Goal: Task Accomplishment & Management: Use online tool/utility

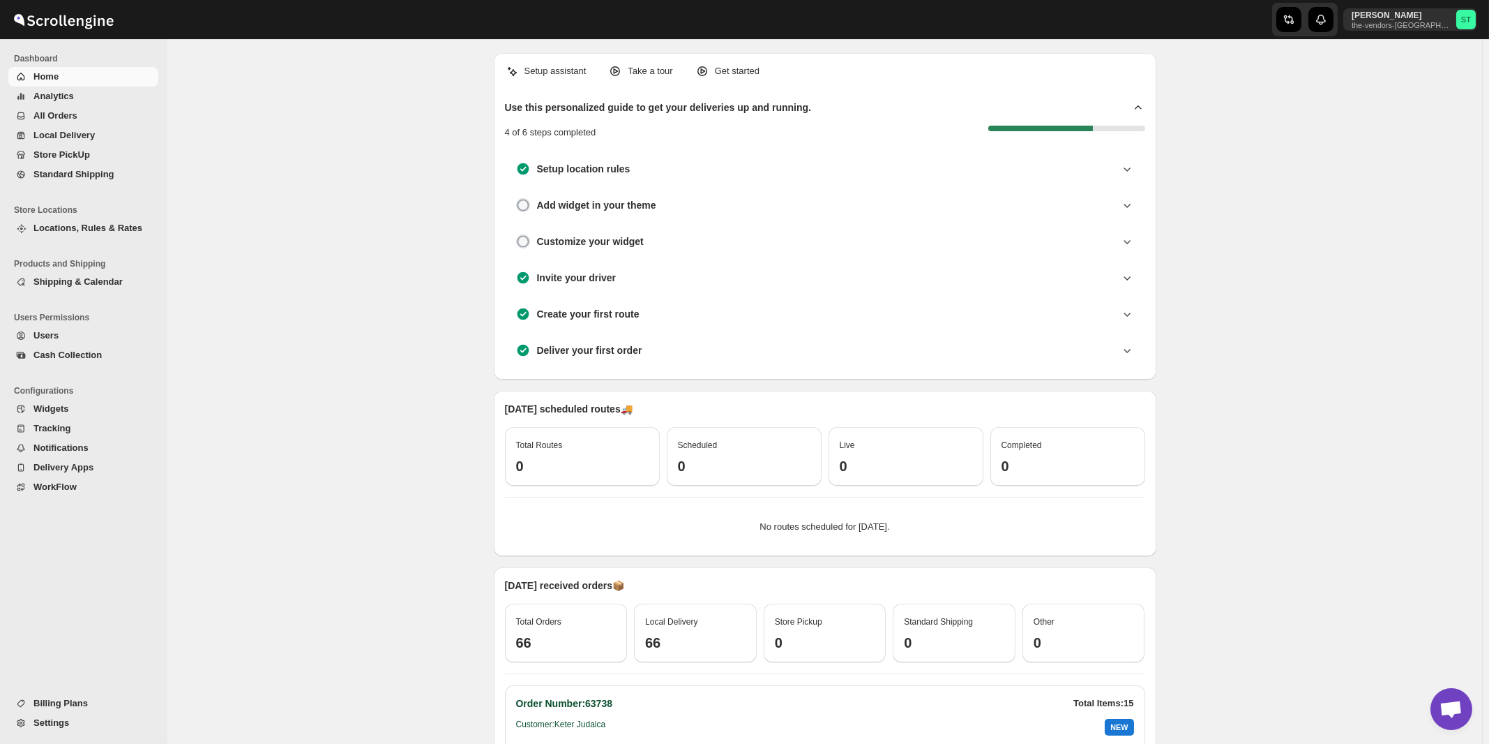
click at [52, 117] on span "All Orders" at bounding box center [55, 115] width 44 height 10
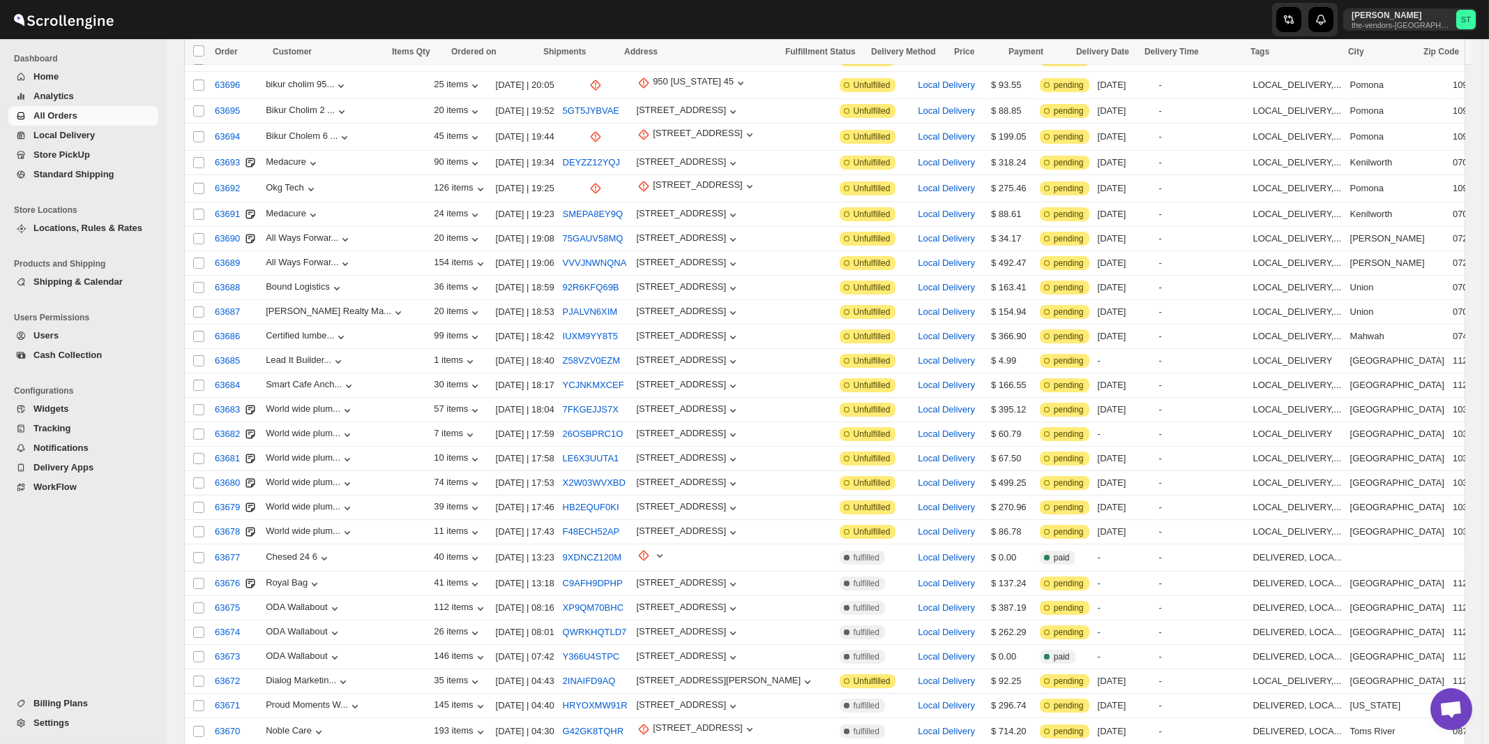
scroll to position [1399, 0]
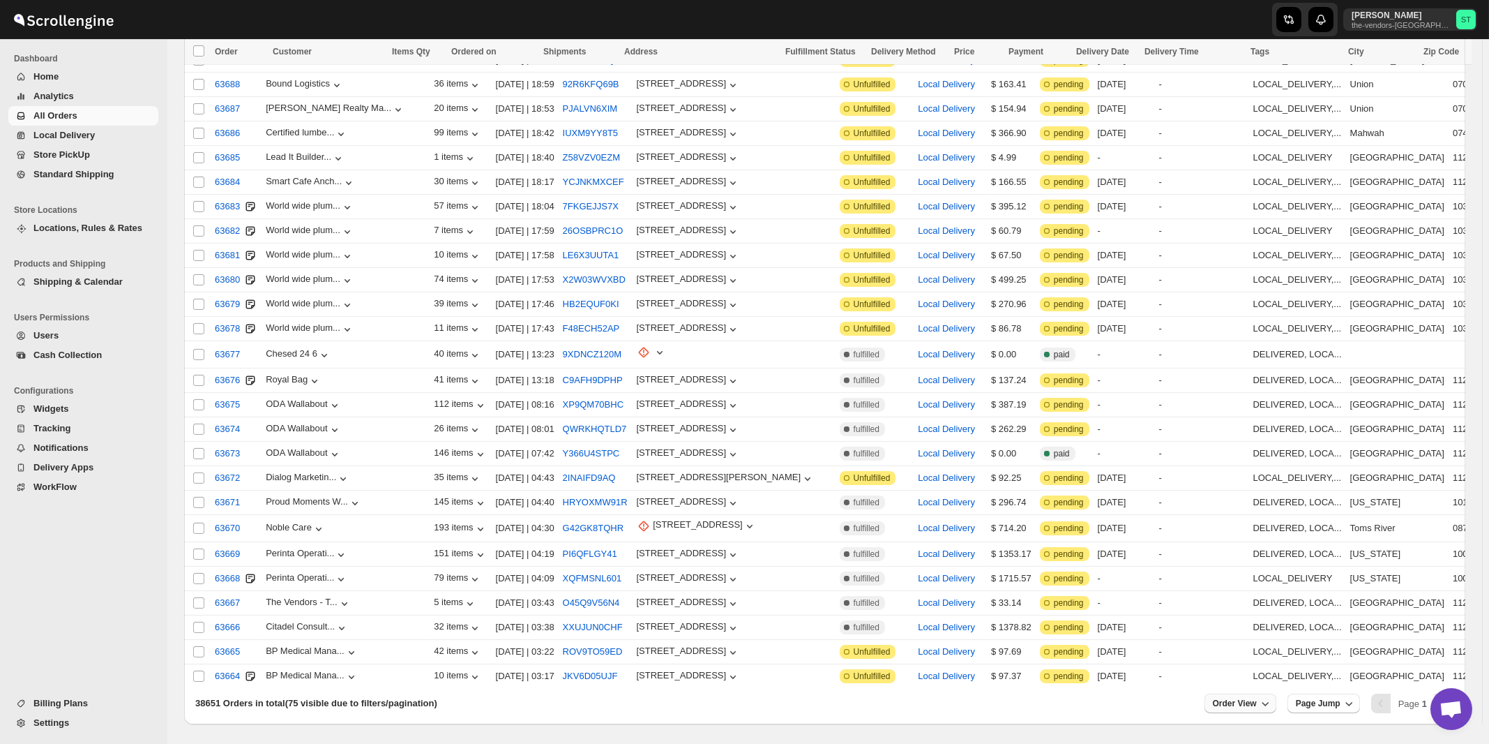
click at [1248, 698] on span "Order View" at bounding box center [1235, 703] width 44 height 11
click at [1242, 596] on input "75" at bounding box center [1241, 603] width 49 height 22
click at [1249, 625] on div "Set" at bounding box center [1252, 624] width 70 height 15
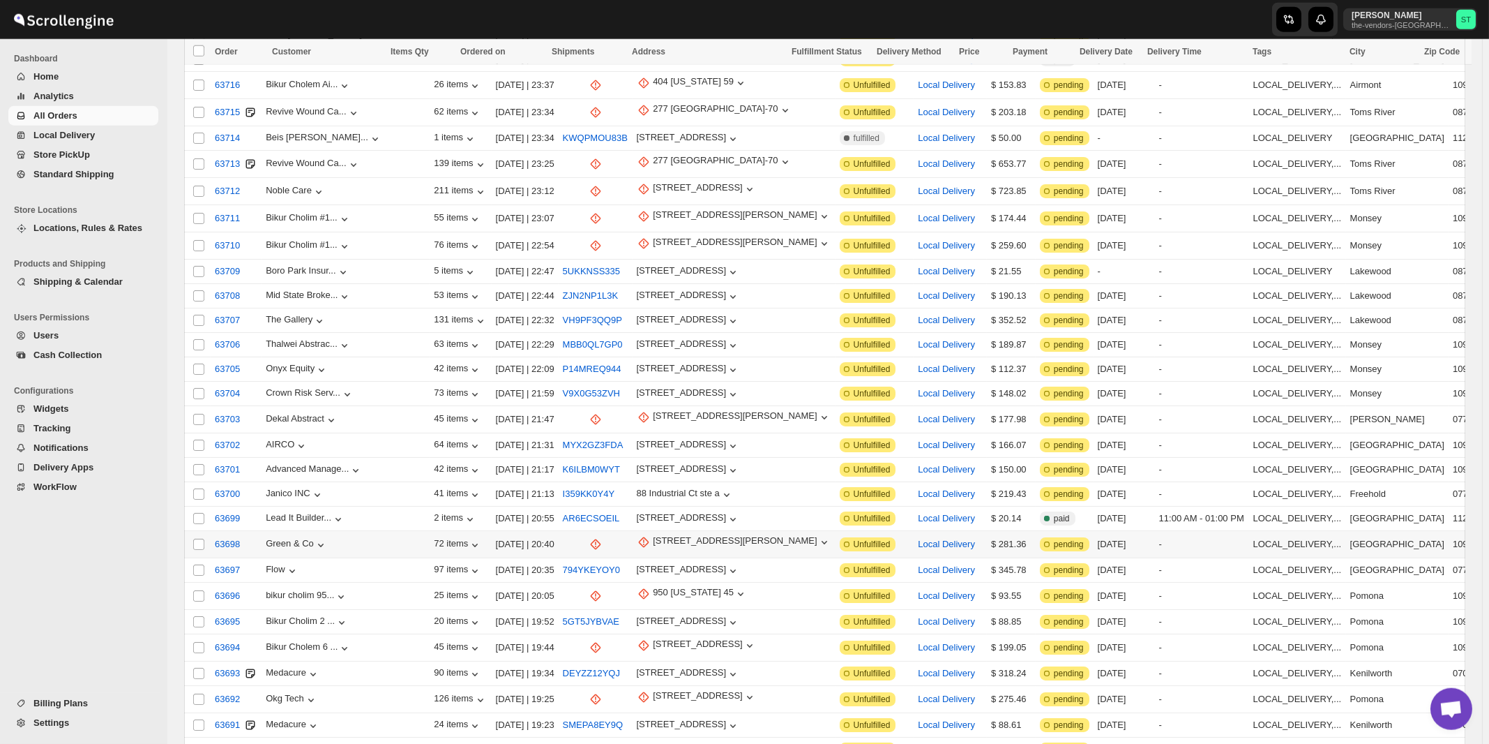
scroll to position [0, 0]
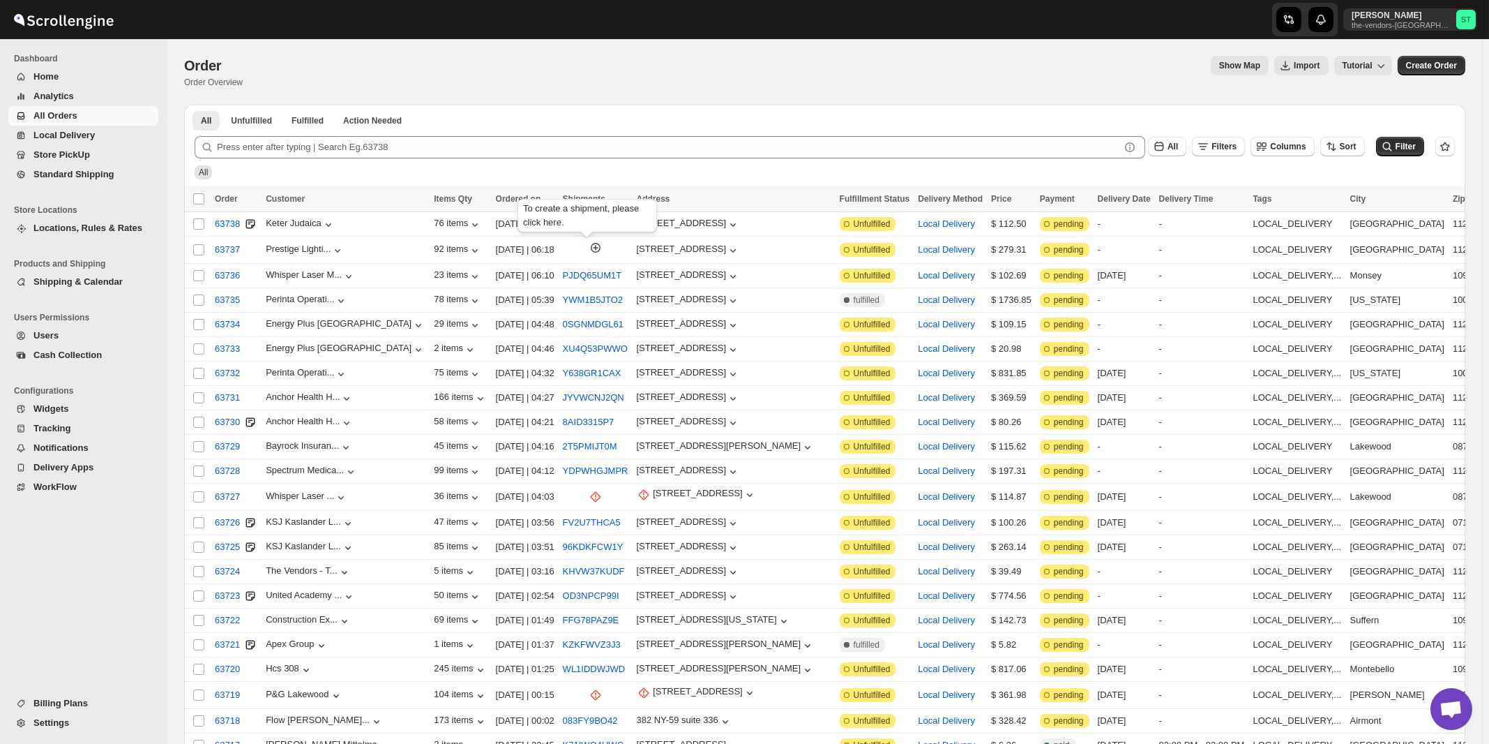
click at [753, 169] on div "All" at bounding box center [822, 166] width 1266 height 27
click at [685, 252] on div "[STREET_ADDRESS]" at bounding box center [682, 248] width 90 height 10
click at [686, 319] on span "Update manually" at bounding box center [689, 324] width 68 height 10
select select "US"
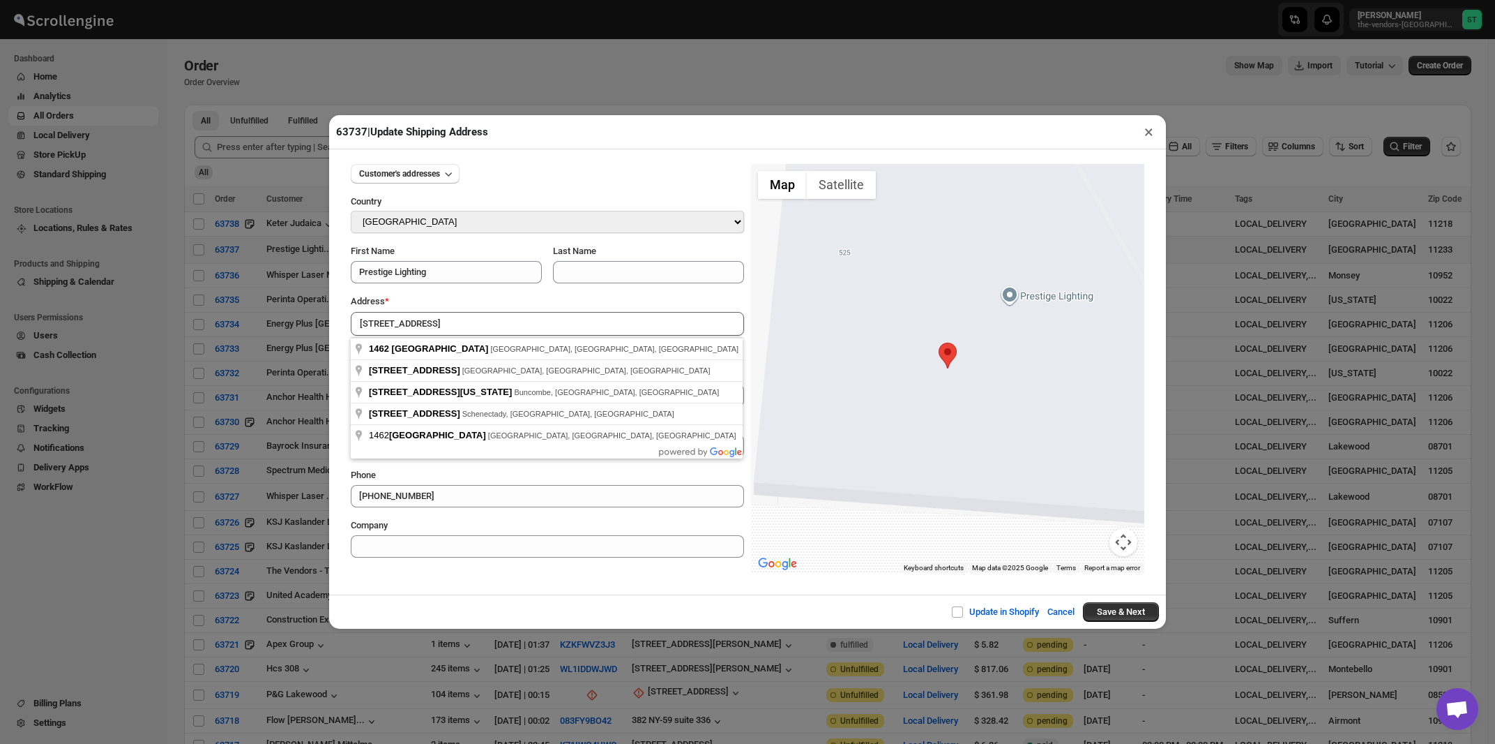
click at [515, 293] on div "Customer's addresses Country Select Country [GEOGRAPHIC_DATA] [GEOGRAPHIC_DATA]…" at bounding box center [547, 355] width 393 height 405
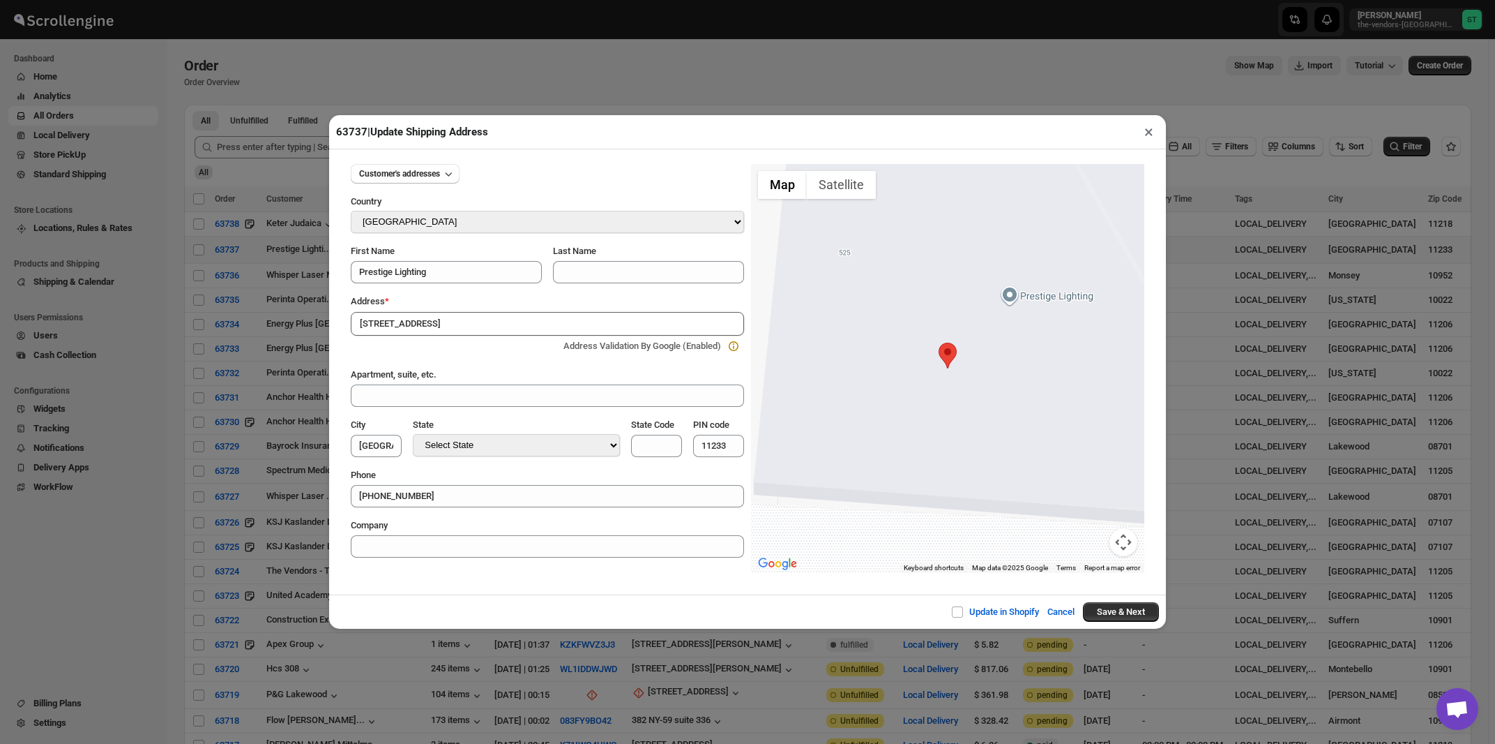
click at [490, 328] on input "[STREET_ADDRESS]" at bounding box center [547, 324] width 393 height 24
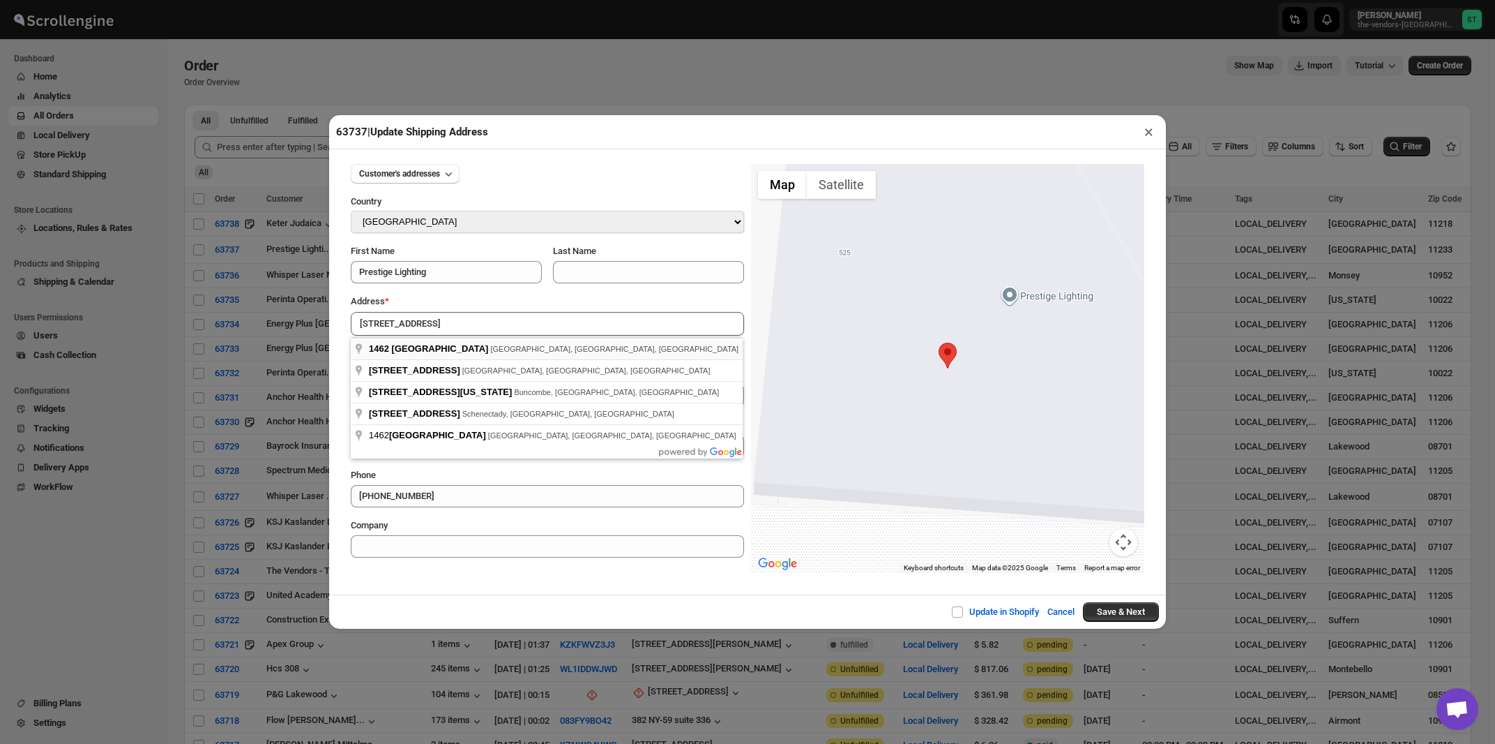
type input "[STREET_ADDRESS]"
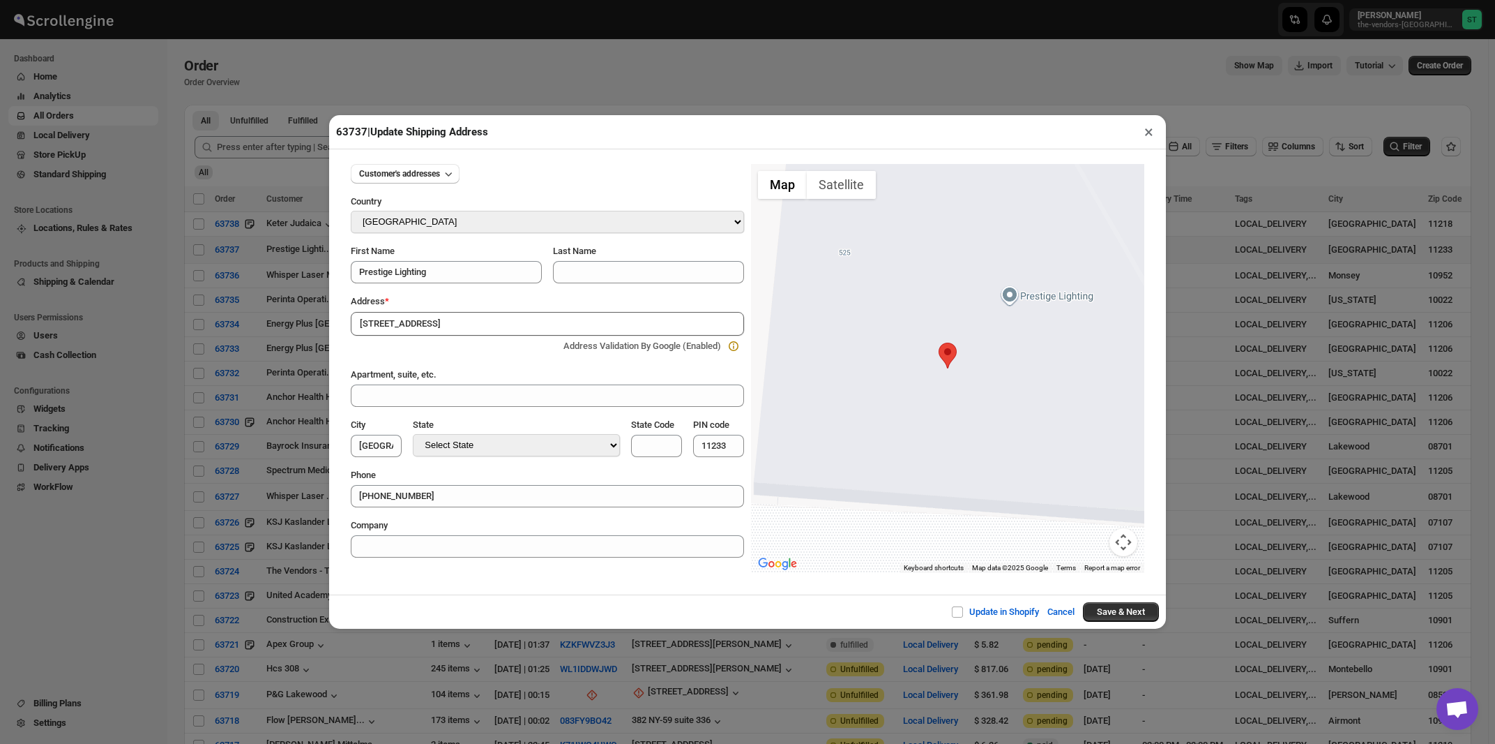
type input "[GEOGRAPHIC_DATA]"
select select "[US_STATE]"
type input "NY"
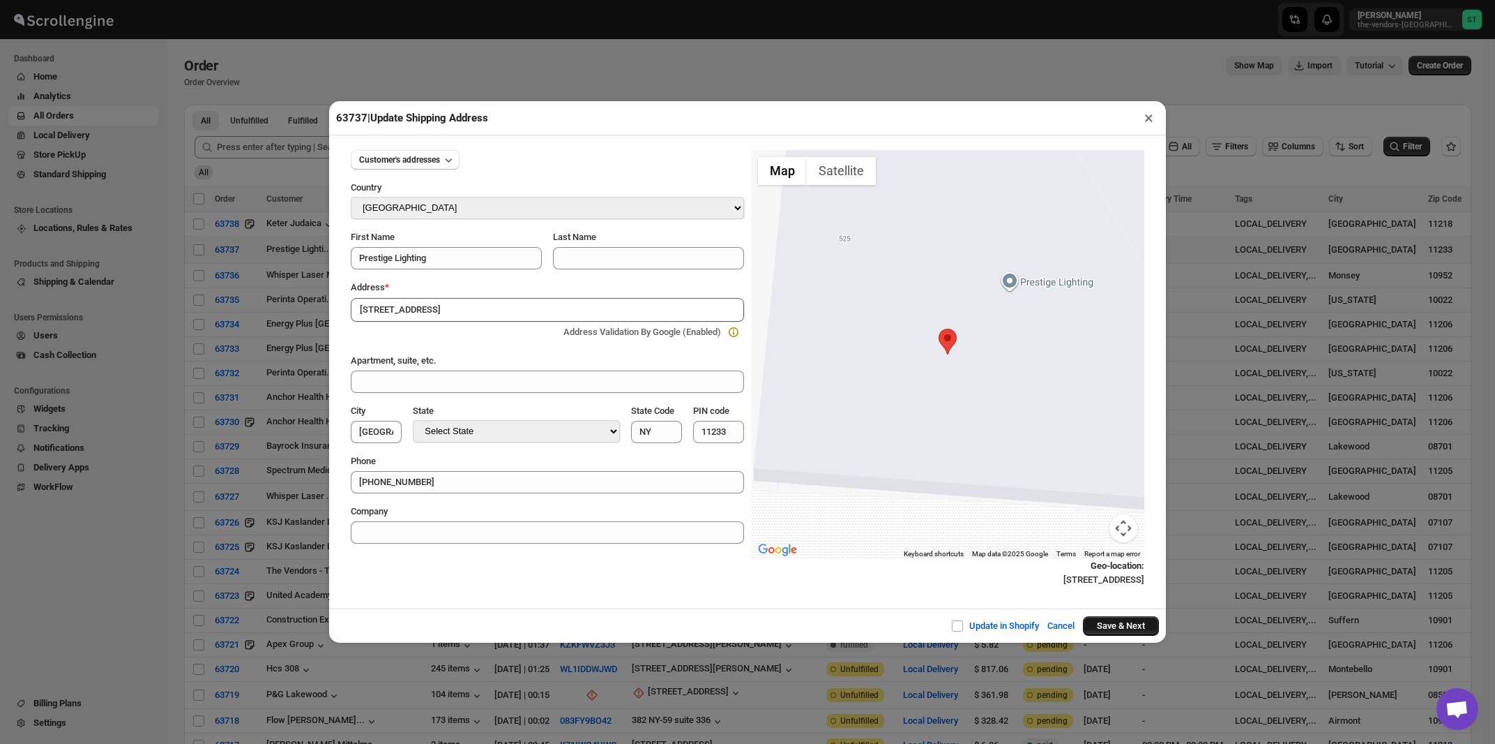
click at [1134, 633] on button "Save & Next" at bounding box center [1121, 626] width 76 height 20
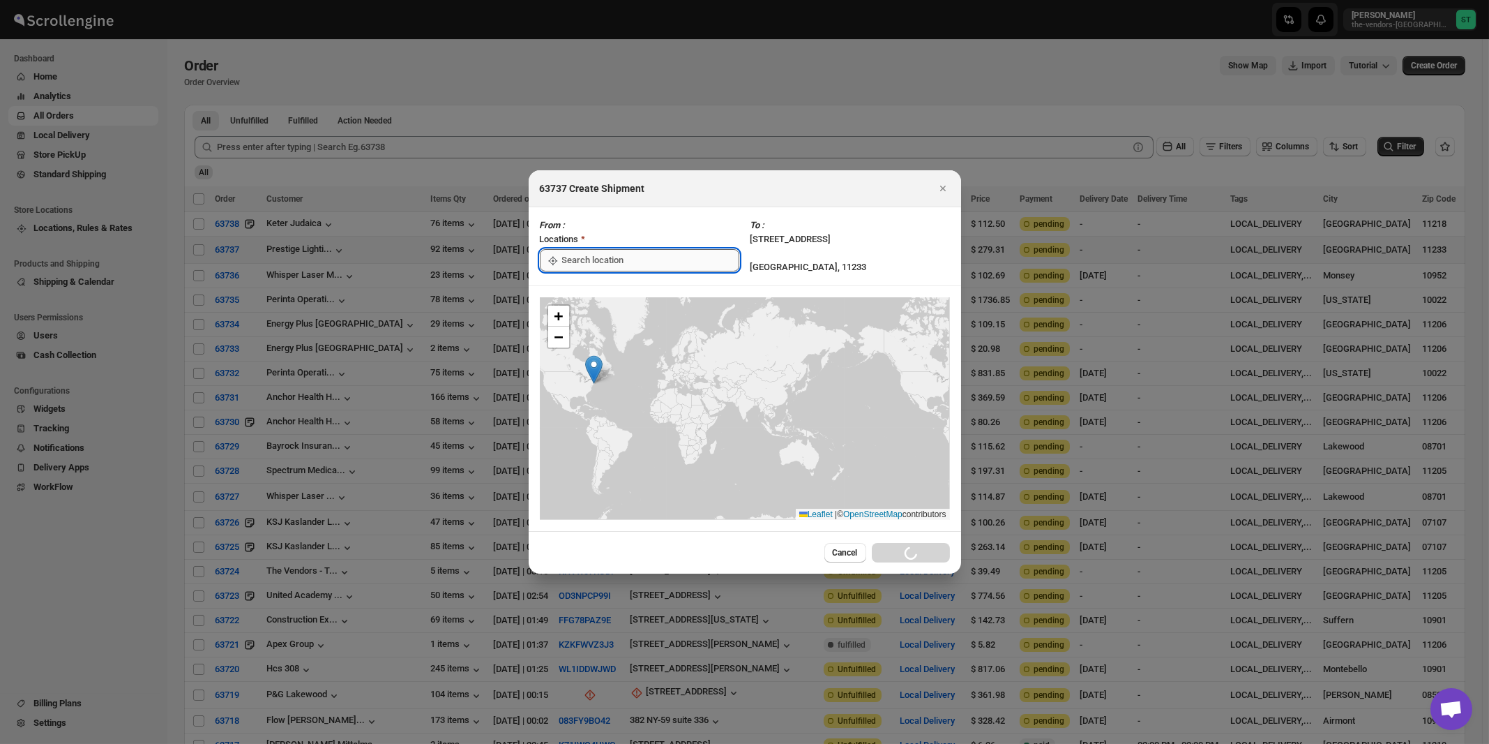
click at [602, 255] on input ":r4o:" at bounding box center [650, 260] width 177 height 22
click at [596, 296] on div "[STREET_ADDRESS]" at bounding box center [640, 292] width 172 height 14
type input "[STREET_ADDRESS]"
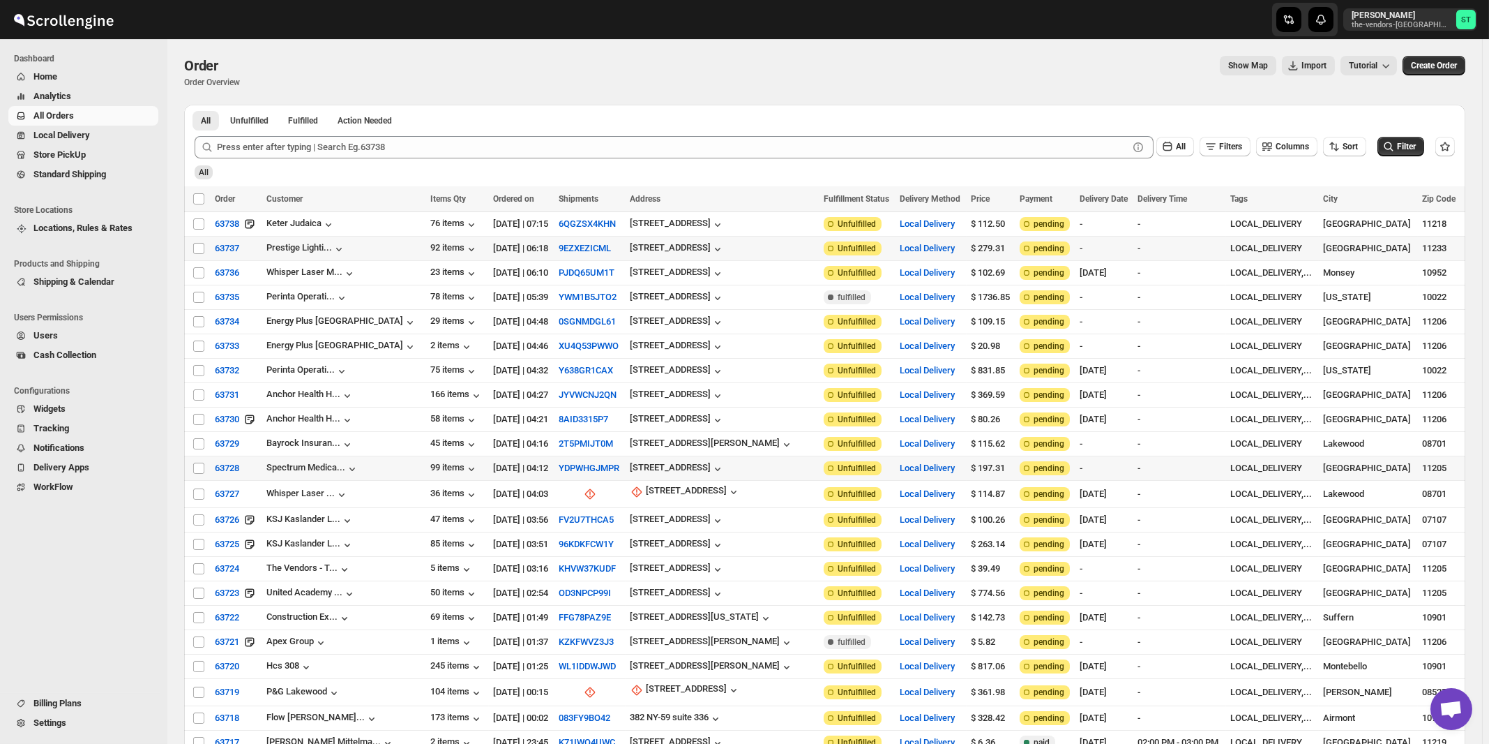
scroll to position [149, 0]
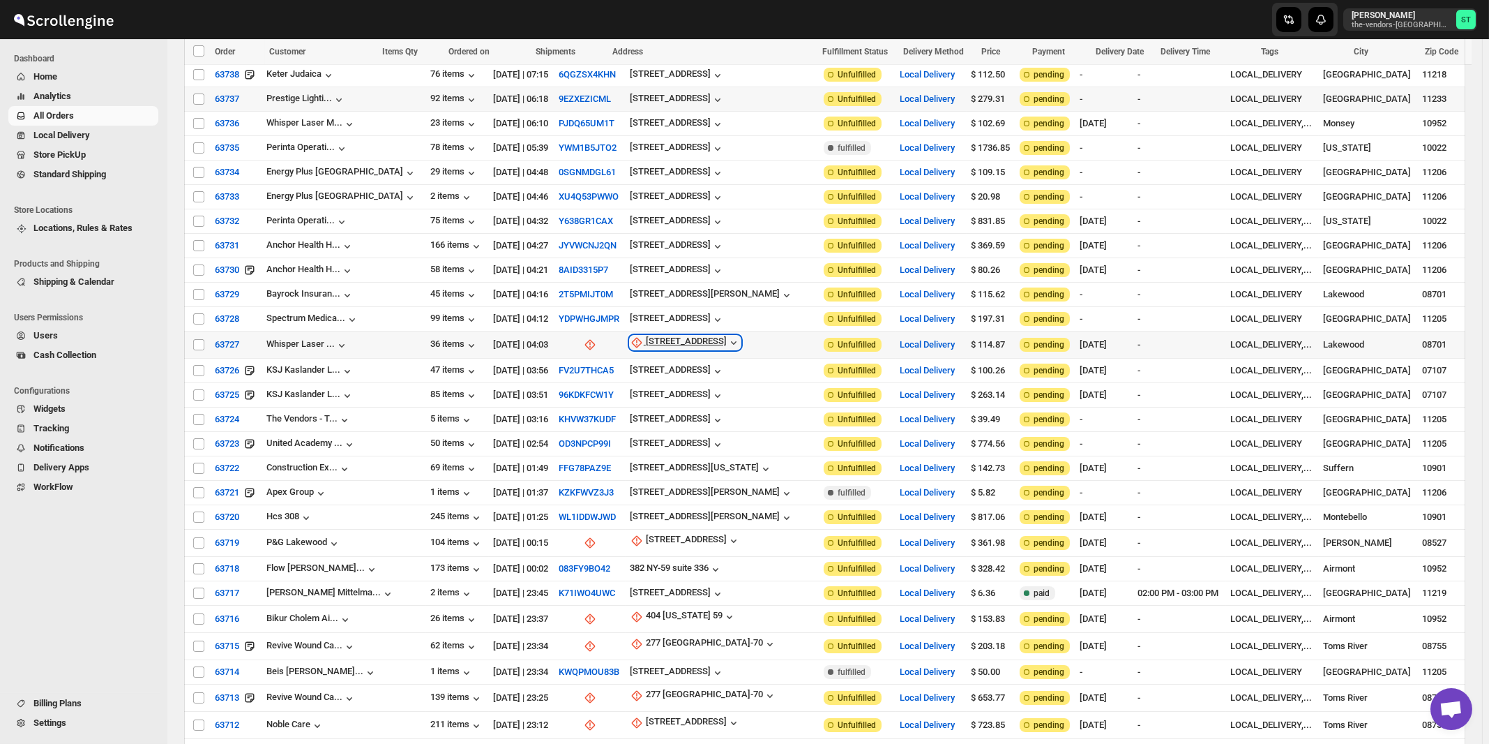
click at [656, 339] on div "[STREET_ADDRESS]" at bounding box center [686, 343] width 81 height 14
click at [662, 405] on button "Update manually" at bounding box center [669, 411] width 100 height 22
select select "US"
select select "[US_STATE]"
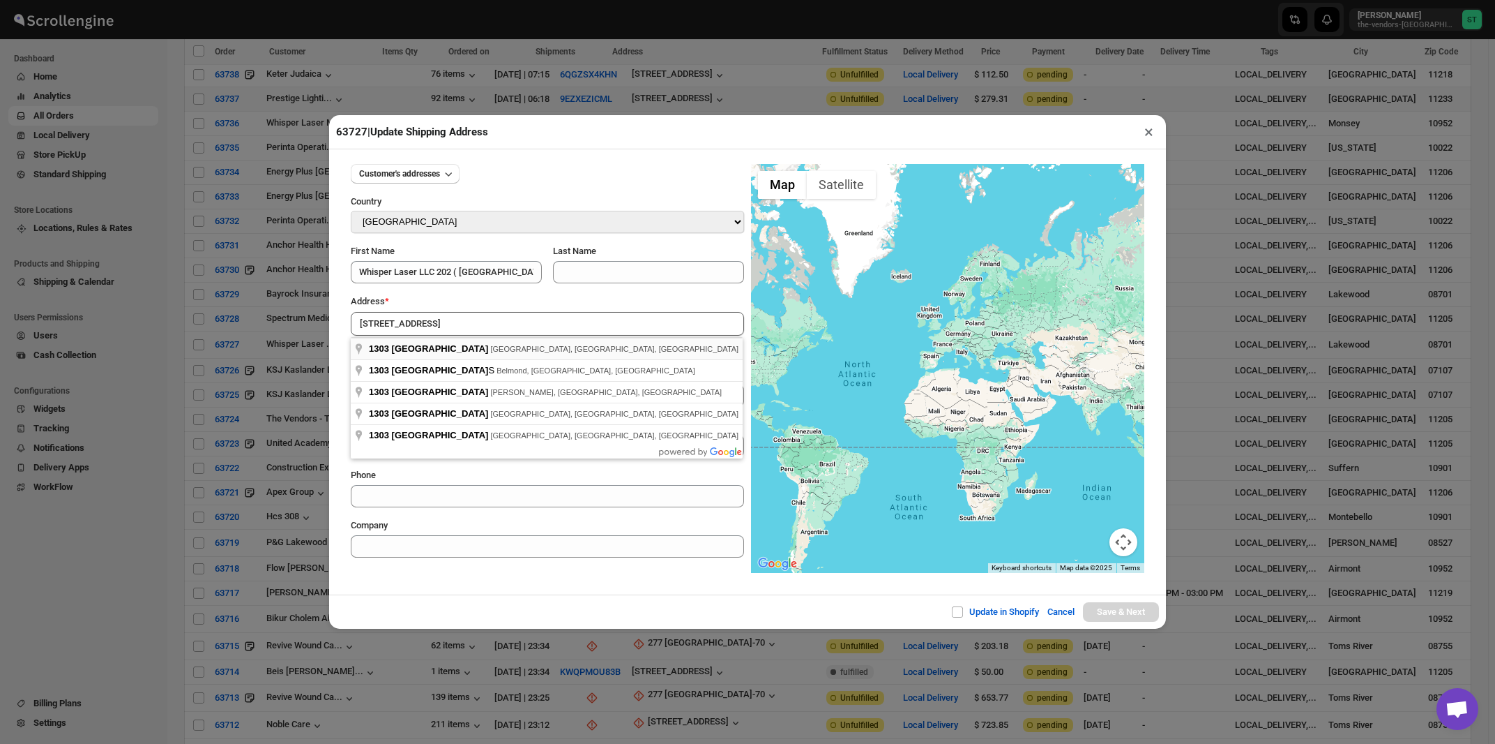
type input "[STREET_ADDRESS]"
type input "[GEOGRAPHIC_DATA]"
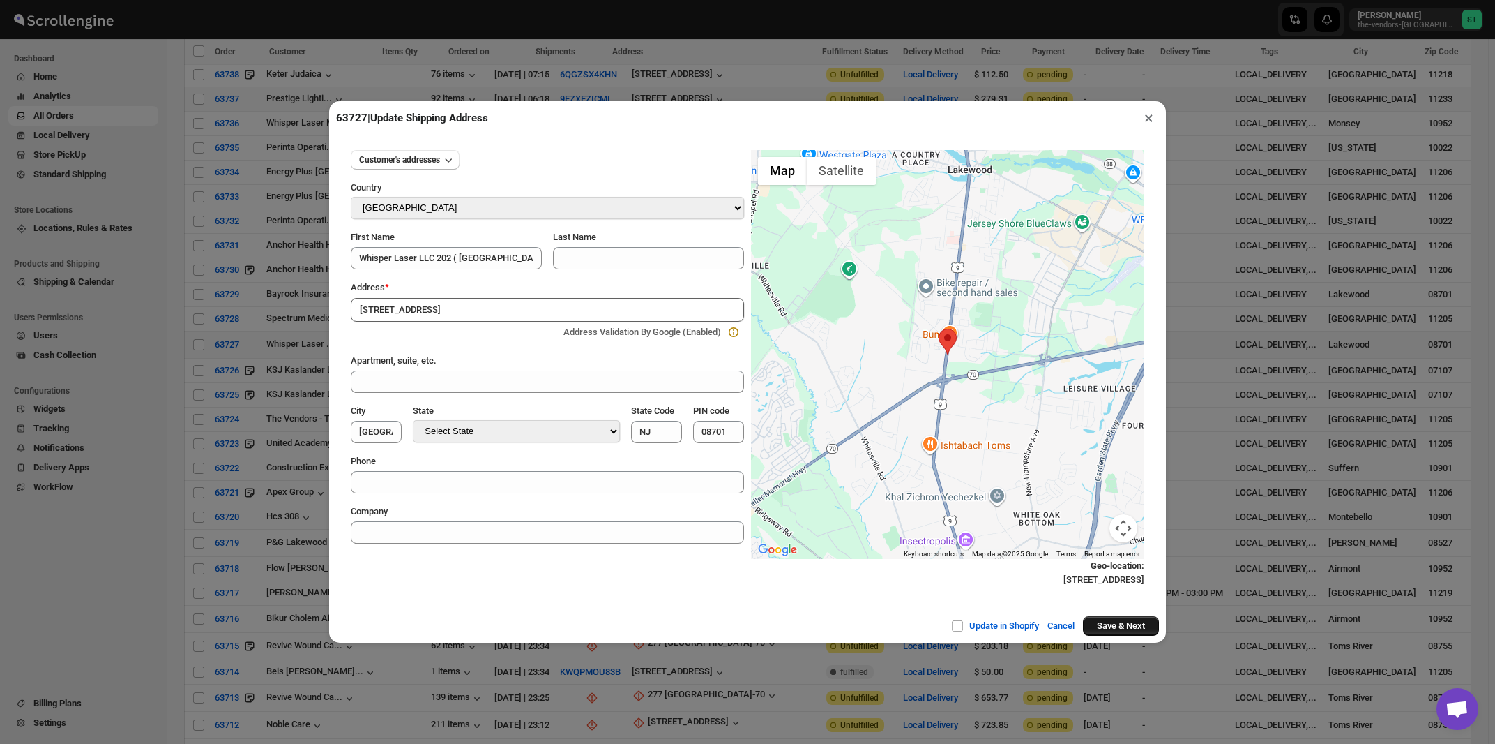
click at [1117, 626] on button "Save & Next" at bounding box center [1121, 626] width 76 height 20
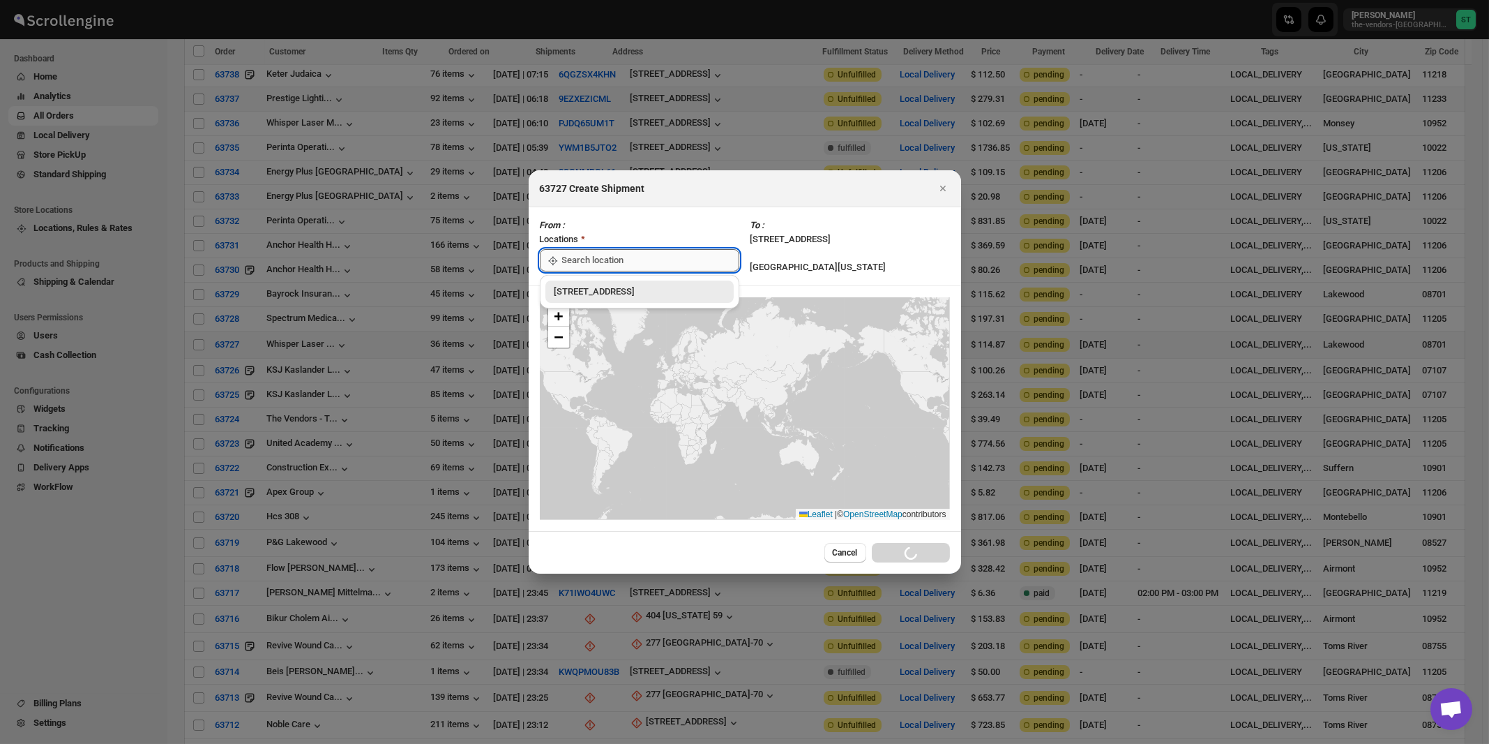
click at [588, 254] on input ":r89:" at bounding box center [650, 260] width 177 height 22
click at [592, 291] on div "[STREET_ADDRESS]" at bounding box center [640, 292] width 172 height 14
type input "[STREET_ADDRESS]"
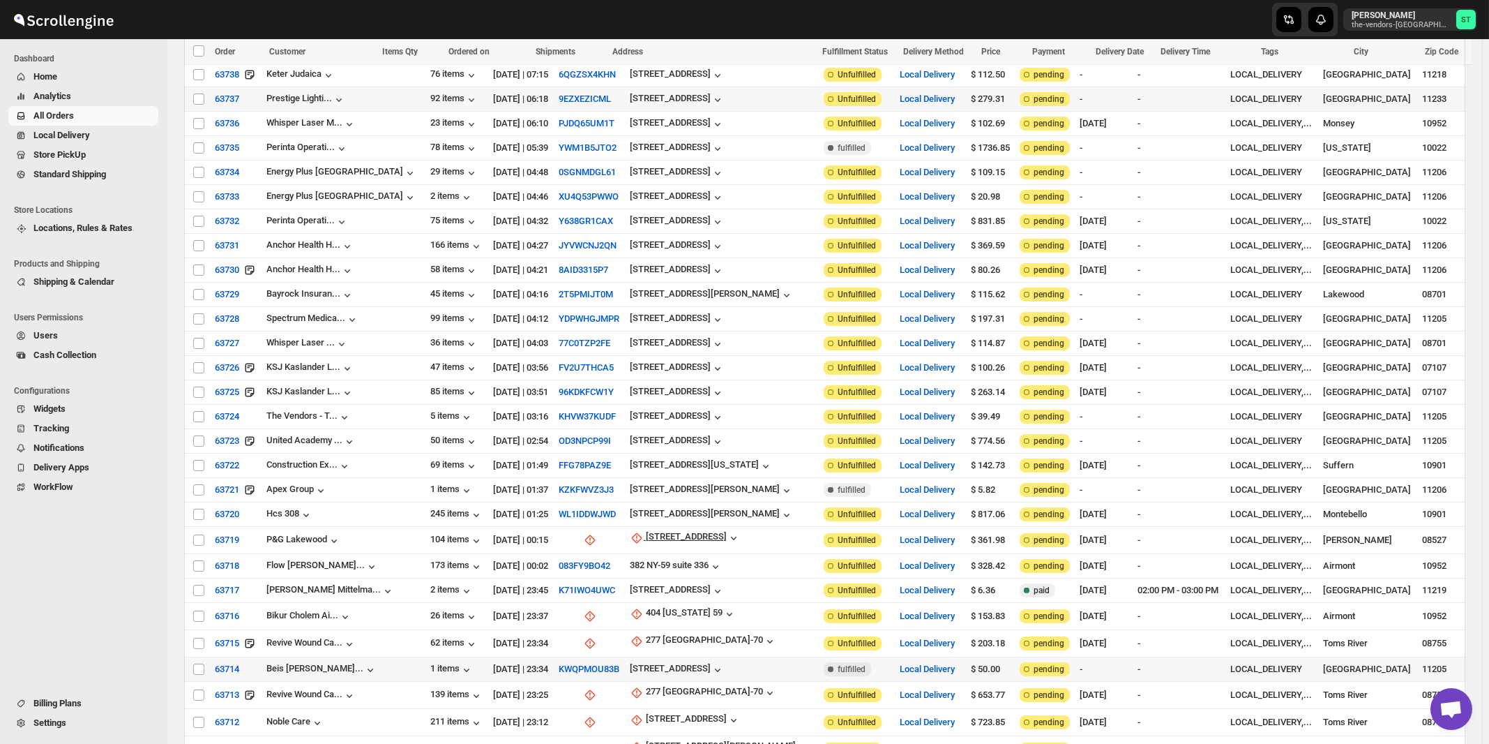
scroll to position [374, 0]
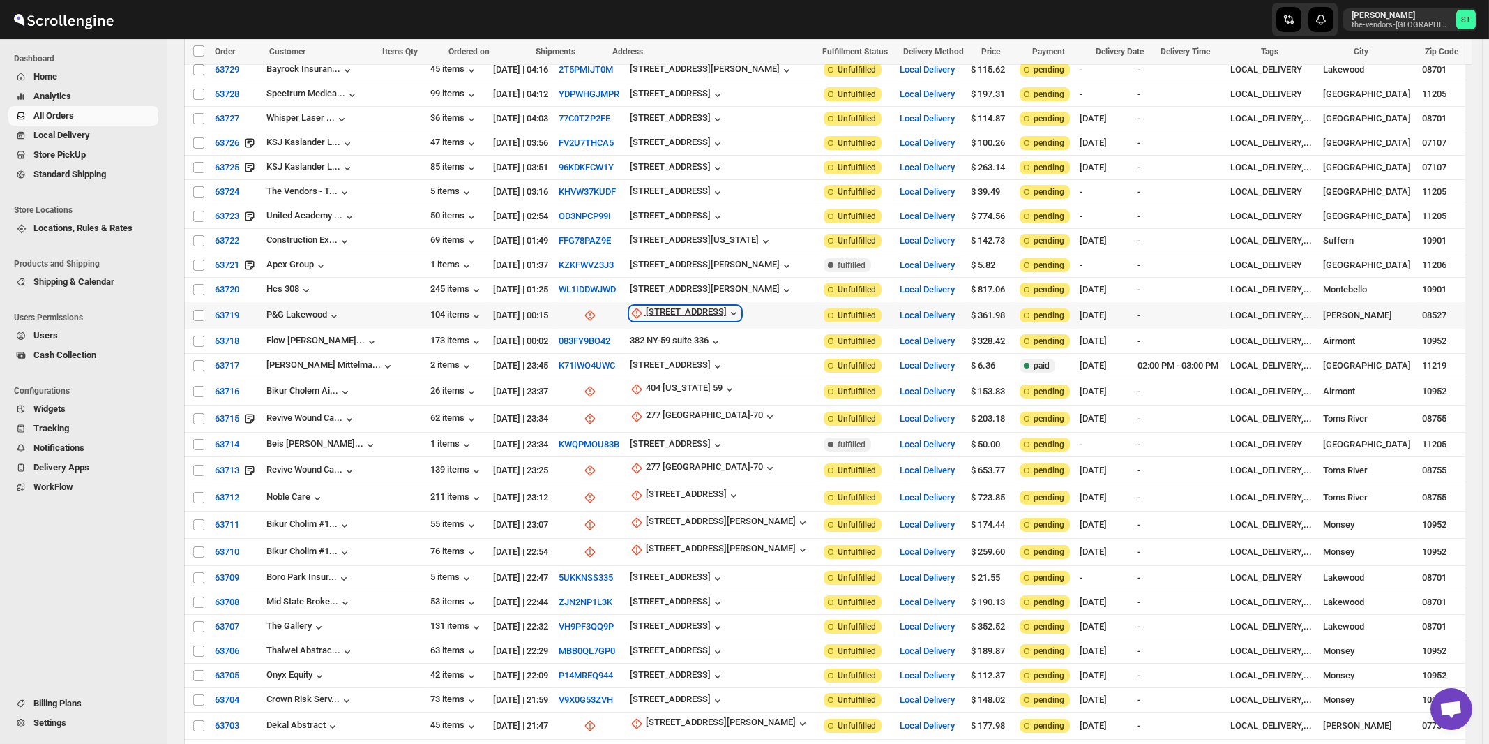
click at [648, 306] on div "[STREET_ADDRESS]" at bounding box center [686, 313] width 81 height 14
click at [654, 383] on span "Update manually" at bounding box center [671, 377] width 66 height 10
select select "US"
select select "[US_STATE]"
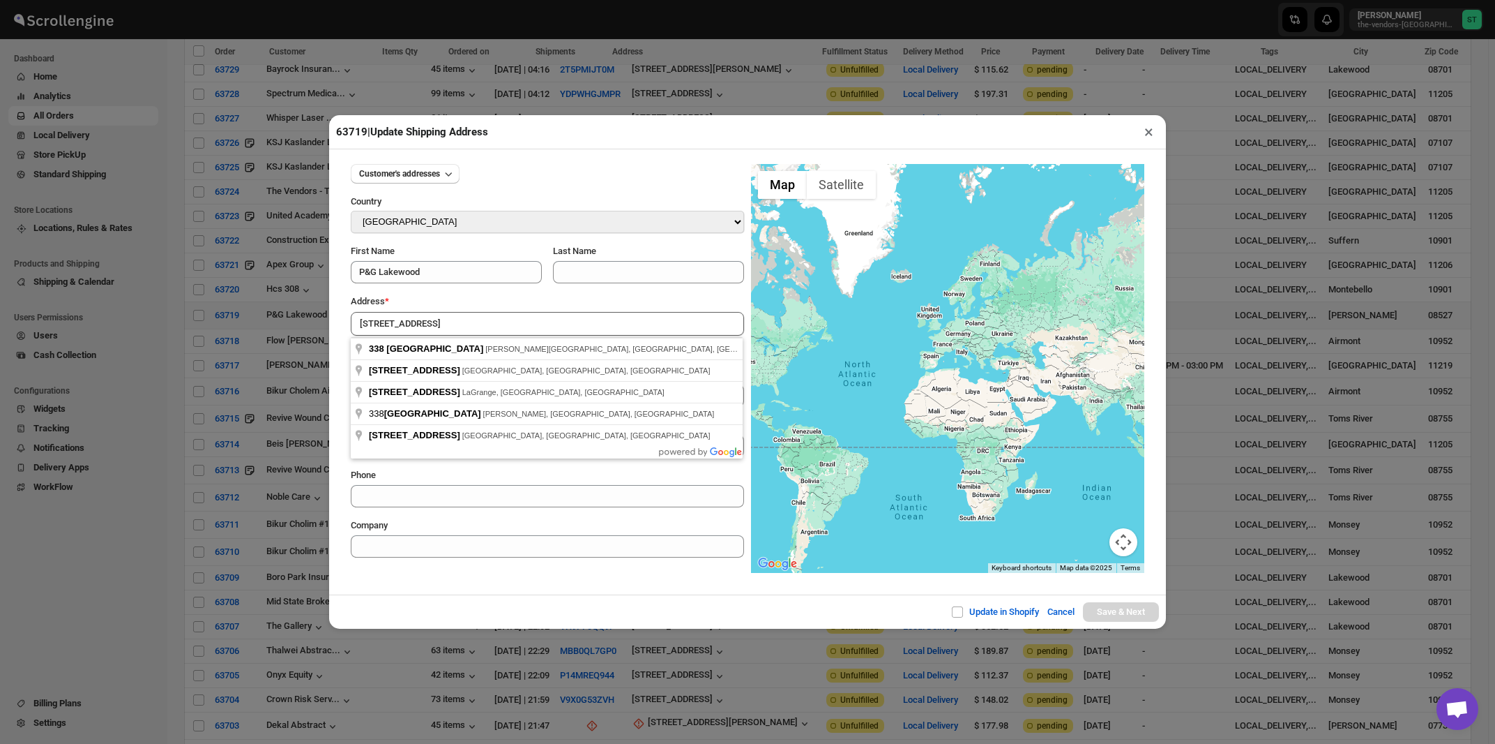
click at [495, 304] on div "Address *" at bounding box center [547, 301] width 393 height 14
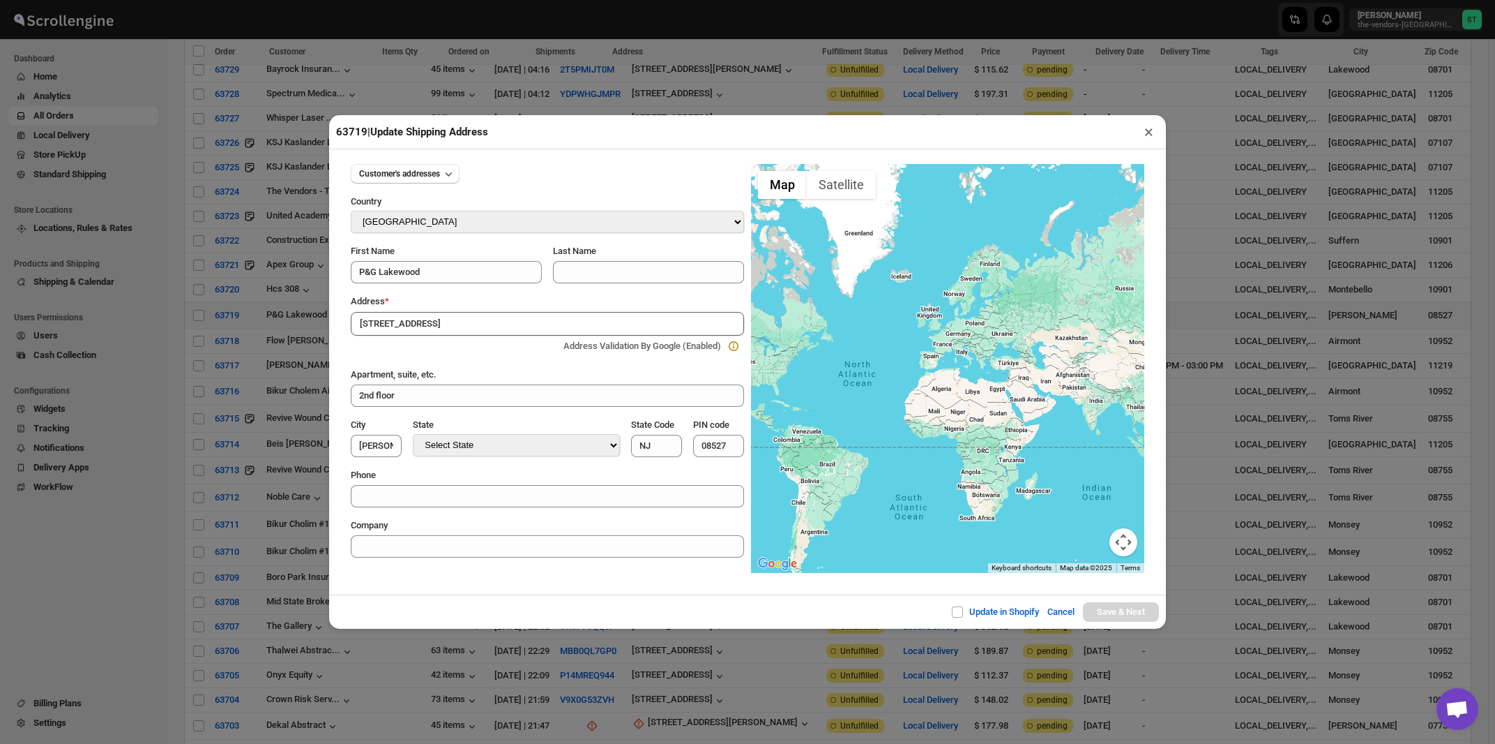
click at [500, 321] on input "[STREET_ADDRESS]" at bounding box center [547, 324] width 393 height 24
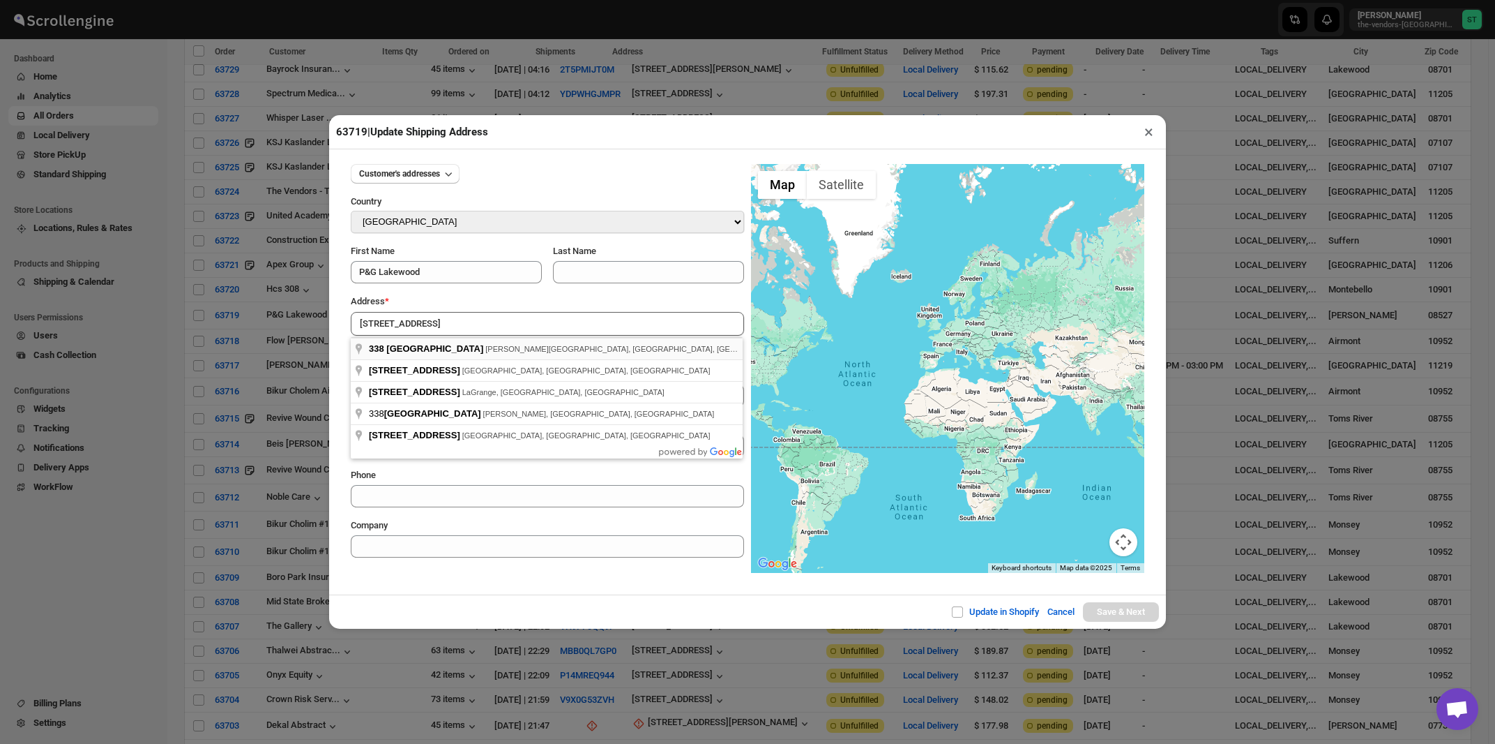
type input "[STREET_ADDRESS][PERSON_NAME]"
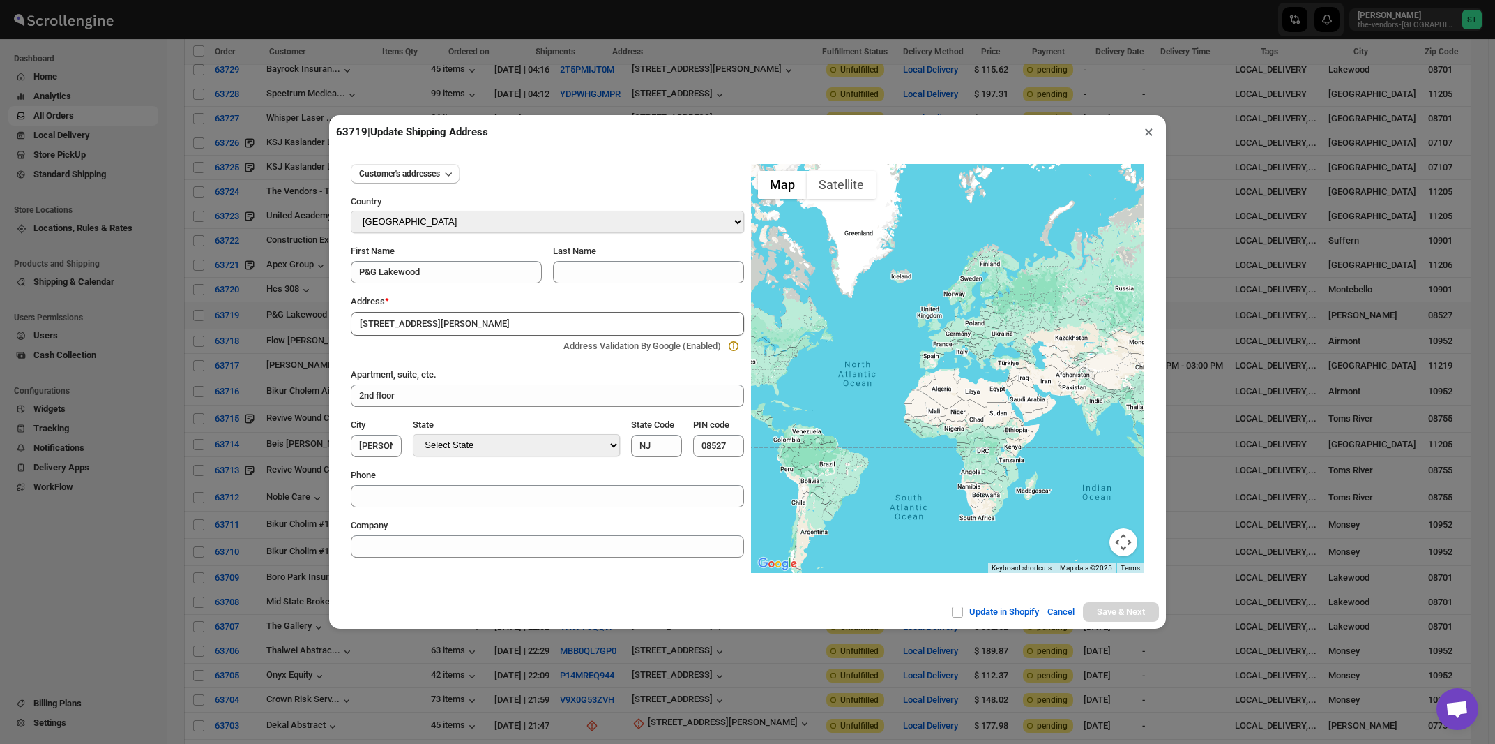
type input "[GEOGRAPHIC_DATA]"
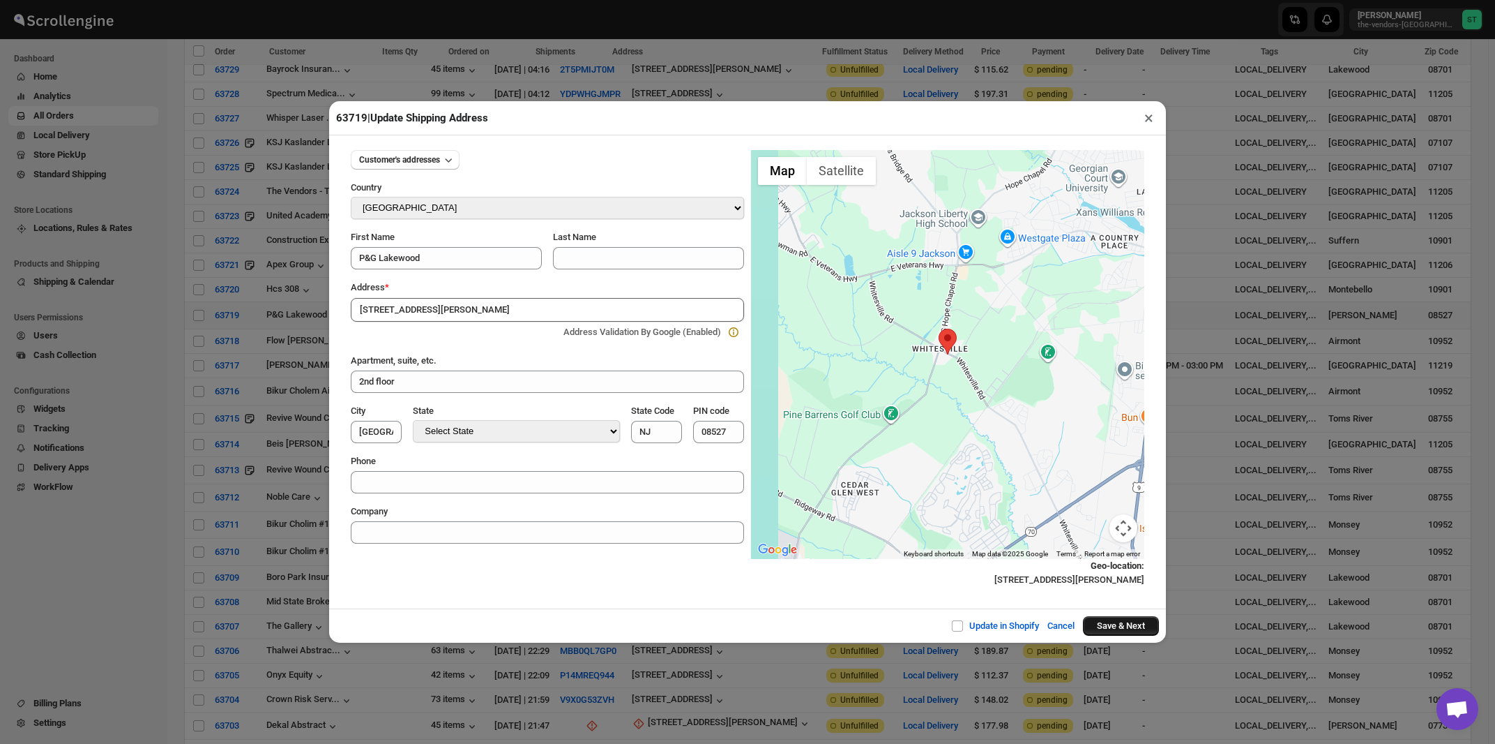
click at [1127, 630] on button "Save & Next" at bounding box center [1121, 626] width 76 height 20
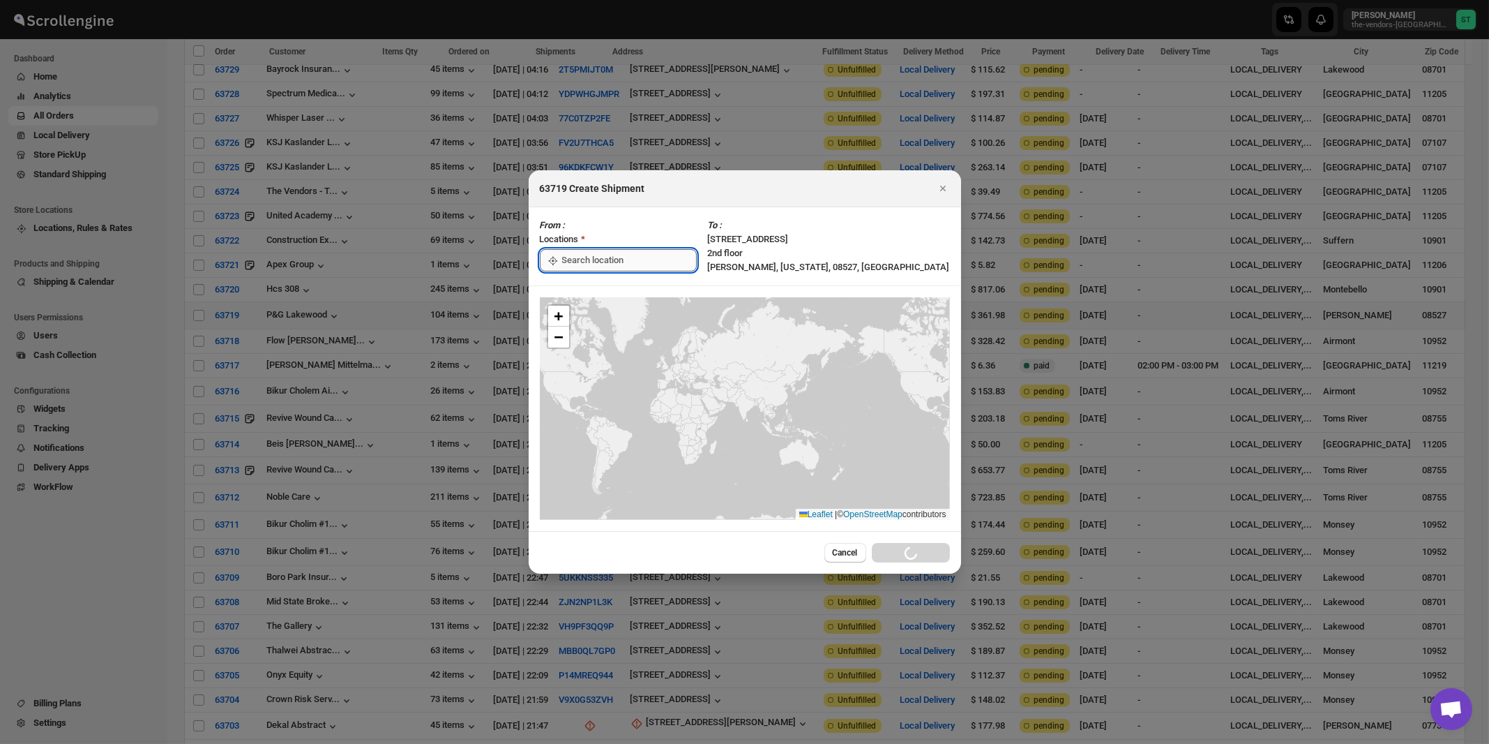
click at [597, 261] on input ":rb7:" at bounding box center [629, 260] width 135 height 22
click at [596, 296] on div "[STREET_ADDRESS]" at bounding box center [640, 292] width 172 height 14
type input "[STREET_ADDRESS]"
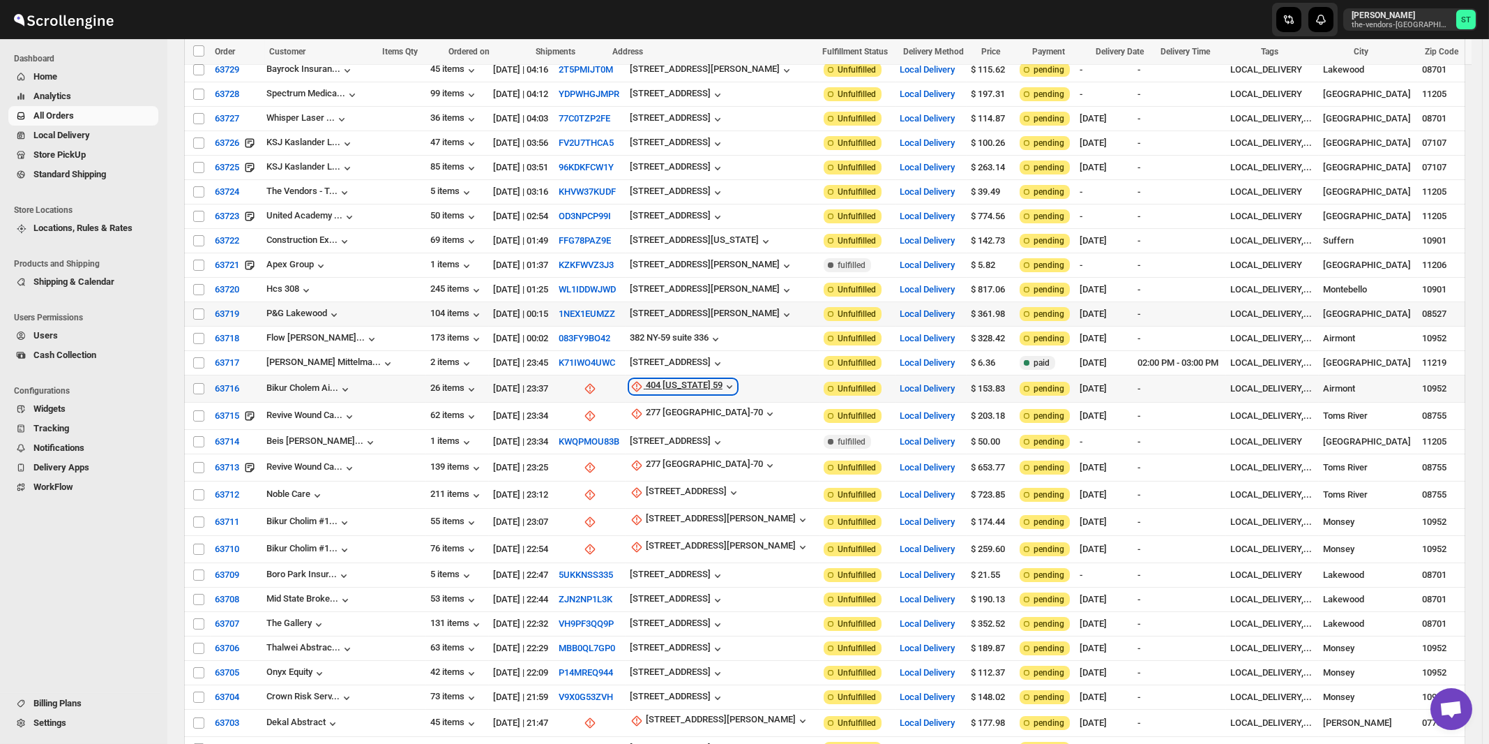
click at [652, 379] on div "404 [US_STATE] 59" at bounding box center [684, 386] width 77 height 14
click at [649, 446] on span "Update manually" at bounding box center [667, 449] width 66 height 10
select select "US"
select select "[US_STATE]"
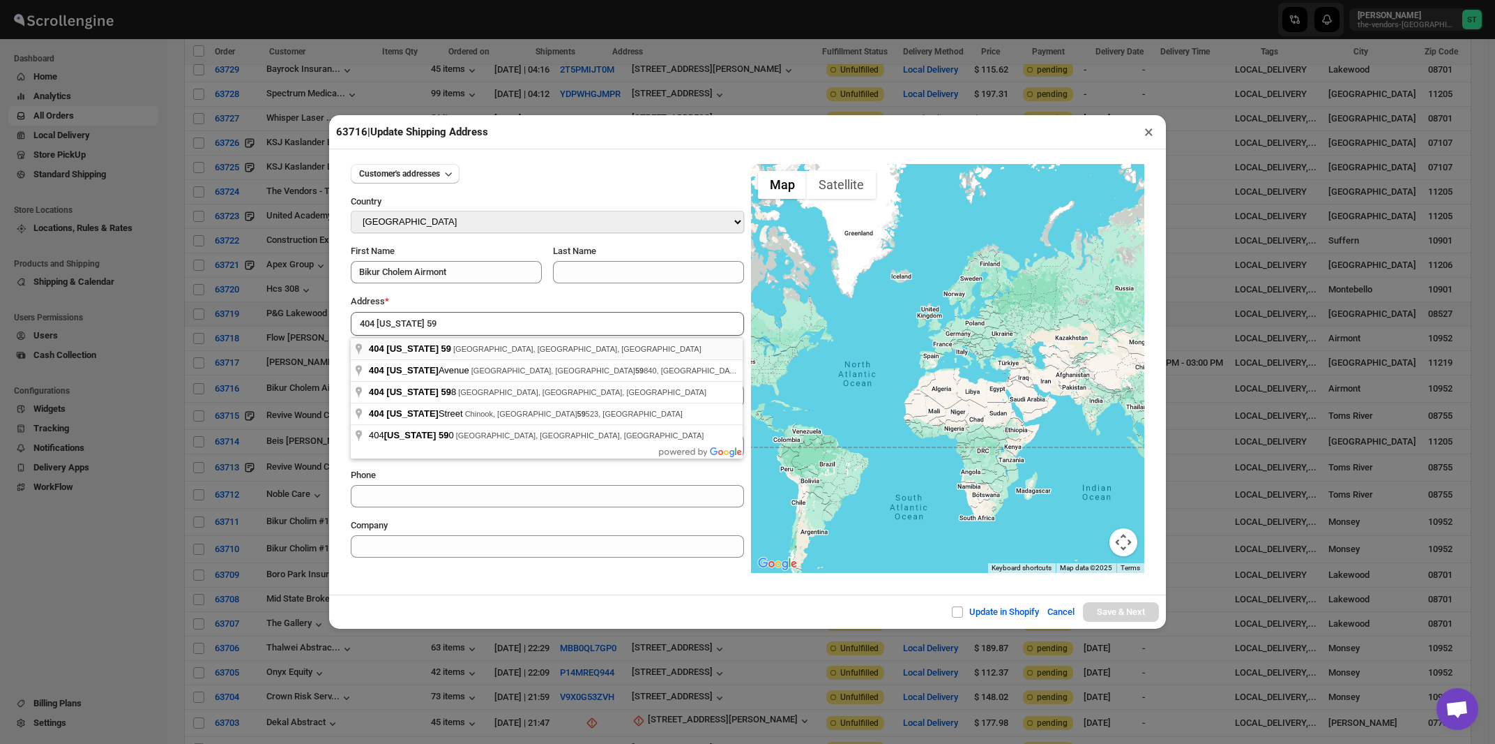
type input "[STREET_ADDRESS][US_STATE]"
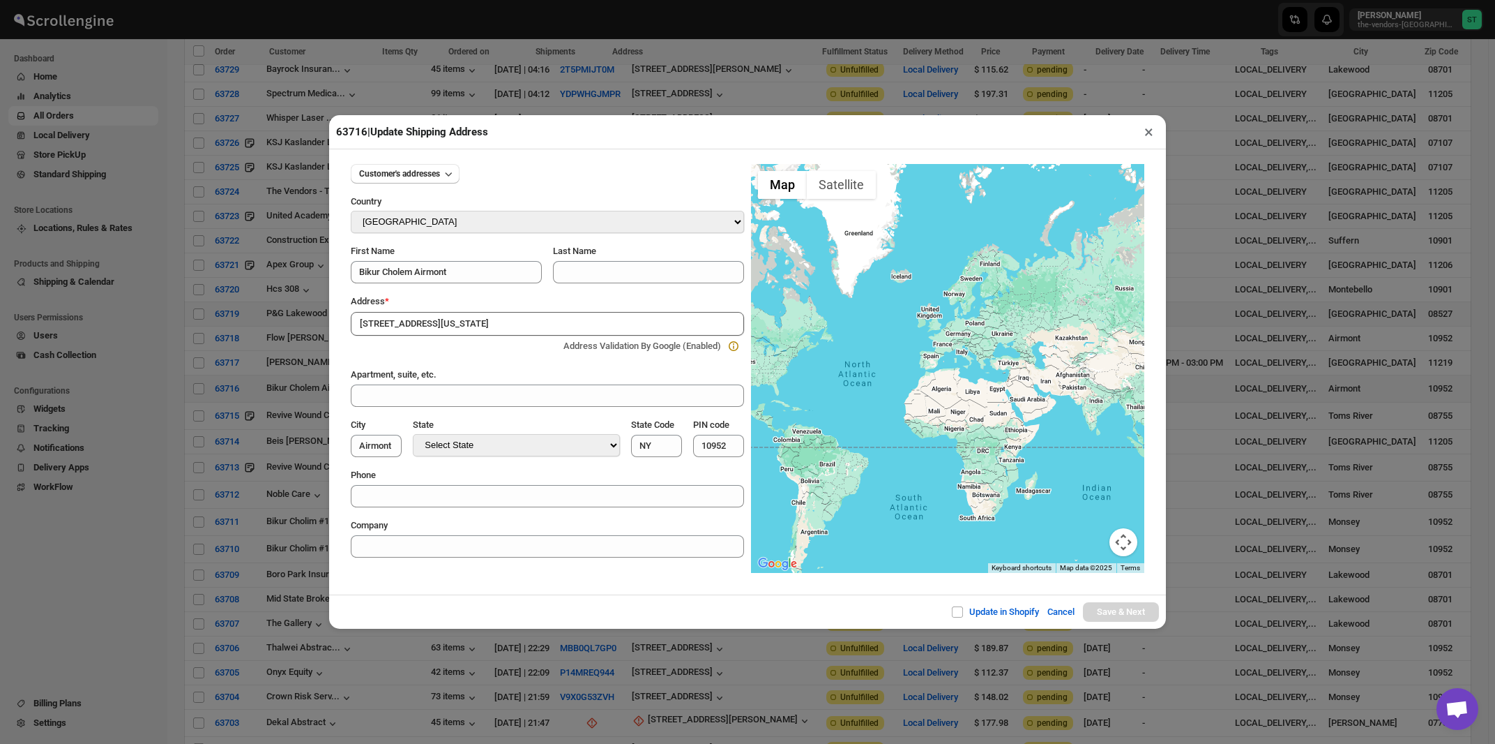
type input "[GEOGRAPHIC_DATA]"
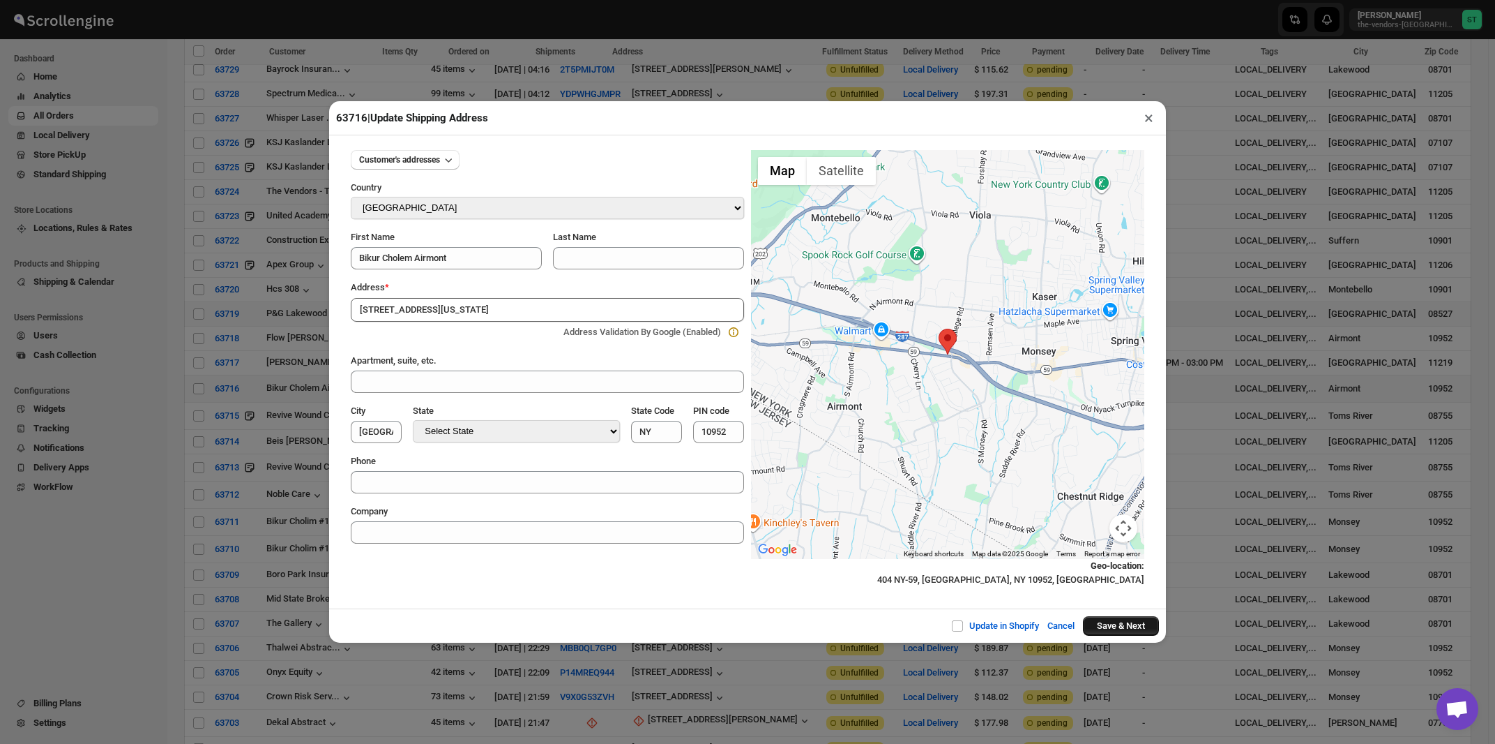
click at [1090, 627] on button "Save & Next" at bounding box center [1121, 626] width 76 height 20
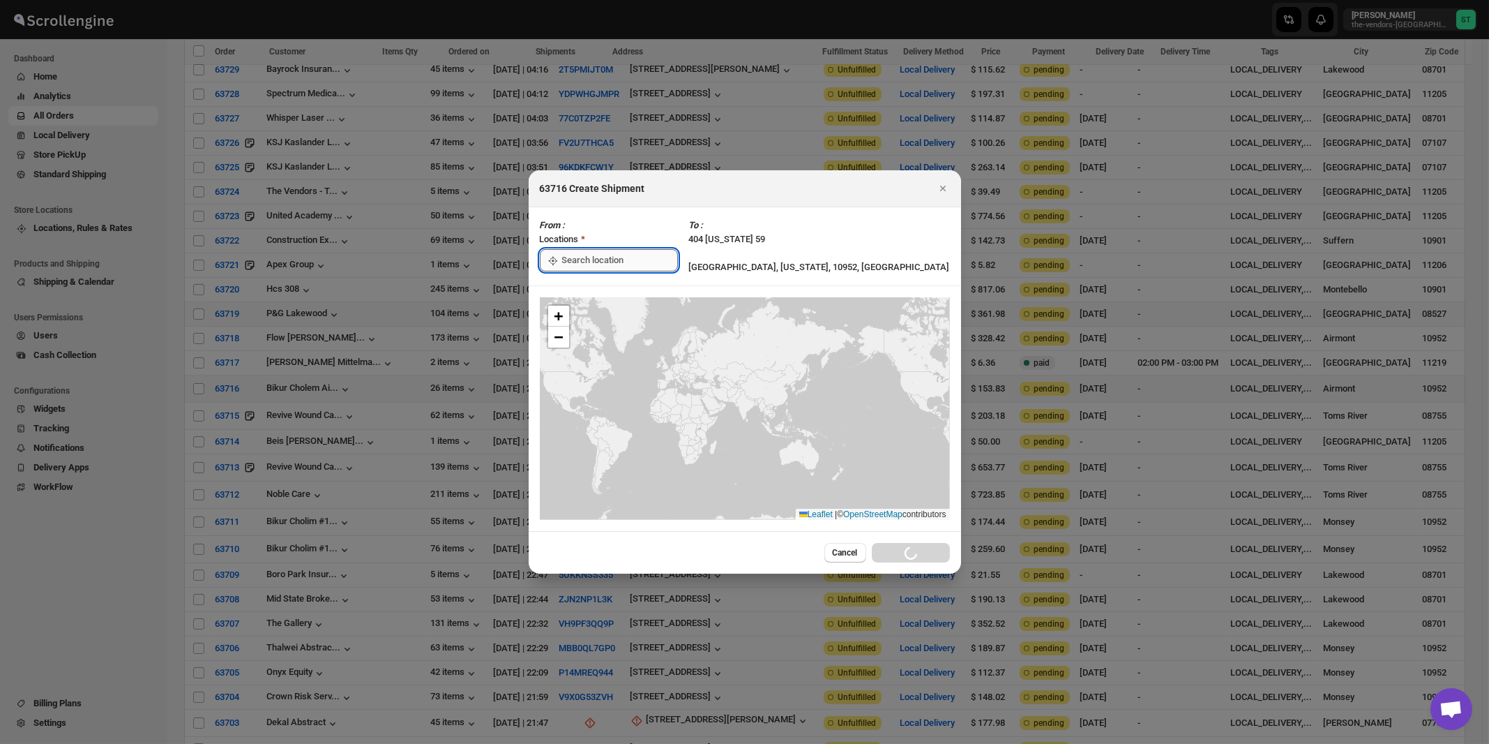
click at [585, 254] on input ":rcb:" at bounding box center [620, 260] width 116 height 22
click at [586, 286] on div "[STREET_ADDRESS]" at bounding box center [640, 292] width 172 height 14
type input "[STREET_ADDRESS]"
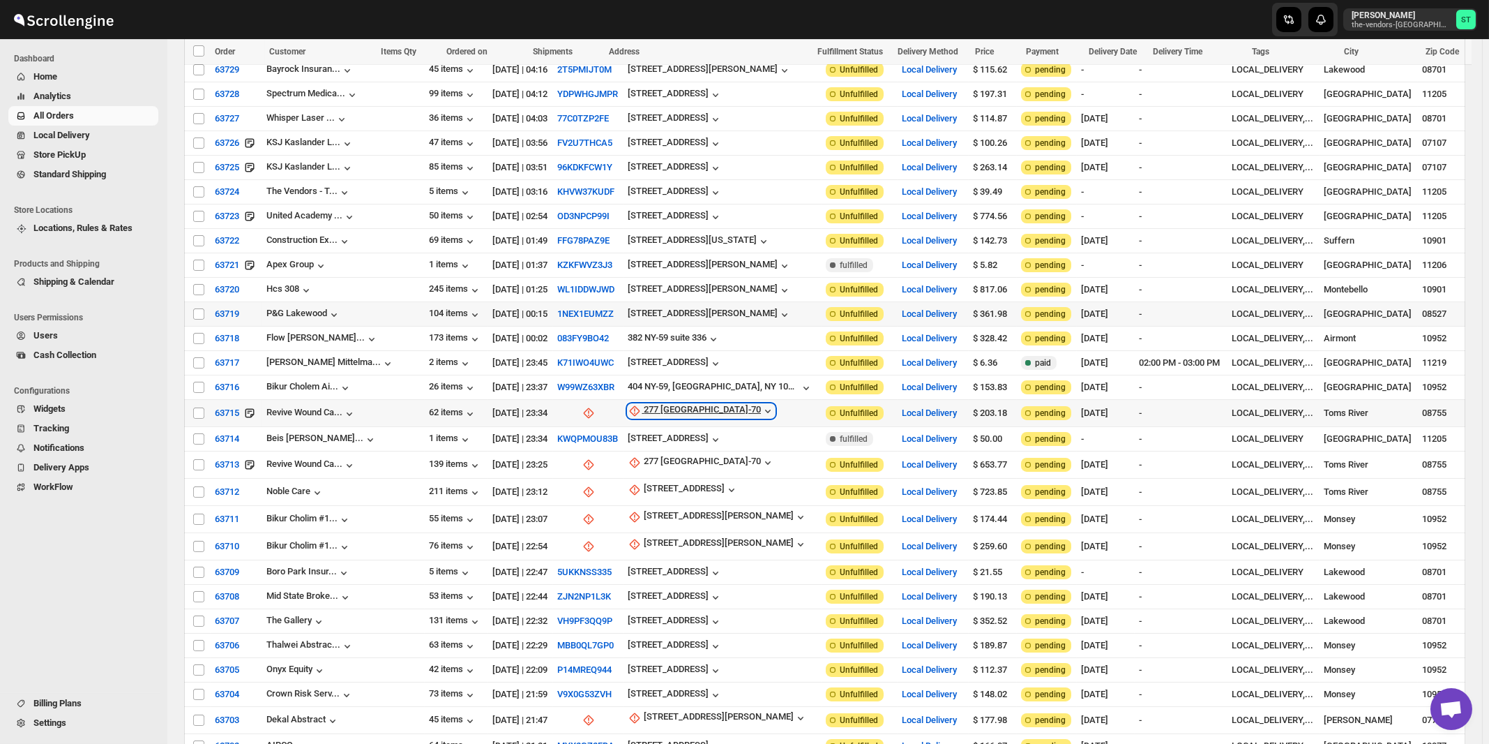
click at [644, 404] on div "277 [GEOGRAPHIC_DATA]-70" at bounding box center [702, 411] width 117 height 14
click at [645, 467] on span "Update manually" at bounding box center [650, 472] width 66 height 10
select select "US"
select select "[US_STATE]"
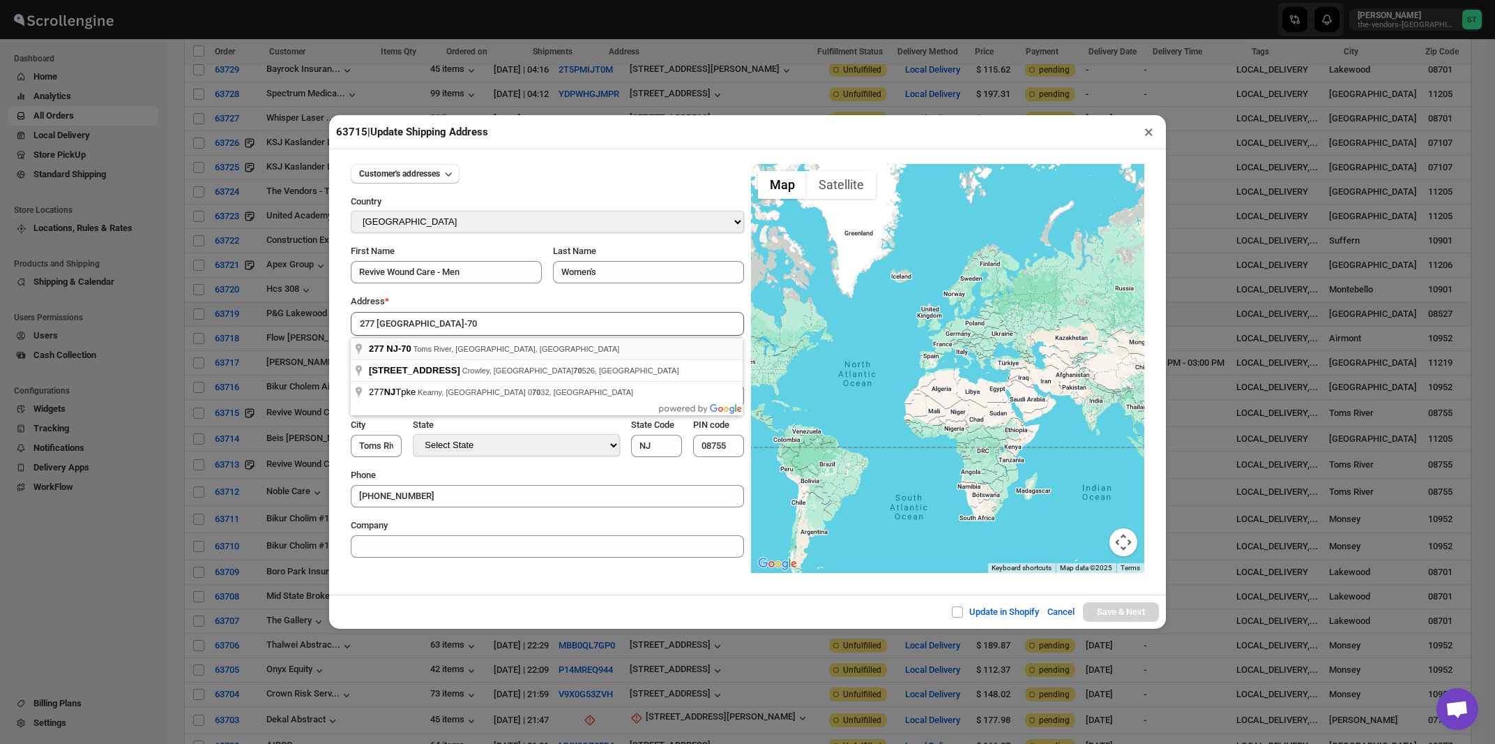
type input "277 NJ-70, [GEOGRAPHIC_DATA], [GEOGRAPHIC_DATA], [GEOGRAPHIC_DATA]"
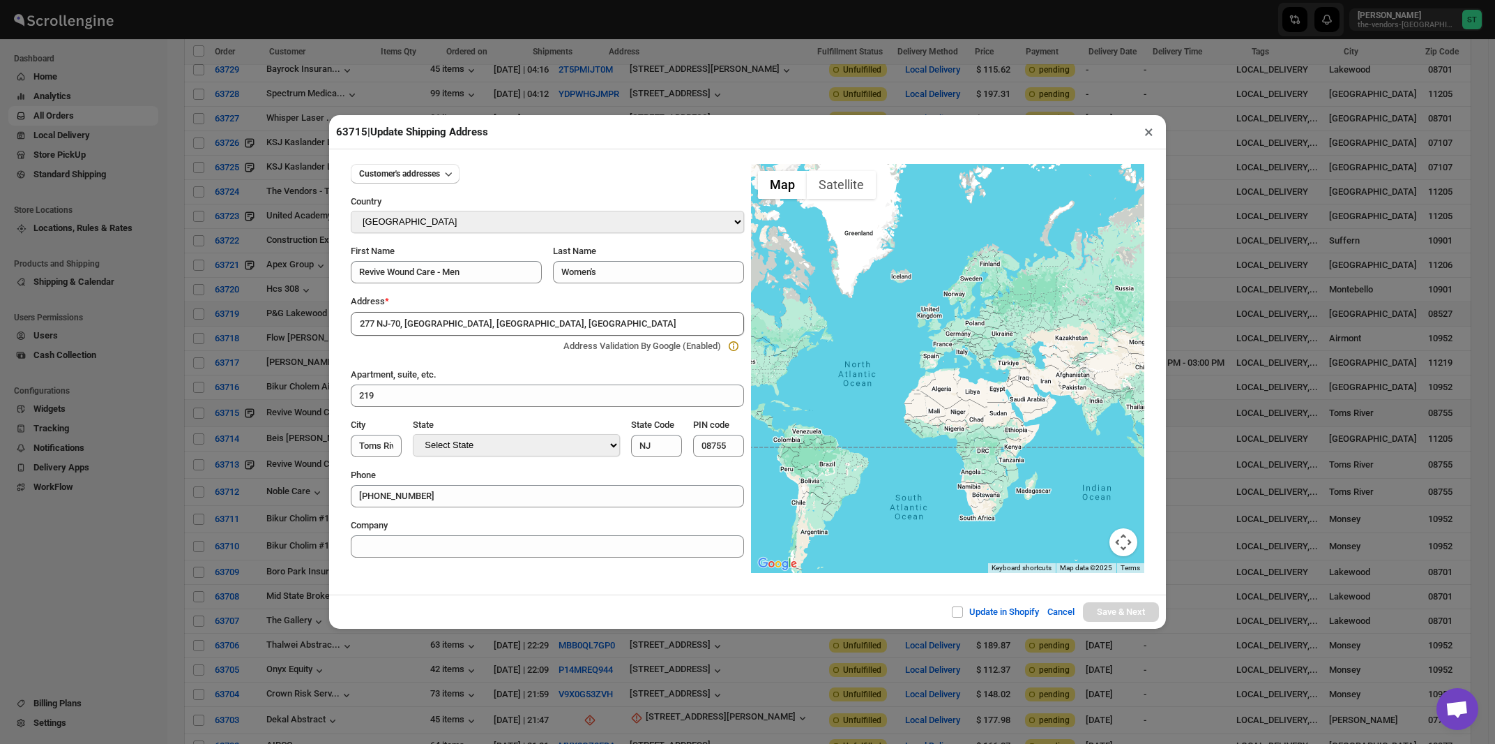
type input "[GEOGRAPHIC_DATA]"
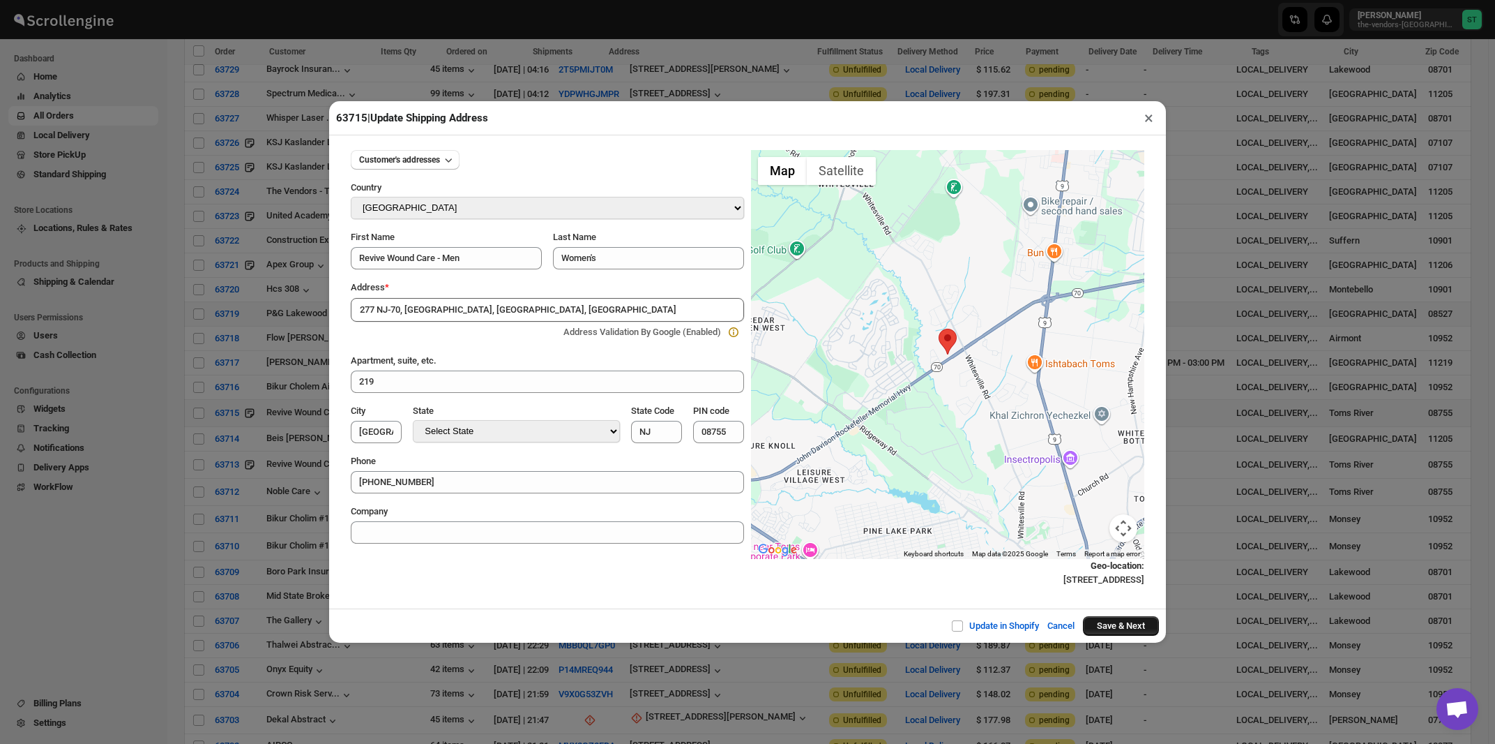
click at [1097, 627] on button "Save & Next" at bounding box center [1121, 626] width 76 height 20
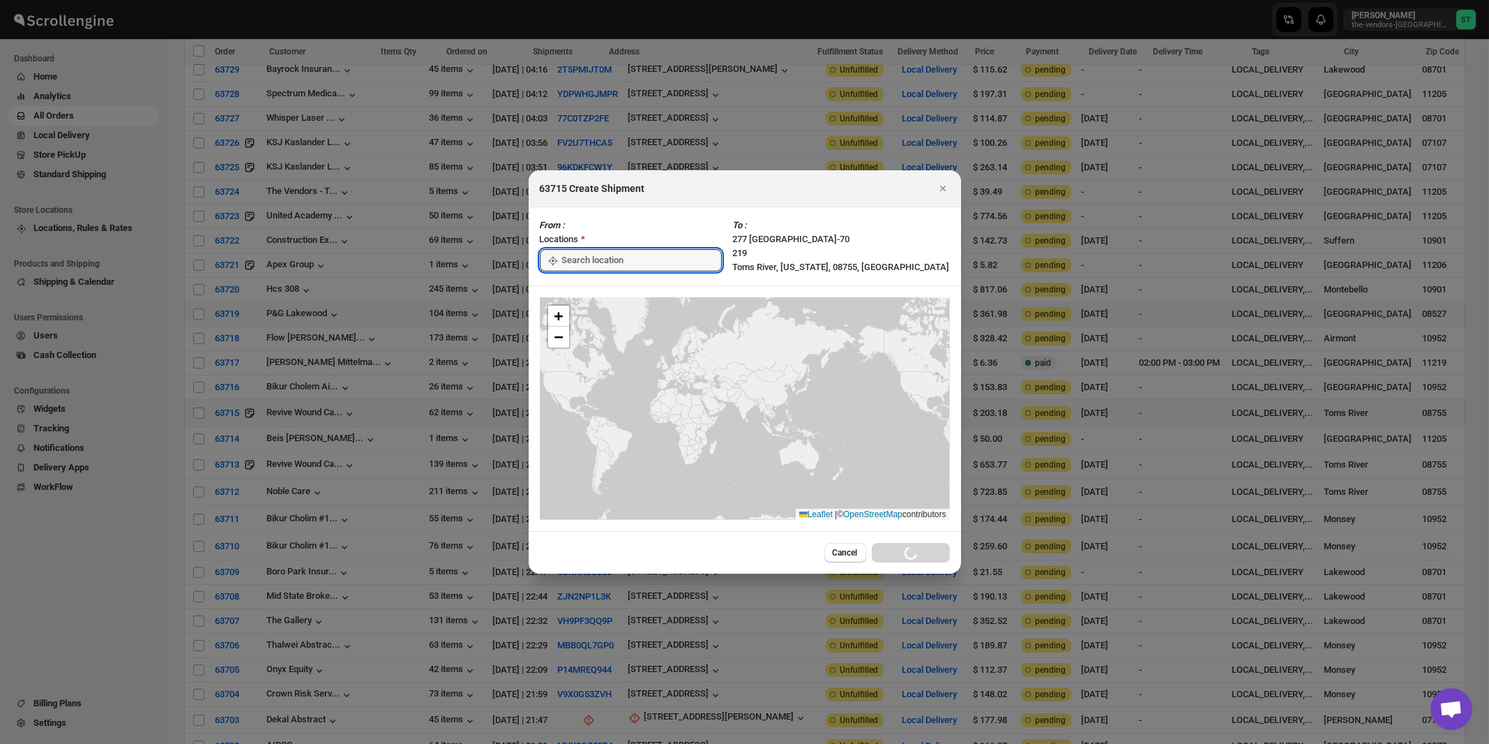
click at [567, 259] on input ":rco:" at bounding box center [642, 260] width 160 height 22
click at [578, 296] on div "[STREET_ADDRESS]" at bounding box center [640, 292] width 172 height 14
type input "[STREET_ADDRESS]"
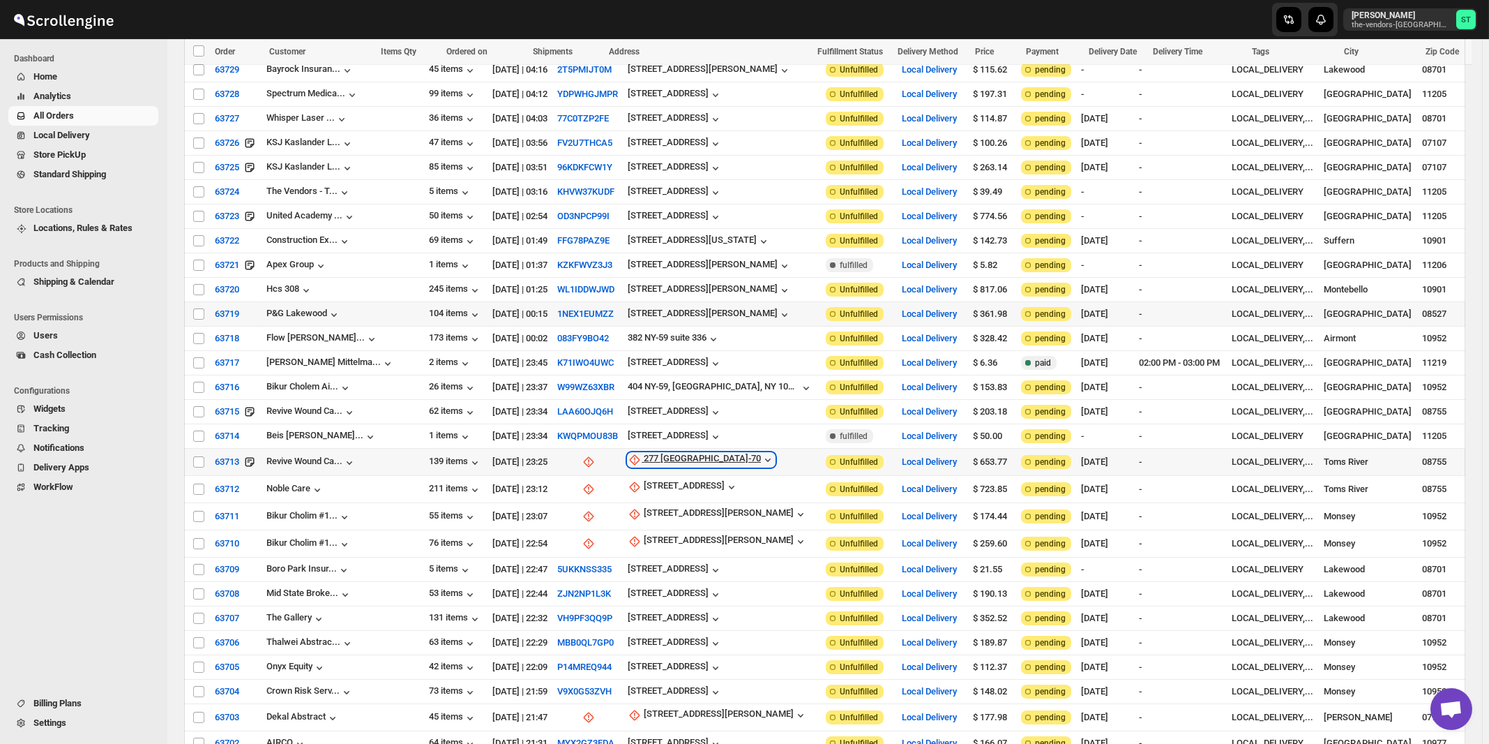
click at [647, 453] on div "277 [GEOGRAPHIC_DATA]-70" at bounding box center [702, 460] width 117 height 14
click at [653, 516] on span "Update manually" at bounding box center [650, 520] width 66 height 10
select select "US"
select select "[US_STATE]"
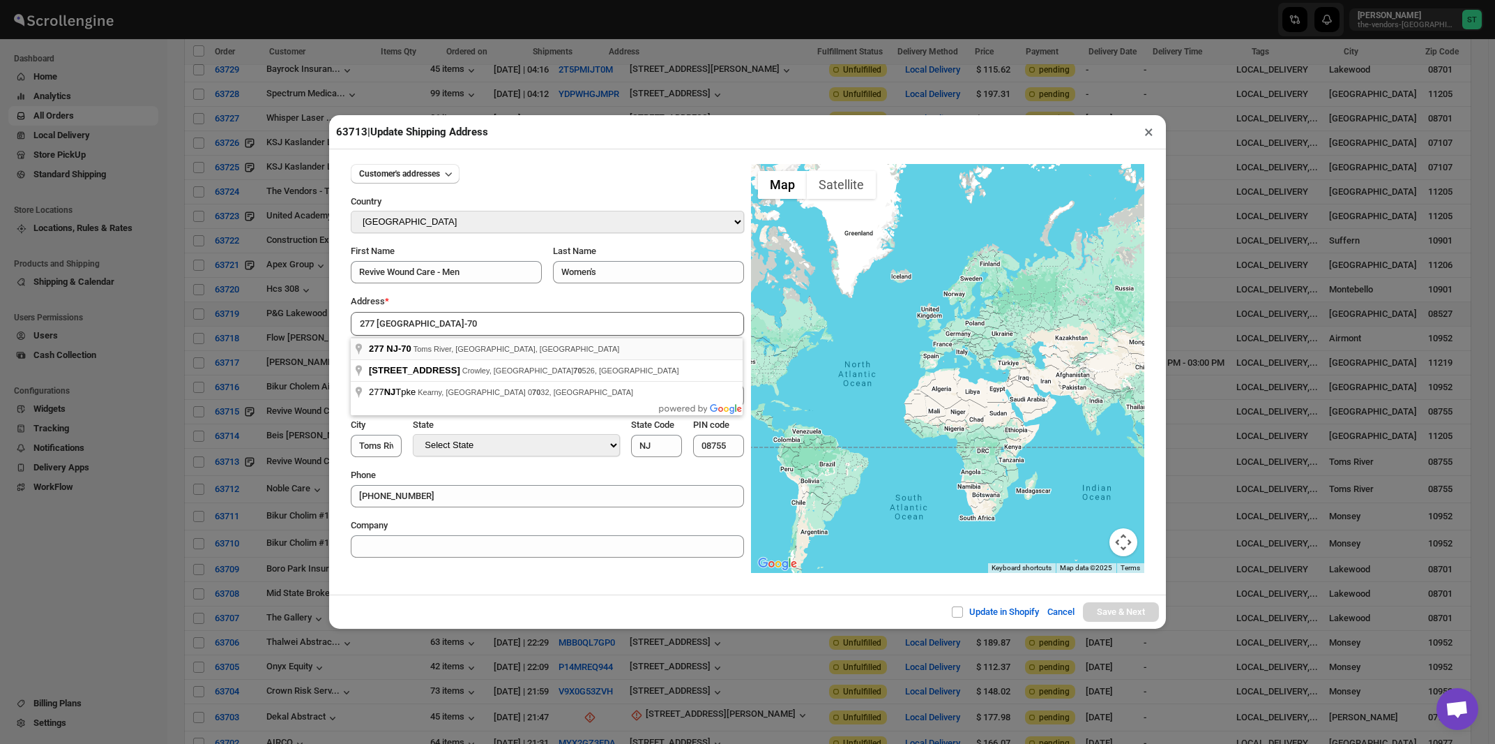
type input "277 NJ-70, [GEOGRAPHIC_DATA], [GEOGRAPHIC_DATA], [GEOGRAPHIC_DATA]"
type input "[GEOGRAPHIC_DATA]"
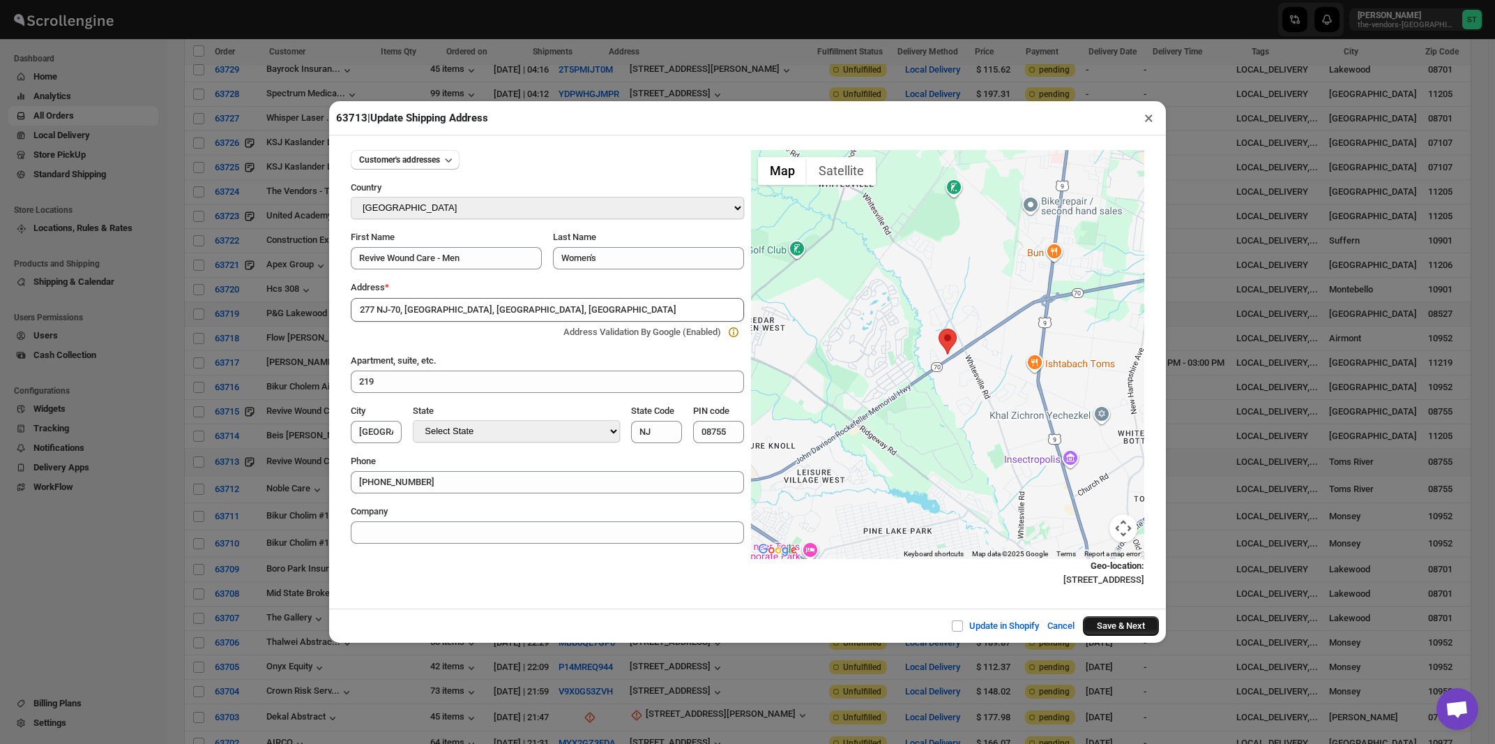
click at [1097, 626] on button "Save & Next" at bounding box center [1121, 626] width 76 height 20
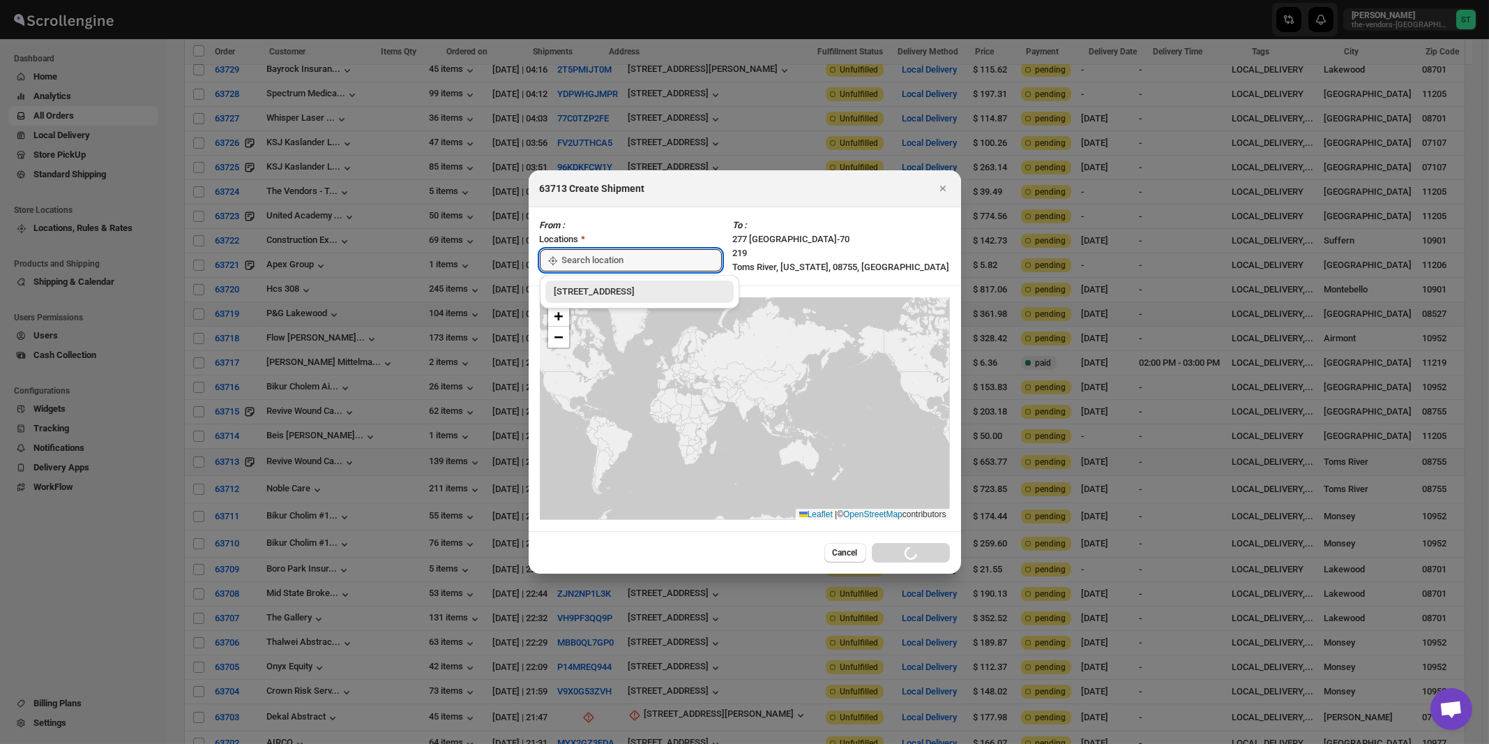
click at [575, 253] on input ":rdg:" at bounding box center [642, 260] width 160 height 22
click at [578, 283] on div "[STREET_ADDRESS]" at bounding box center [639, 291] width 188 height 22
type input "[STREET_ADDRESS]"
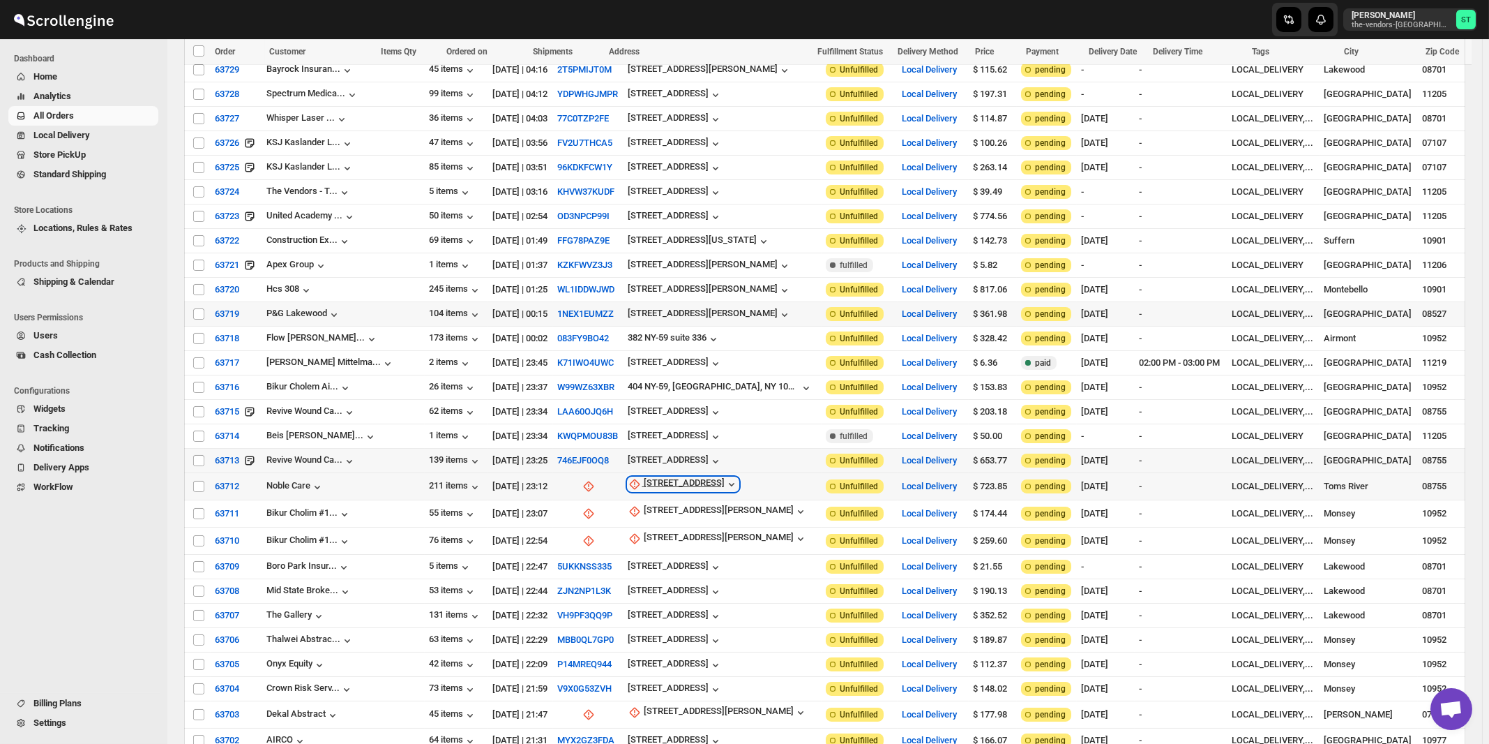
click at [656, 477] on div "[STREET_ADDRESS]" at bounding box center [684, 484] width 81 height 14
click at [656, 546] on span "Update manually" at bounding box center [652, 544] width 66 height 10
select select "US"
select select "[US_STATE]"
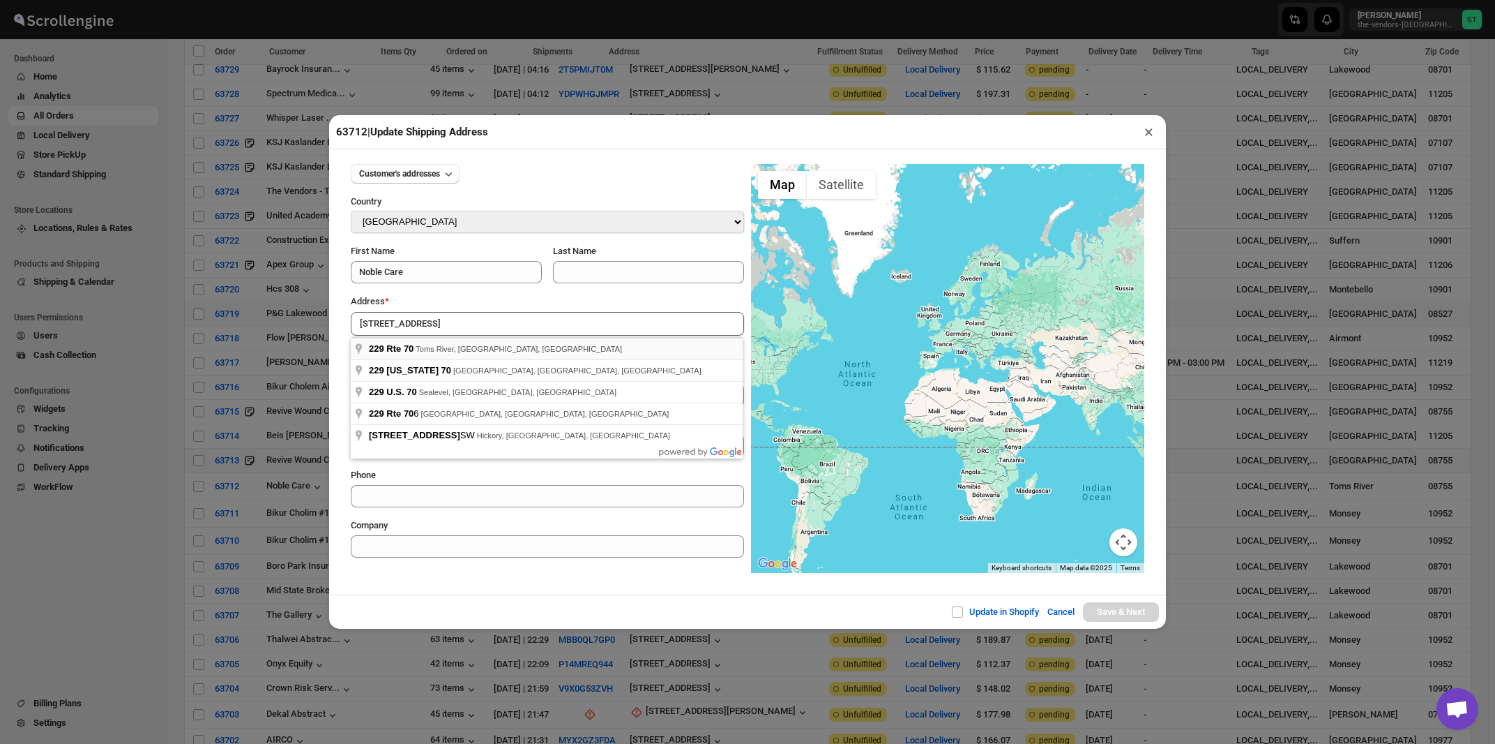
type input "[STREET_ADDRESS]"
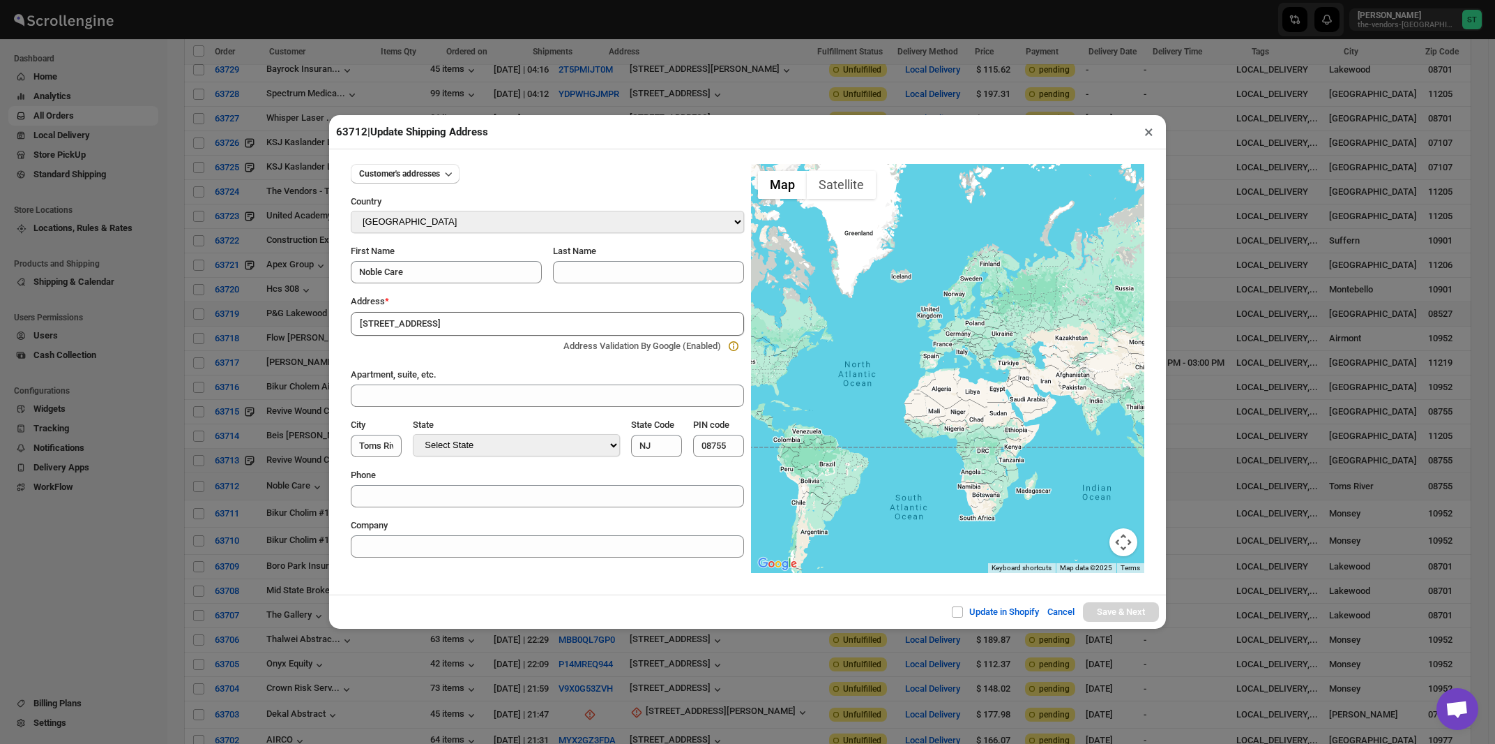
type input "[GEOGRAPHIC_DATA]"
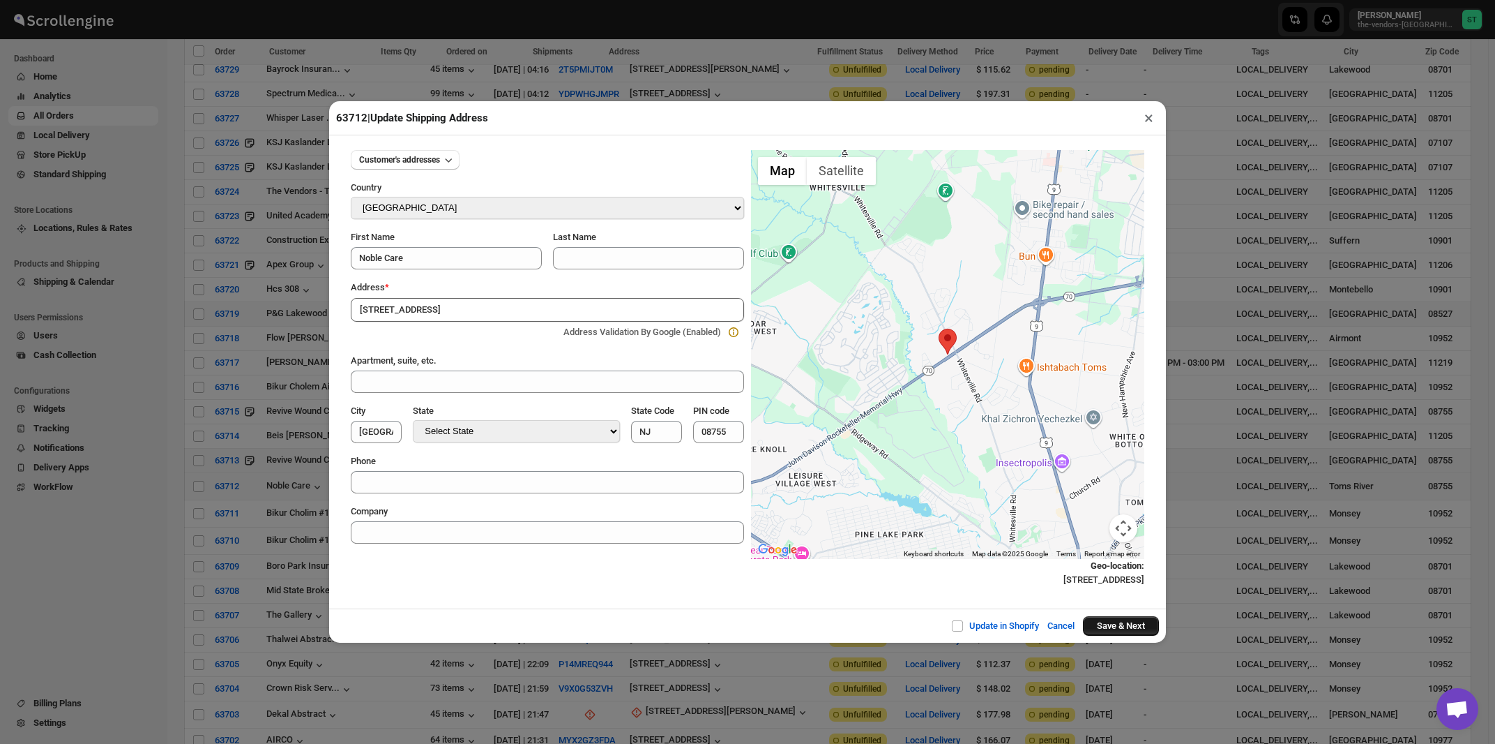
click at [1110, 623] on button "Save & Next" at bounding box center [1121, 626] width 76 height 20
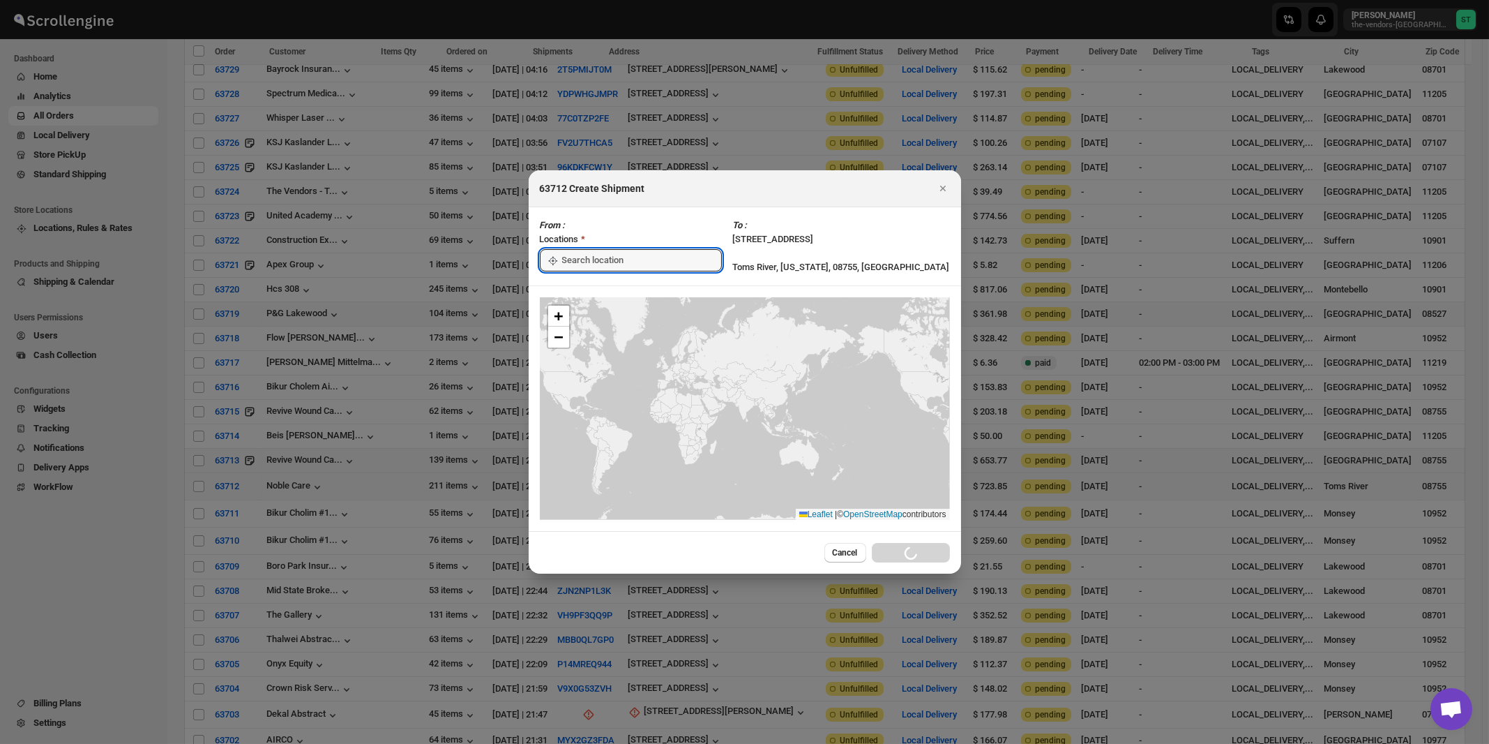
click at [603, 258] on input ":rdr:" at bounding box center [642, 260] width 160 height 22
click at [601, 287] on div "[STREET_ADDRESS]" at bounding box center [640, 292] width 172 height 14
type input "[STREET_ADDRESS]"
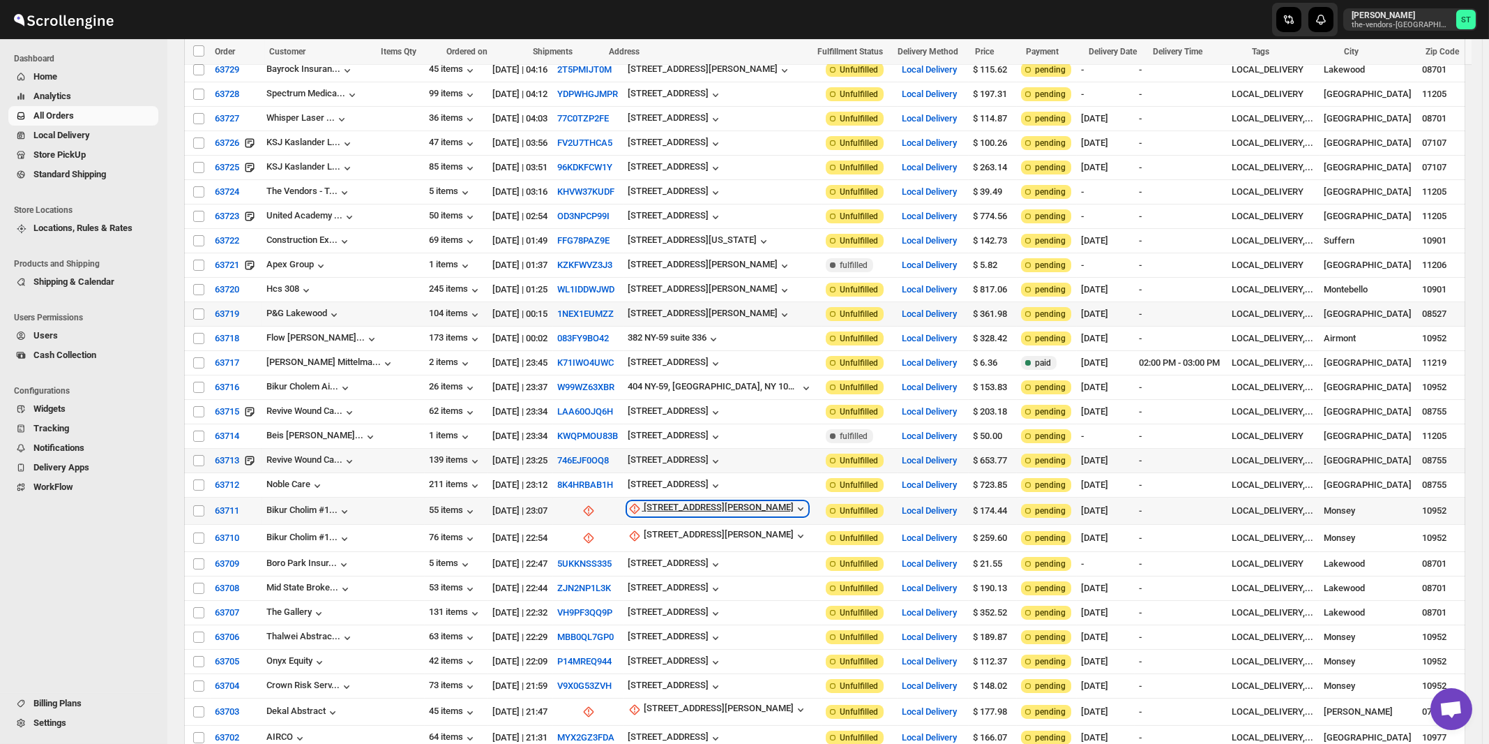
click at [670, 502] on div "[STREET_ADDRESS][PERSON_NAME]" at bounding box center [719, 509] width 150 height 14
click at [676, 560] on button "Update manually" at bounding box center [664, 568] width 100 height 22
select select "US"
select select "[US_STATE]"
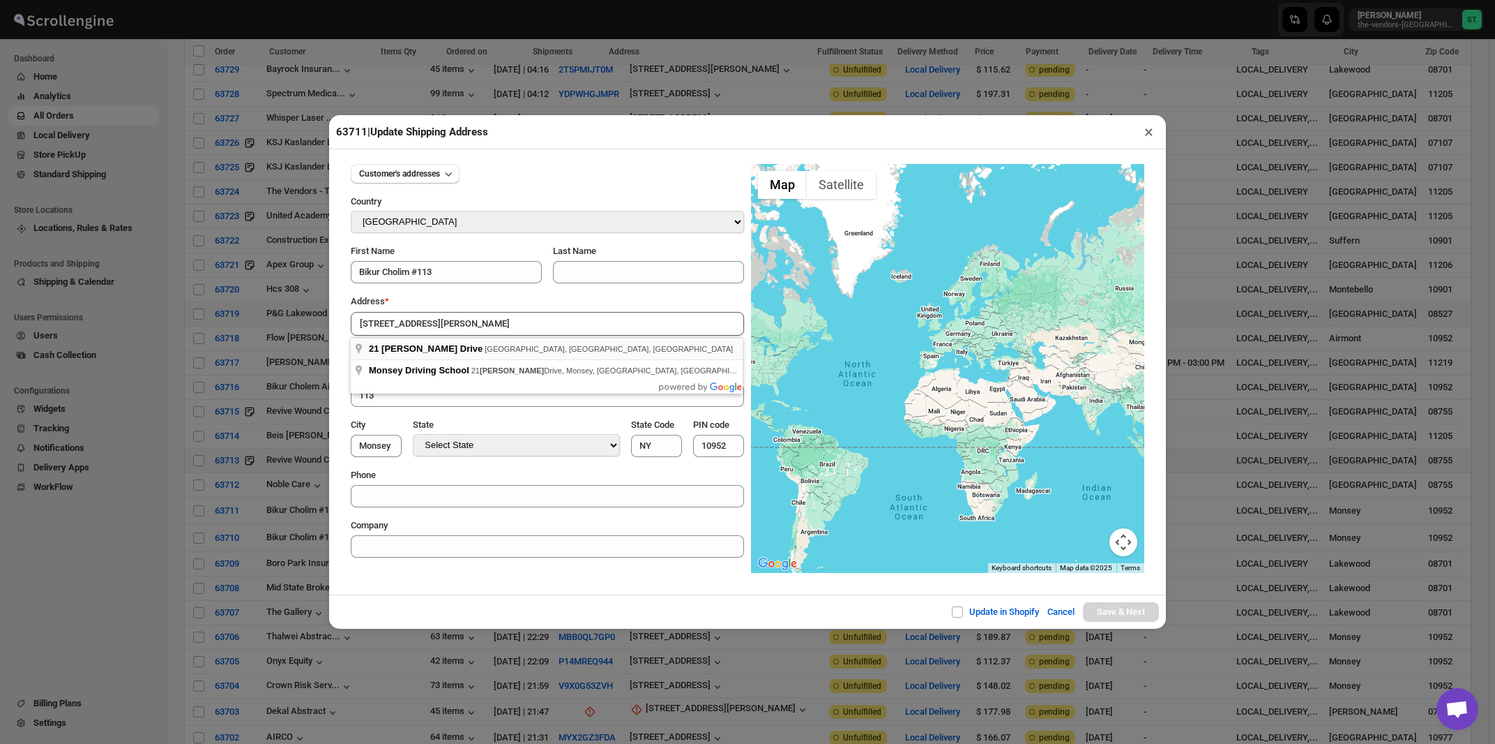
type input "[STREET_ADDRESS][PERSON_NAME]"
type input "[GEOGRAPHIC_DATA]"
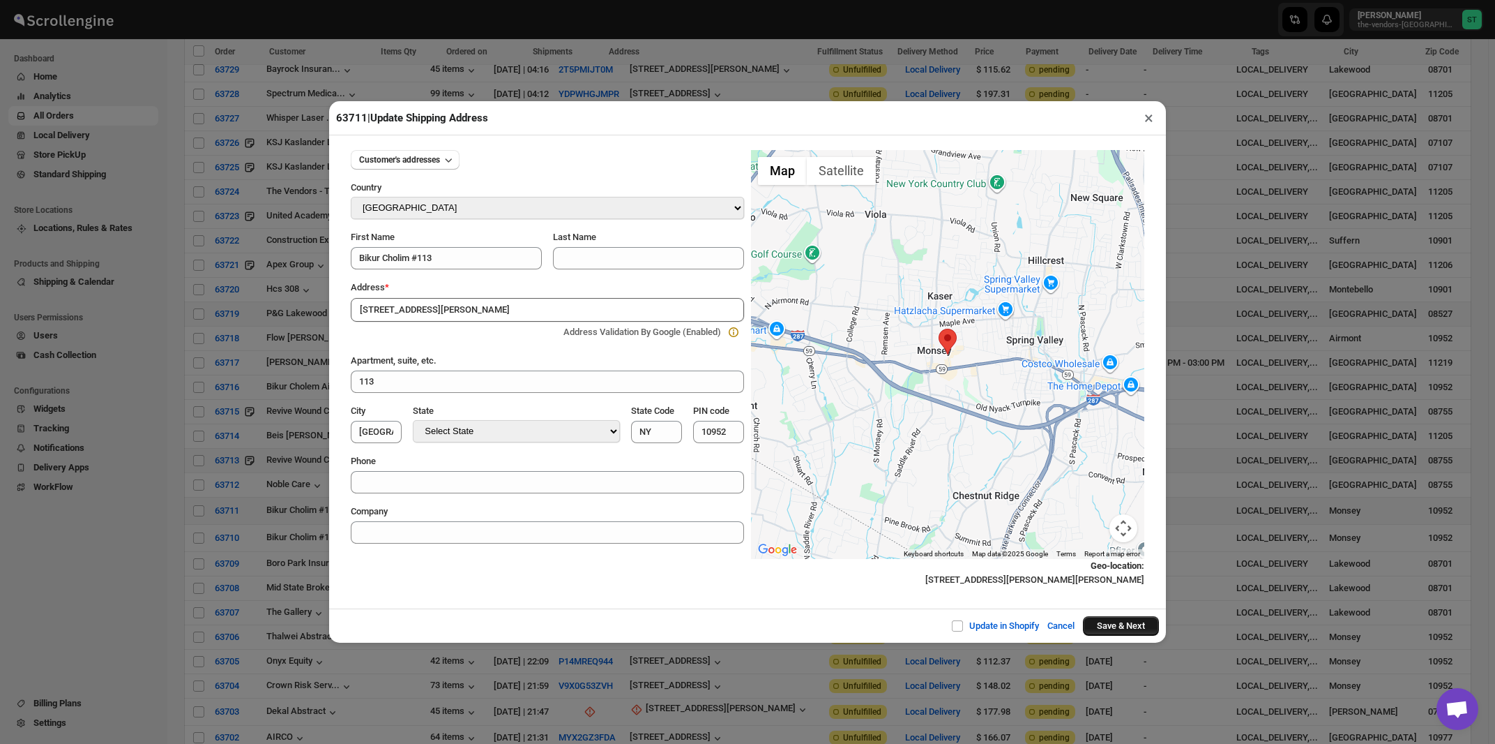
click at [1099, 626] on button "Save & Next" at bounding box center [1121, 626] width 76 height 20
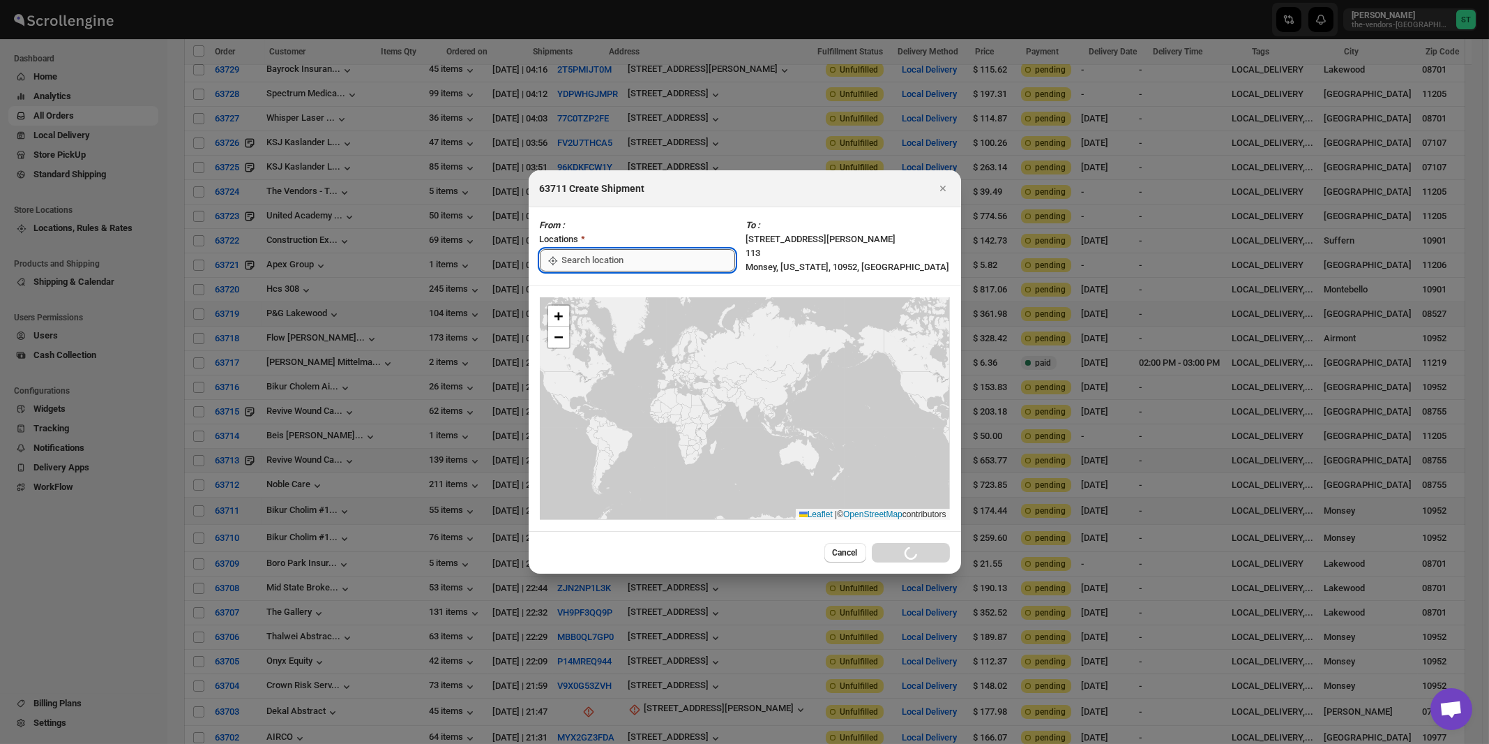
click at [621, 259] on input ":re7:" at bounding box center [648, 260] width 173 height 22
click at [603, 287] on div "[STREET_ADDRESS]" at bounding box center [640, 292] width 172 height 14
type input "[STREET_ADDRESS]"
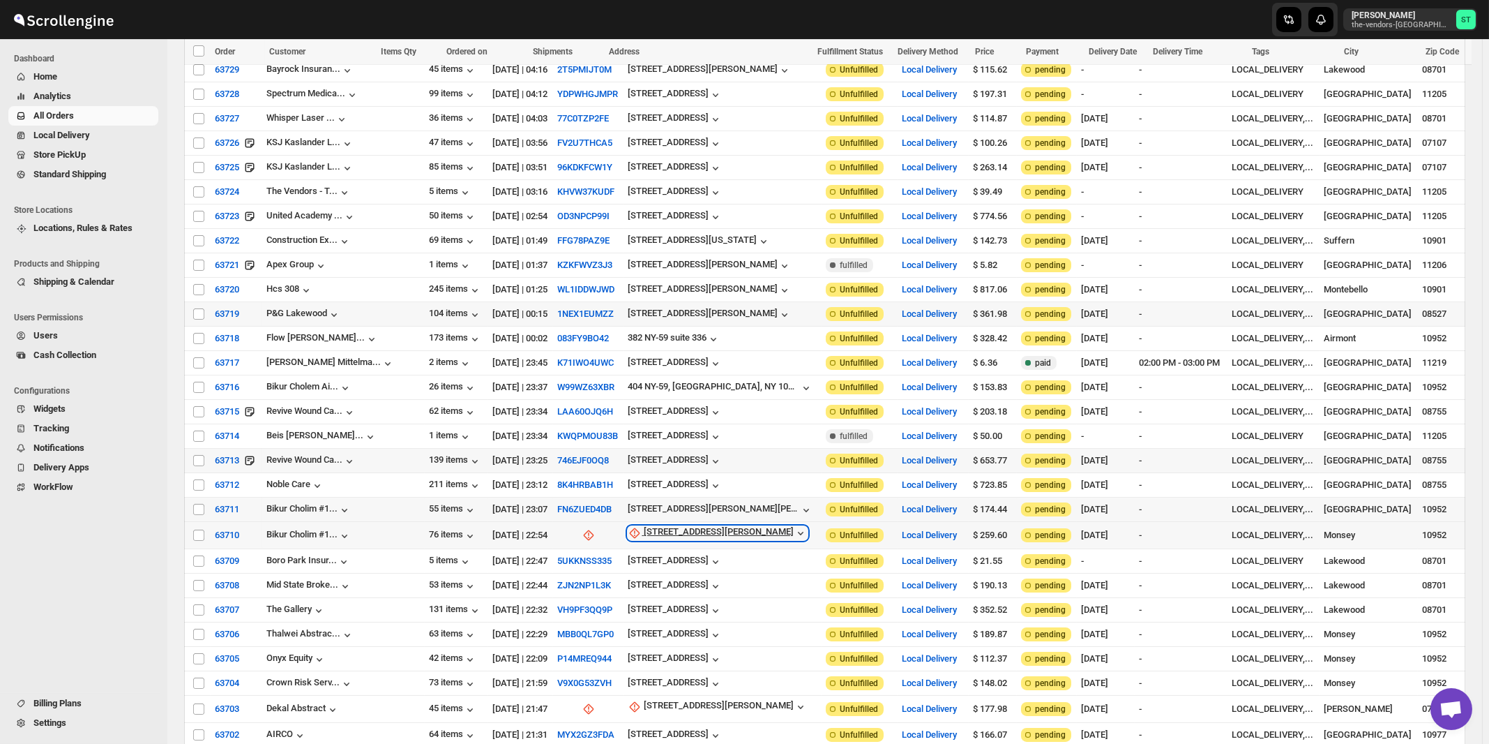
click at [662, 526] on div "[STREET_ADDRESS][PERSON_NAME]" at bounding box center [719, 533] width 150 height 14
click at [663, 589] on span "Update manually" at bounding box center [669, 592] width 66 height 10
select select "US"
select select "[US_STATE]"
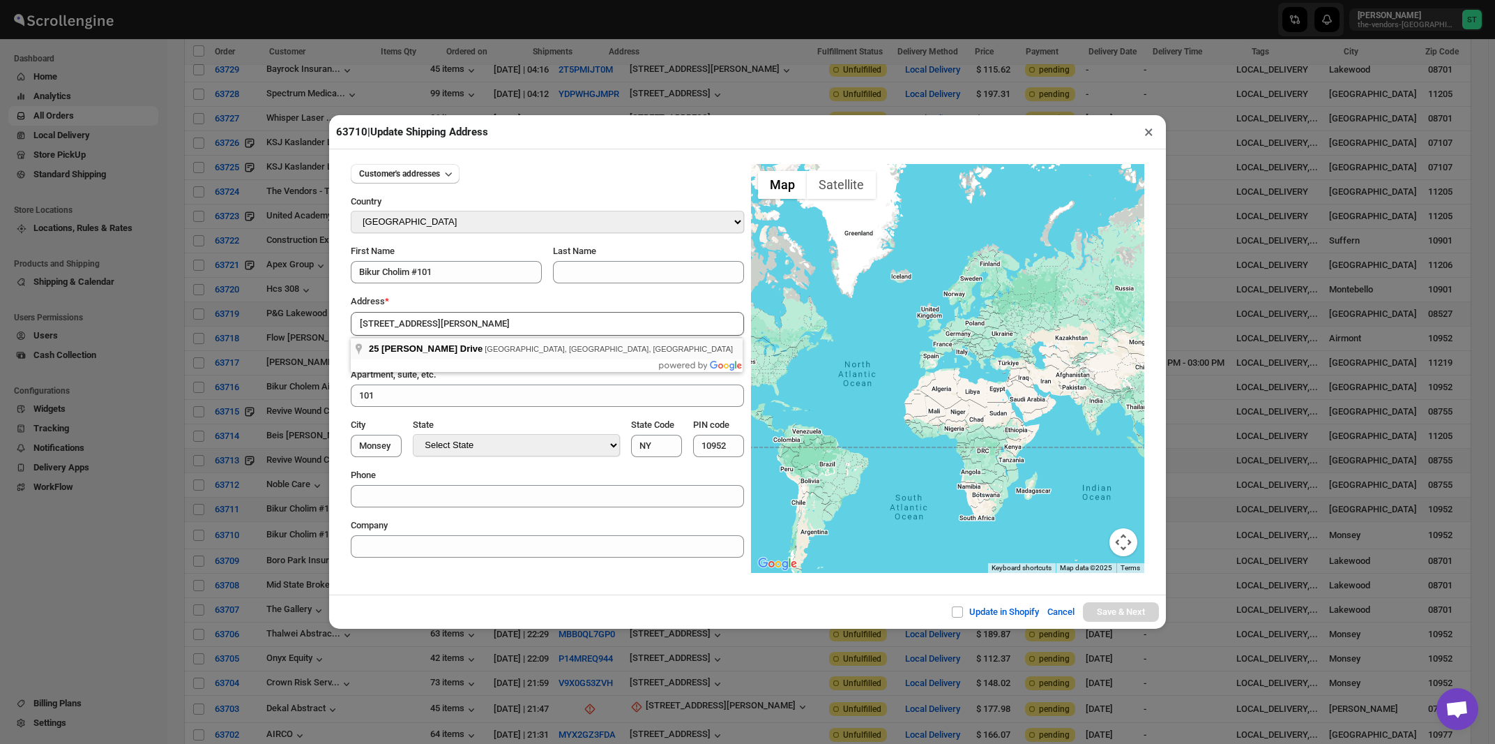
type input "[STREET_ADDRESS][PERSON_NAME]"
type input "[GEOGRAPHIC_DATA]"
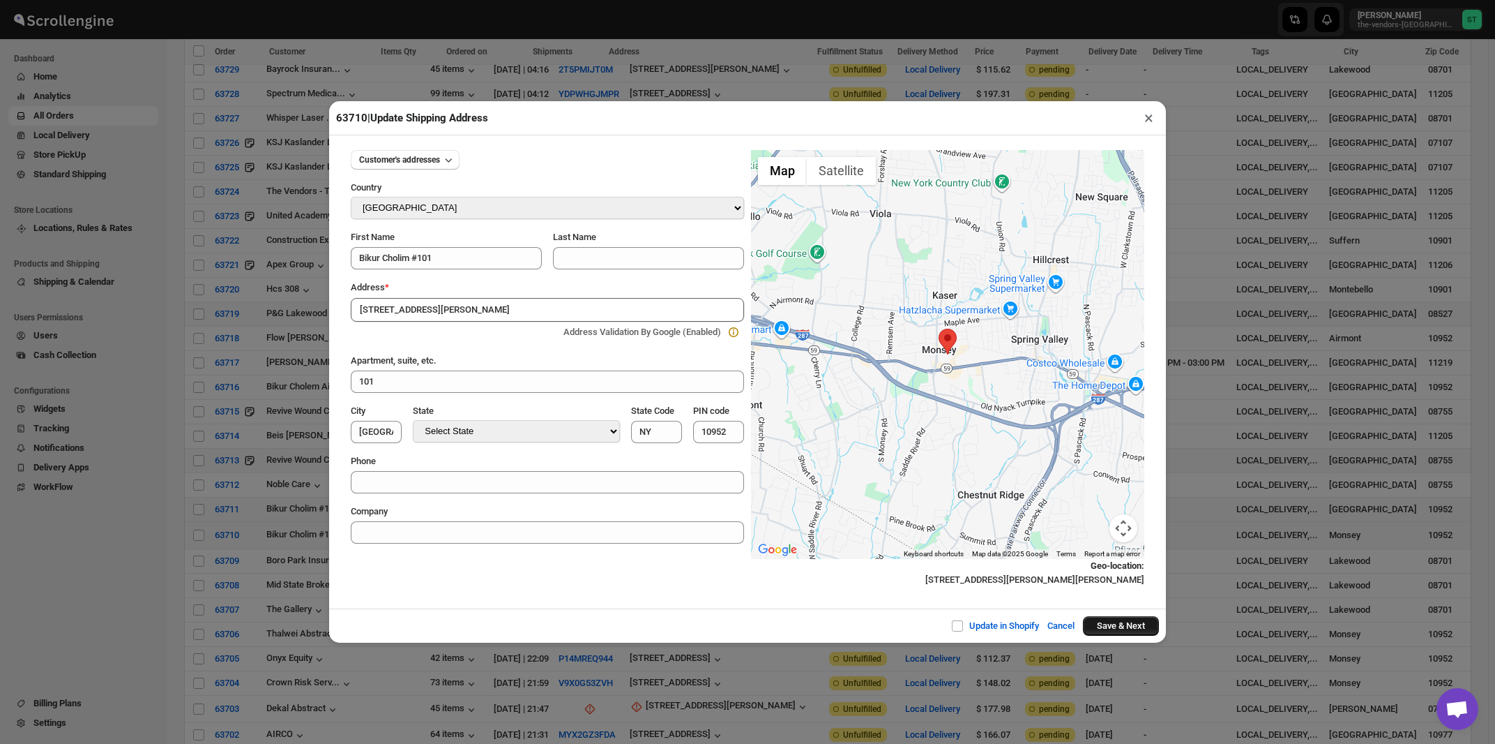
click at [1129, 626] on button "Save & Next" at bounding box center [1121, 626] width 76 height 20
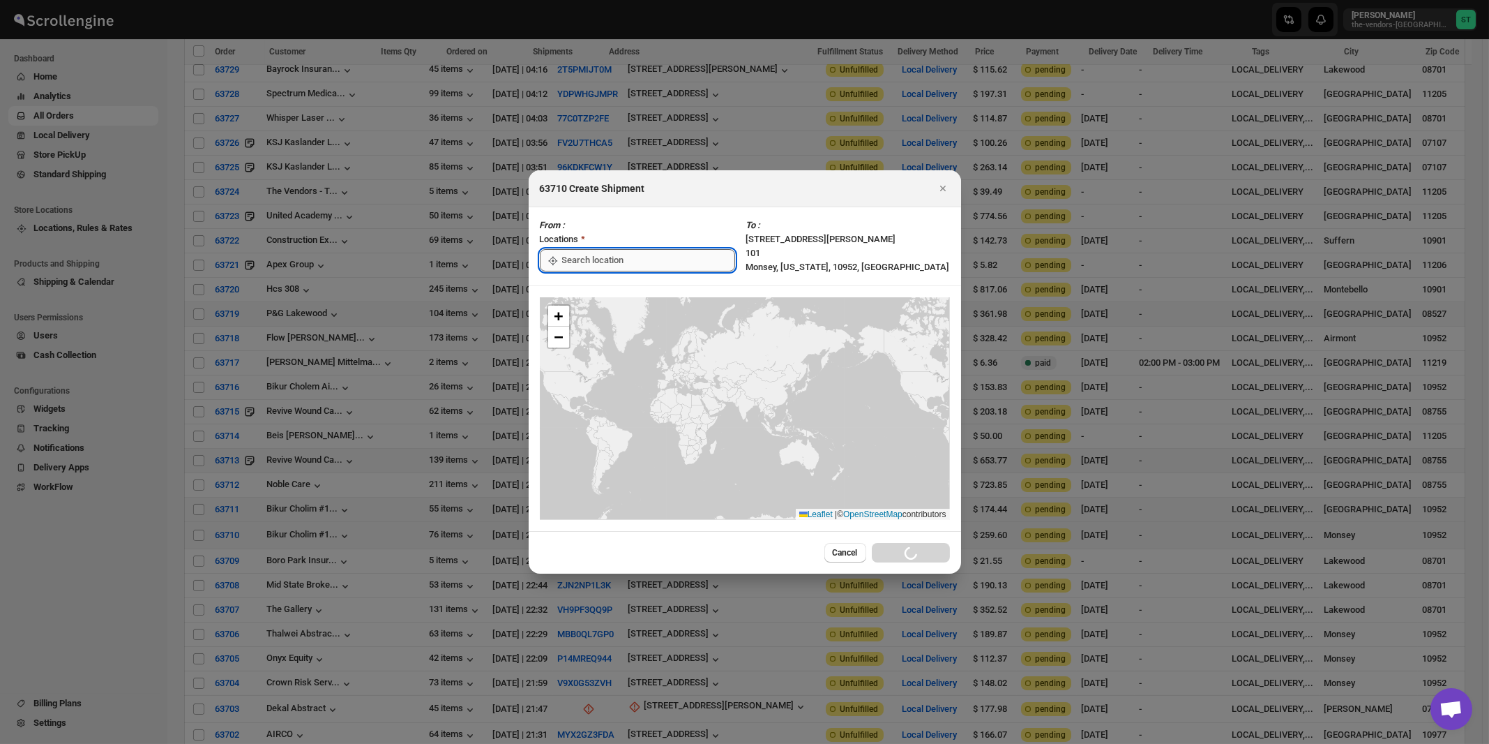
click at [567, 263] on input ":rej:" at bounding box center [648, 260] width 173 height 22
click at [568, 294] on div "[STREET_ADDRESS]" at bounding box center [640, 292] width 172 height 14
type input "[STREET_ADDRESS]"
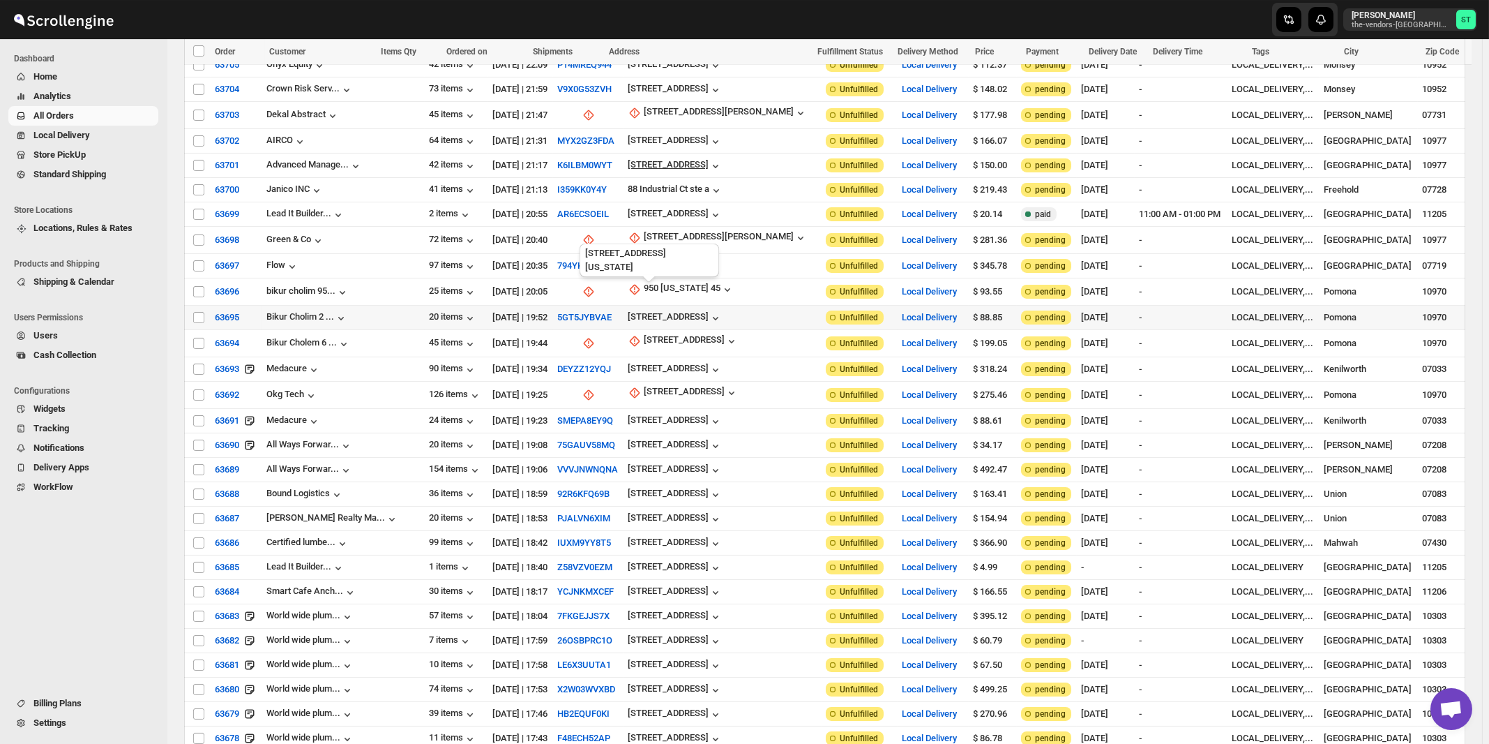
scroll to position [972, 0]
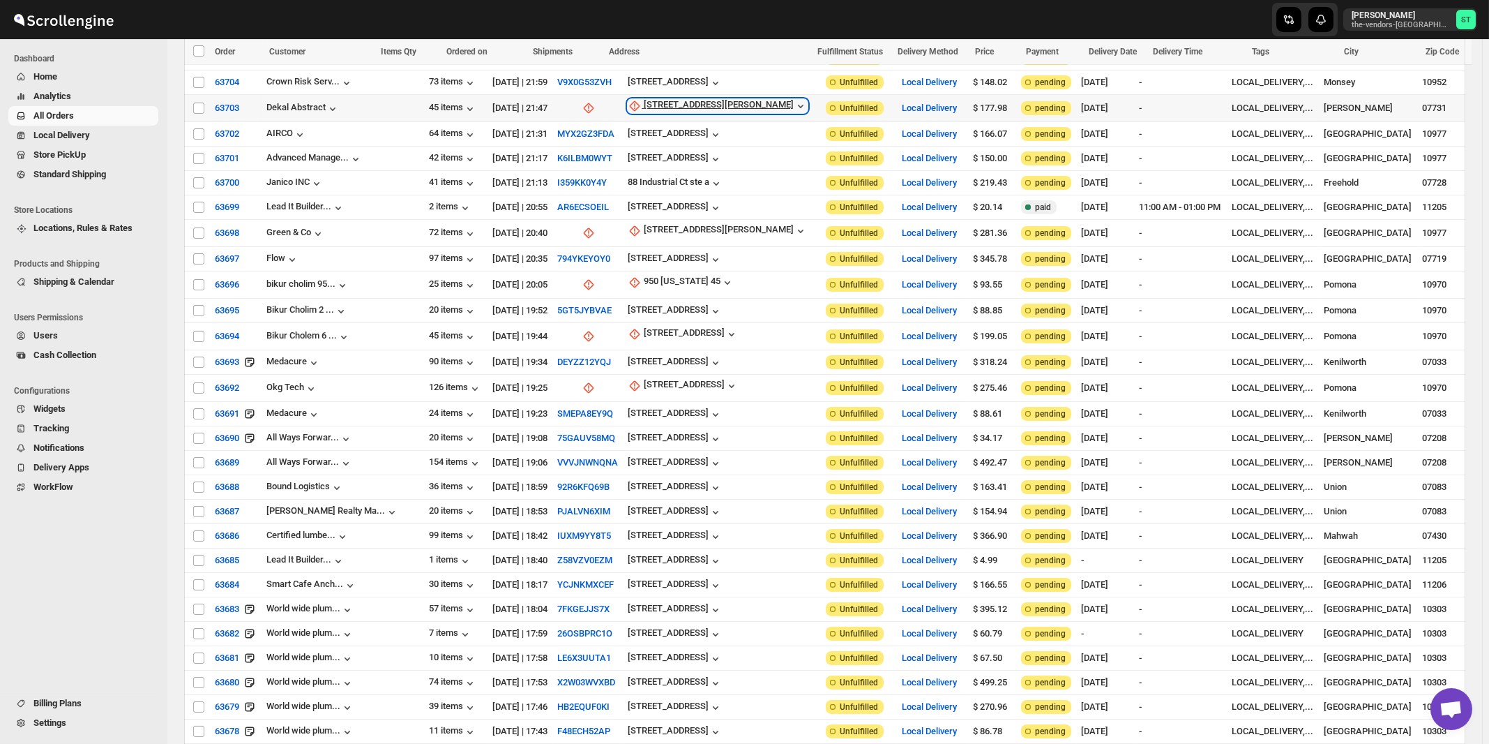
click at [659, 99] on div "[STREET_ADDRESS][PERSON_NAME]" at bounding box center [719, 106] width 150 height 14
click at [656, 160] on span "Update manually" at bounding box center [664, 161] width 66 height 10
select select "US"
select select "[US_STATE]"
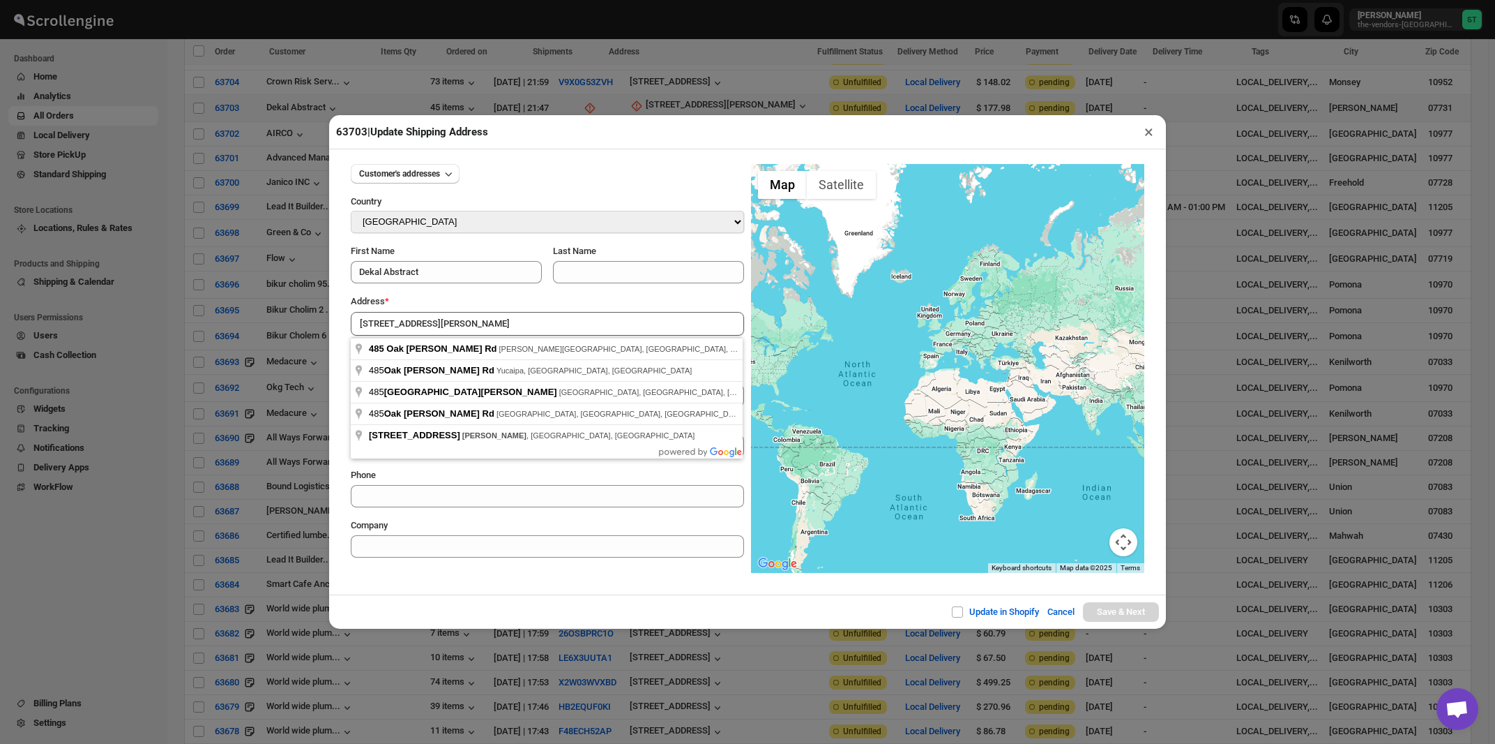
click at [562, 306] on div "Address *" at bounding box center [547, 301] width 393 height 14
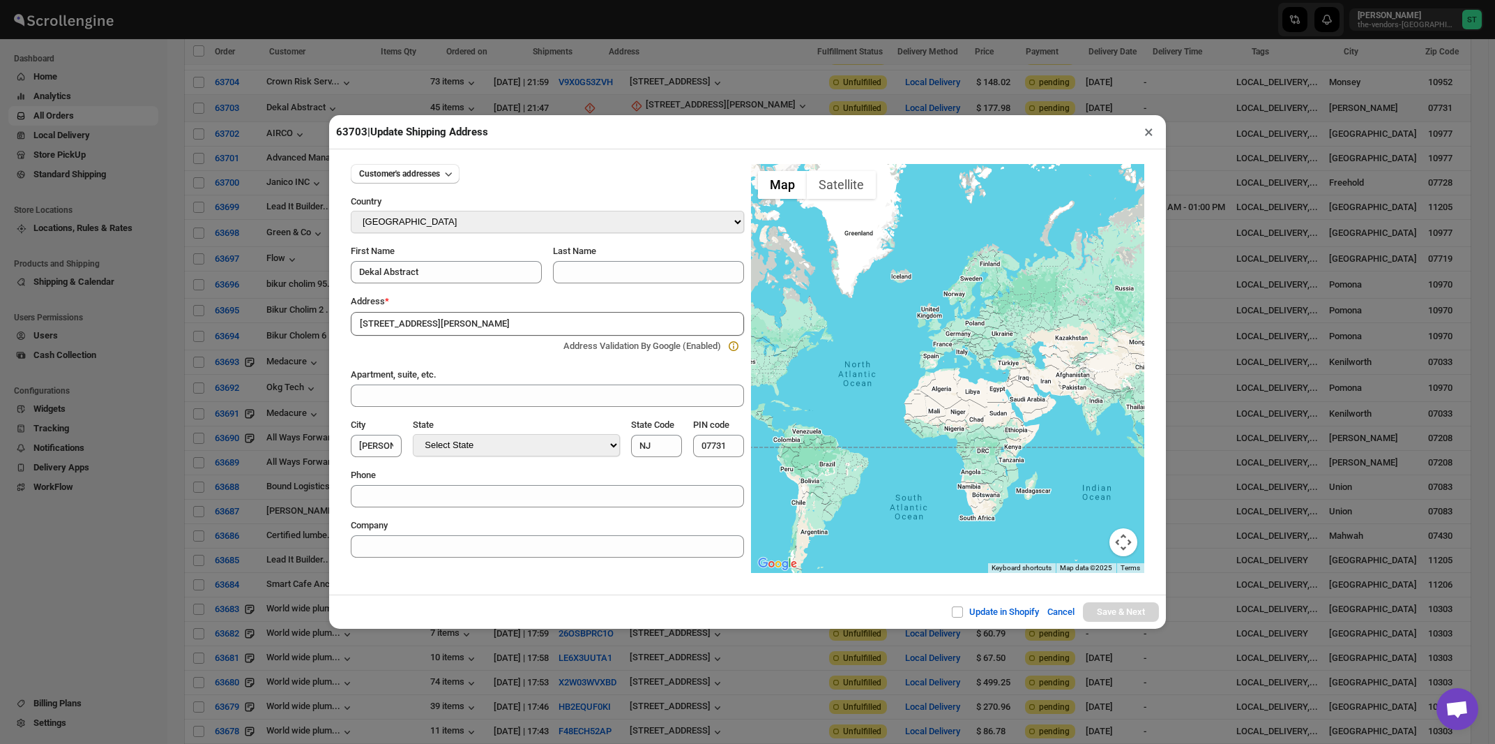
click at [483, 331] on input "[STREET_ADDRESS][PERSON_NAME]" at bounding box center [547, 324] width 393 height 24
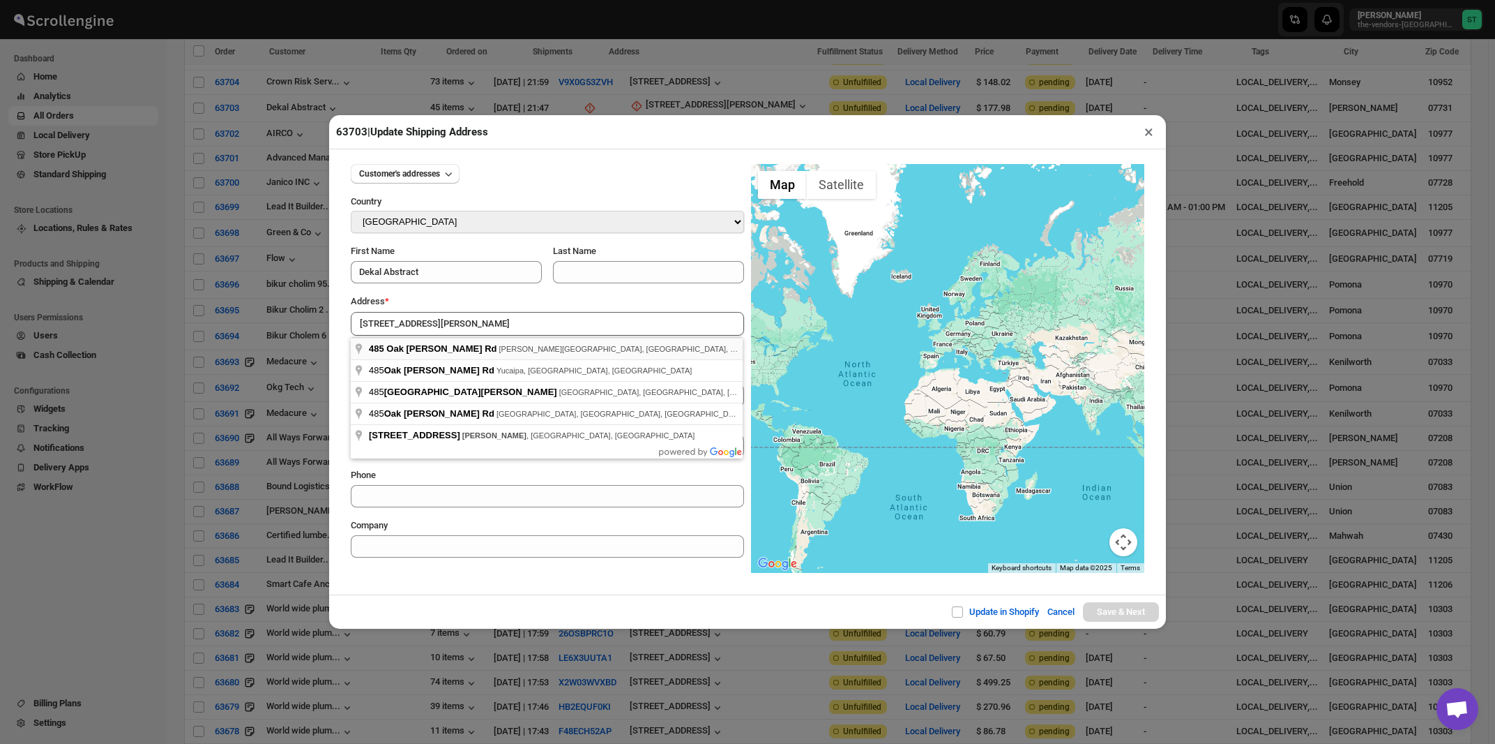
type input "[STREET_ADDRESS][PERSON_NAME][PERSON_NAME]"
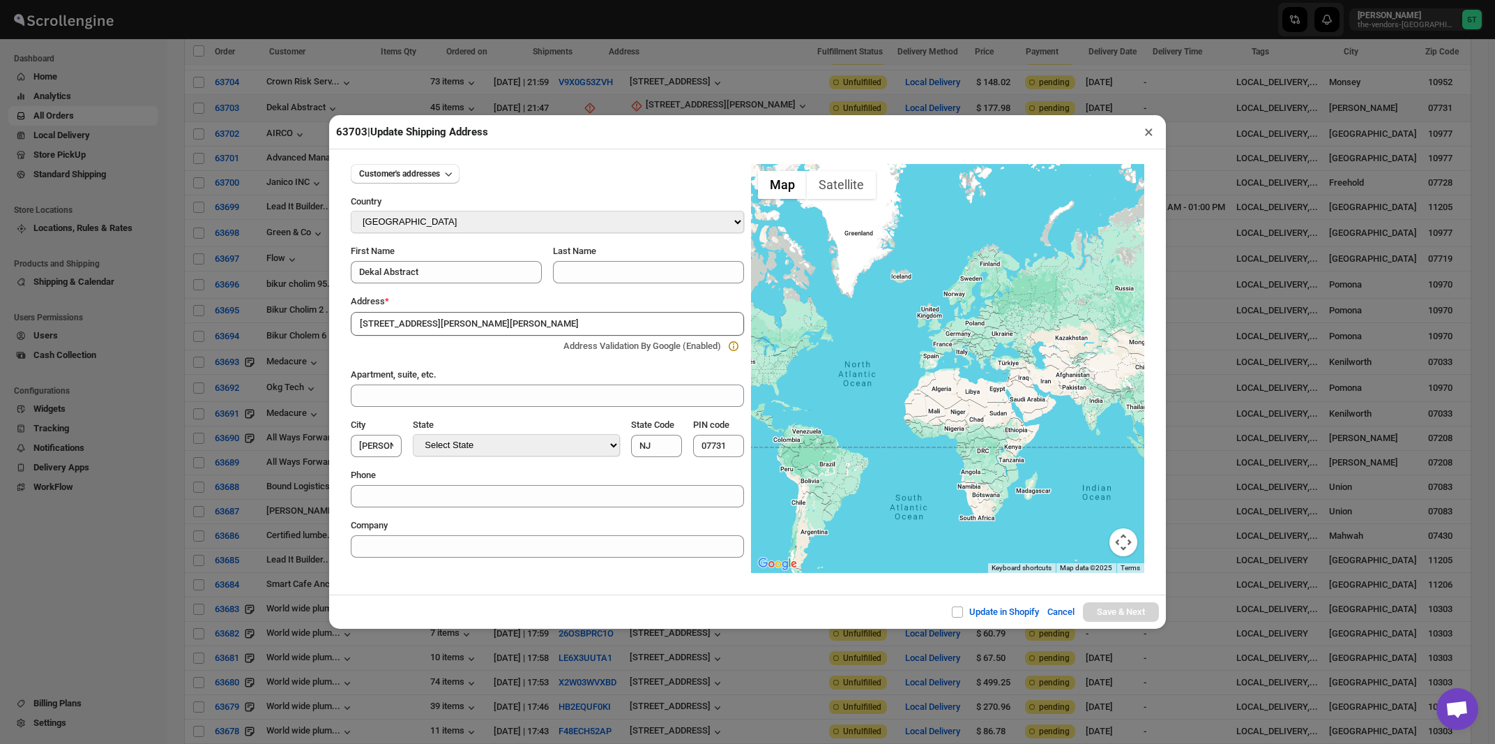
type input "[GEOGRAPHIC_DATA]"
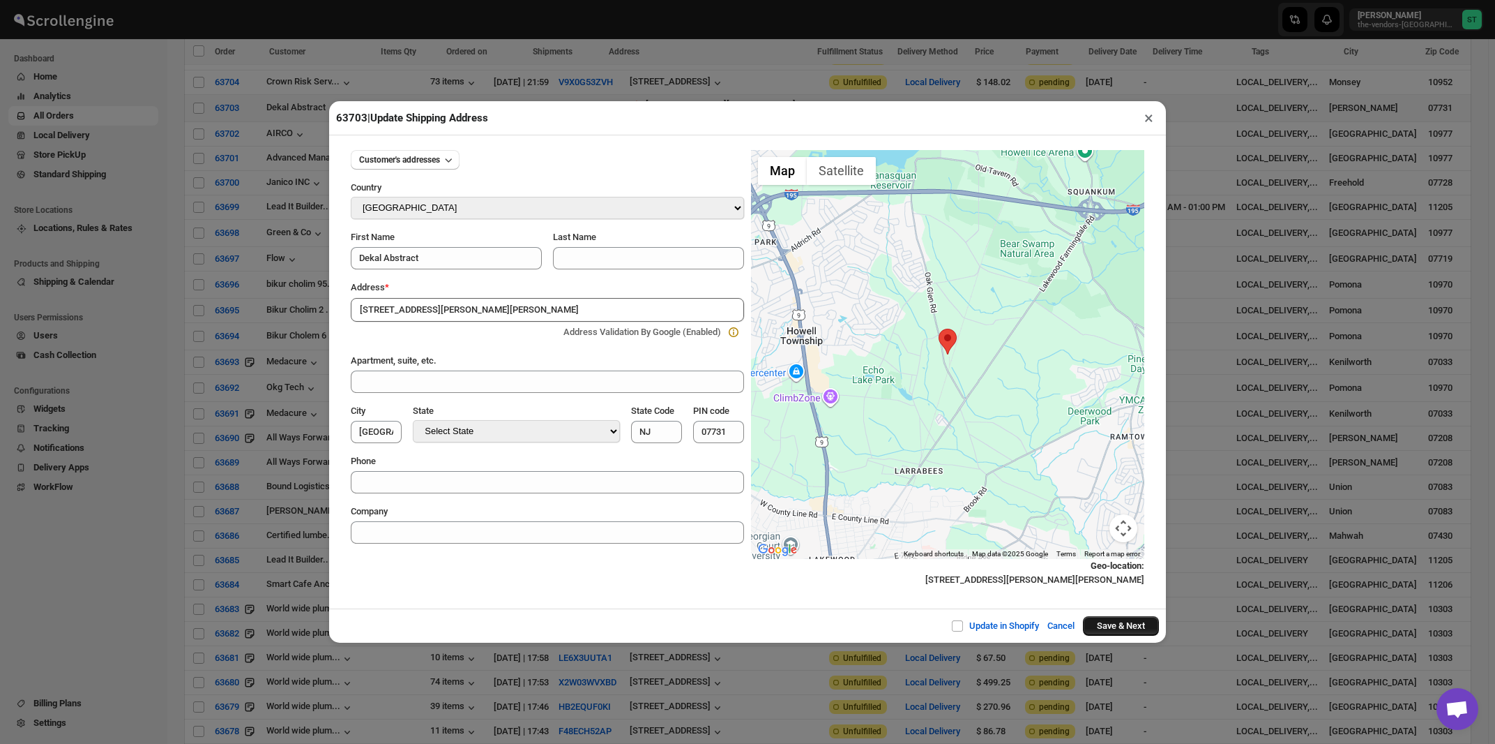
click at [1103, 626] on button "Save & Next" at bounding box center [1121, 626] width 76 height 20
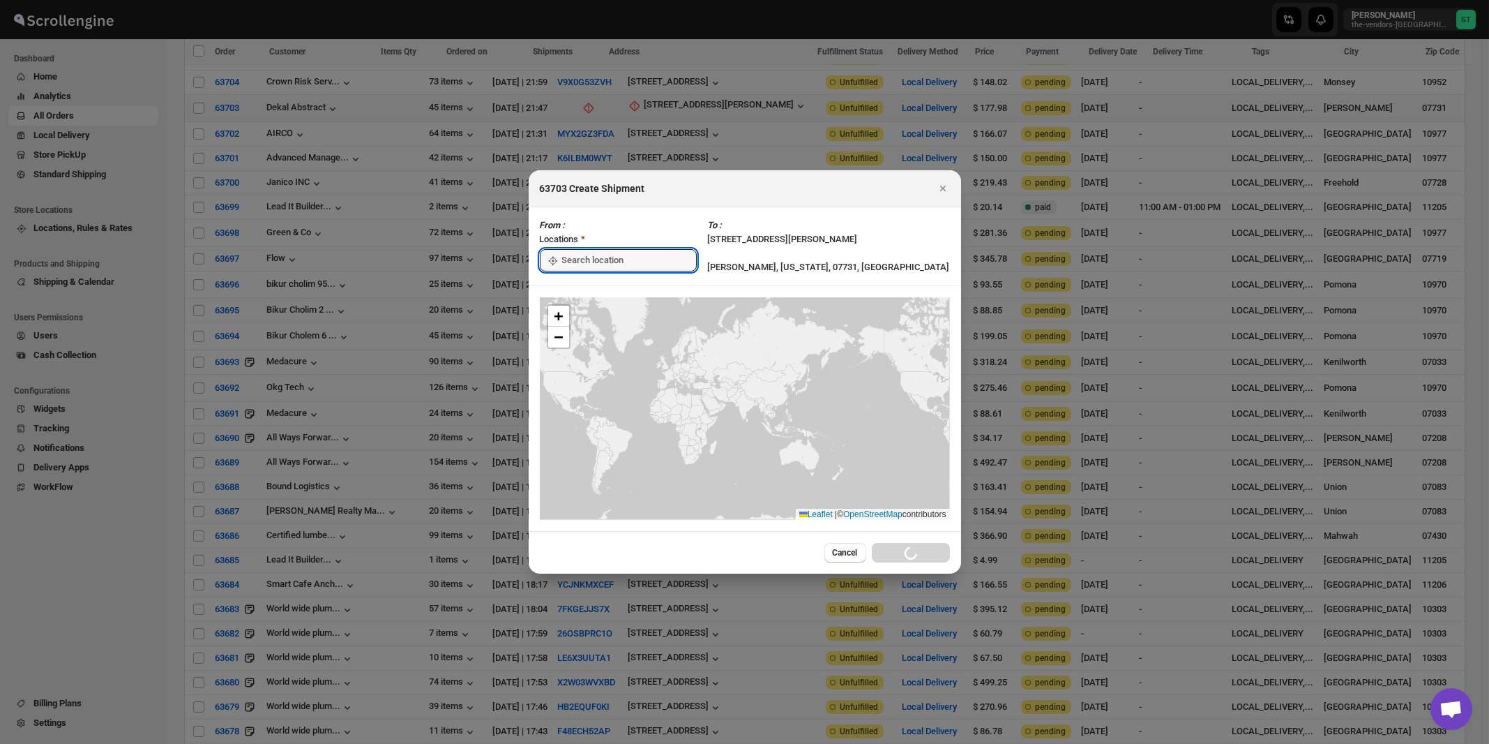
click at [587, 262] on input ":rh3:" at bounding box center [629, 260] width 135 height 22
click at [583, 289] on div "[STREET_ADDRESS]" at bounding box center [640, 292] width 172 height 14
type input "[STREET_ADDRESS]"
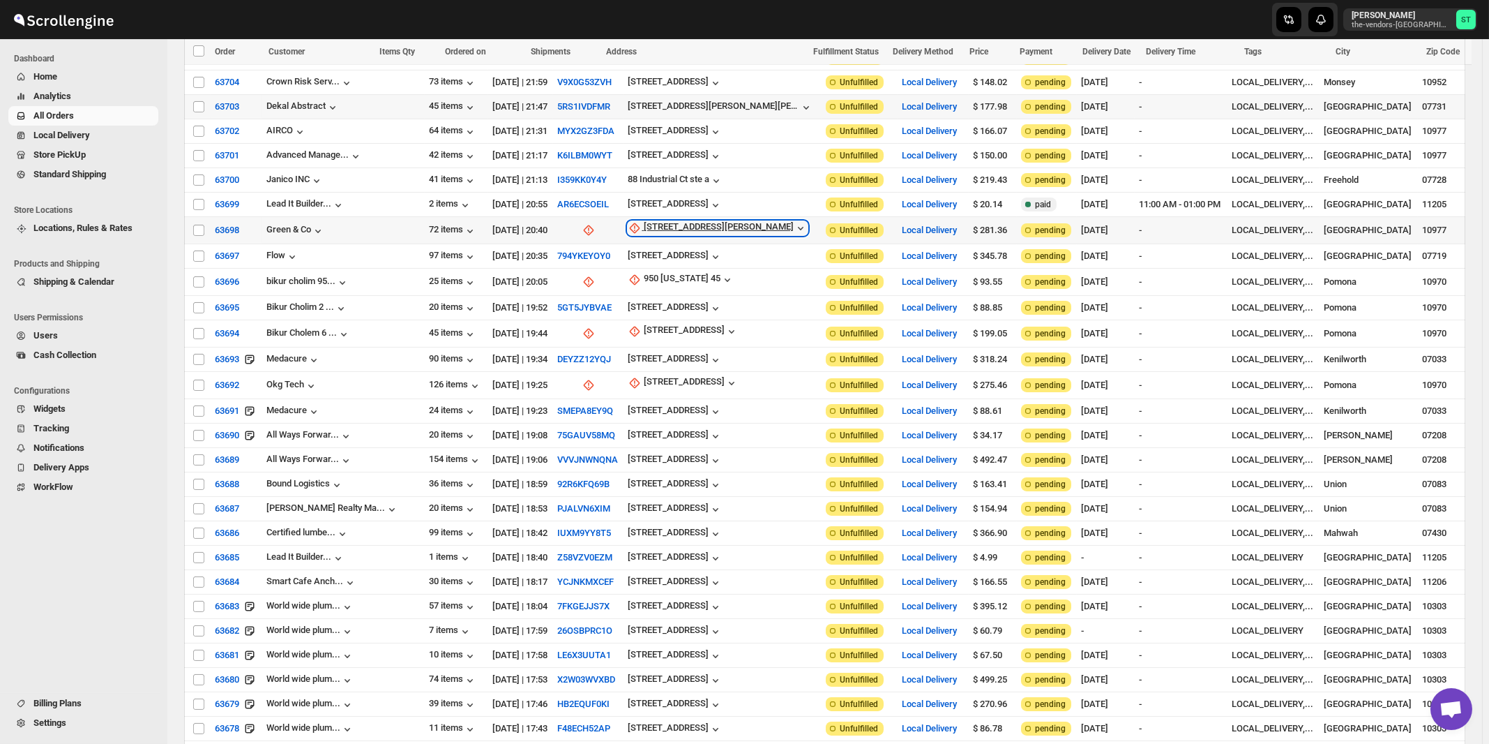
click at [668, 221] on div "[STREET_ADDRESS][PERSON_NAME]" at bounding box center [719, 228] width 150 height 14
click at [657, 271] on button "Update manually" at bounding box center [656, 280] width 100 height 22
select select "US"
select select "[US_STATE]"
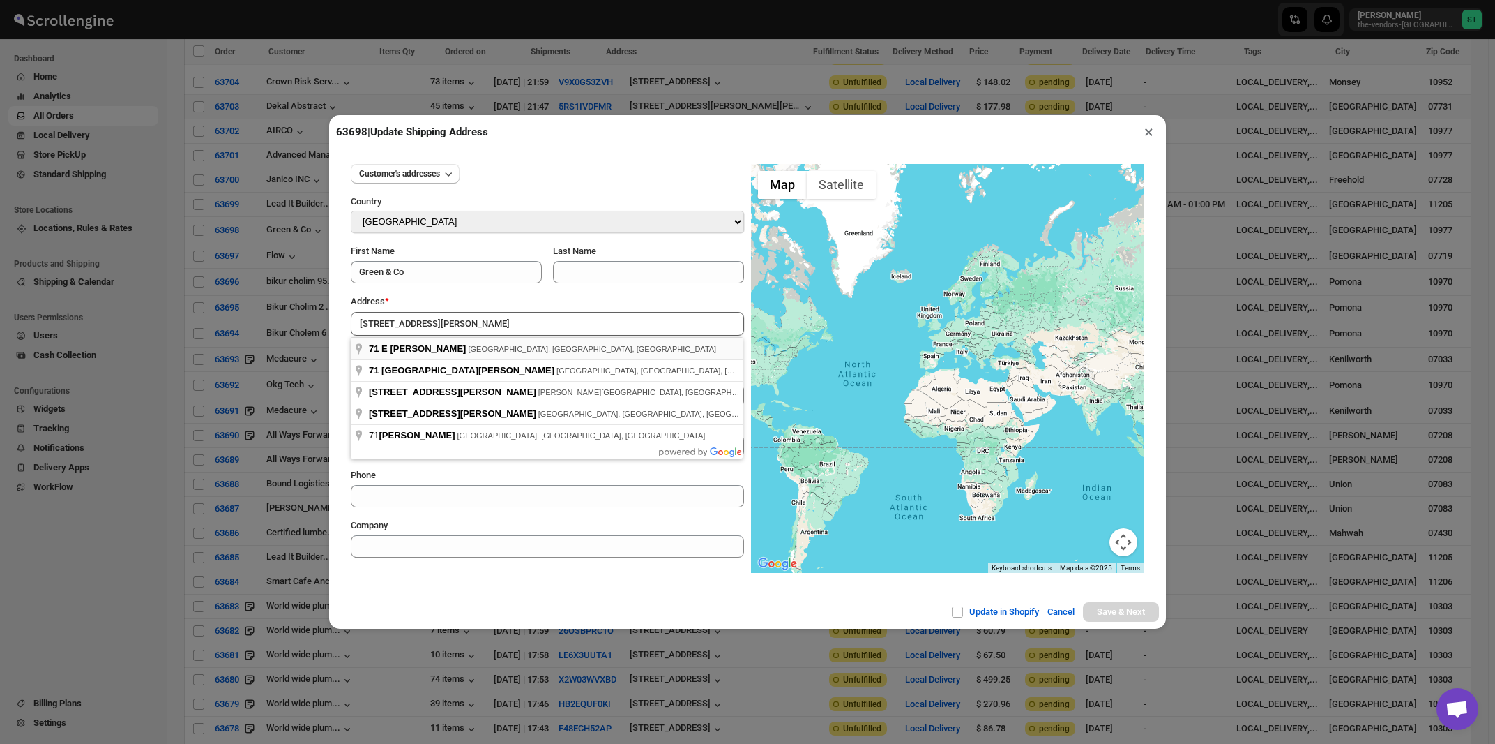
type input "[STREET_ADDRESS][PERSON_NAME]"
type input "[GEOGRAPHIC_DATA]"
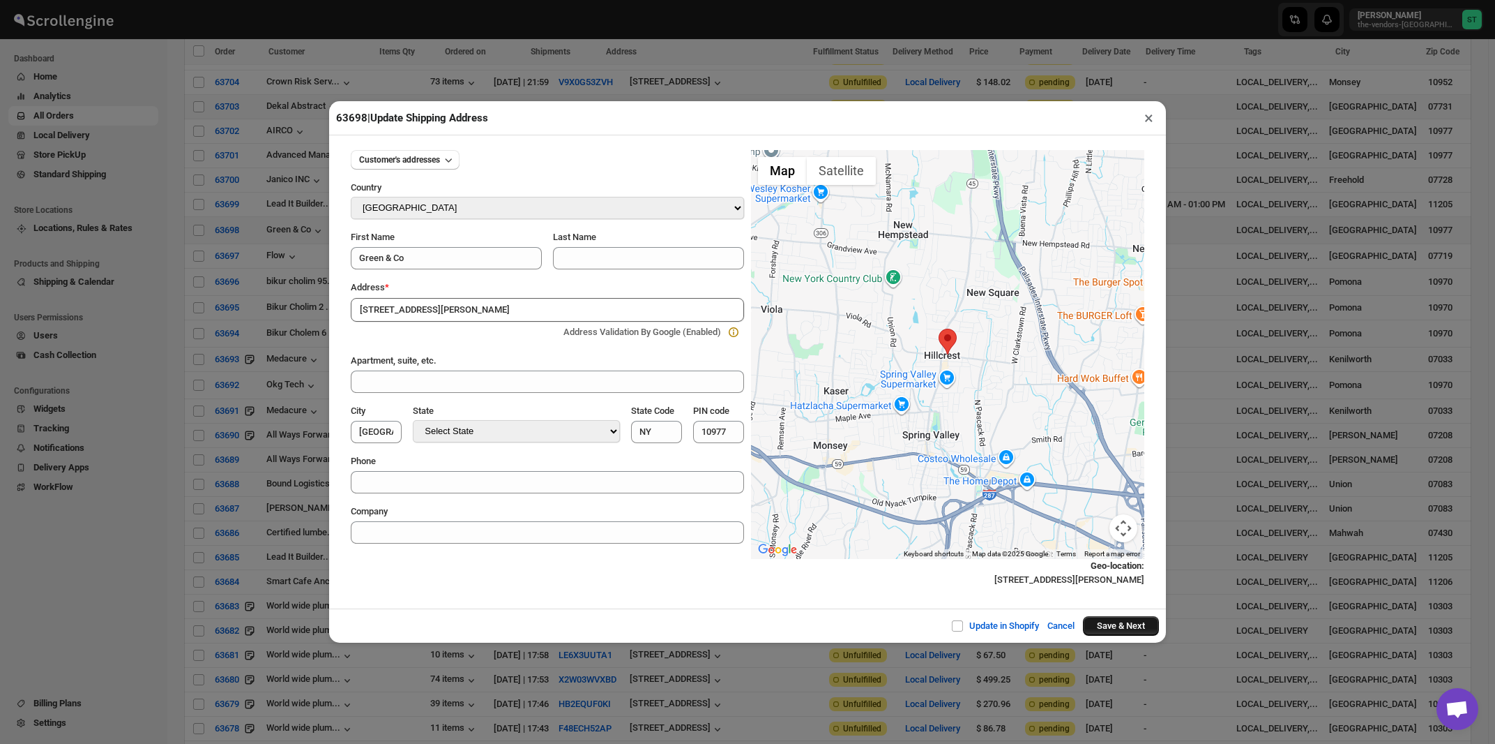
click at [1099, 624] on button "Save & Next" at bounding box center [1121, 626] width 76 height 20
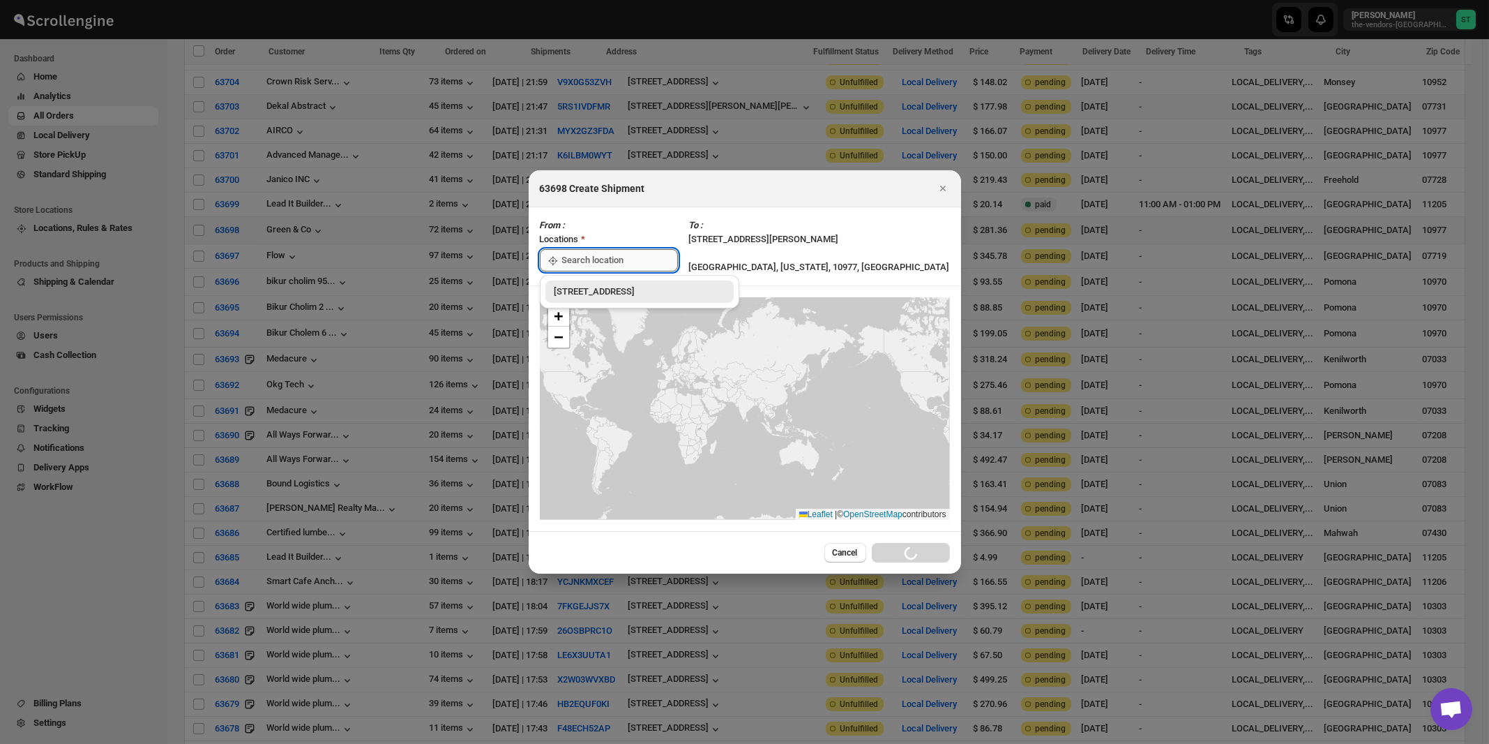
click at [614, 266] on input ":ris:" at bounding box center [620, 260] width 116 height 22
click at [597, 286] on div "[STREET_ADDRESS]" at bounding box center [640, 292] width 172 height 14
type input "[STREET_ADDRESS]"
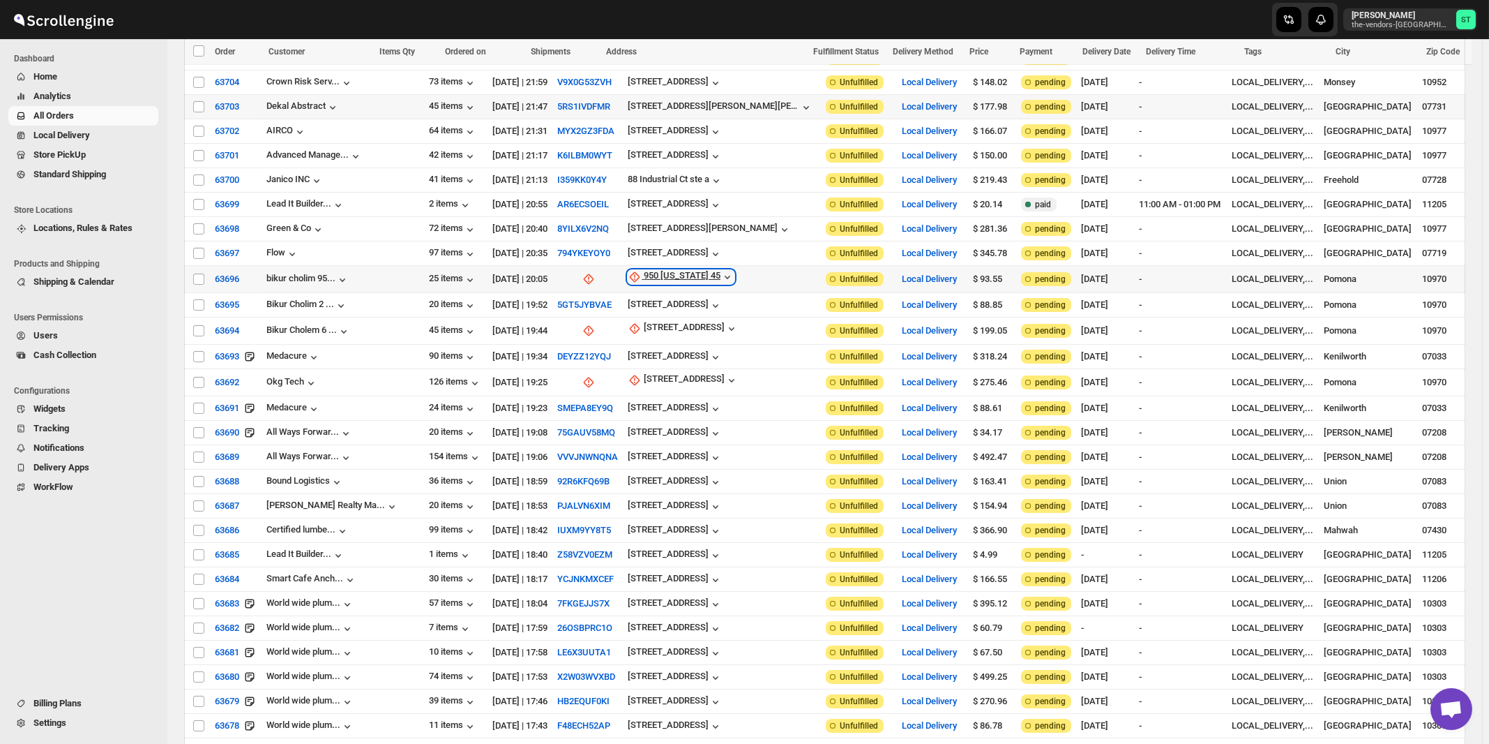
click at [663, 270] on div "950 [US_STATE] 45" at bounding box center [682, 277] width 77 height 14
click at [661, 328] on span "Update manually" at bounding box center [661, 328] width 66 height 10
select select "US"
select select "[US_STATE]"
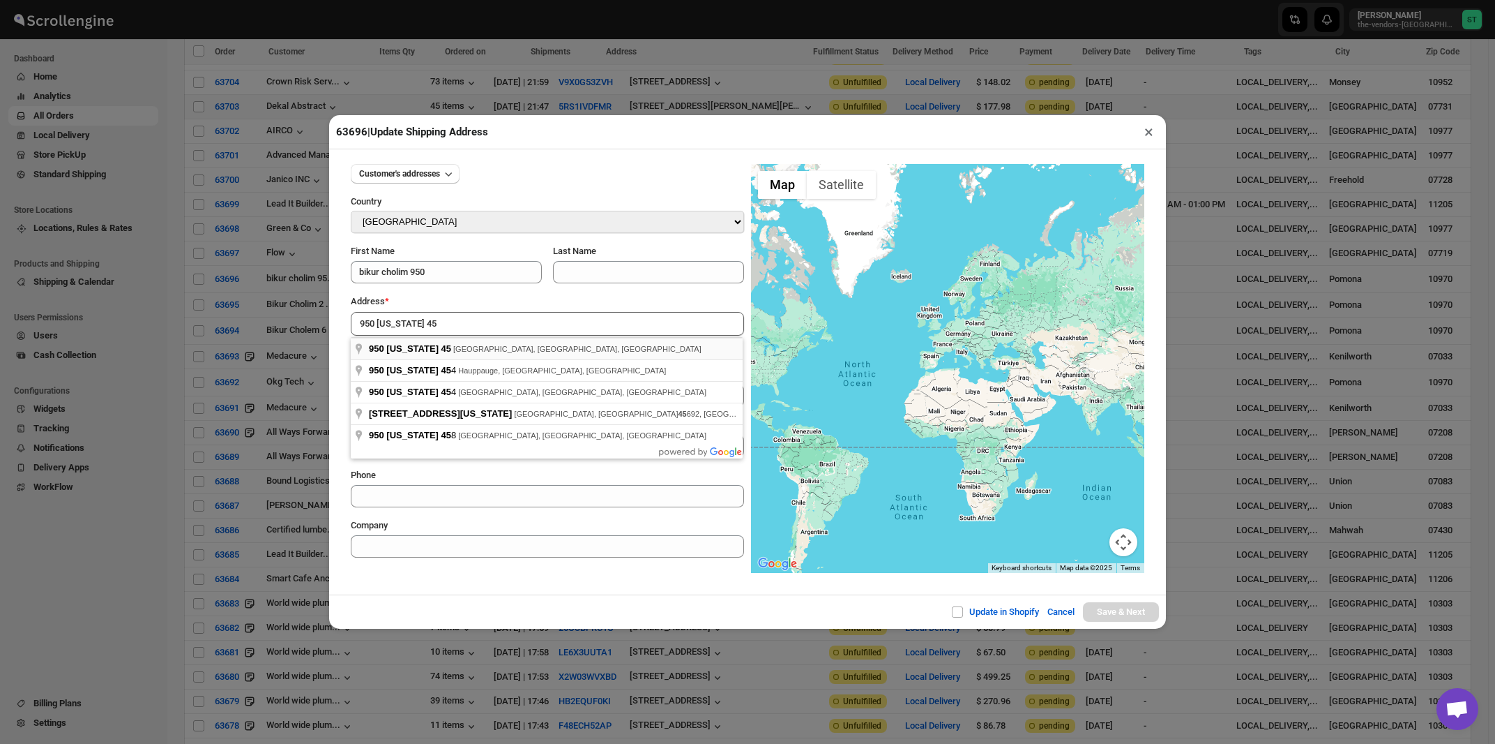
type input "[STREET_ADDRESS][US_STATE]"
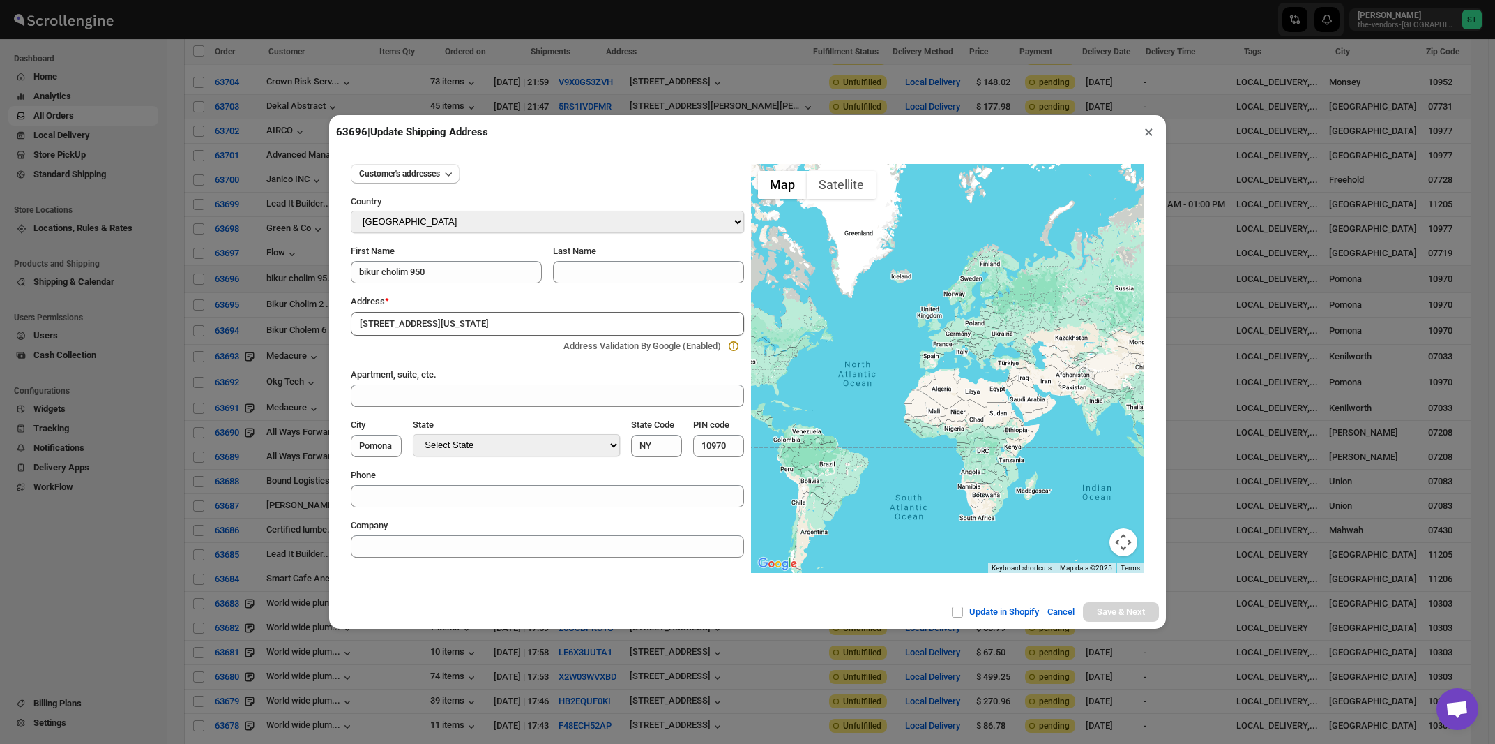
type input "[GEOGRAPHIC_DATA]"
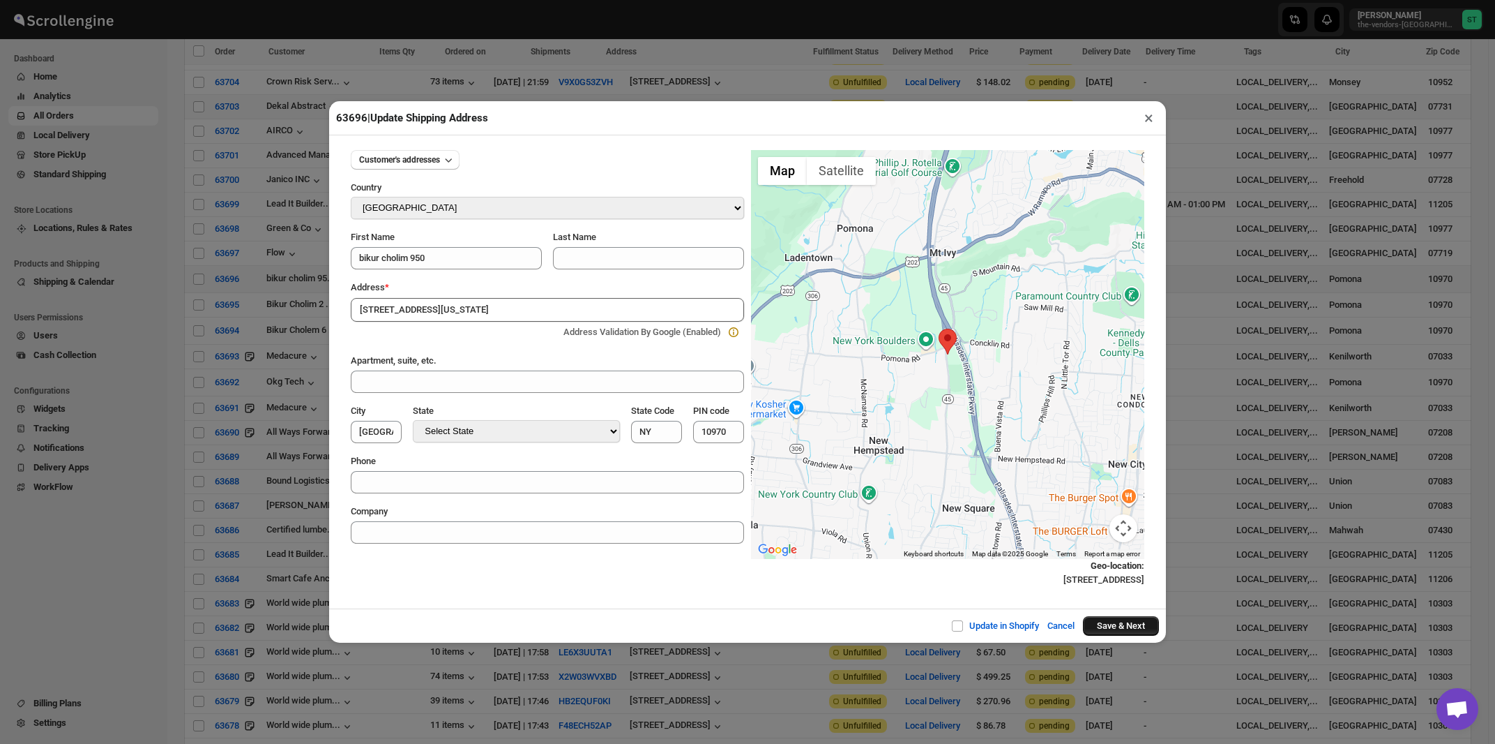
click at [1100, 629] on button "Save & Next" at bounding box center [1121, 626] width 76 height 20
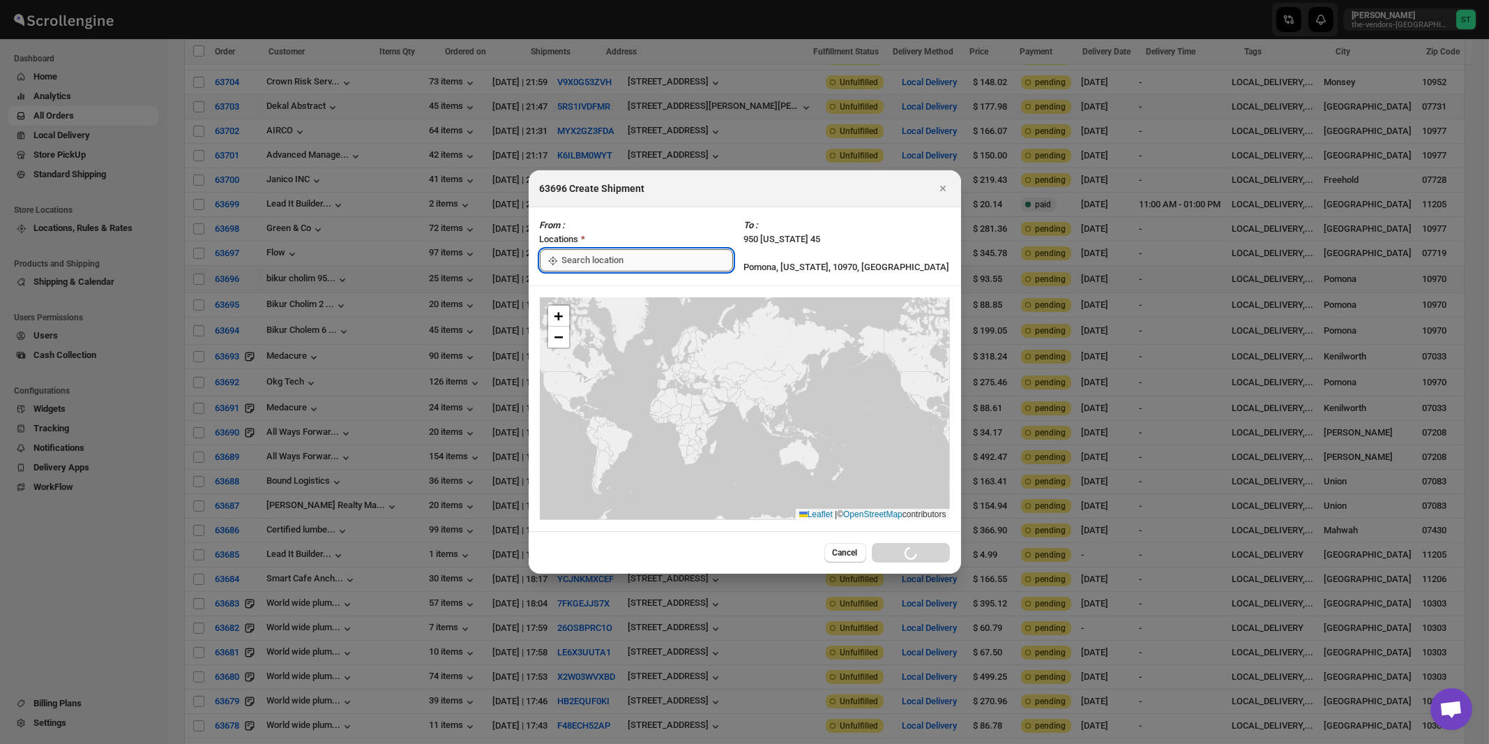
click at [587, 259] on input ":rjj:" at bounding box center [647, 260] width 171 height 22
click at [589, 296] on div "[STREET_ADDRESS]" at bounding box center [640, 292] width 172 height 14
type input "[STREET_ADDRESS]"
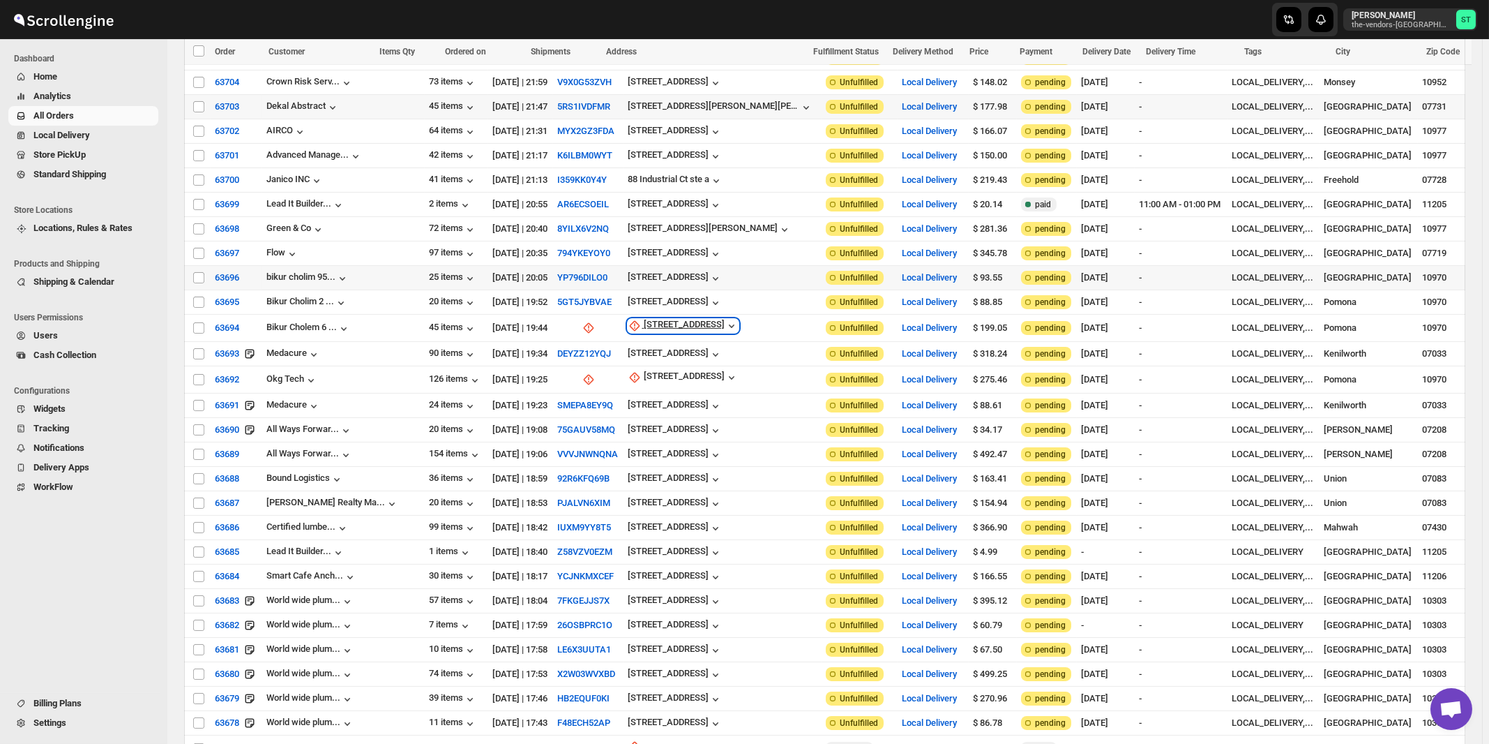
click at [655, 319] on div "[STREET_ADDRESS]" at bounding box center [684, 326] width 81 height 14
click at [663, 376] on span "Update manually" at bounding box center [668, 375] width 66 height 10
select select "US"
select select "[US_STATE]"
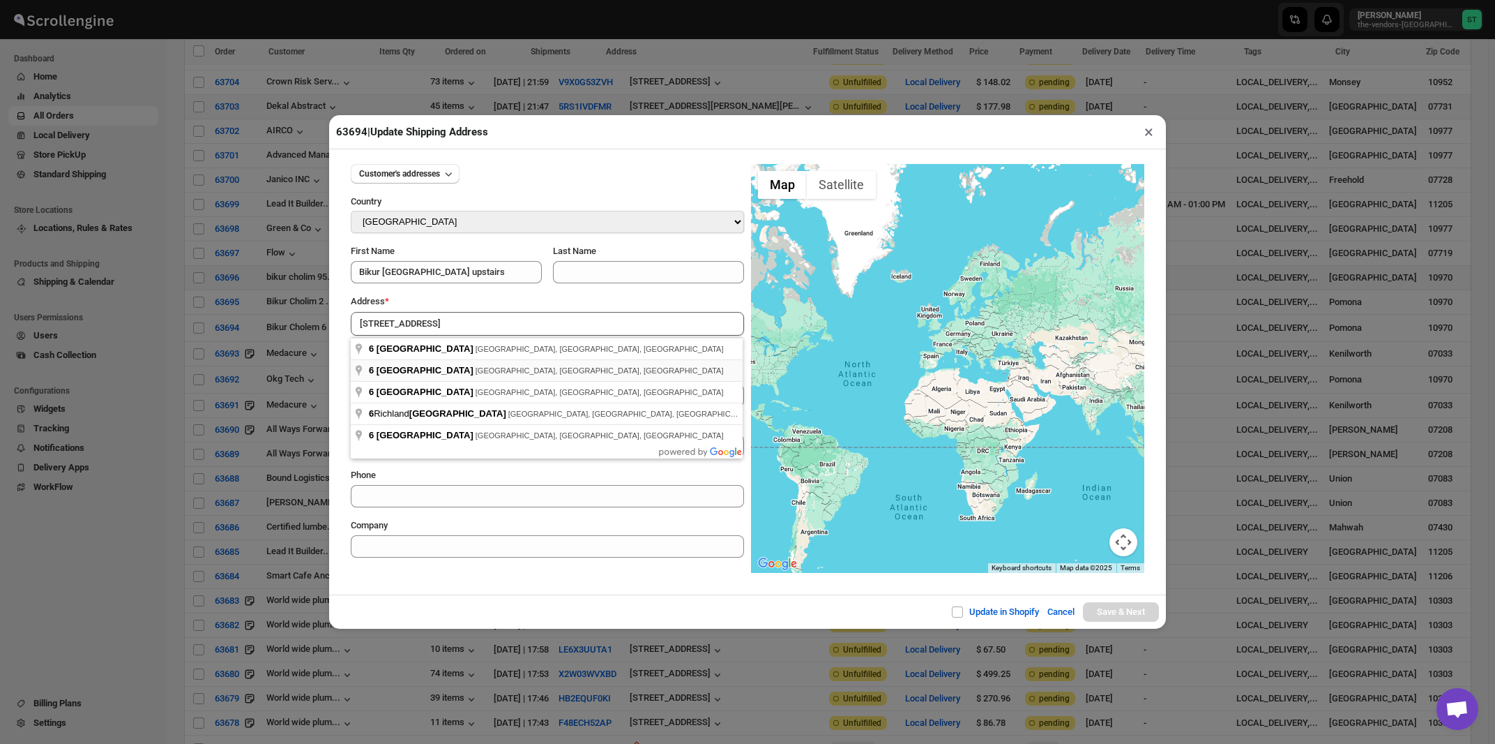
type input "[STREET_ADDRESS]"
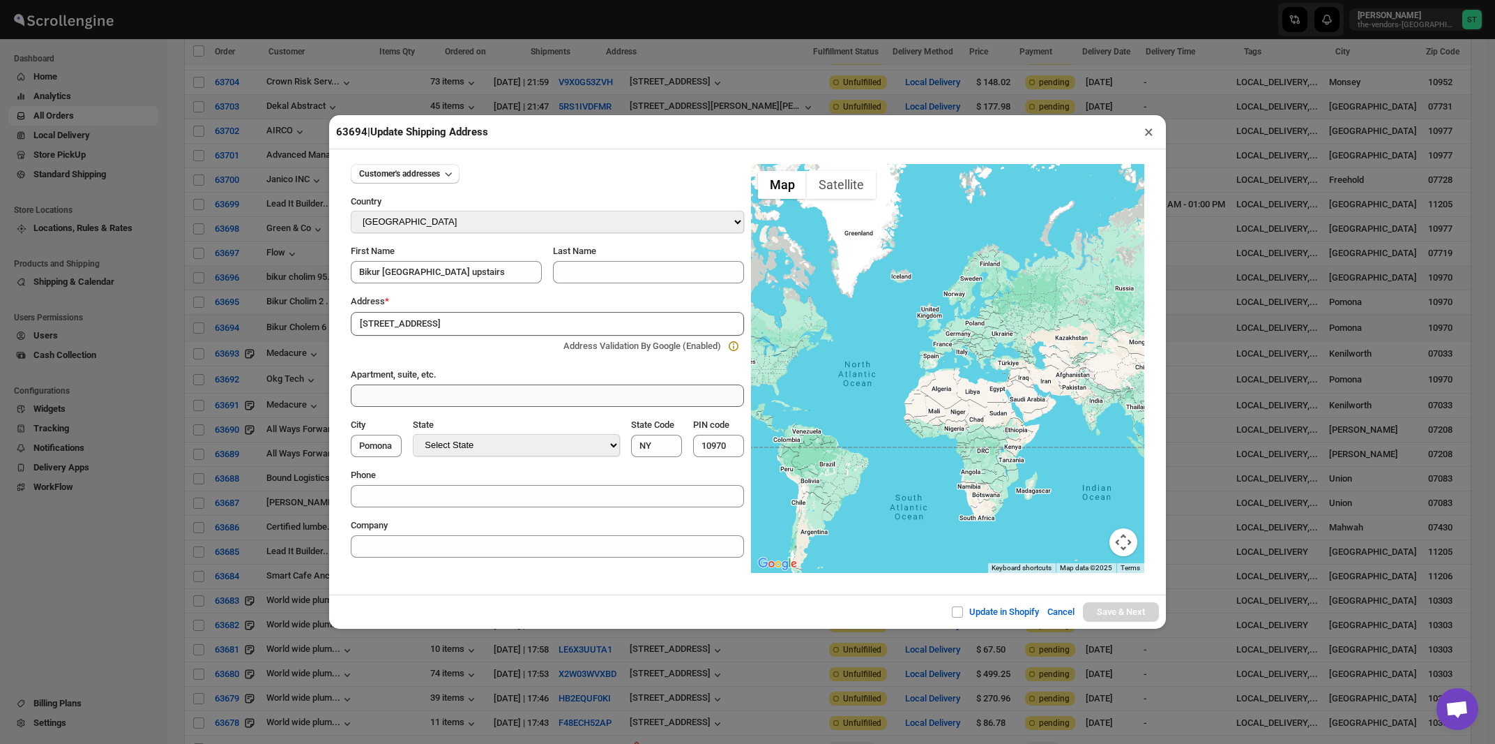
type input "[GEOGRAPHIC_DATA]"
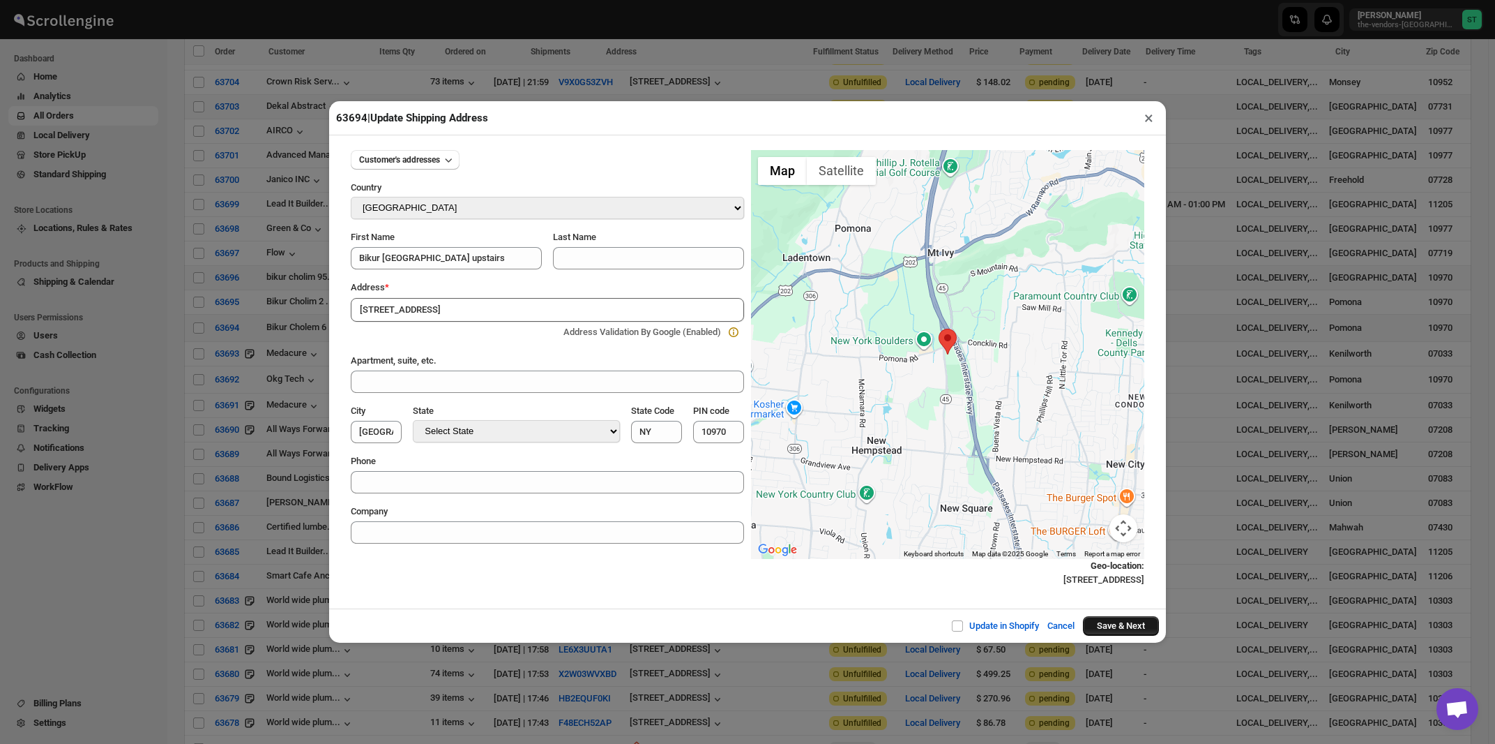
click at [1117, 629] on button "Save & Next" at bounding box center [1121, 626] width 76 height 20
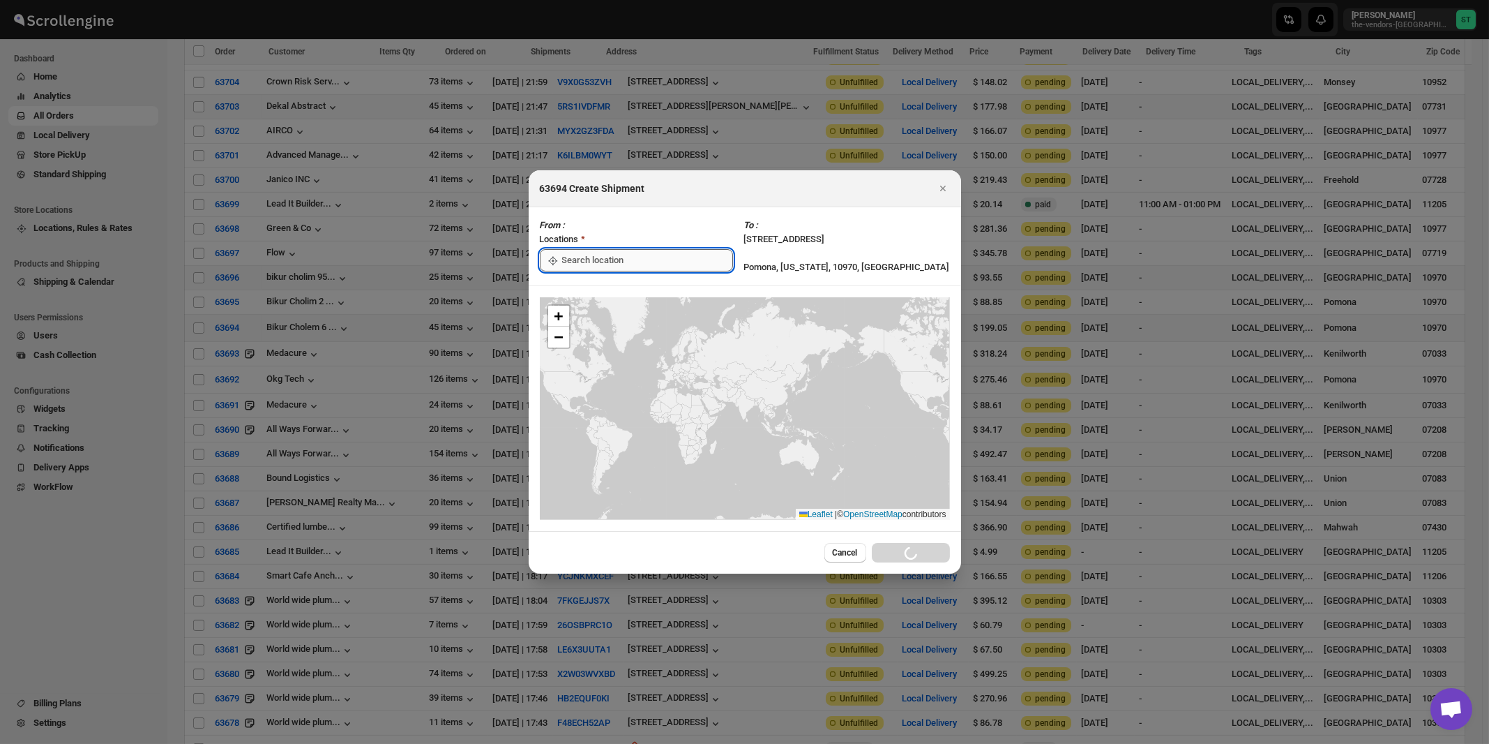
click at [612, 252] on input ":rkb:" at bounding box center [647, 260] width 171 height 22
click at [614, 289] on div "[STREET_ADDRESS]" at bounding box center [640, 292] width 172 height 14
type input "[STREET_ADDRESS]"
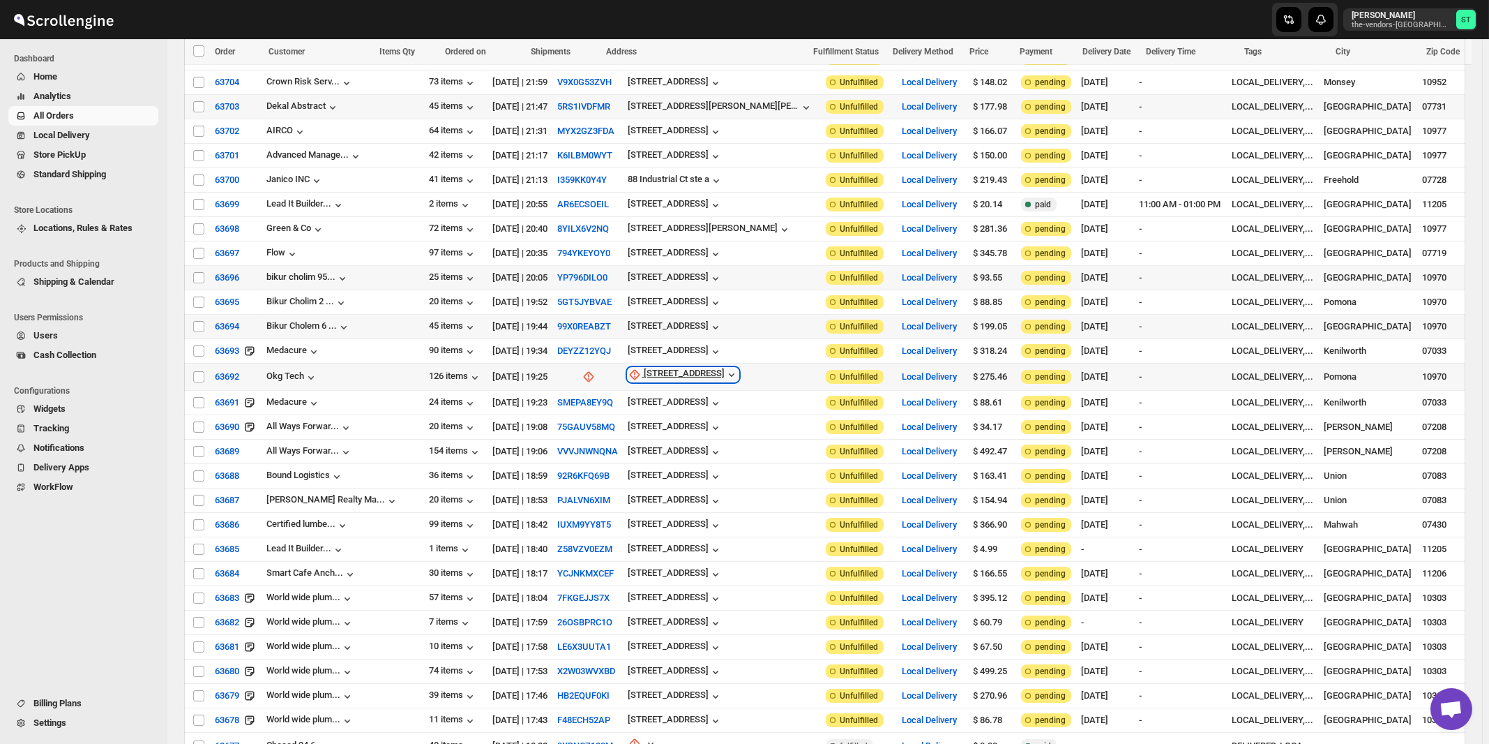
click at [659, 368] on div "[STREET_ADDRESS]" at bounding box center [684, 375] width 81 height 14
click at [661, 421] on span "Update manually" at bounding box center [671, 424] width 66 height 10
select select "US"
select select "[US_STATE]"
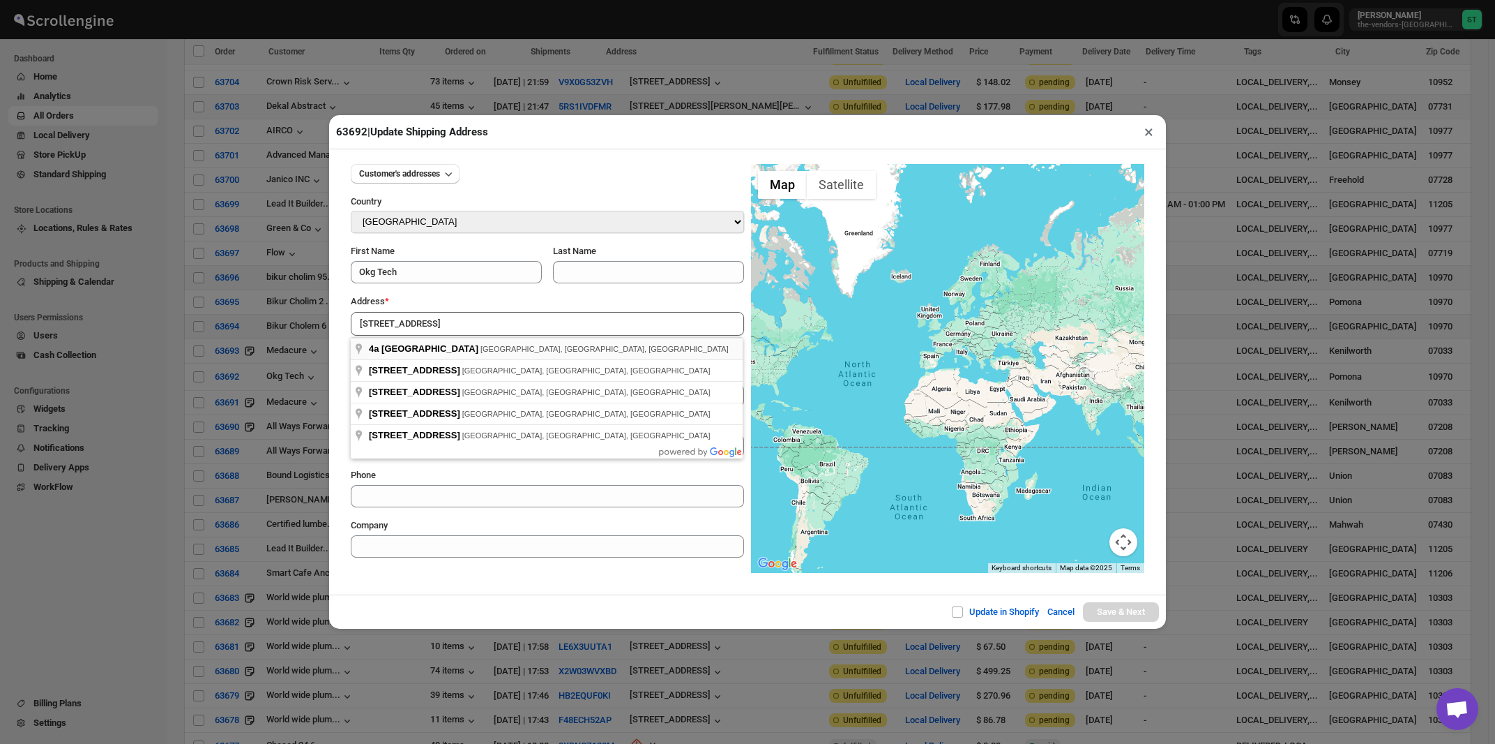
type input "[STREET_ADDRESS]"
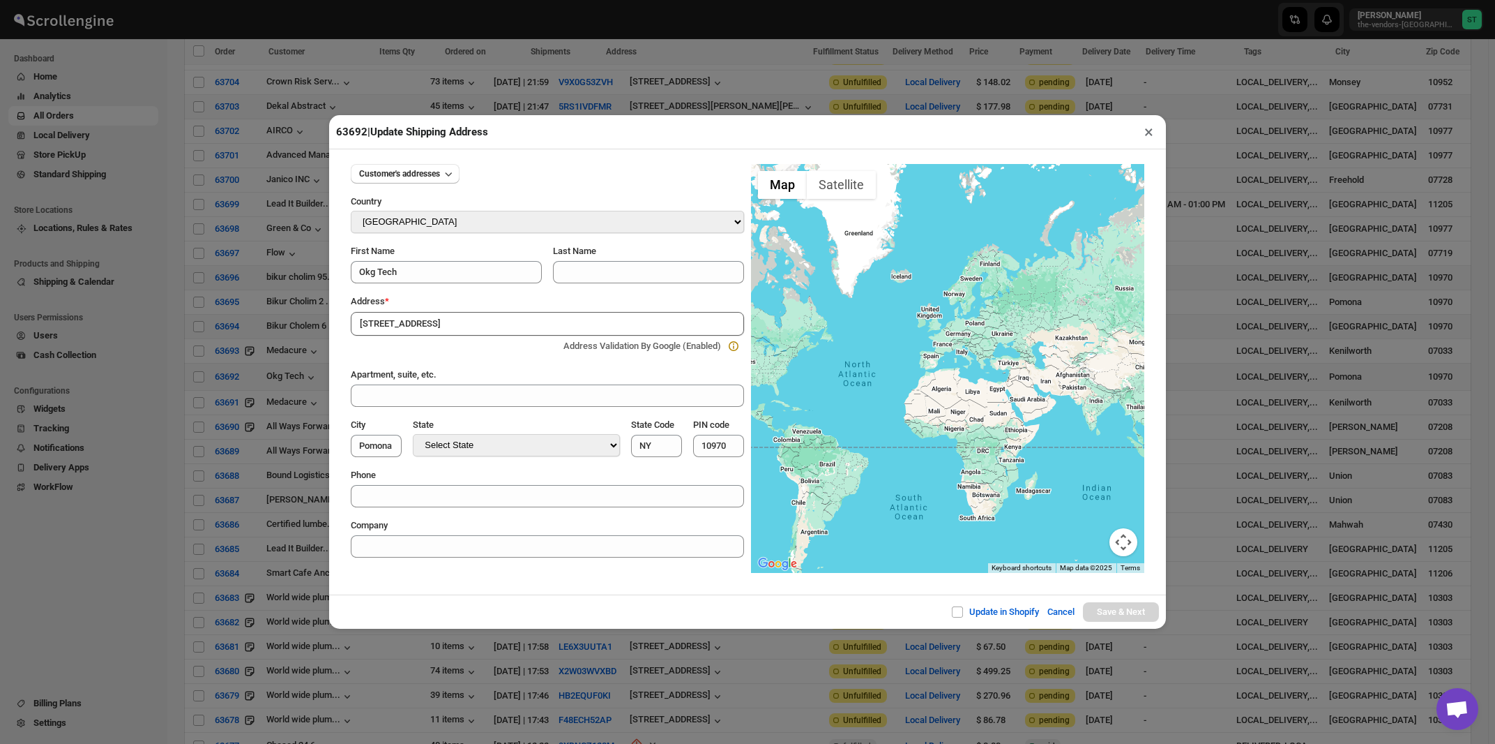
type input "[GEOGRAPHIC_DATA]"
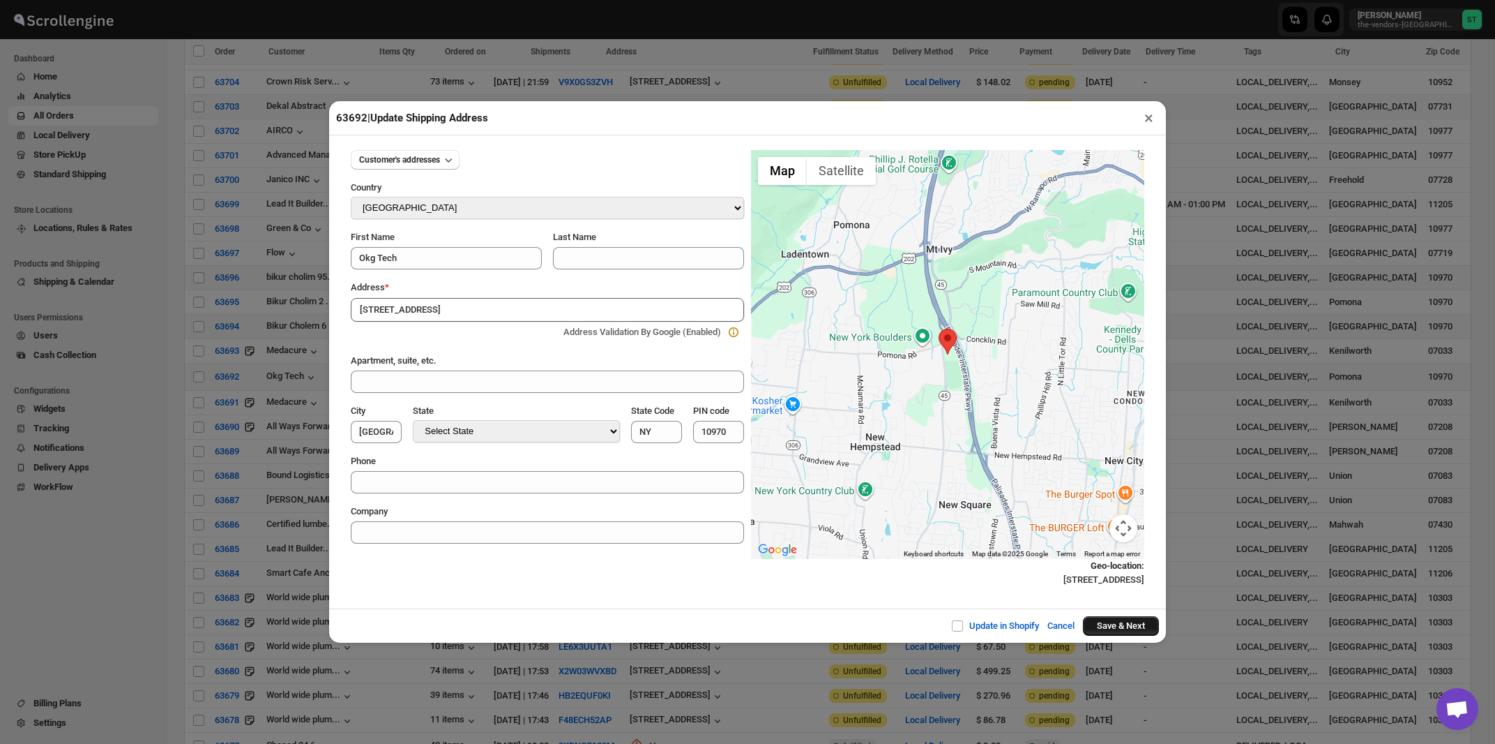
click at [1099, 627] on button "Save & Next" at bounding box center [1121, 626] width 76 height 20
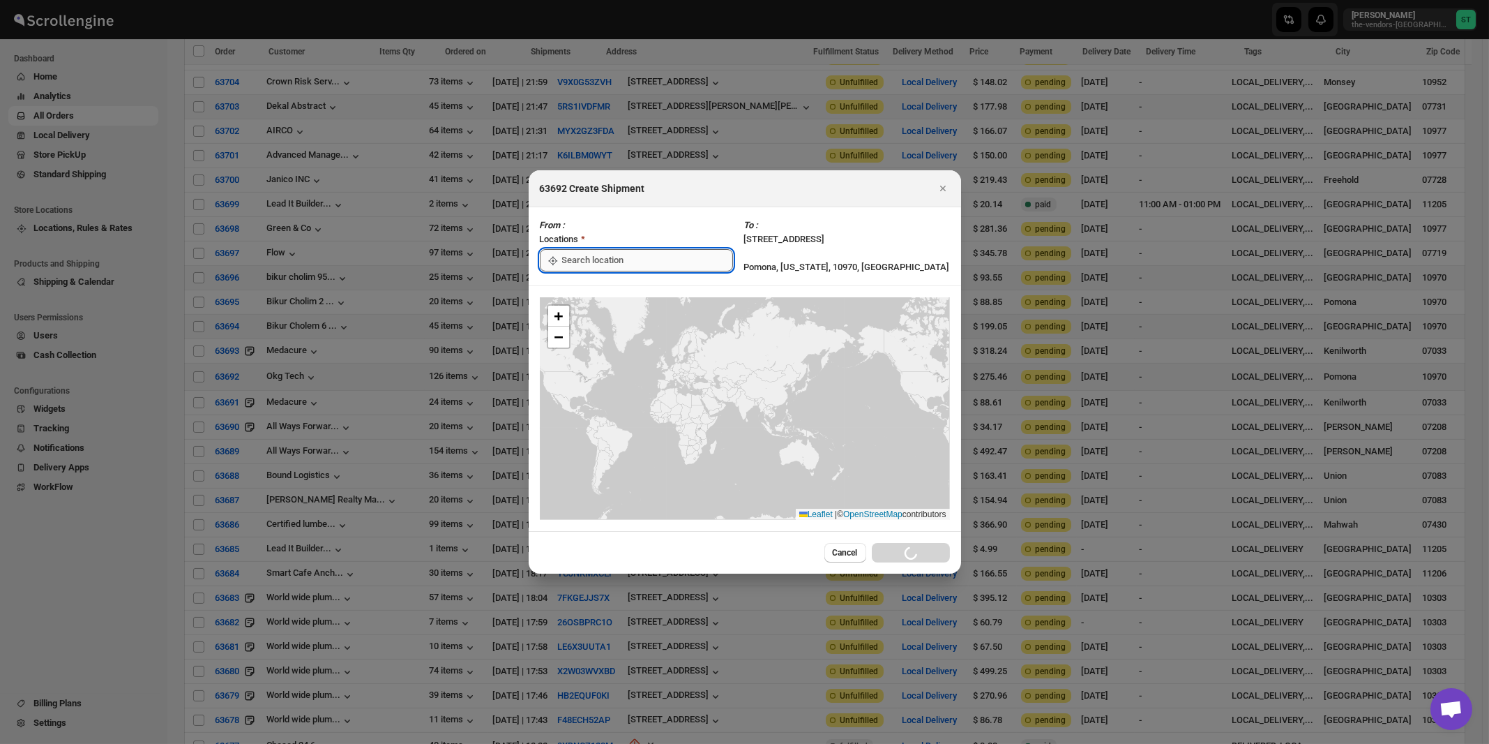
click at [615, 259] on input ":rl2:" at bounding box center [647, 260] width 171 height 22
click at [607, 287] on div "[STREET_ADDRESS]" at bounding box center [640, 292] width 172 height 14
type input "[STREET_ADDRESS]"
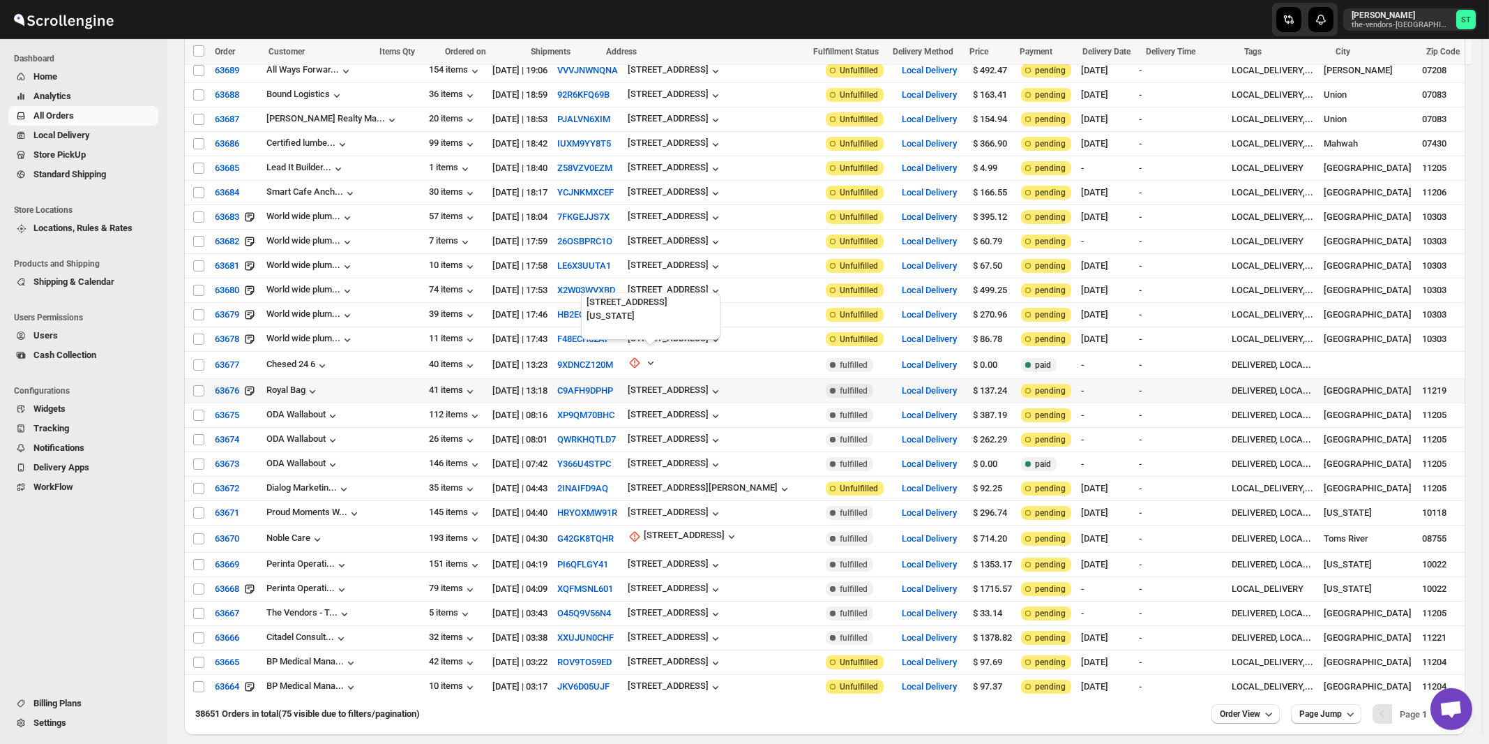
scroll to position [1366, 0]
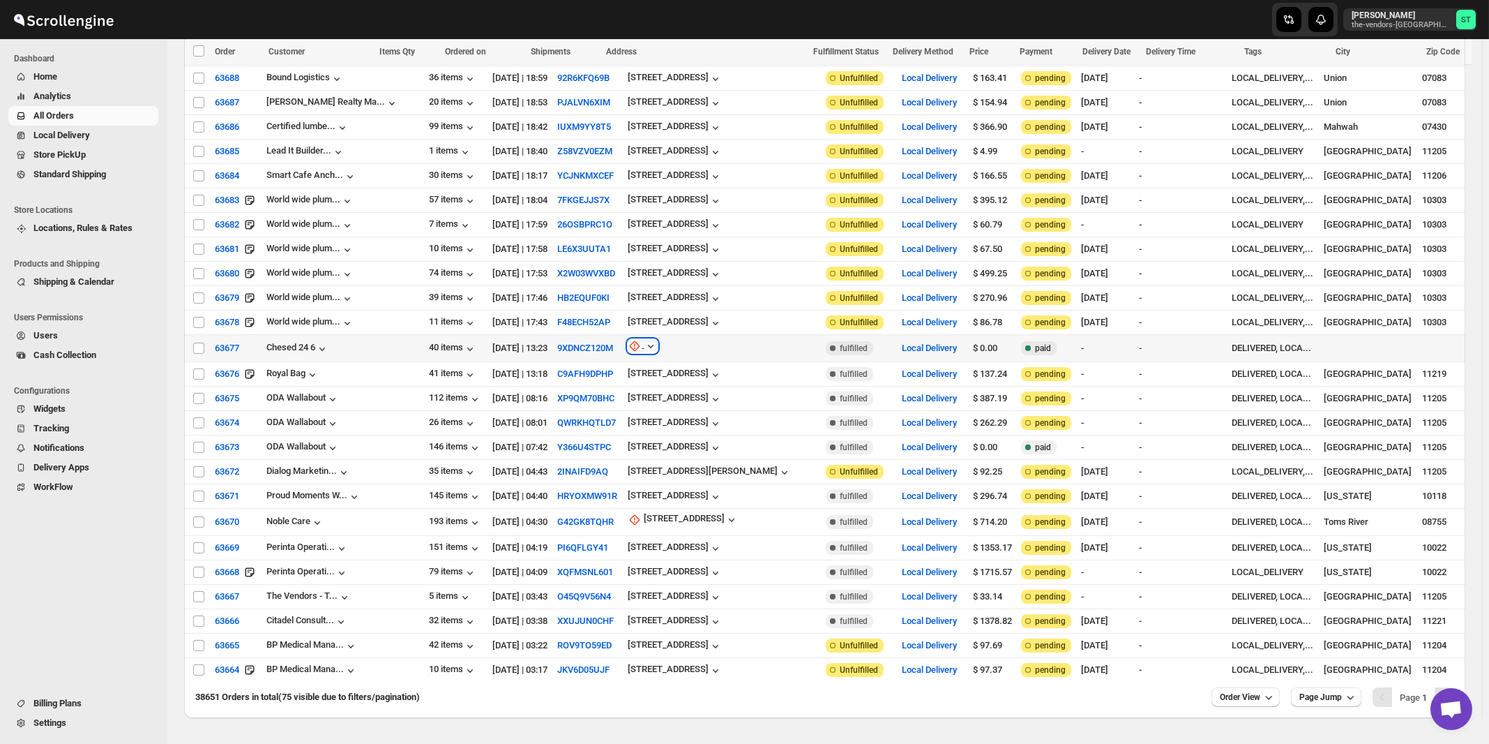
click at [644, 339] on icon "button" at bounding box center [651, 346] width 14 height 14
click at [632, 388] on span "Update manually" at bounding box center [627, 386] width 66 height 10
select select "US"
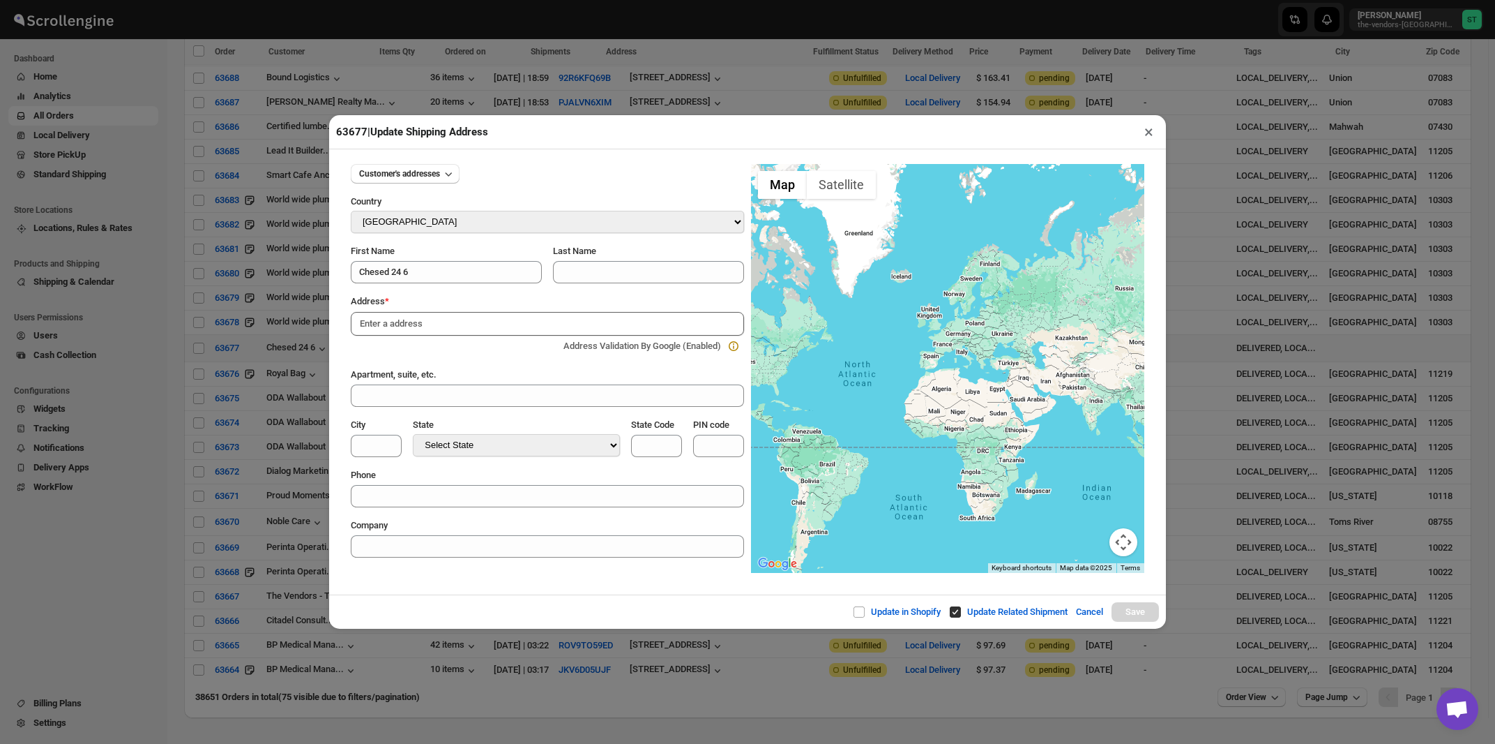
click at [1148, 133] on button "×" at bounding box center [1149, 132] width 20 height 20
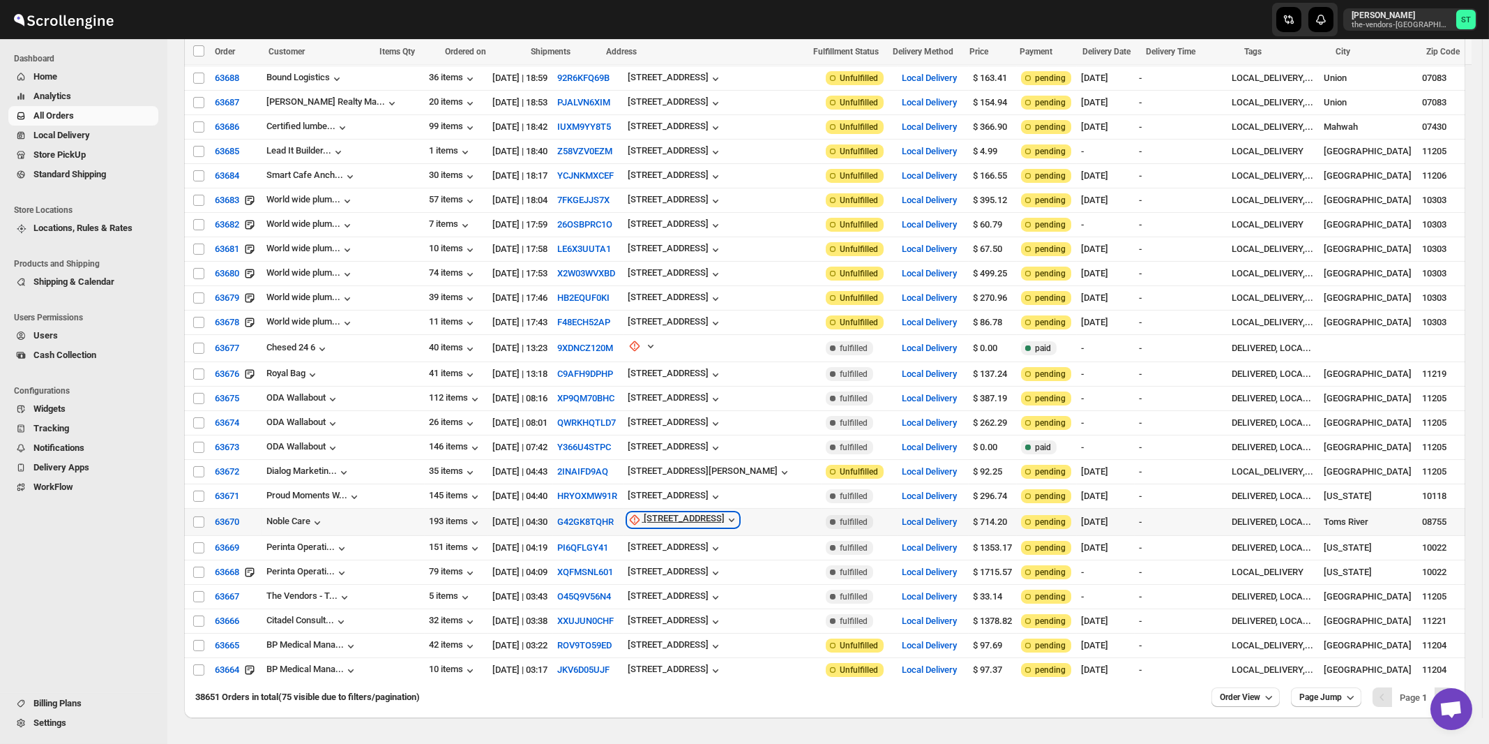
click at [647, 513] on div "[STREET_ADDRESS]" at bounding box center [684, 520] width 81 height 14
click at [647, 550] on span "Update manually" at bounding box center [648, 555] width 66 height 10
select select "US"
select select "[US_STATE]"
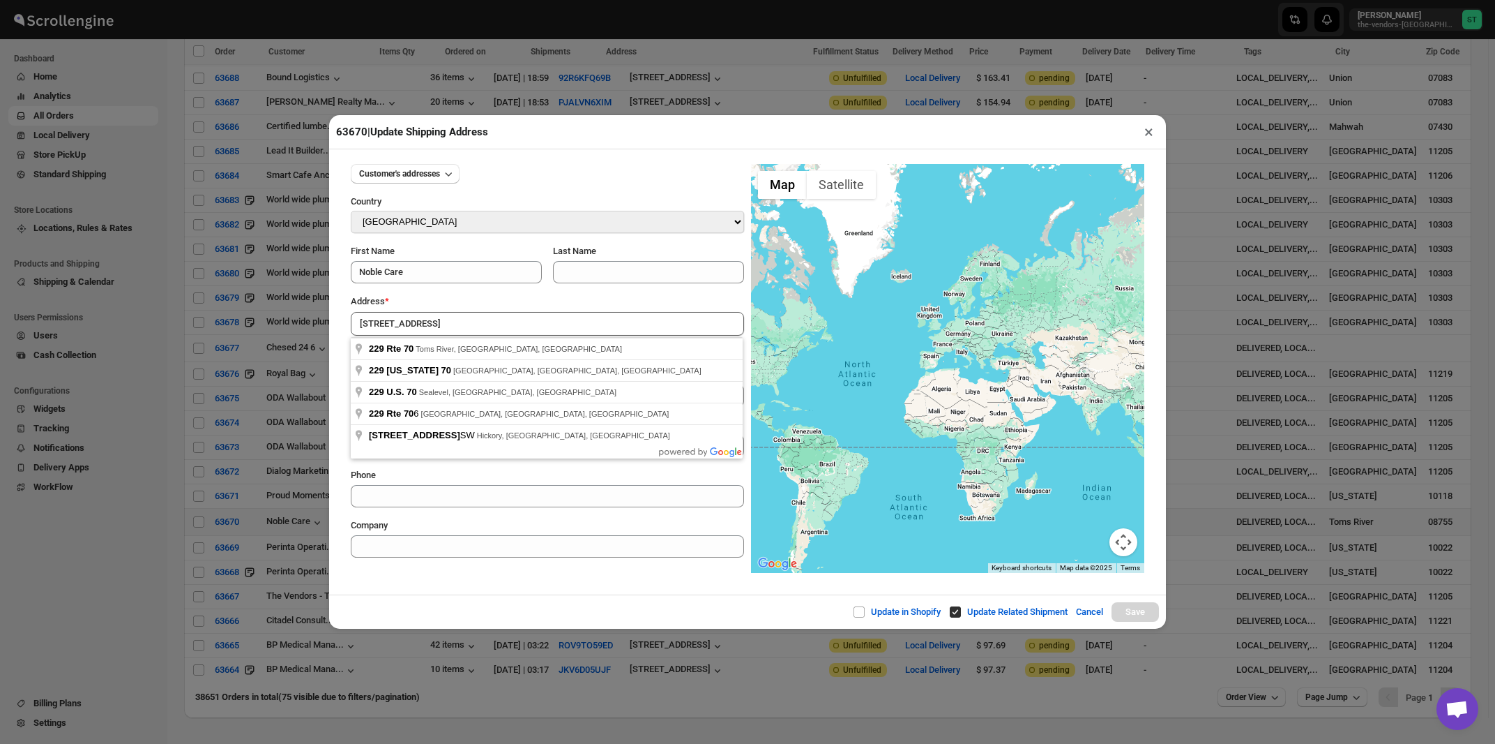
click at [480, 305] on div "Address *" at bounding box center [547, 301] width 393 height 14
click at [467, 322] on input "[STREET_ADDRESS]" at bounding box center [547, 324] width 393 height 24
type input "[STREET_ADDRESS]"
type input "[GEOGRAPHIC_DATA]"
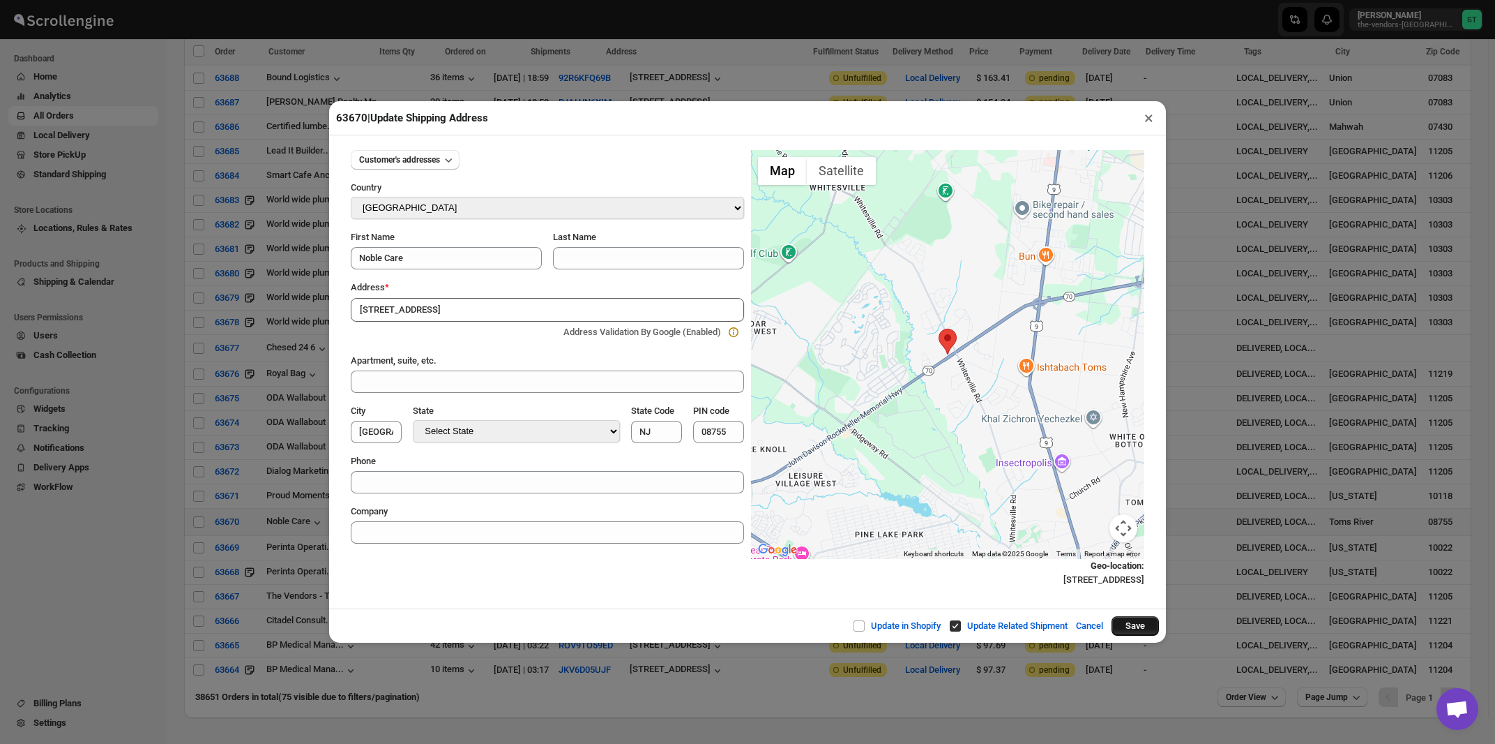
click at [1128, 632] on button "Save" at bounding box center [1135, 626] width 47 height 20
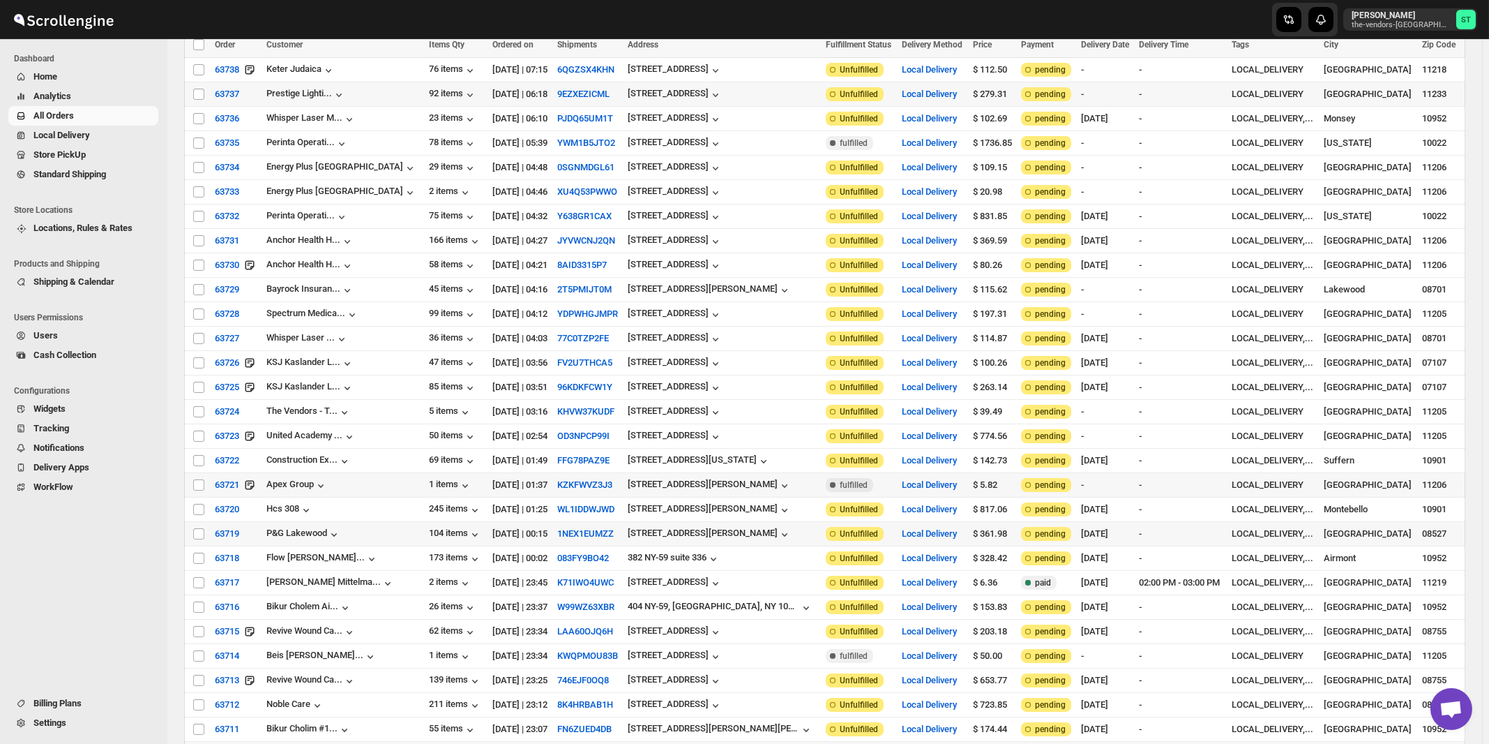
scroll to position [0, 0]
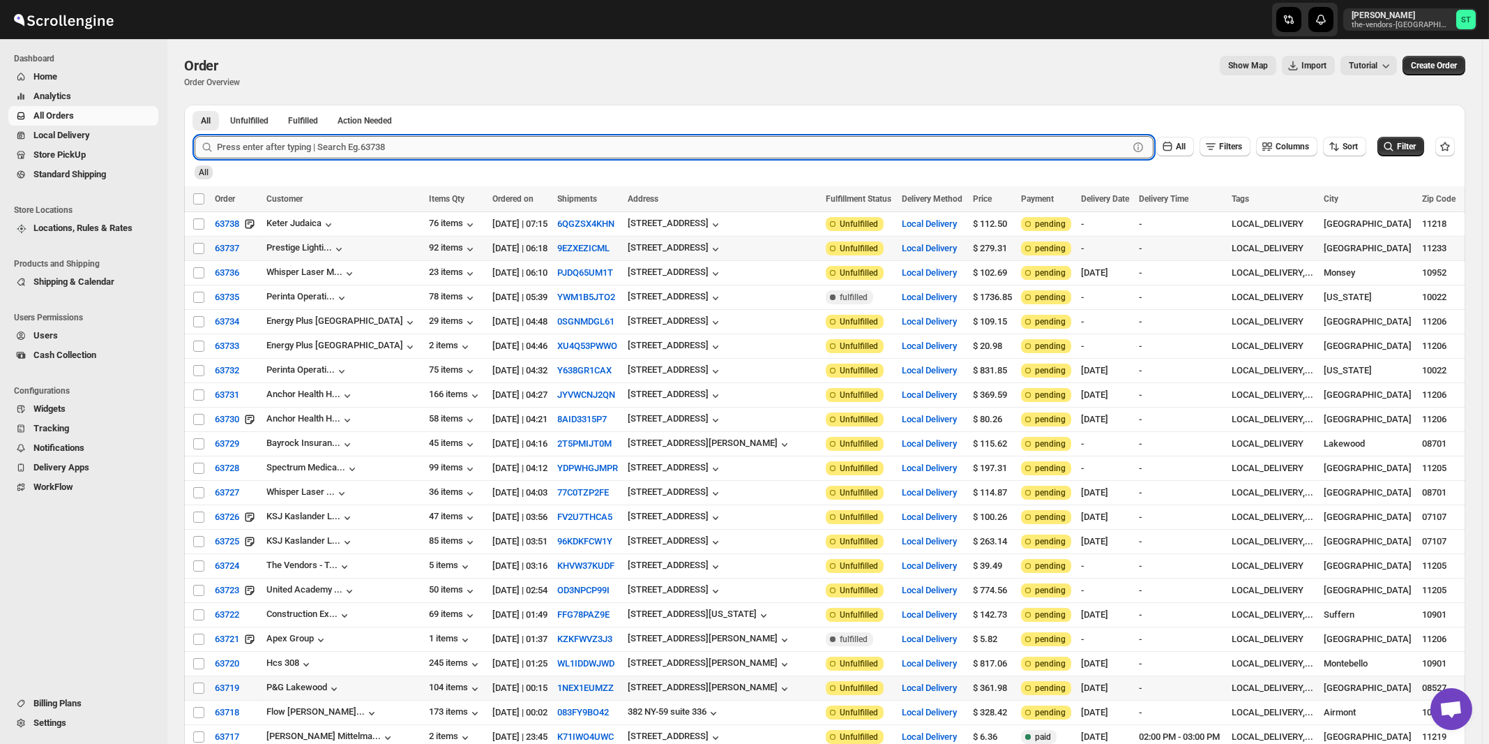
click at [348, 147] on input "text" at bounding box center [673, 147] width 912 height 22
type input "63600"
click at [195, 105] on button "Submit" at bounding box center [215, 112] width 40 height 15
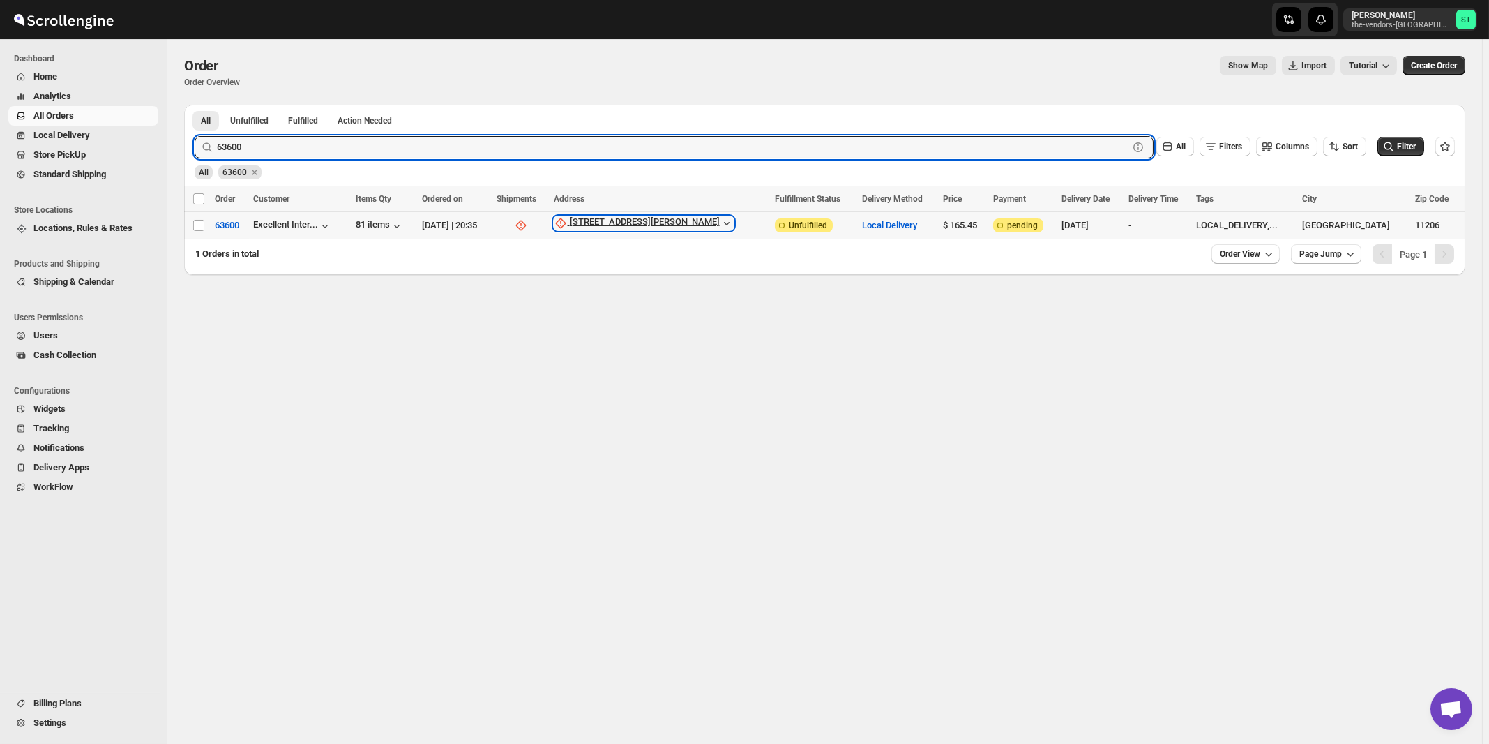
click at [656, 223] on div "[STREET_ADDRESS][PERSON_NAME]" at bounding box center [645, 223] width 150 height 14
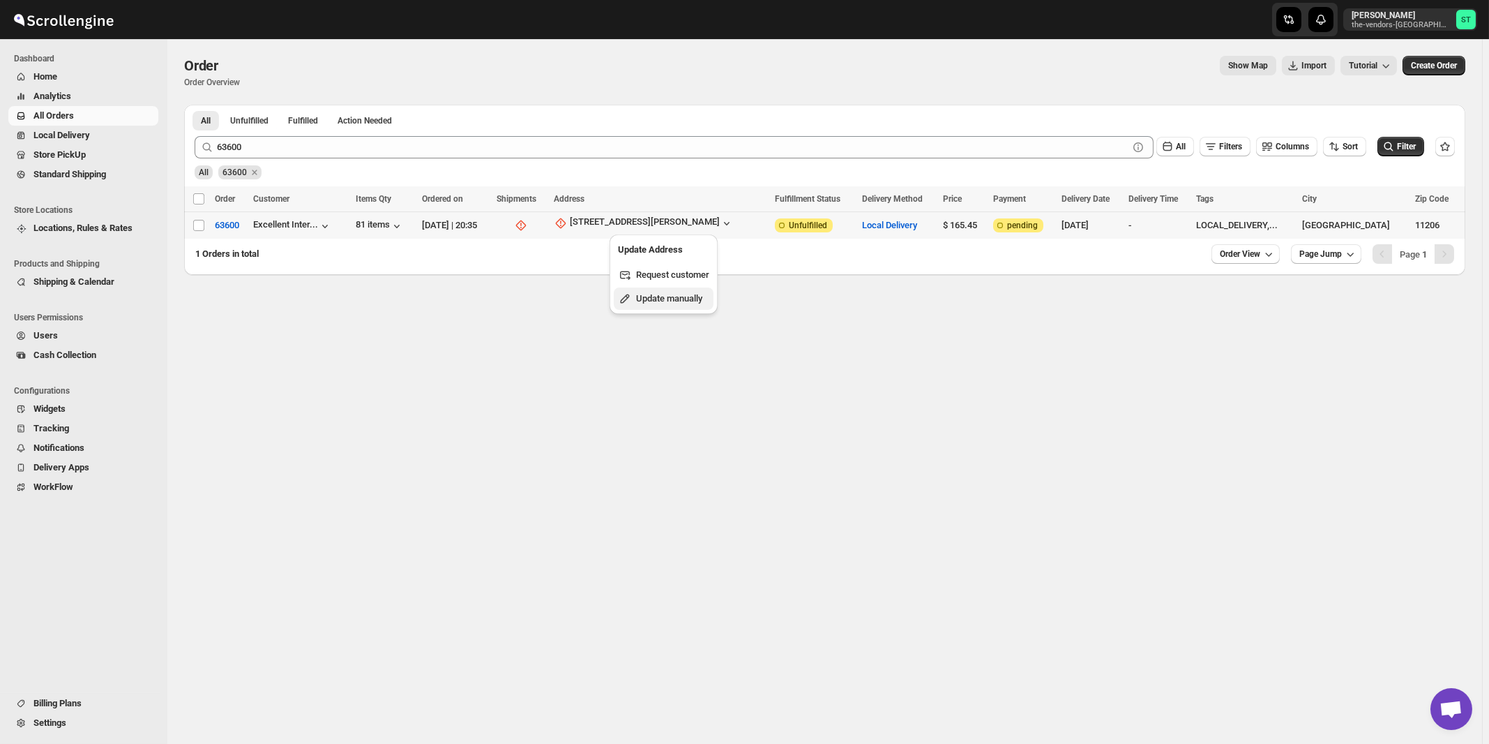
click at [659, 296] on span "Update manually" at bounding box center [669, 298] width 66 height 10
select select "US"
select select "[US_STATE]"
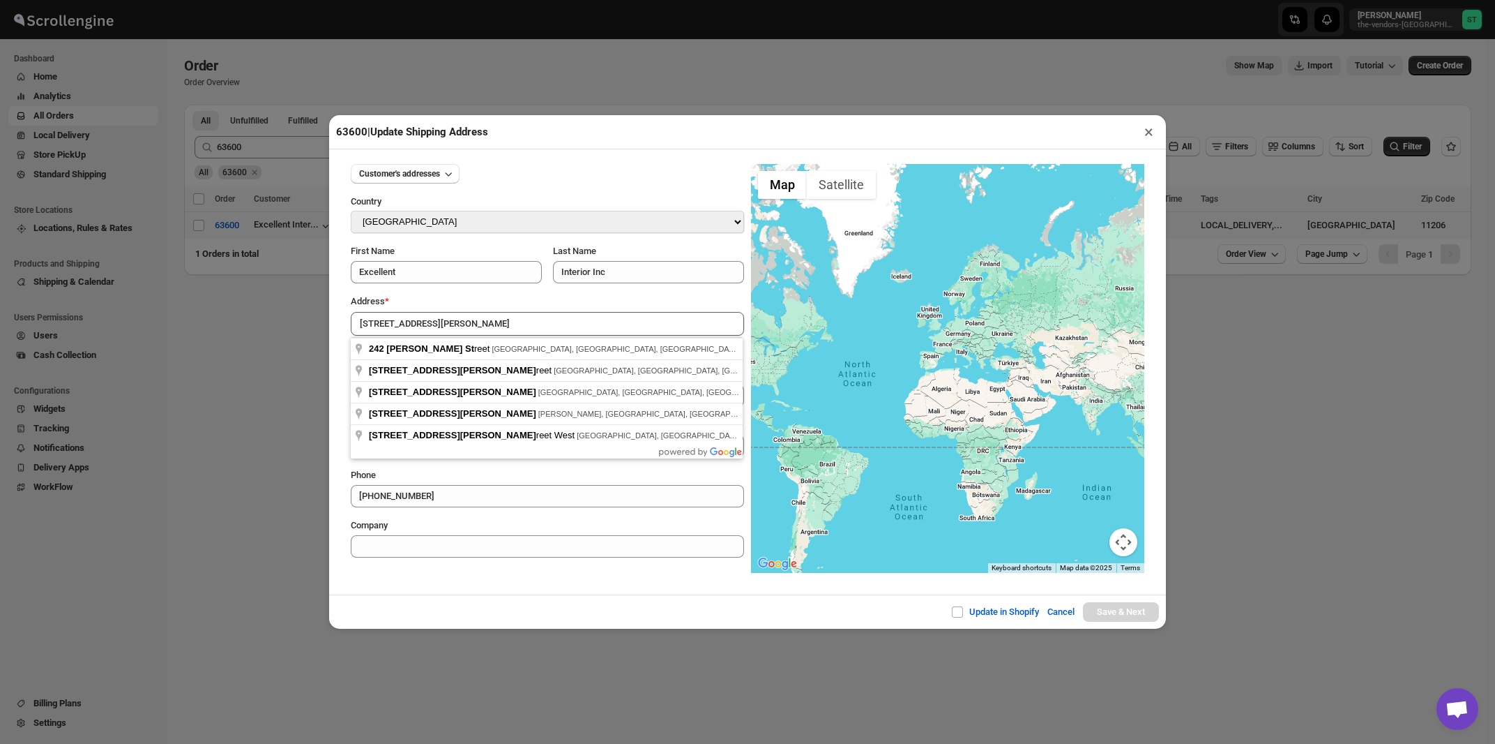
click at [455, 296] on div "Address *" at bounding box center [547, 301] width 393 height 14
click at [449, 322] on input "[STREET_ADDRESS][PERSON_NAME]" at bounding box center [547, 324] width 393 height 24
type input "[STREET_ADDRESS][PERSON_NAME]"
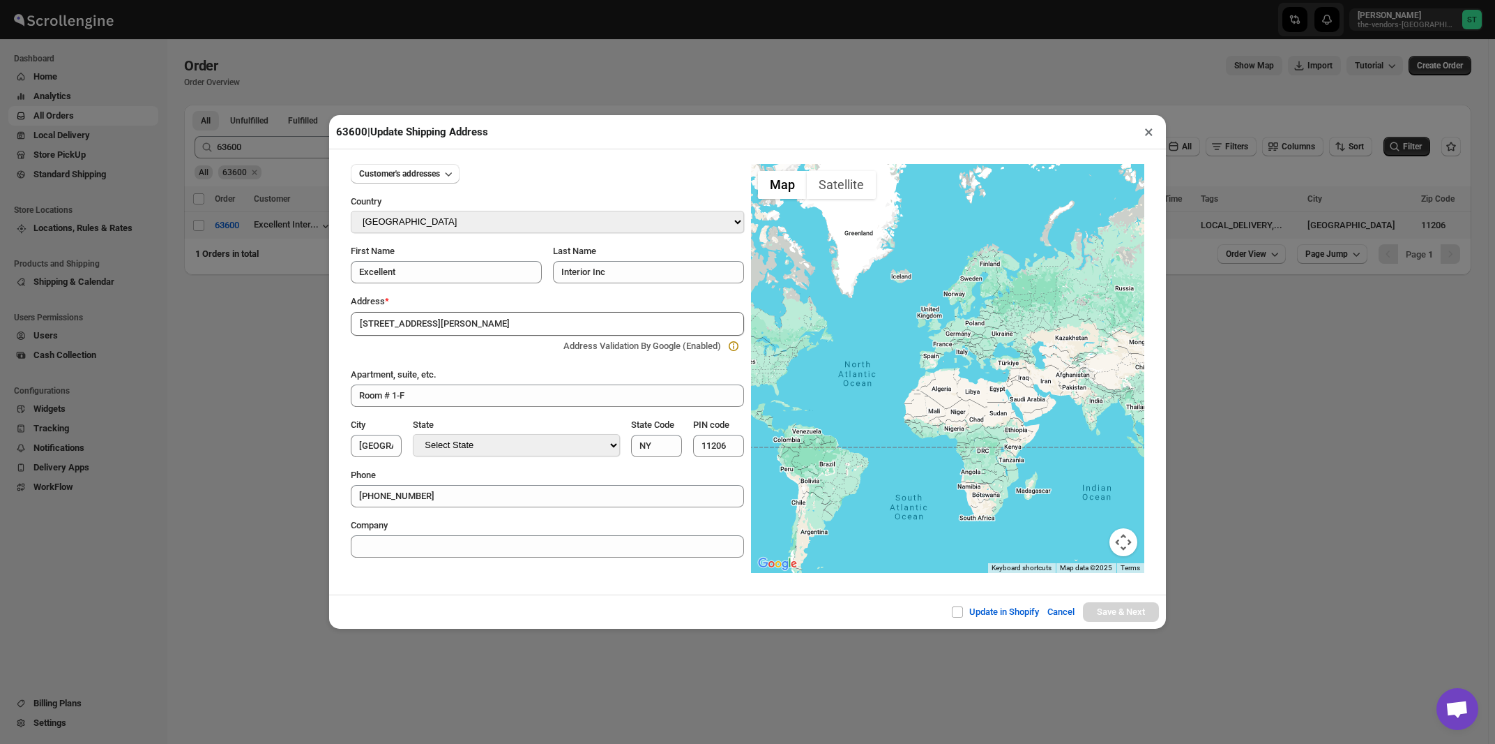
type input "[GEOGRAPHIC_DATA]"
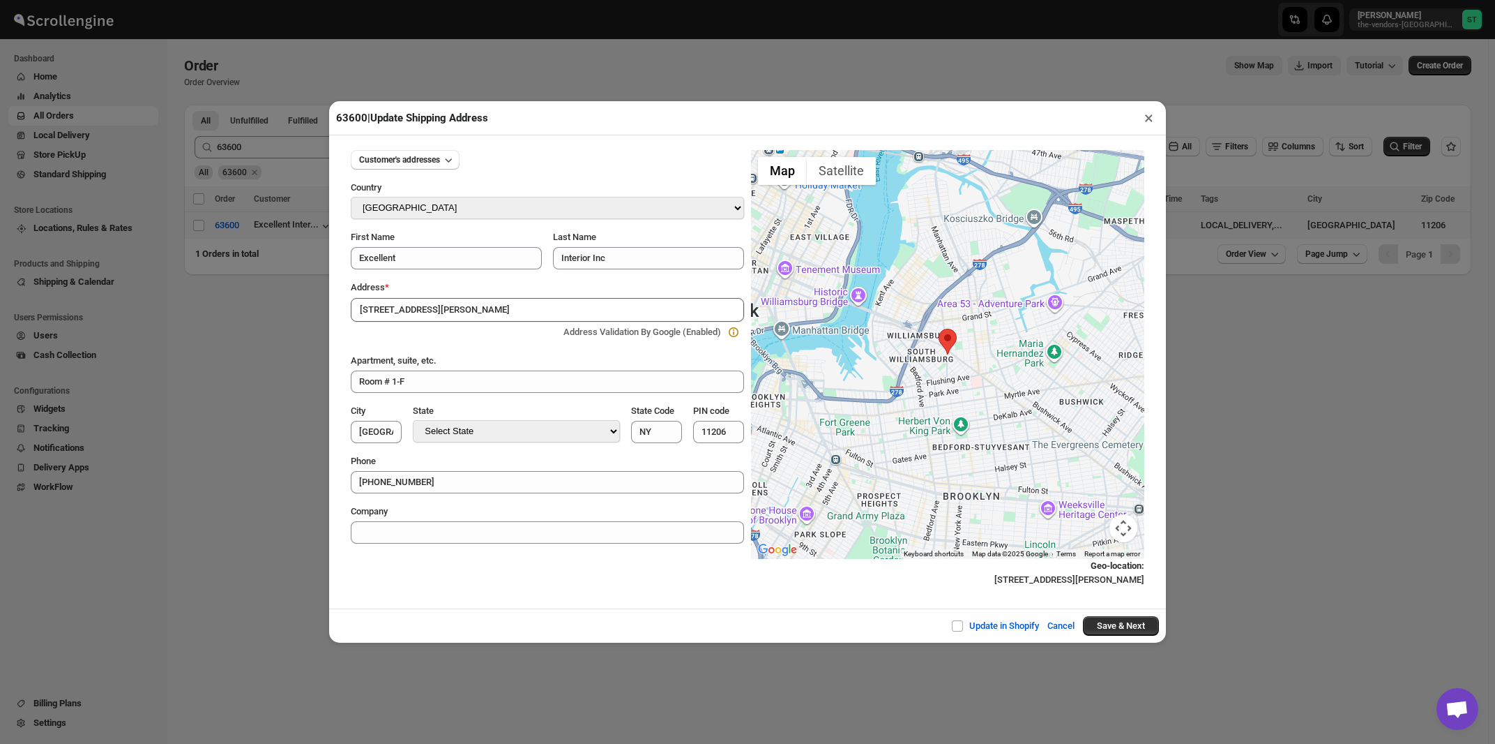
click at [593, 107] on div "63600 | Update Shipping Address ×" at bounding box center [747, 118] width 837 height 34
click at [958, 627] on input "Update in Shopify" at bounding box center [963, 625] width 11 height 11
checkbox input "true"
click at [1128, 630] on button "Save & Next" at bounding box center [1121, 626] width 76 height 20
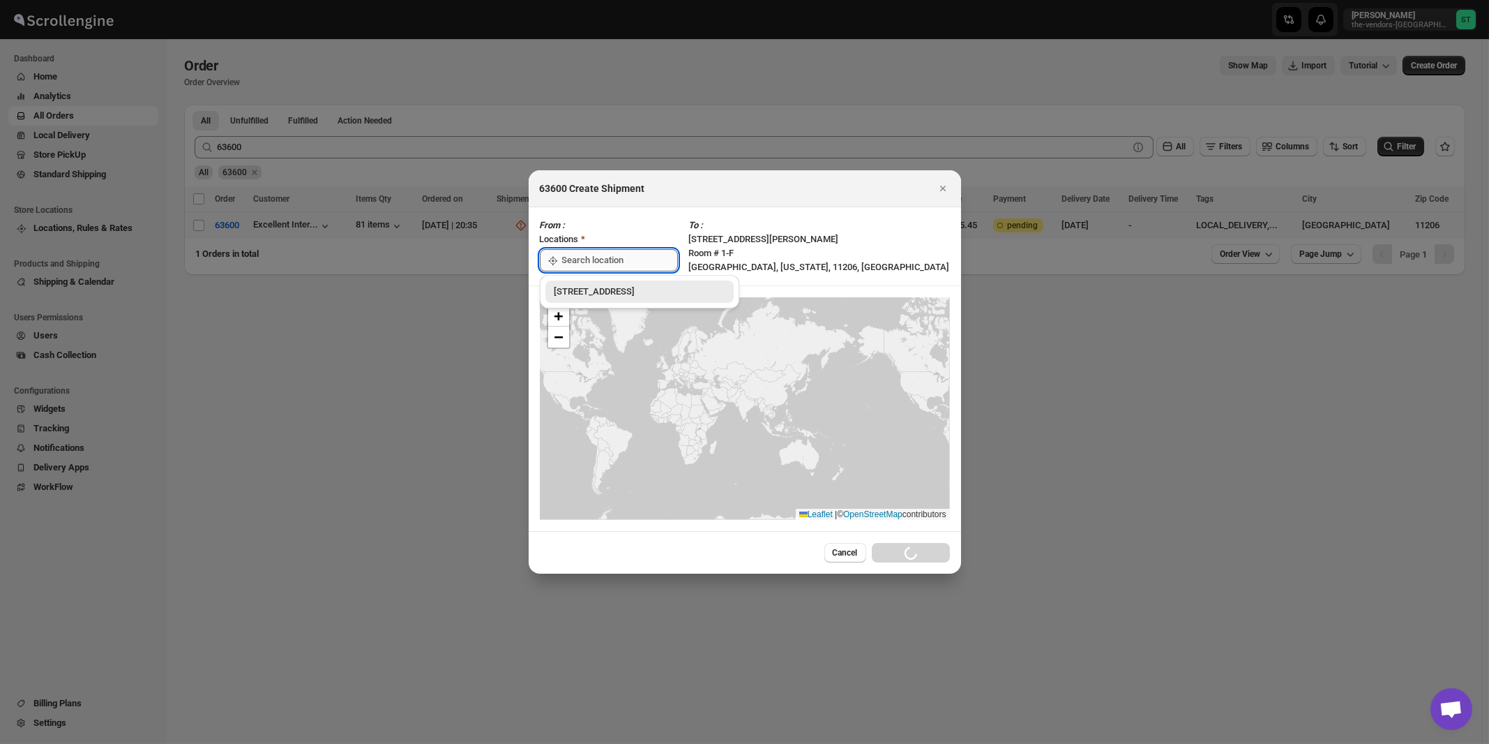
click at [589, 259] on input ":r1qe:" at bounding box center [620, 260] width 116 height 22
click at [585, 287] on div "[STREET_ADDRESS]" at bounding box center [640, 292] width 172 height 14
type input "[STREET_ADDRESS]"
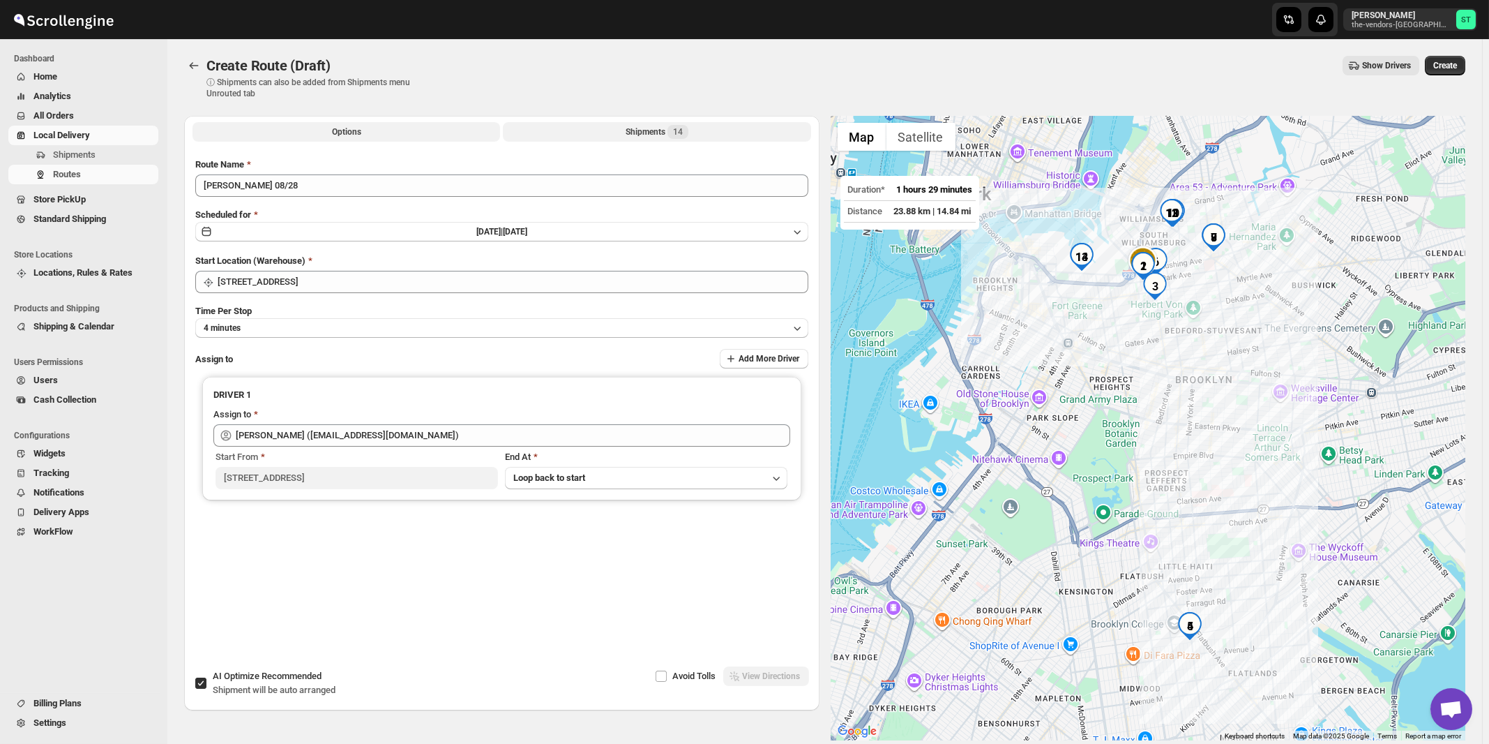
click at [660, 133] on div "Shipments 14" at bounding box center [657, 132] width 63 height 14
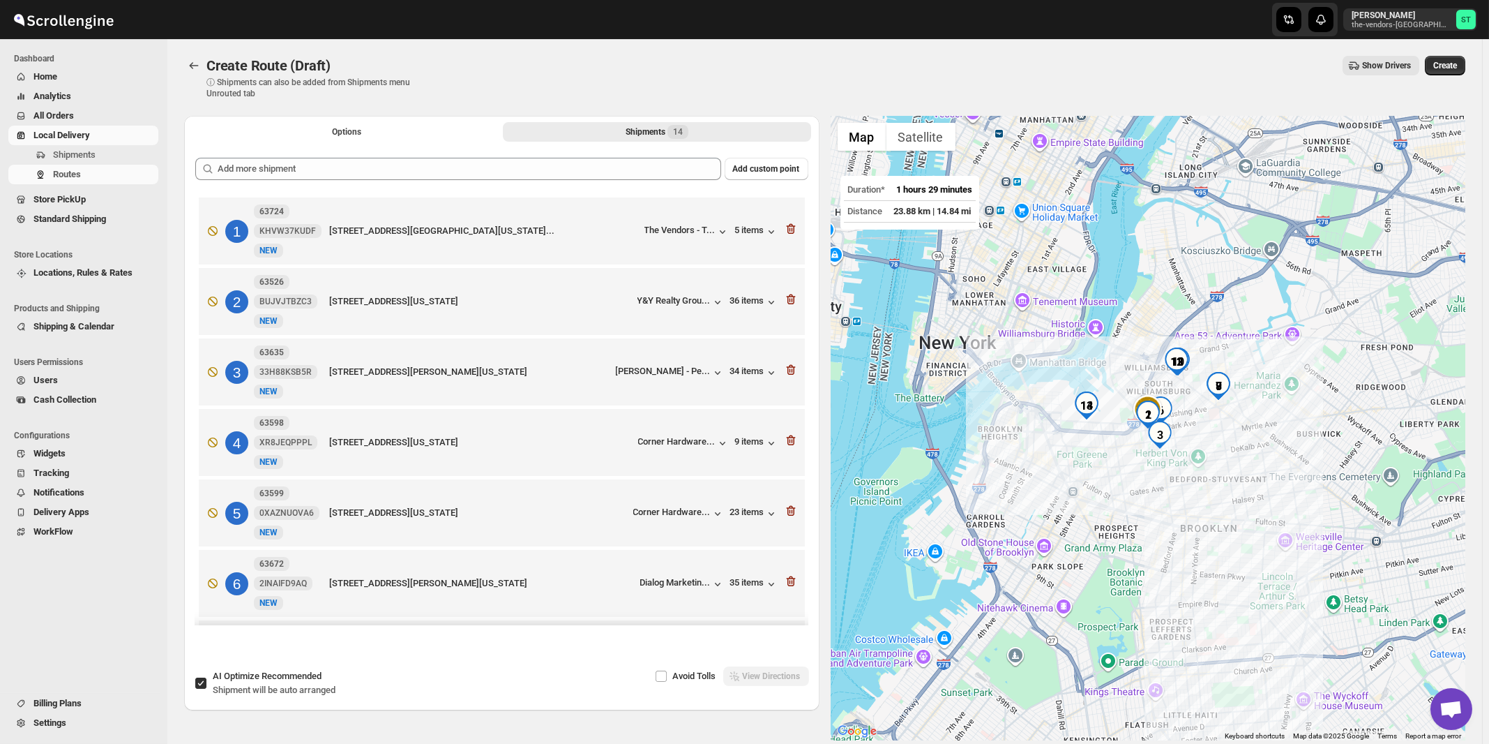
click at [270, 680] on span "Recommended" at bounding box center [292, 675] width 60 height 10
click at [206, 680] on input "AI Optimize Recommended Shipment will be auto arranged" at bounding box center [200, 682] width 11 height 11
checkbox input "false"
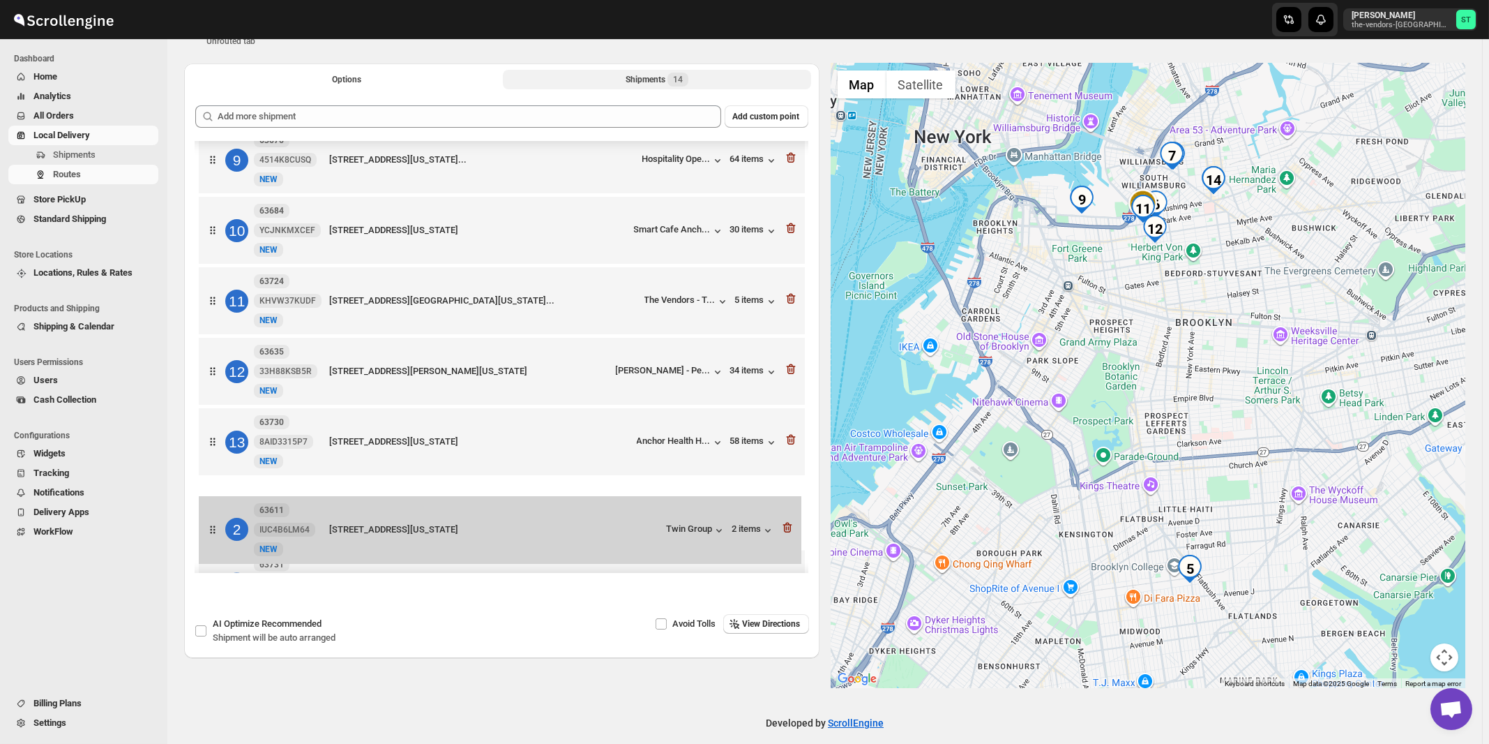
scroll to position [578, 0]
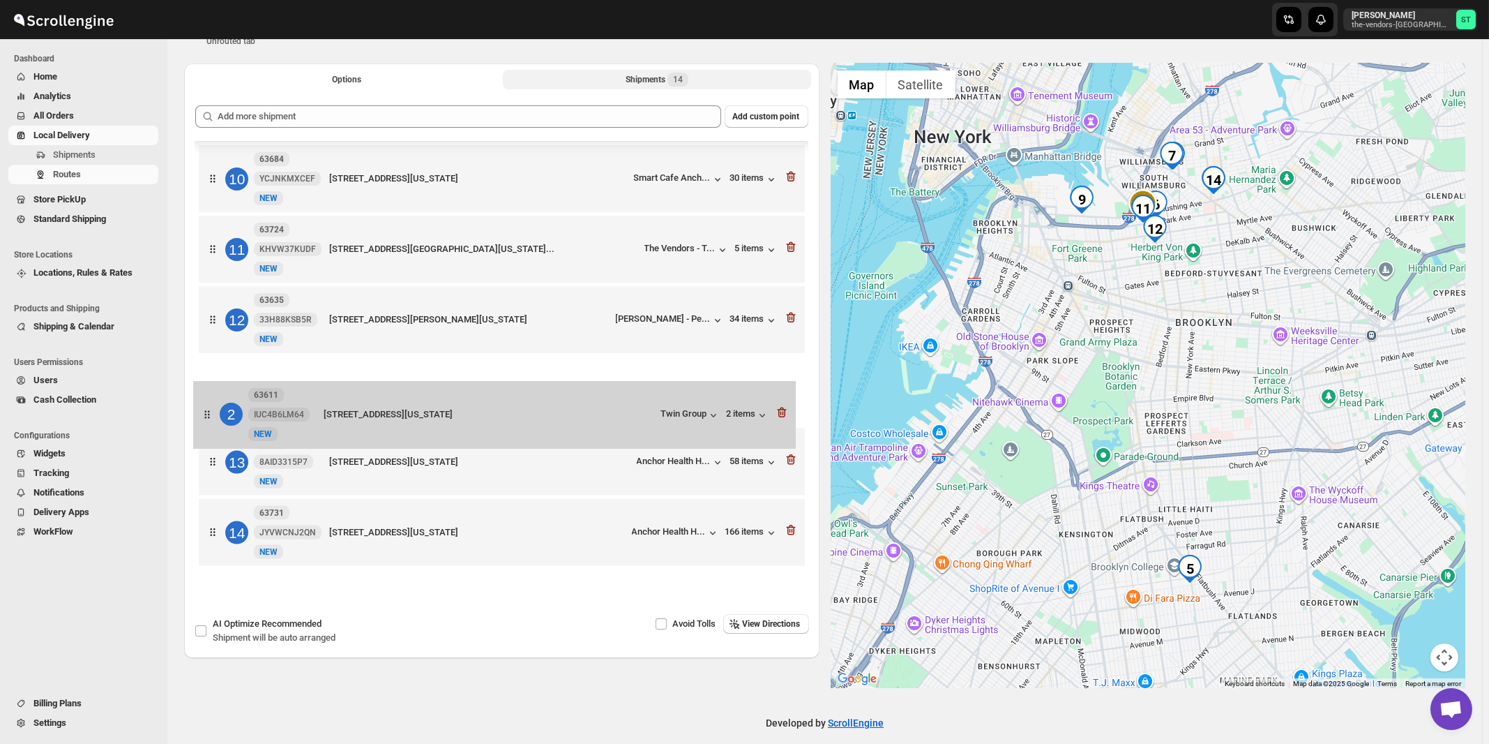
drag, startPoint x: 618, startPoint y: 305, endPoint x: 615, endPoint y: 421, distance: 116.5
click at [615, 421] on div "1 63610 7GQTP4RVHE New NEW 5 Montrose Avenue, Brooklyn, New York, 11211, United…" at bounding box center [501, 75] width 613 height 995
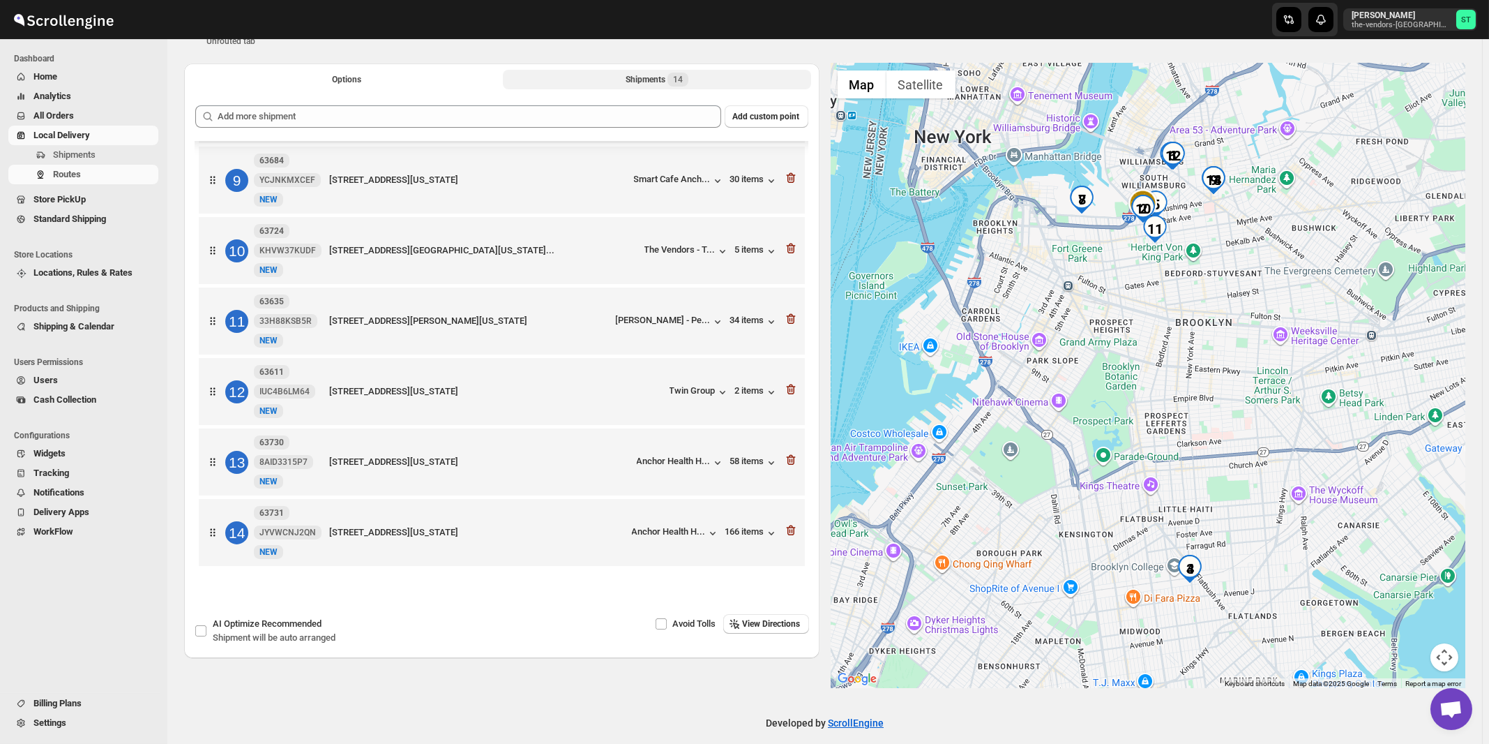
scroll to position [66, 0]
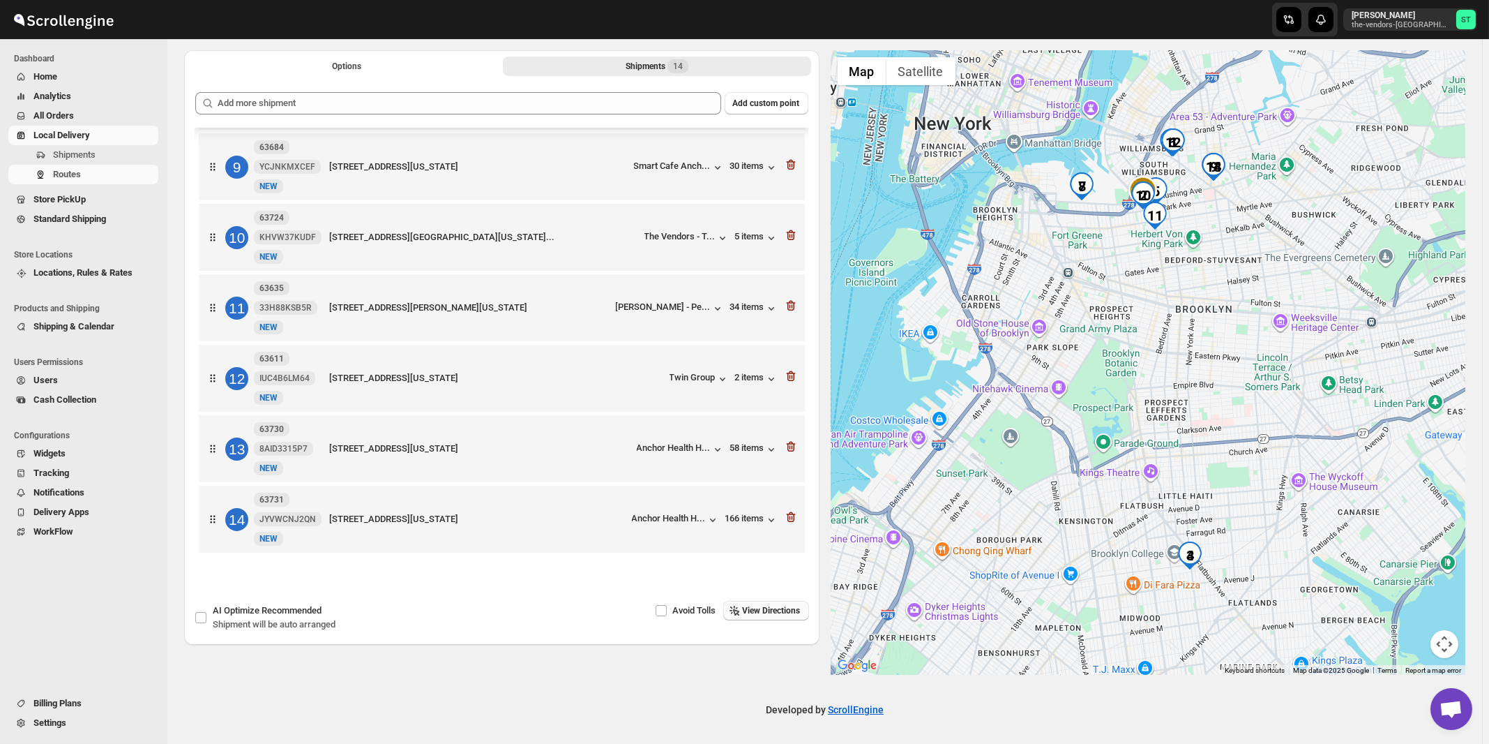
click at [751, 606] on span "View Directions" at bounding box center [772, 610] width 58 height 11
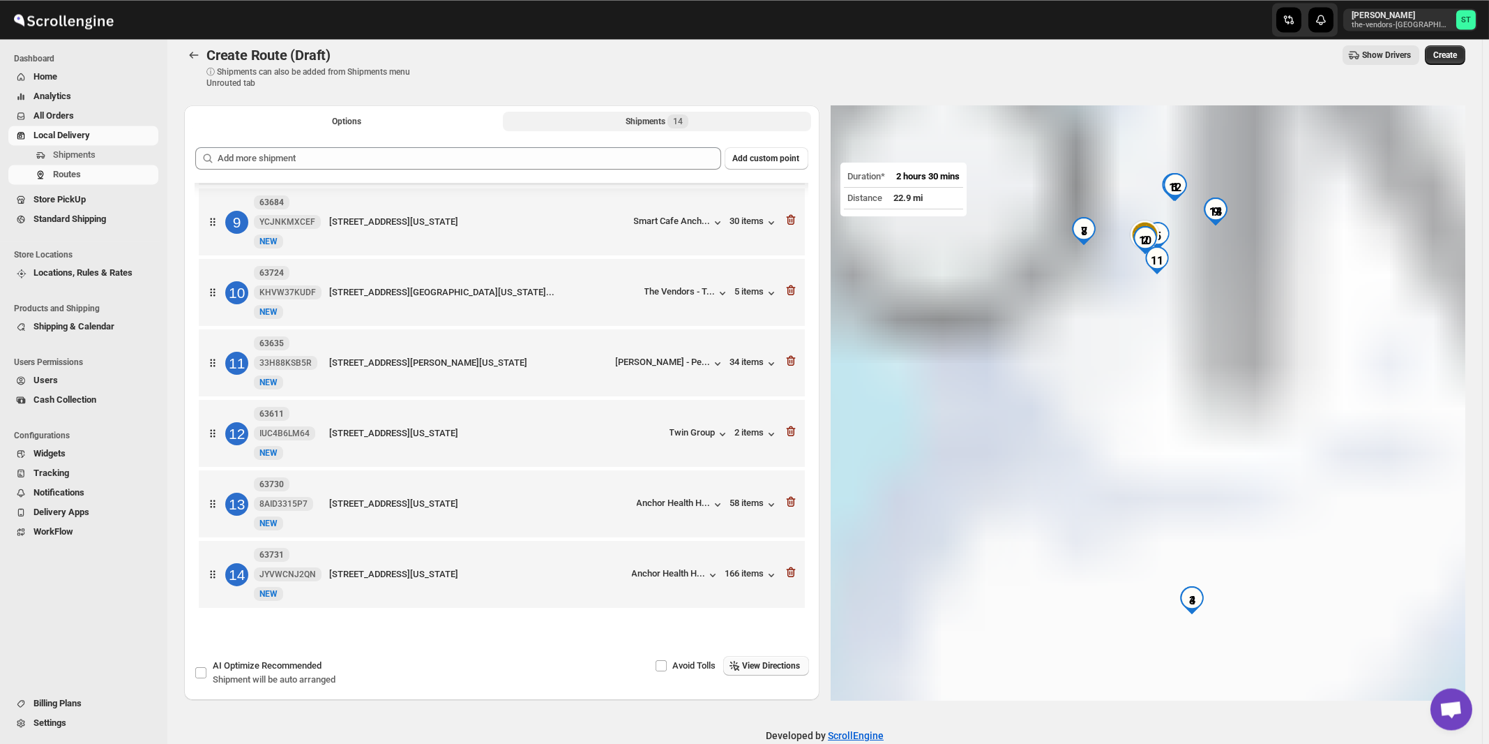
scroll to position [0, 0]
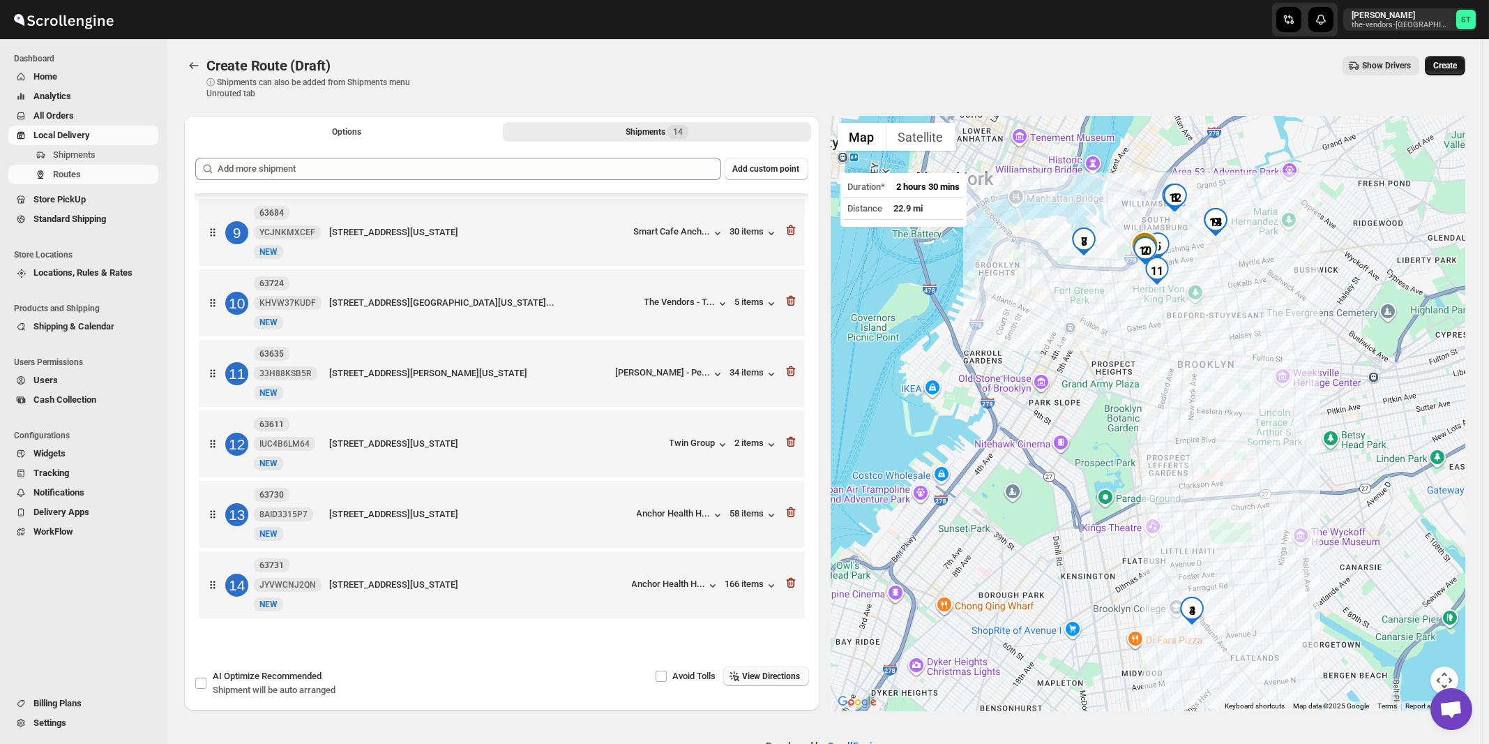
click at [1457, 66] on span "Create" at bounding box center [1445, 65] width 24 height 11
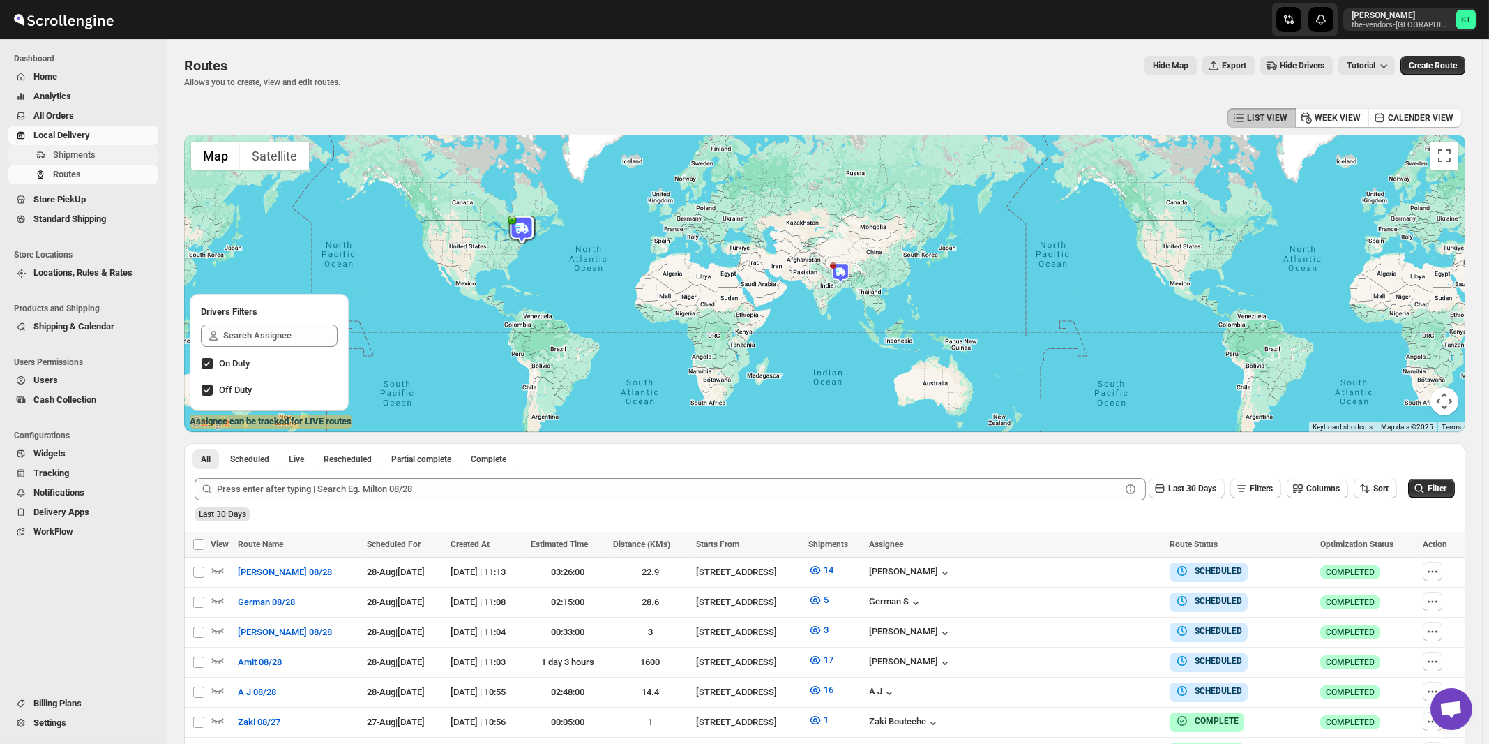
click at [81, 154] on span "Shipments" at bounding box center [74, 154] width 43 height 10
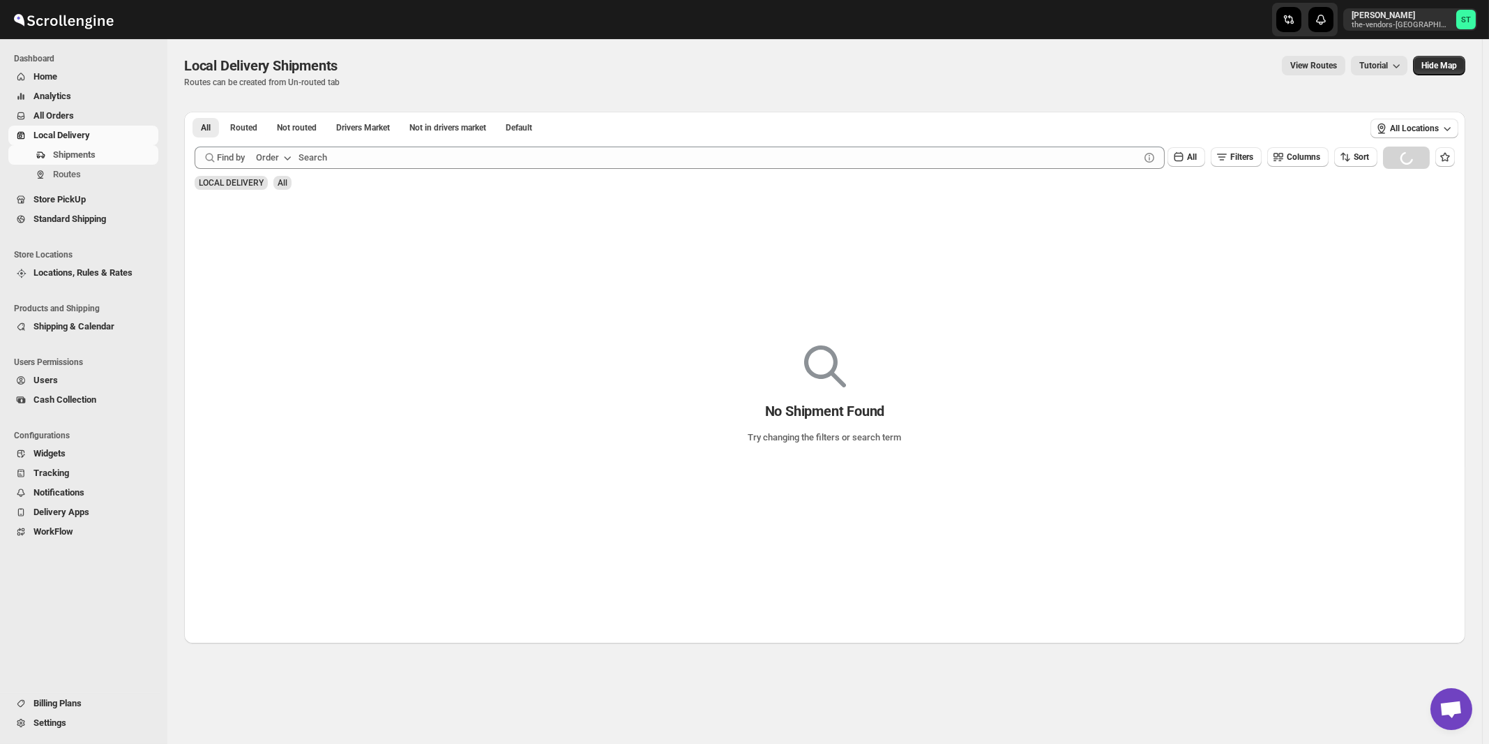
click at [270, 160] on div "Order" at bounding box center [267, 158] width 23 height 14
click at [270, 264] on div "Customer Name" at bounding box center [276, 262] width 64 height 14
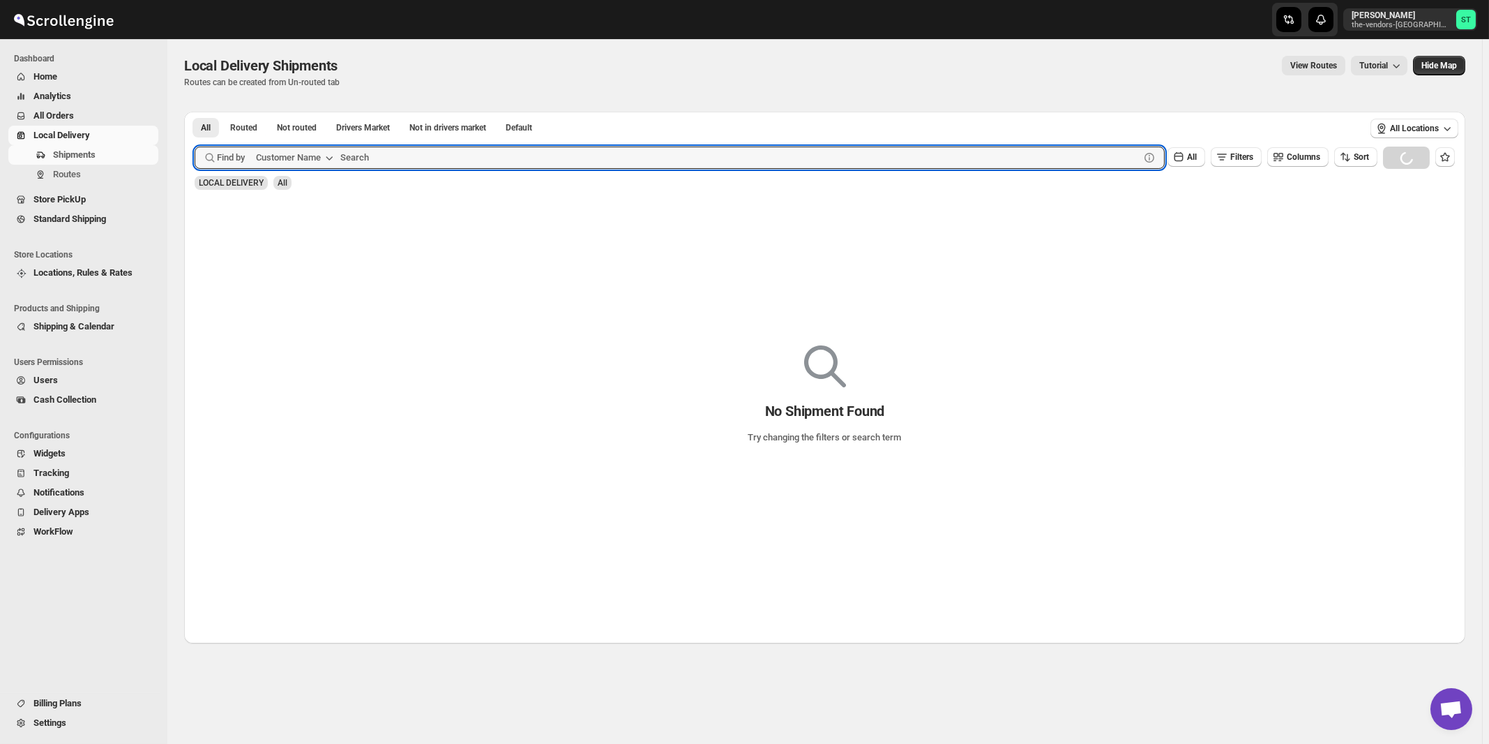
paste input "boro park insurance lakewood"
click at [195, 112] on button "Submit" at bounding box center [215, 119] width 40 height 15
type input "boro park insurance"
click at [195, 112] on button "Submit" at bounding box center [215, 119] width 40 height 15
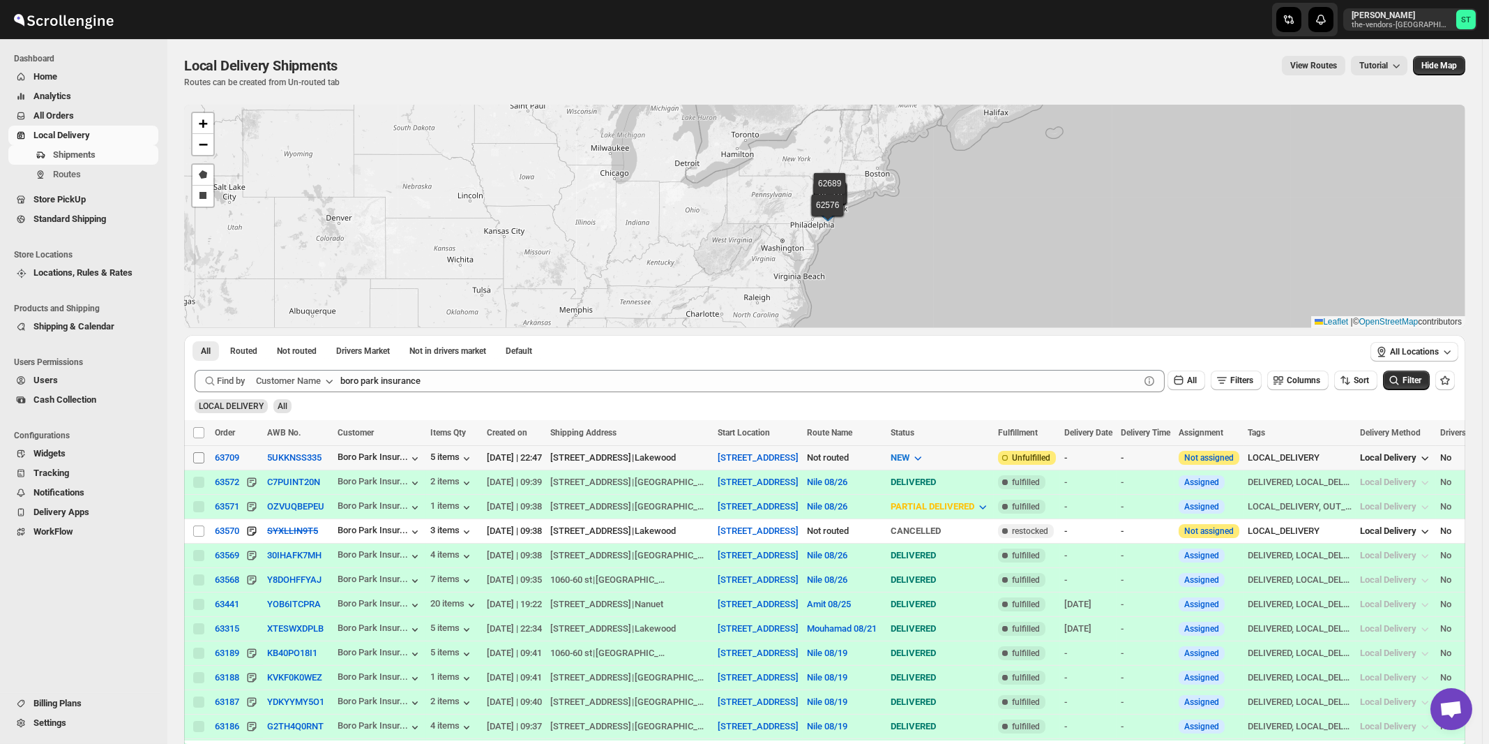
click at [198, 455] on input "Select shipment" at bounding box center [198, 457] width 11 height 11
checkbox input "true"
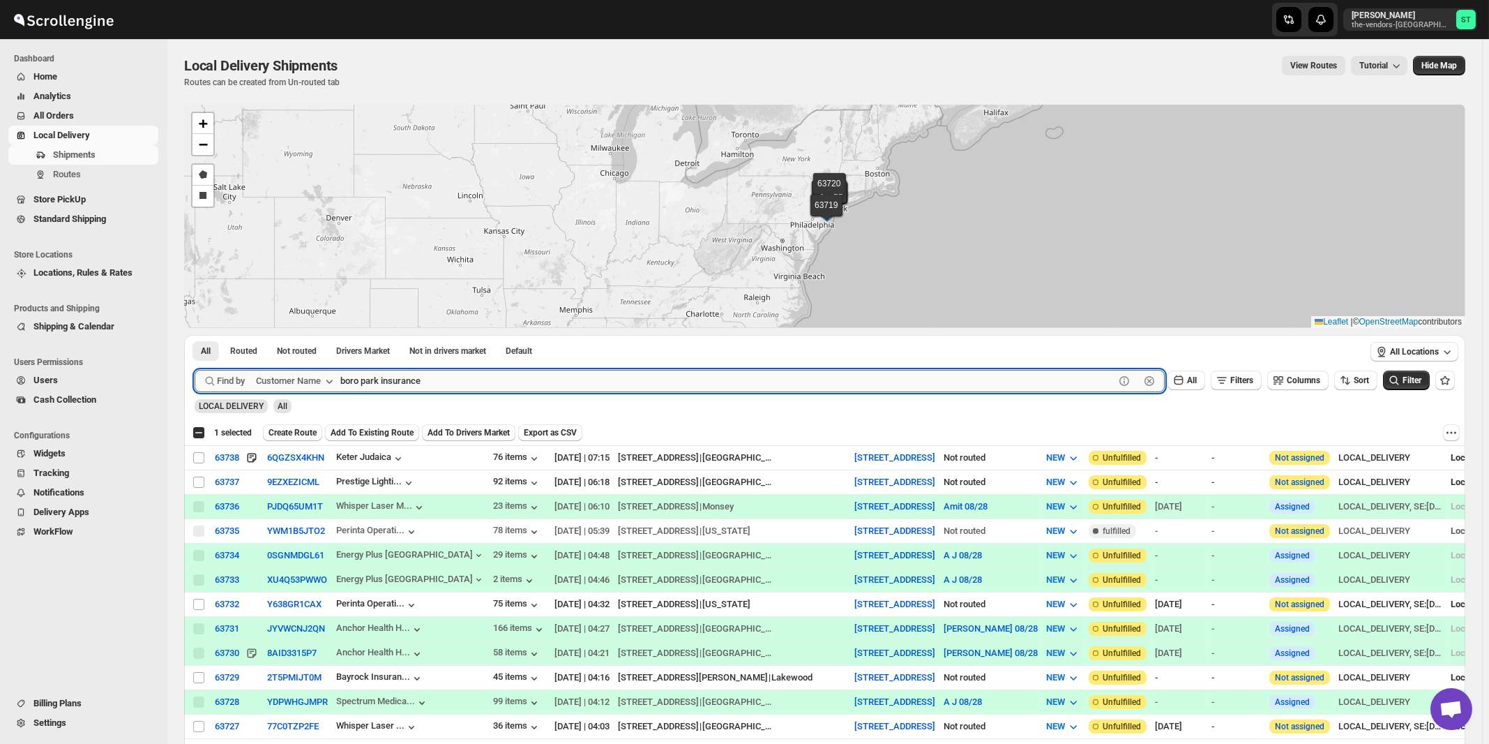
click at [520, 381] on input "boro park insurance" at bounding box center [727, 381] width 774 height 22
paste input "Noble Car"
type input "Noble Care"
click at [195, 335] on button "Submit" at bounding box center [215, 342] width 40 height 15
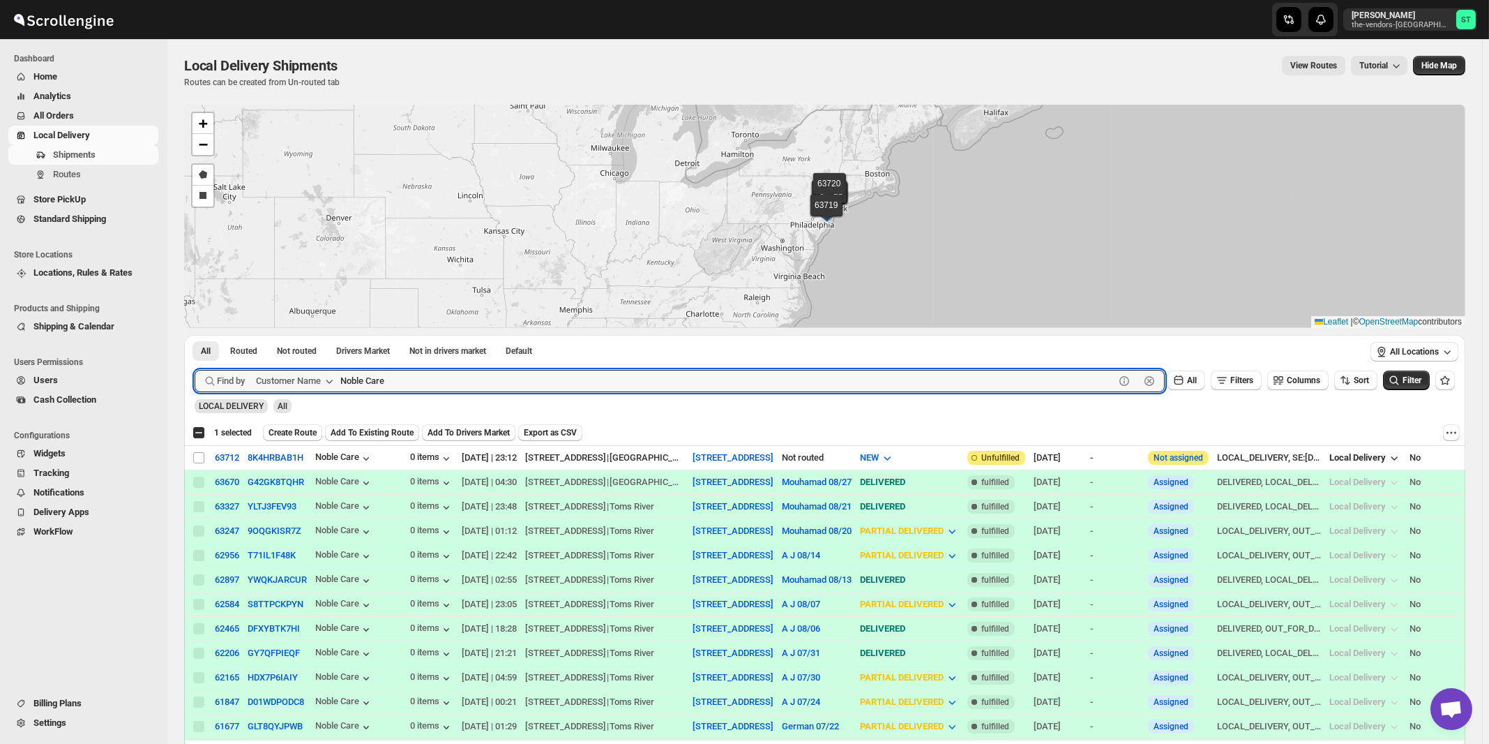
checkbox input "true"
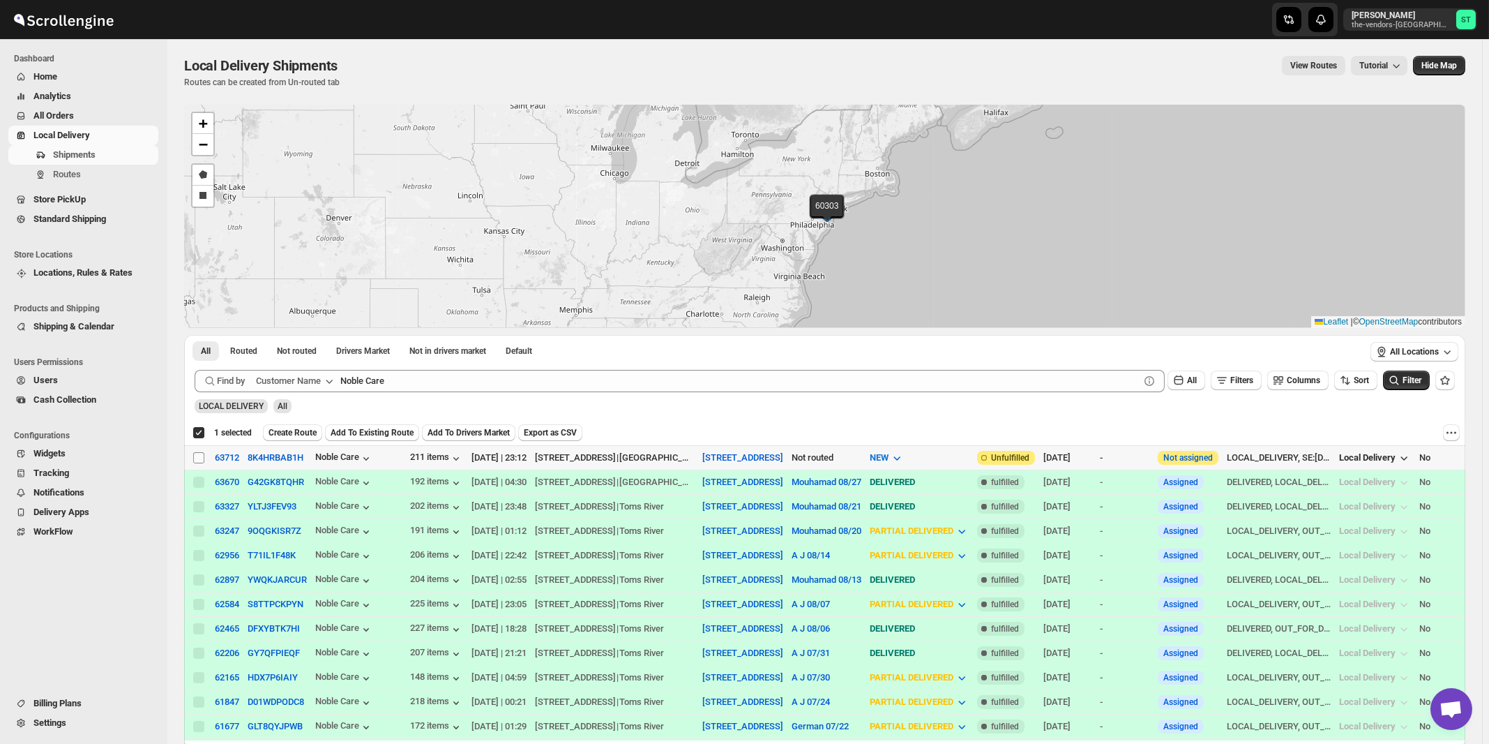
click at [198, 456] on input "Select shipment" at bounding box center [198, 457] width 11 height 11
checkbox input "true"
checkbox input "false"
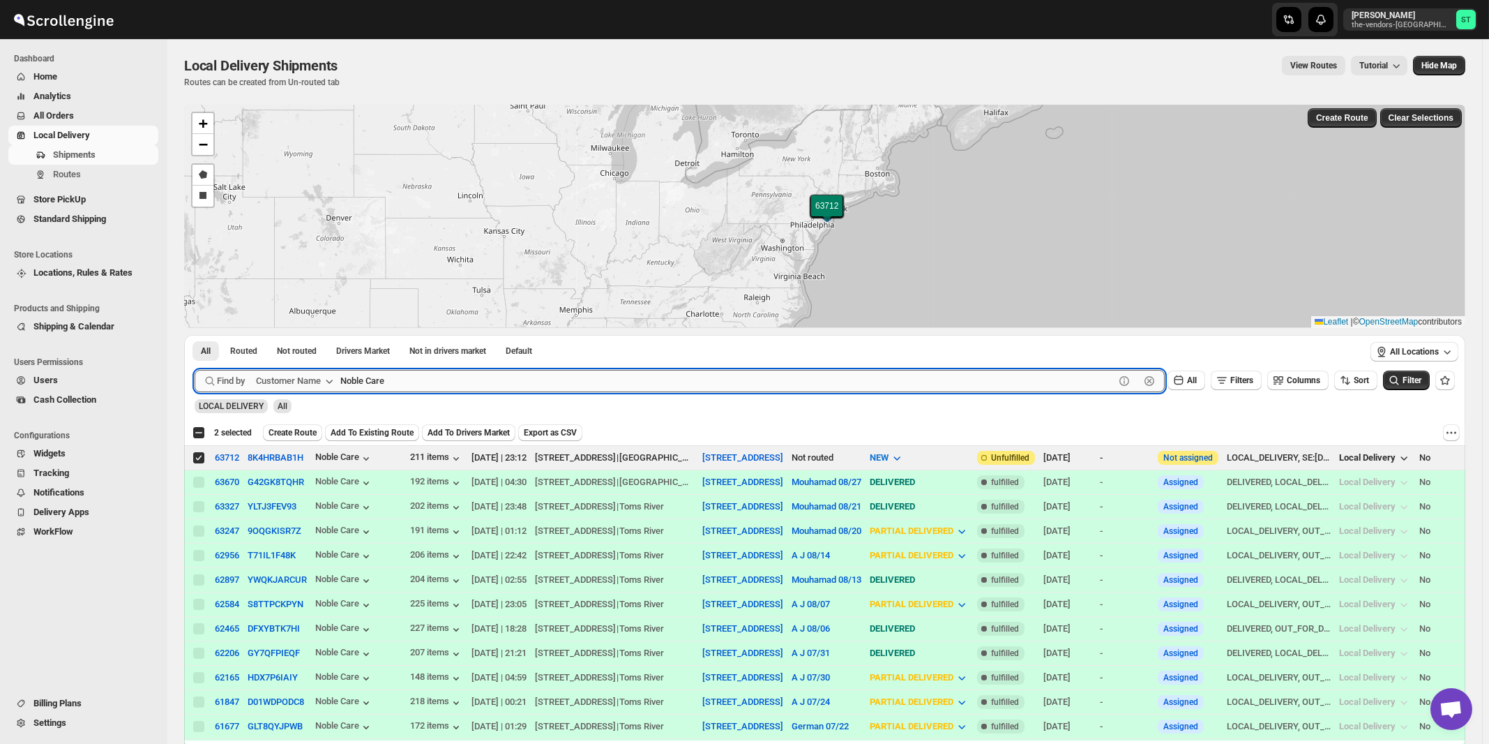
click at [561, 381] on input "Noble Care" at bounding box center [727, 381] width 774 height 22
paste input "P&G Lakewood"
type input "P&G Lakewood"
click at [195, 335] on button "Submit" at bounding box center [215, 342] width 40 height 15
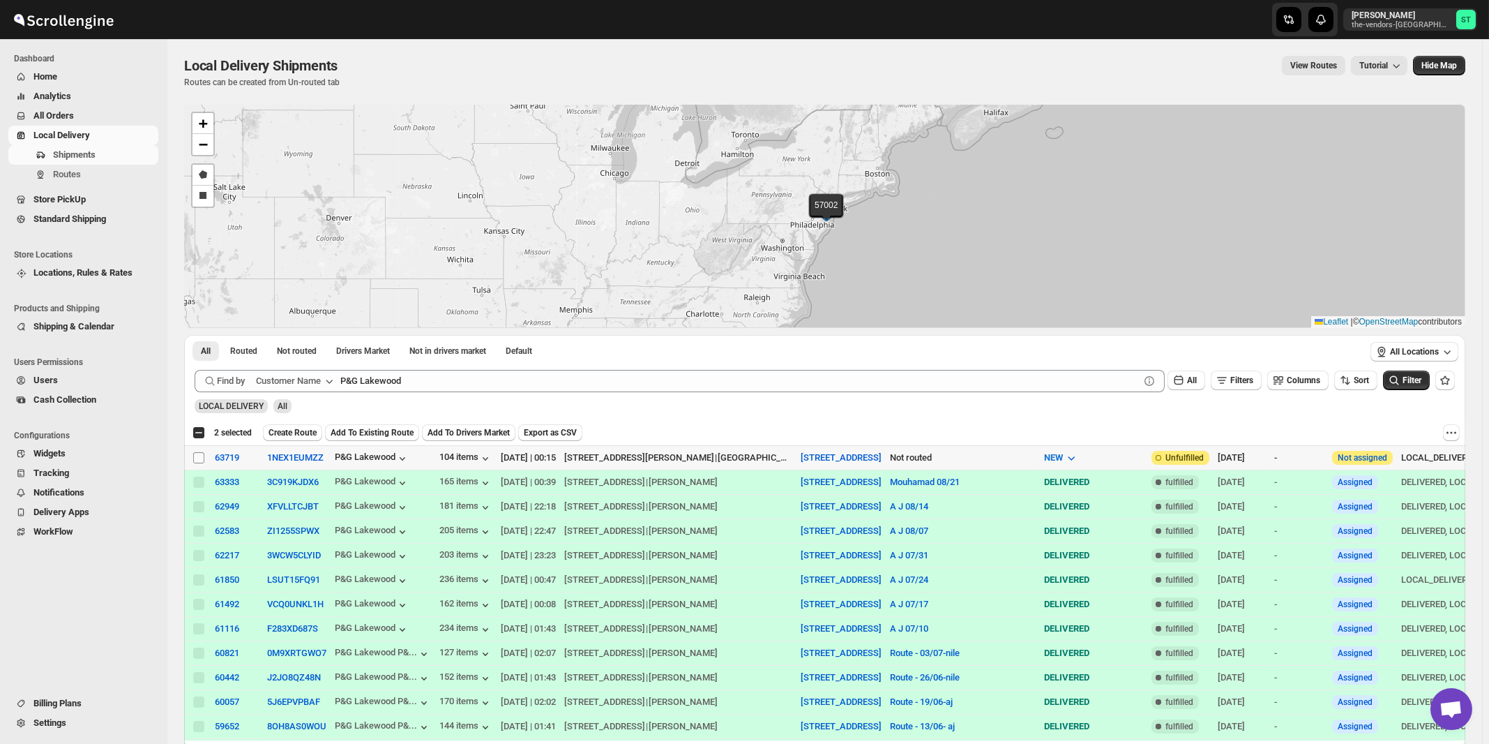
click at [196, 457] on input "Select shipment" at bounding box center [198, 457] width 11 height 11
checkbox input "true"
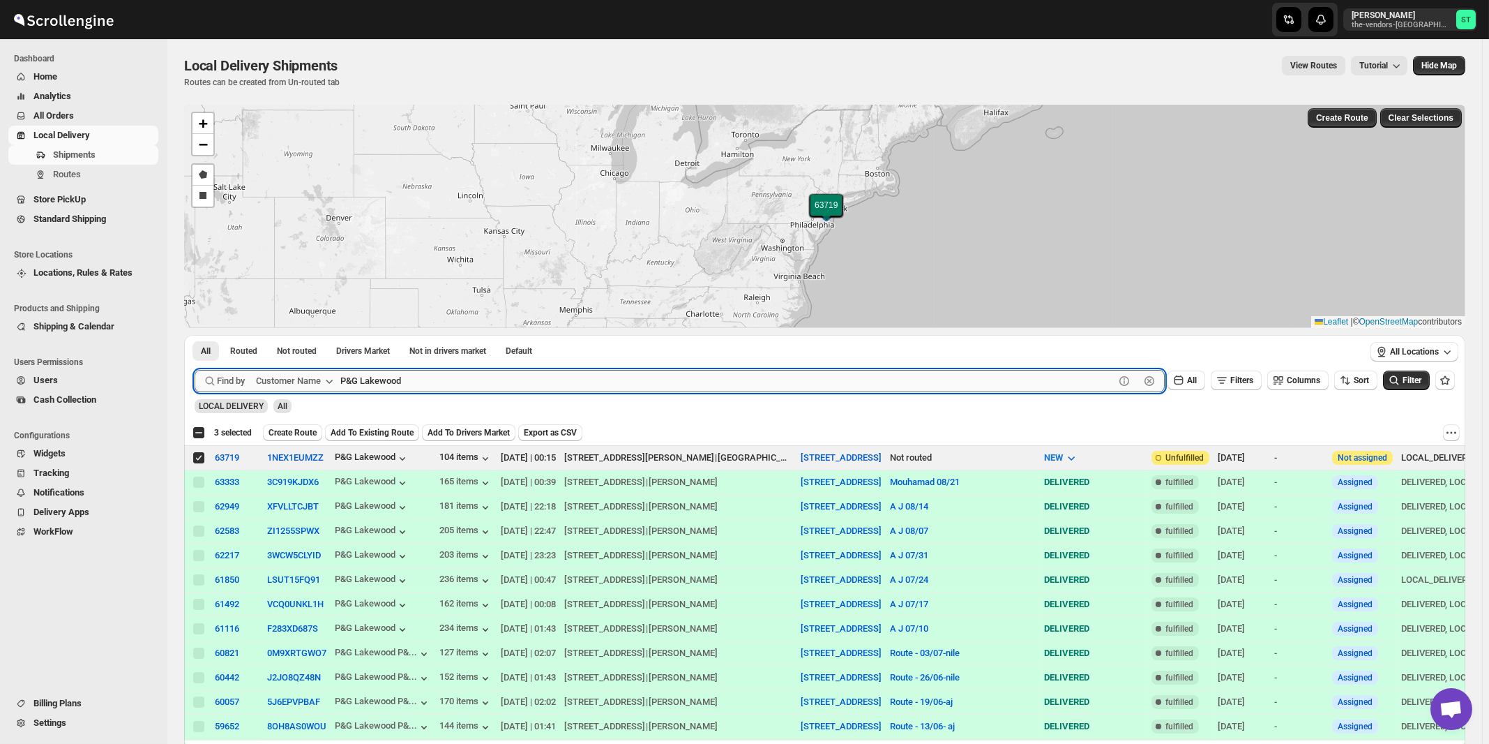
click at [434, 382] on input "P&G Lakewood" at bounding box center [727, 381] width 774 height 22
paste input "The Gallery"
type input "The Gallery"
click at [195, 335] on button "Submit" at bounding box center [215, 342] width 40 height 15
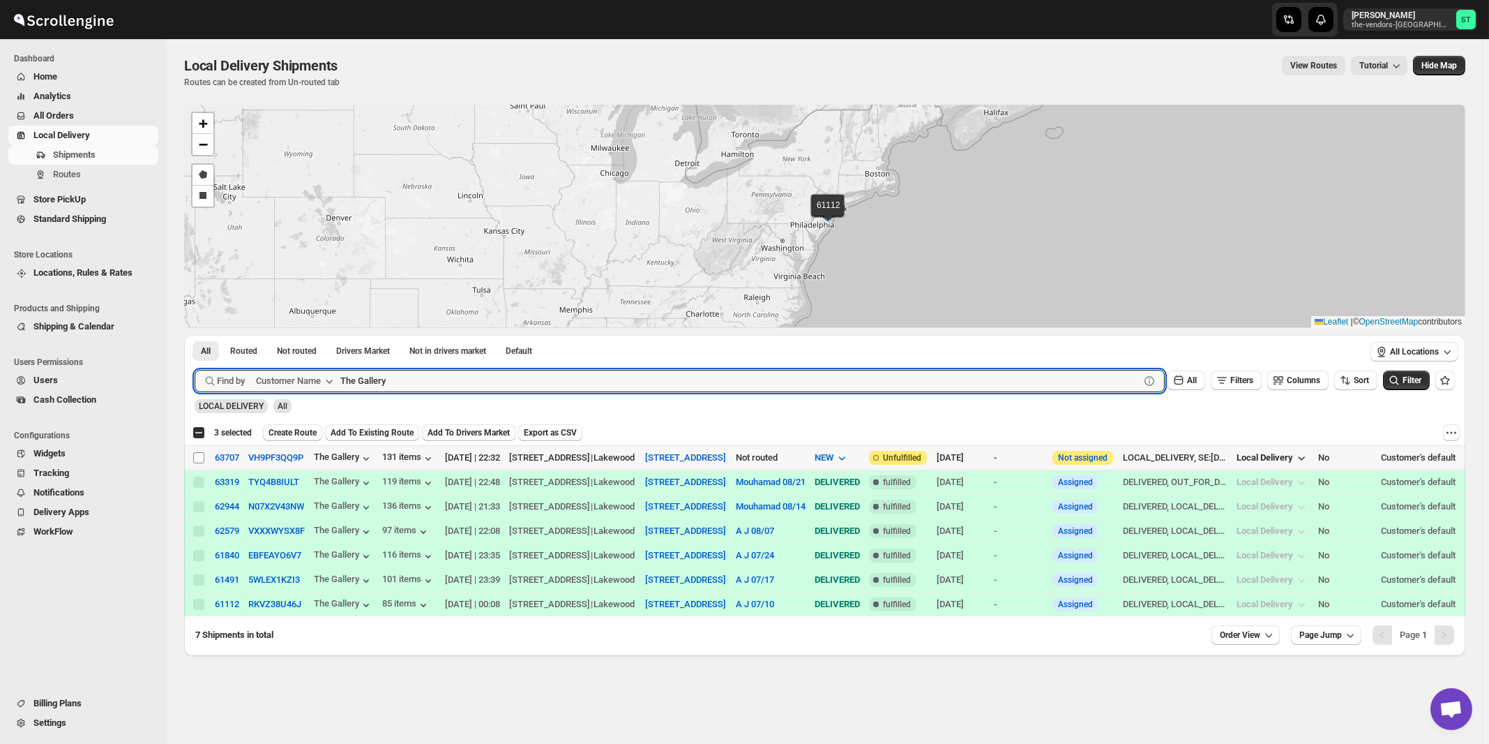
click at [195, 455] on input "Select shipment" at bounding box center [198, 457] width 11 height 11
checkbox input "true"
click at [416, 387] on input "The Gallery" at bounding box center [727, 381] width 774 height 22
paste input "Dekal Abstract"
type input "Dekal Abstract"
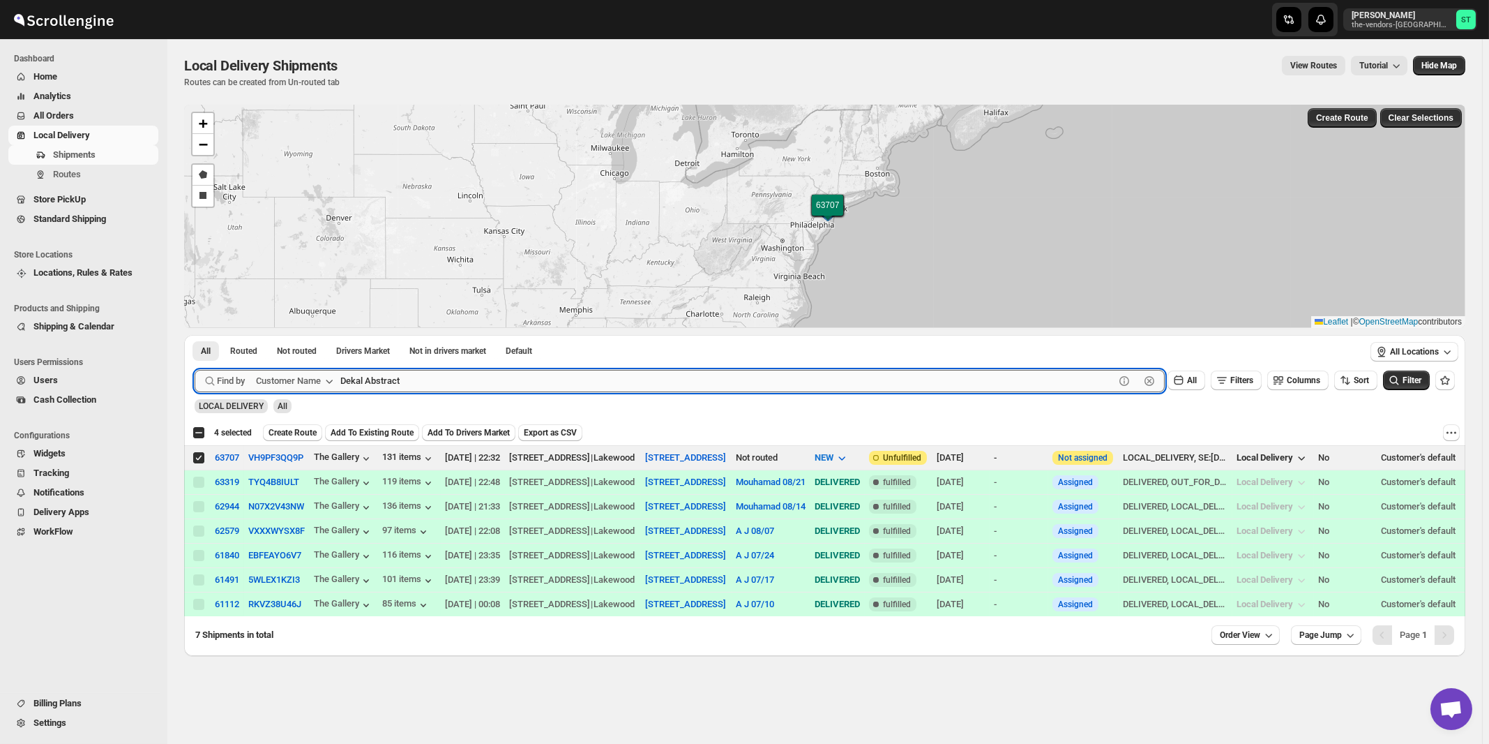
click at [195, 335] on button "Submit" at bounding box center [215, 342] width 40 height 15
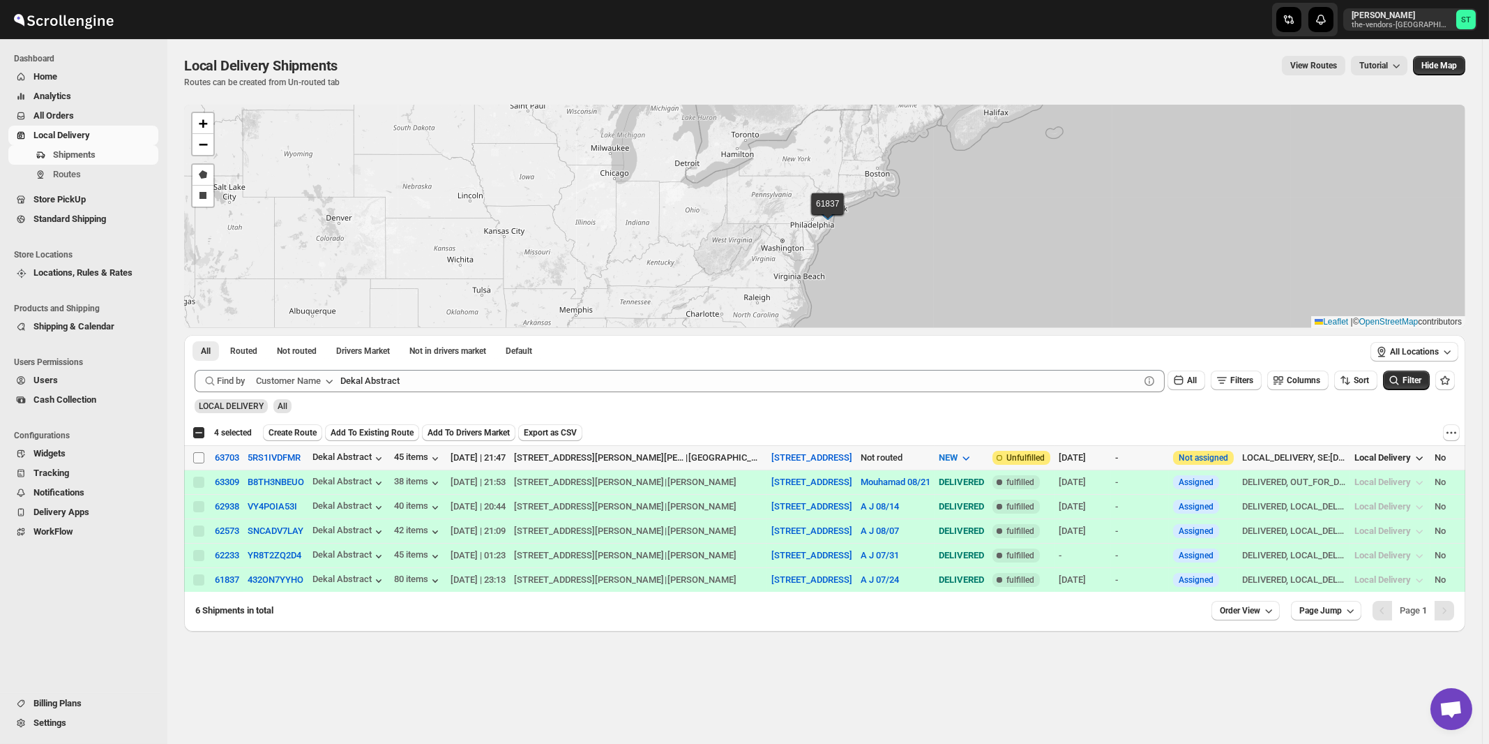
click at [198, 453] on input "Select shipment" at bounding box center [198, 457] width 11 height 11
checkbox input "true"
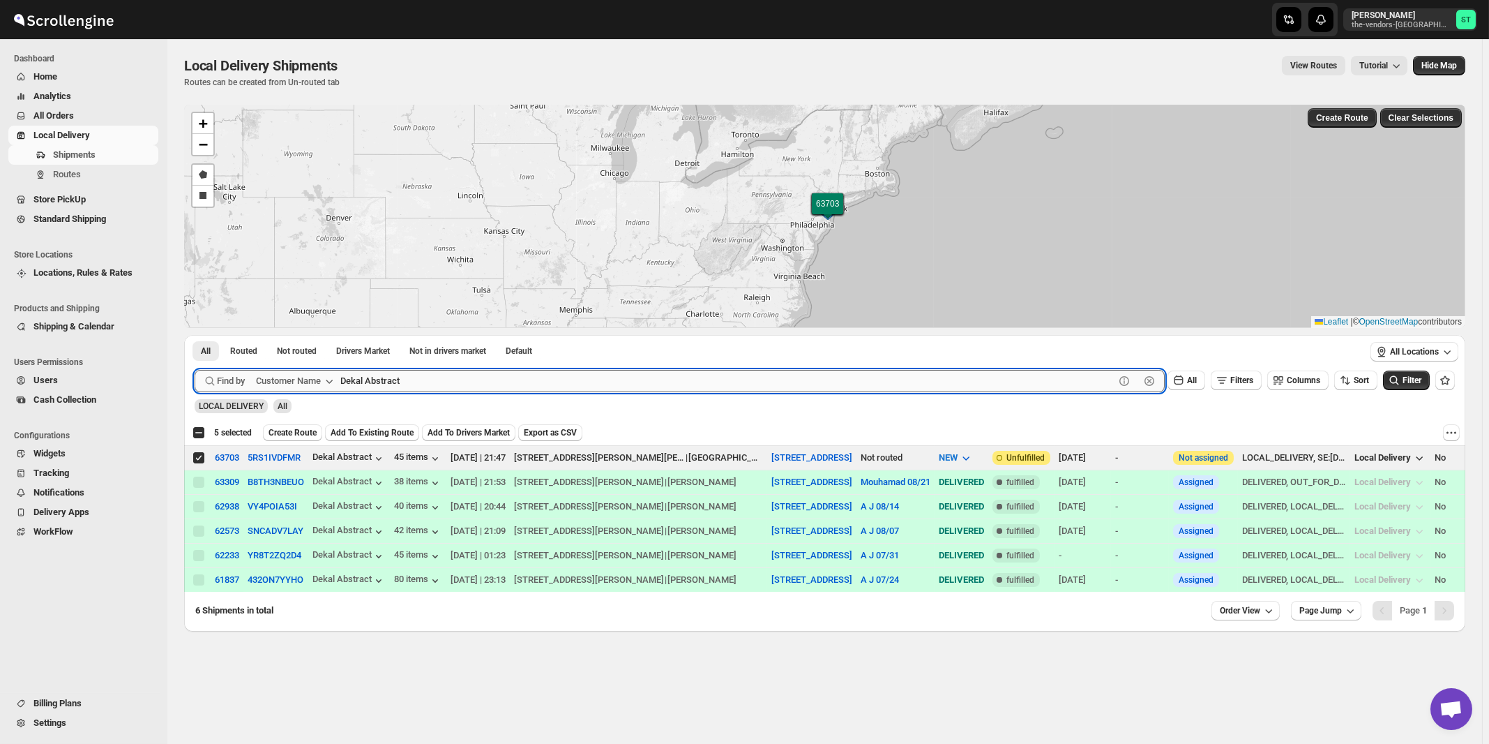
click at [439, 379] on input "Dekal Abstract" at bounding box center [727, 381] width 774 height 22
paste input "Mid State Brokerage"
type input "Mid State Brokerage"
click at [195, 335] on button "Submit" at bounding box center [215, 342] width 40 height 15
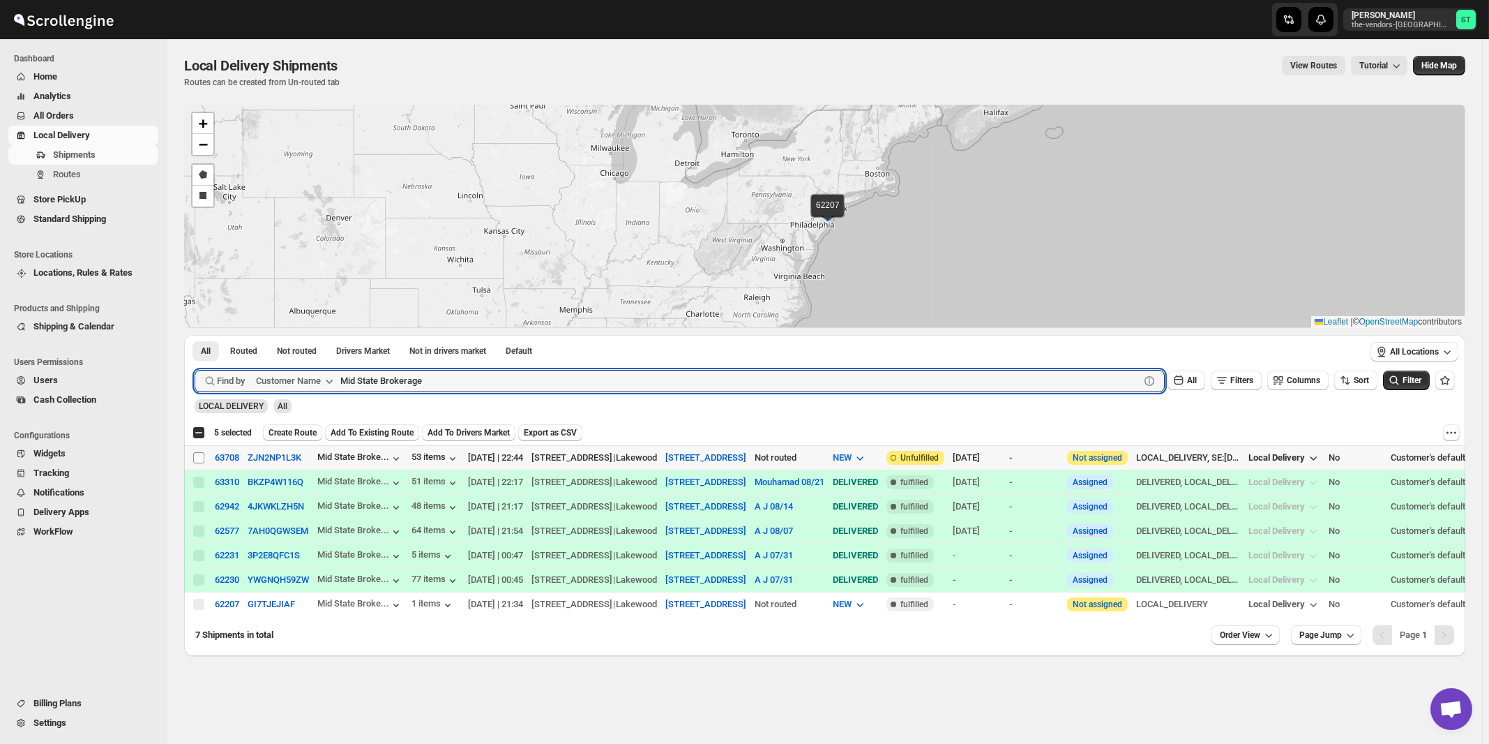
click at [198, 457] on input "Select shipment" at bounding box center [198, 457] width 11 height 11
checkbox input "true"
click at [463, 376] on input "Mid State Brokerage" at bounding box center [727, 381] width 774 height 22
paste input "Bayrock Insurance [GEOGRAPHIC_DATA]"
type input "Bayrock Insurance [GEOGRAPHIC_DATA]"
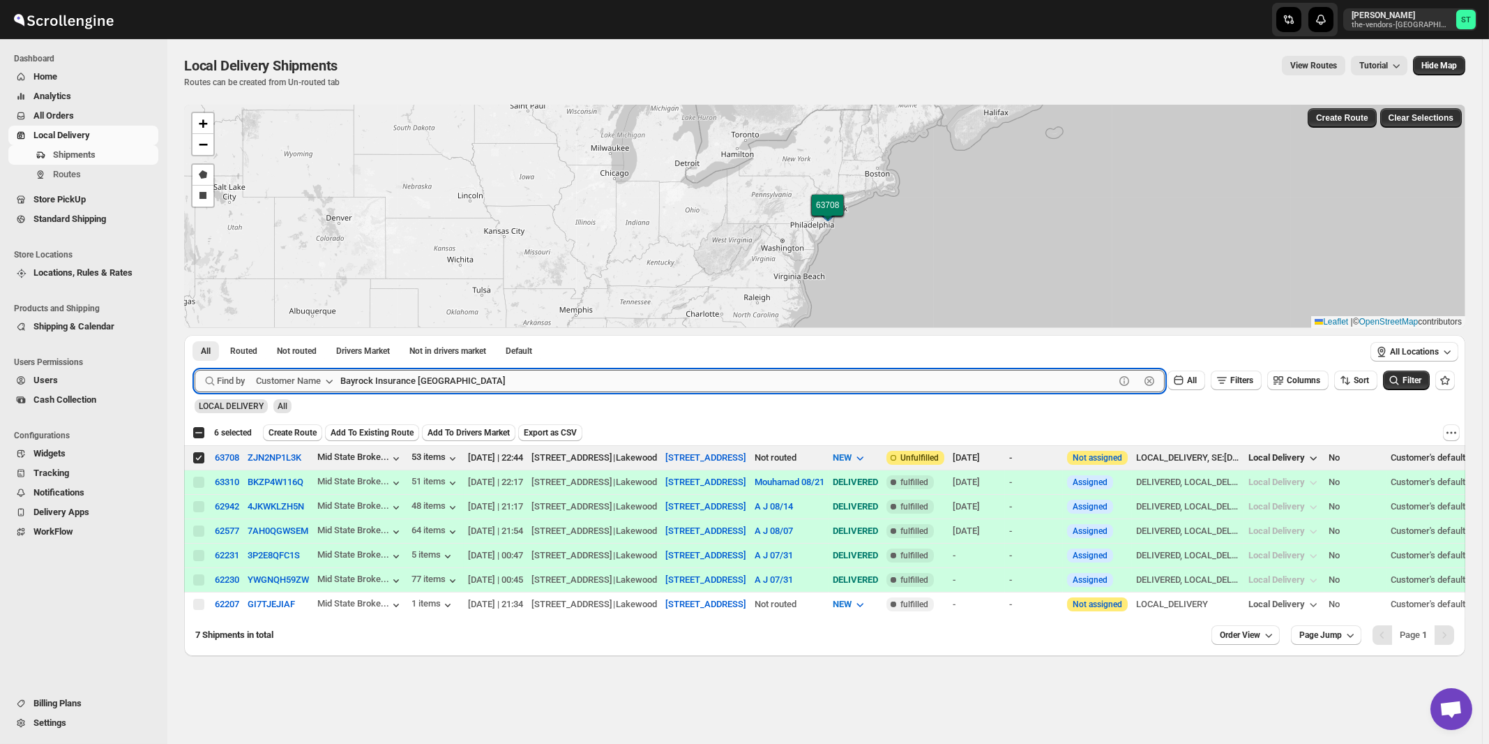
click at [195, 335] on button "Submit" at bounding box center [215, 342] width 40 height 15
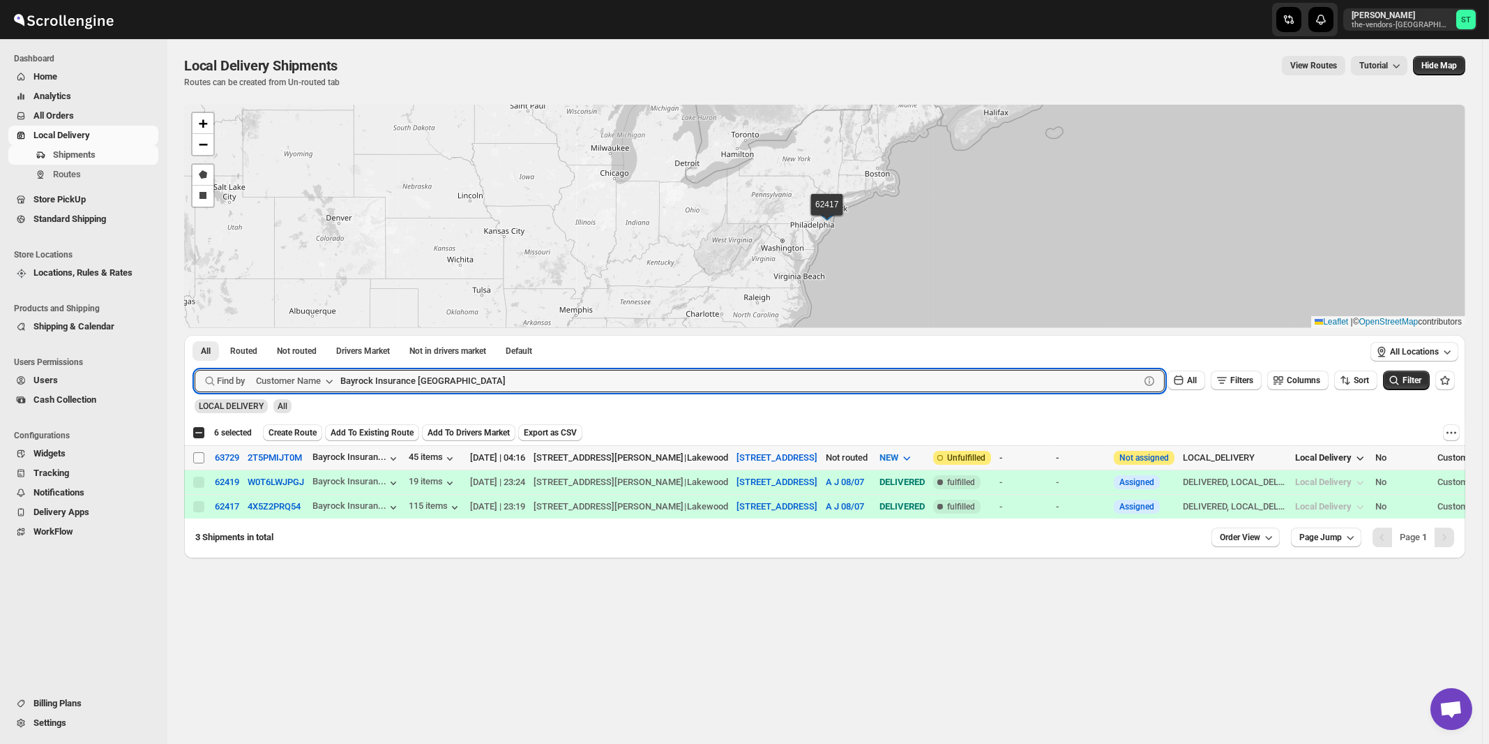
click at [195, 455] on input "Select shipment" at bounding box center [198, 457] width 11 height 11
checkbox input "true"
click at [532, 373] on input "Bayrock Insurance [GEOGRAPHIC_DATA]" at bounding box center [727, 381] width 774 height 22
paste input "Janico INC"
type input "Janico INC"
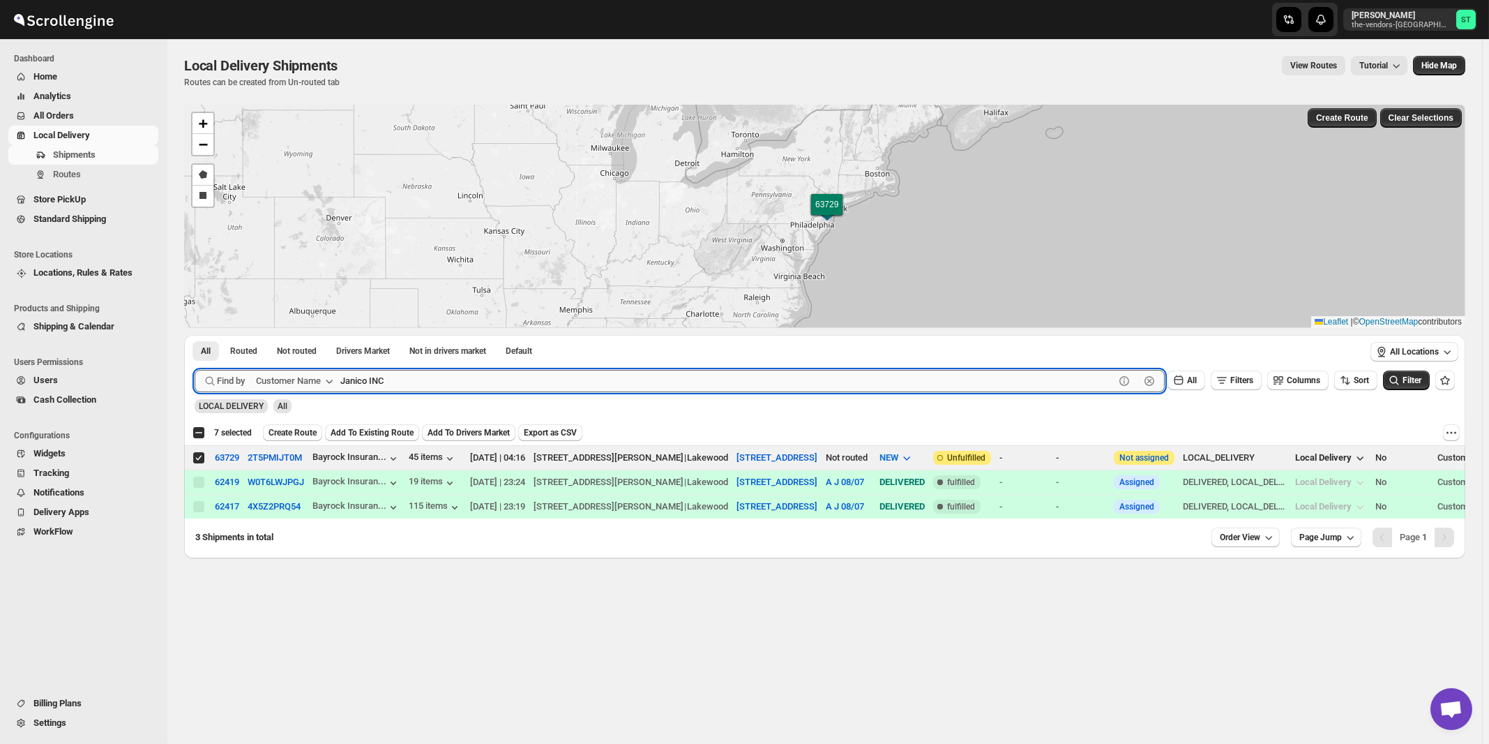
click at [195, 335] on button "Submit" at bounding box center [215, 342] width 40 height 15
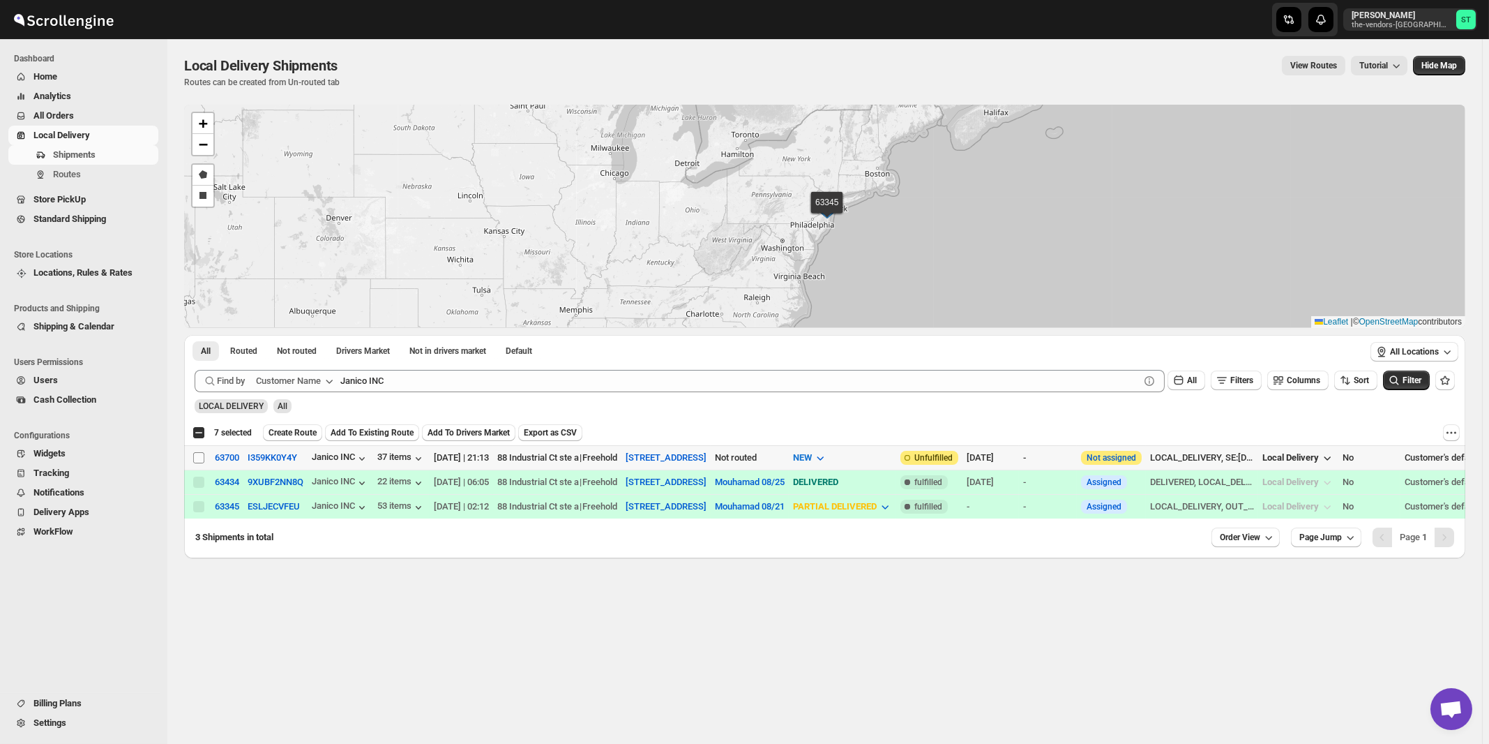
click at [199, 454] on input "Select shipment" at bounding box center [198, 457] width 11 height 11
checkbox input "true"
click at [294, 432] on span "Create Route" at bounding box center [293, 432] width 48 height 11
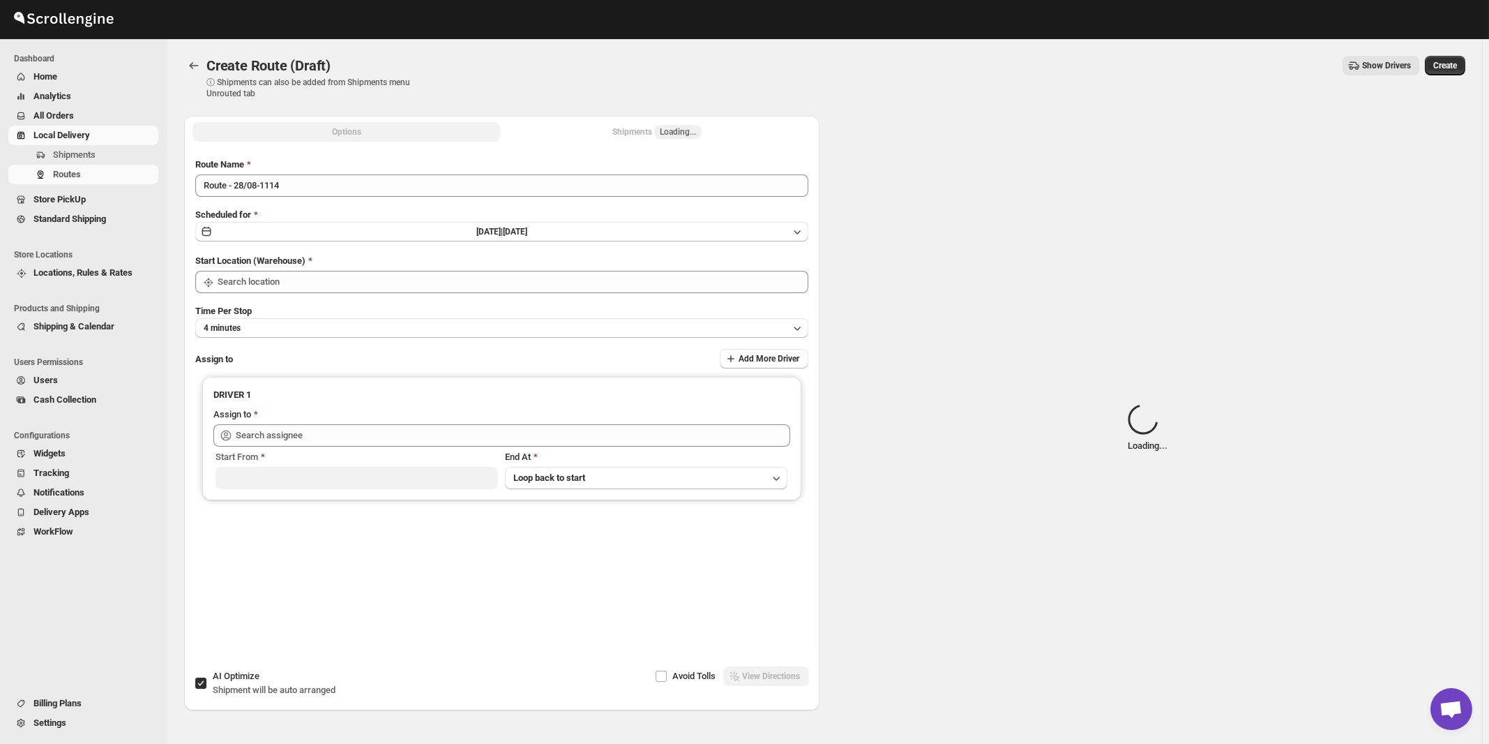
type input "[STREET_ADDRESS]"
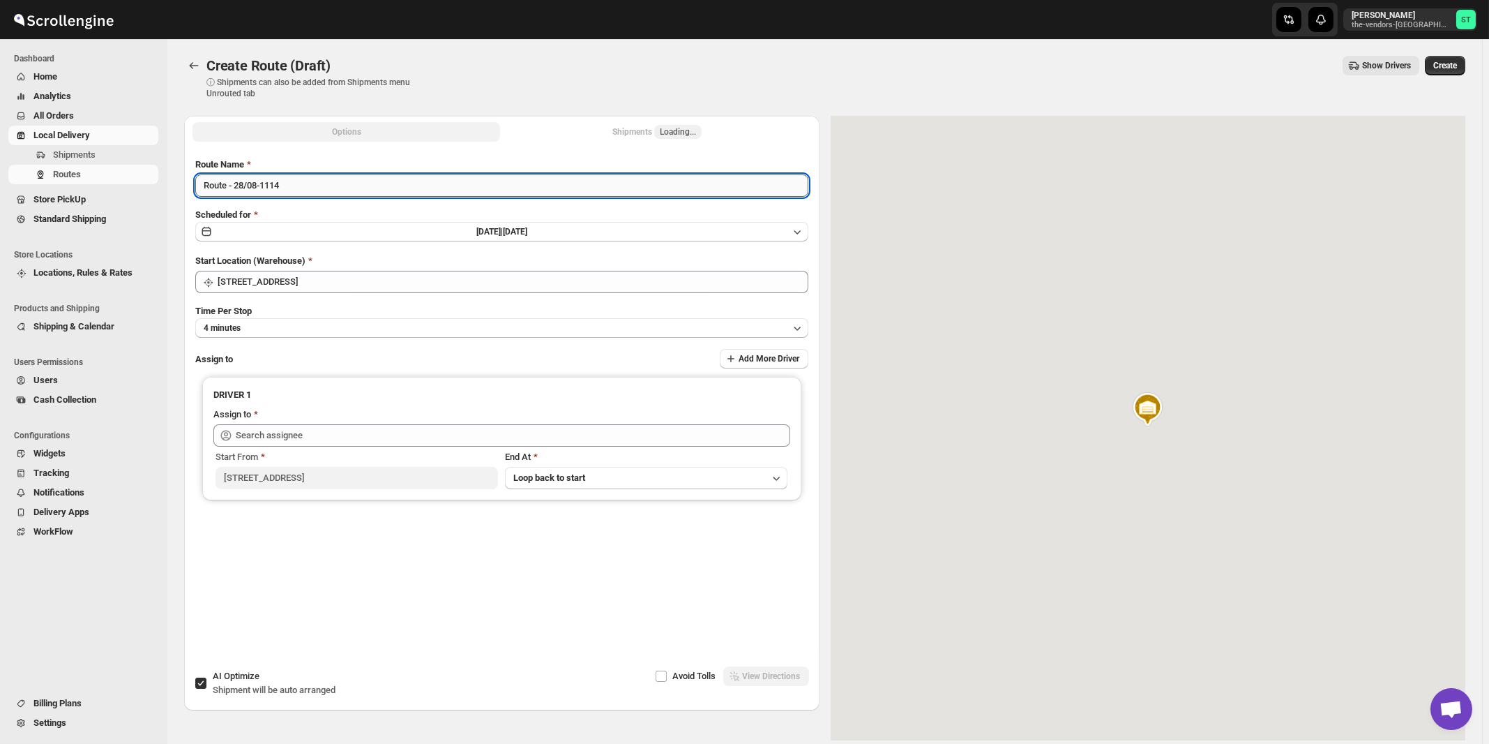
click at [355, 186] on input "Route - 28/08-1114" at bounding box center [501, 185] width 613 height 22
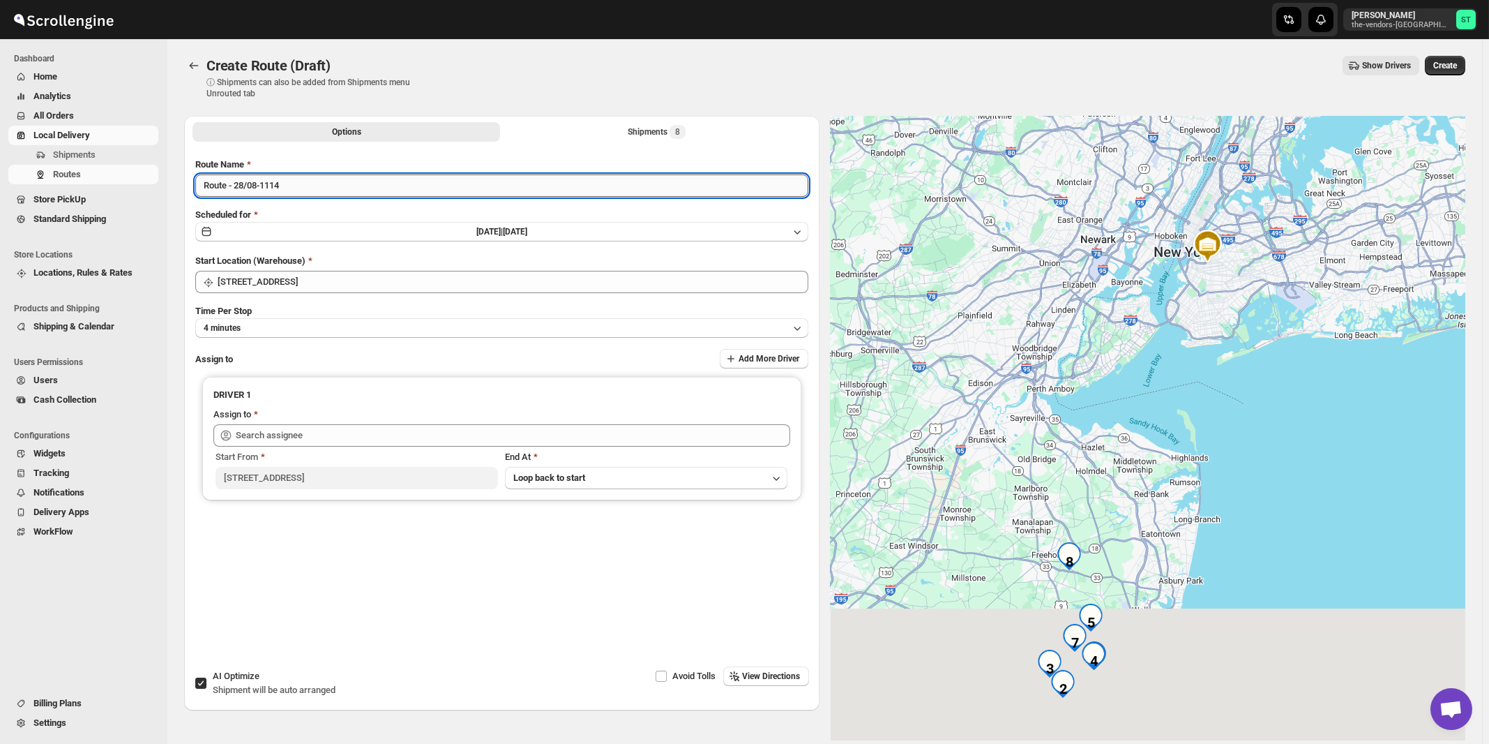
paste input "Mouhamad"
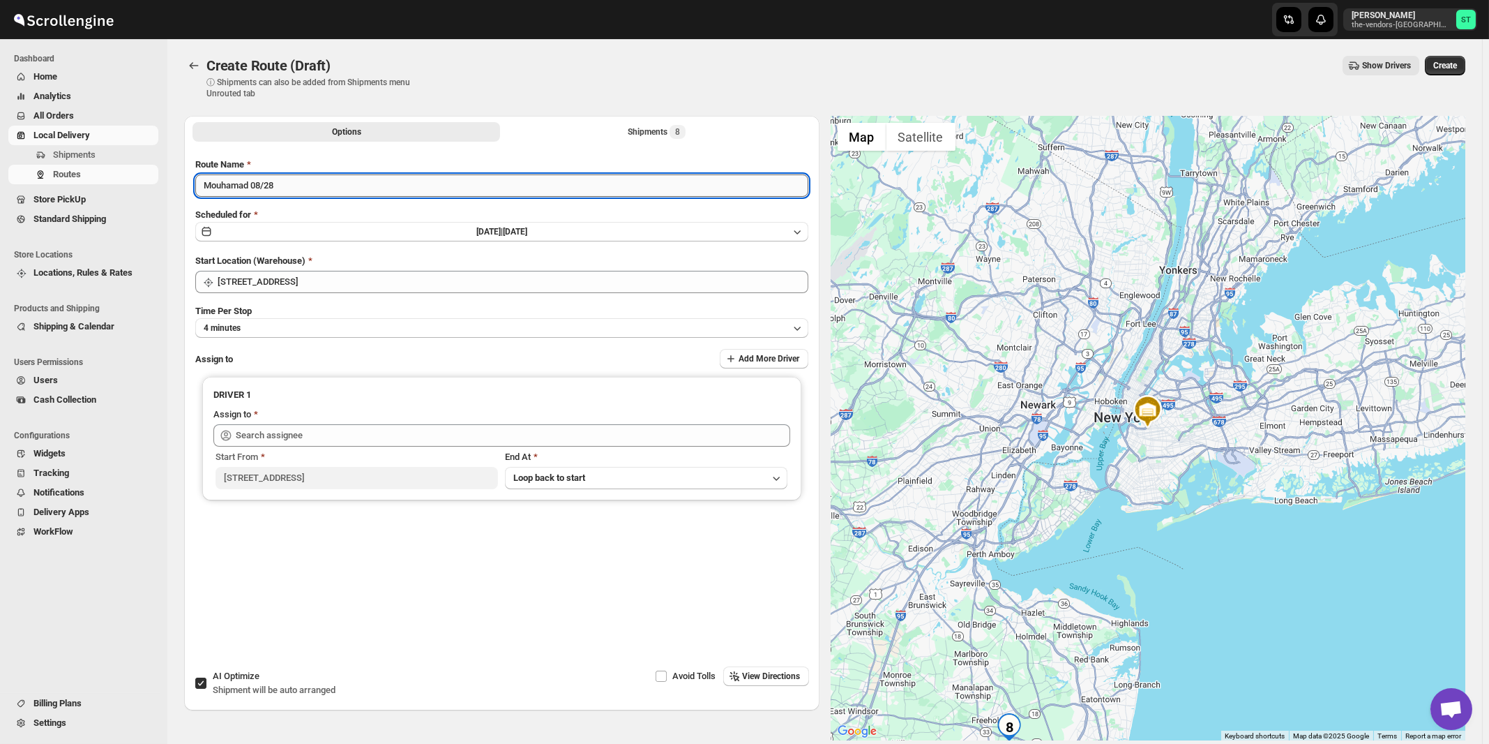
type input "Mouhamad 08/28"
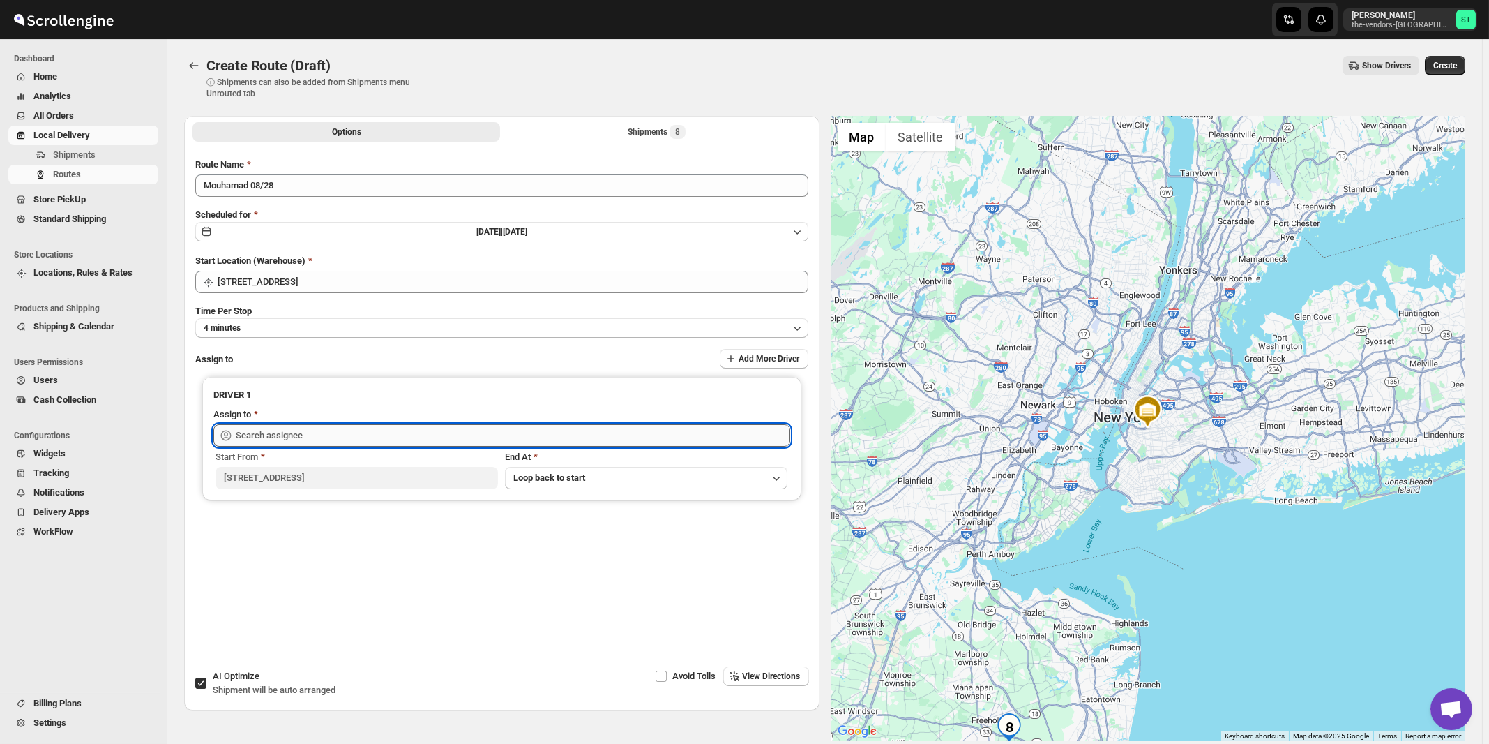
click at [281, 428] on input "text" at bounding box center [513, 435] width 555 height 22
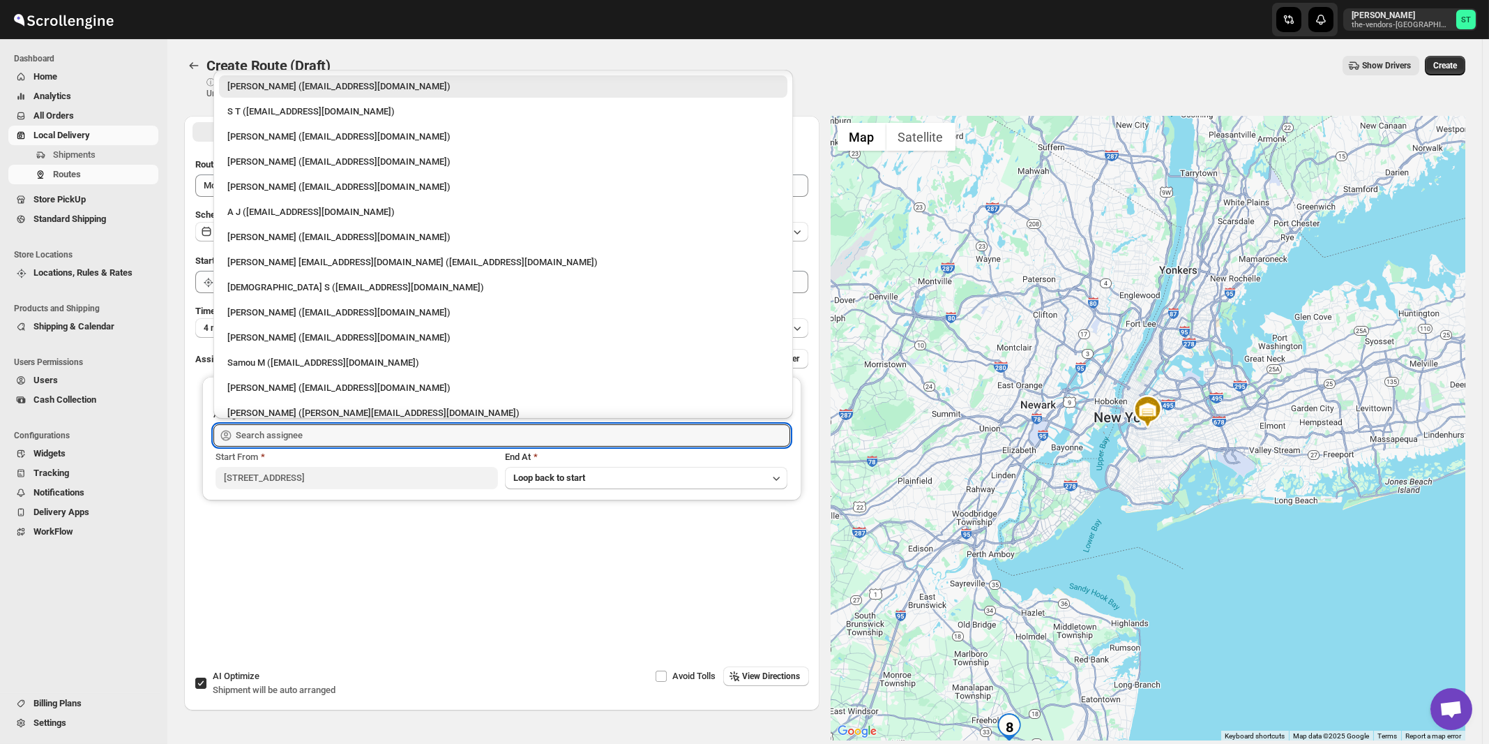
scroll to position [36, 0]
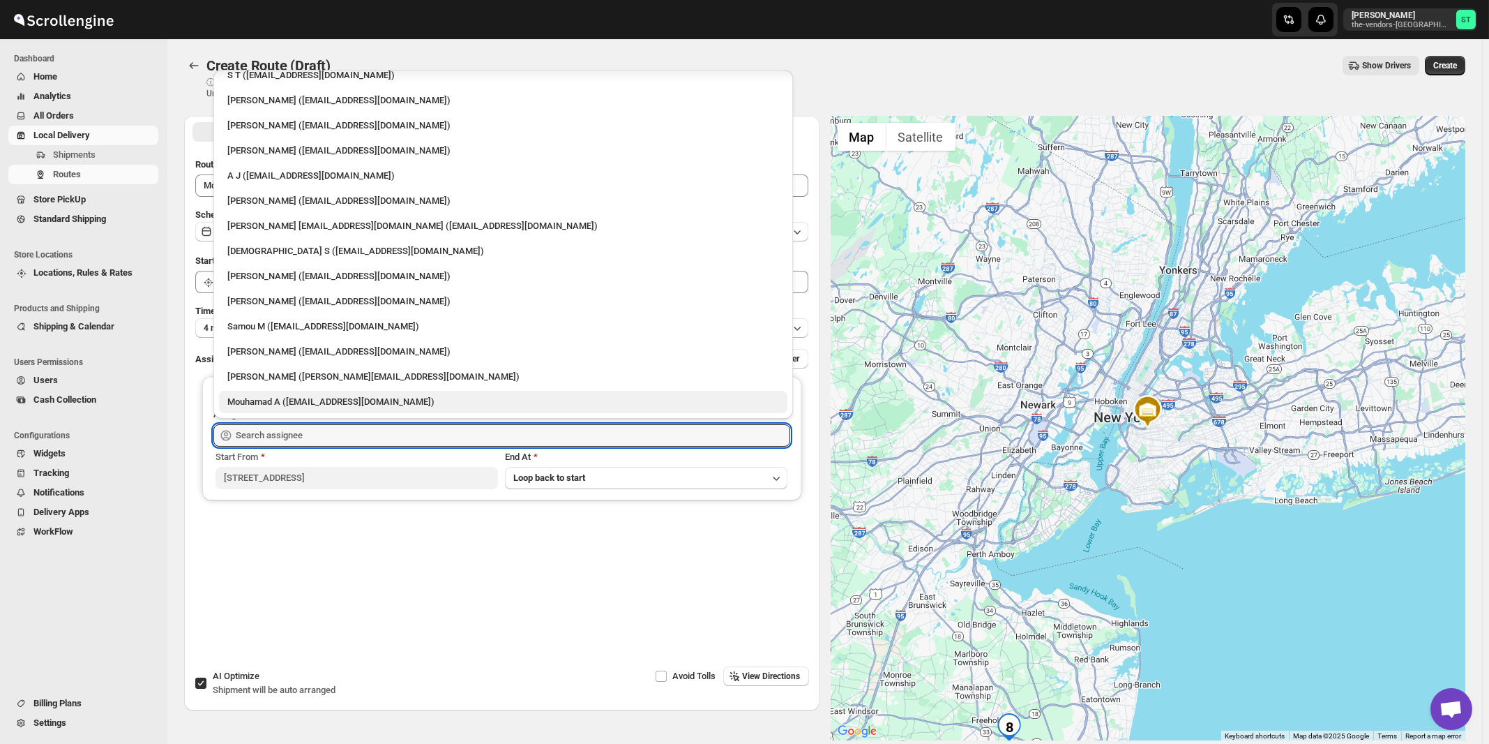
click at [278, 396] on div "Mouhamad A (akazzoumohamed6@gmail.com)" at bounding box center [503, 402] width 552 height 14
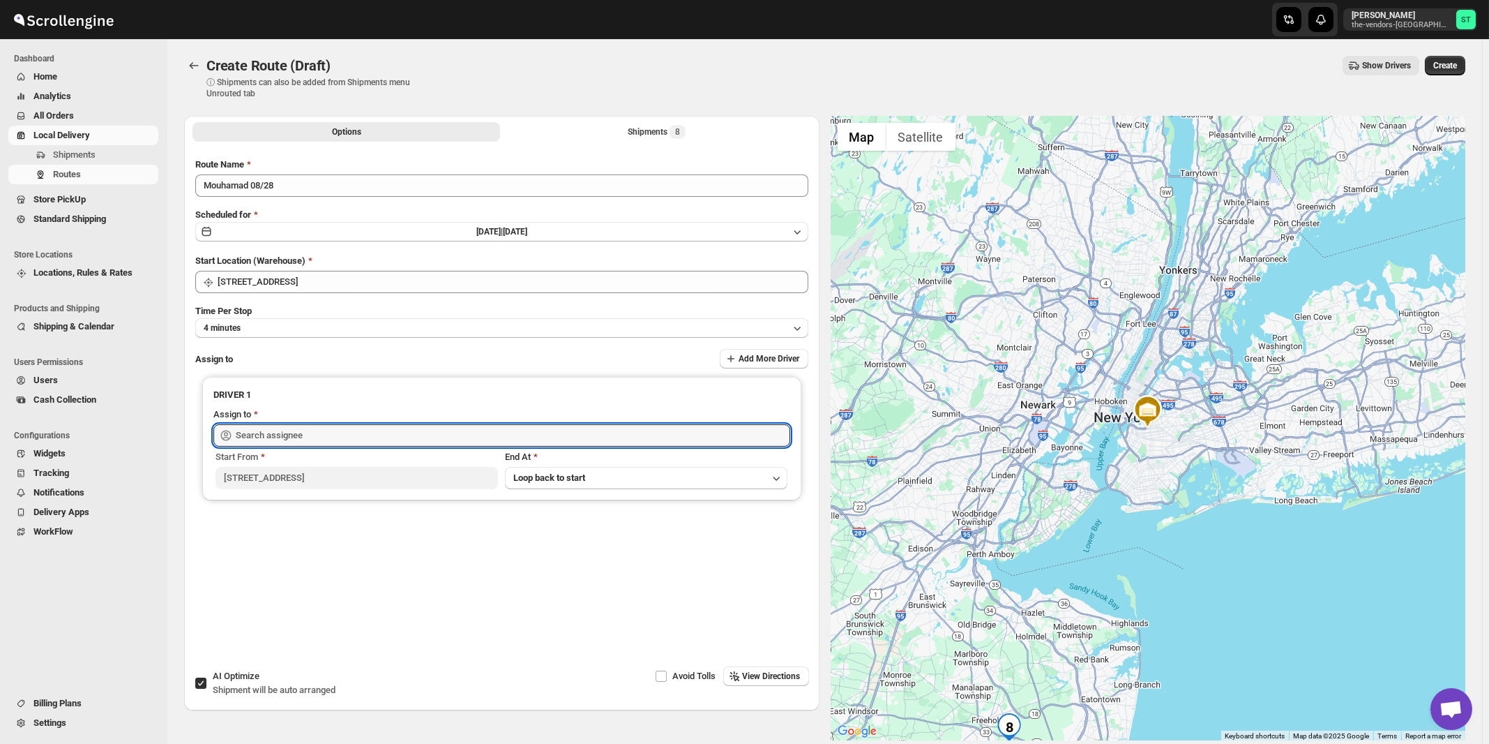
type input "Mouhamad A (akazzoumohamed6@gmail.com)"
click at [772, 675] on span "View Directions" at bounding box center [772, 675] width 58 height 11
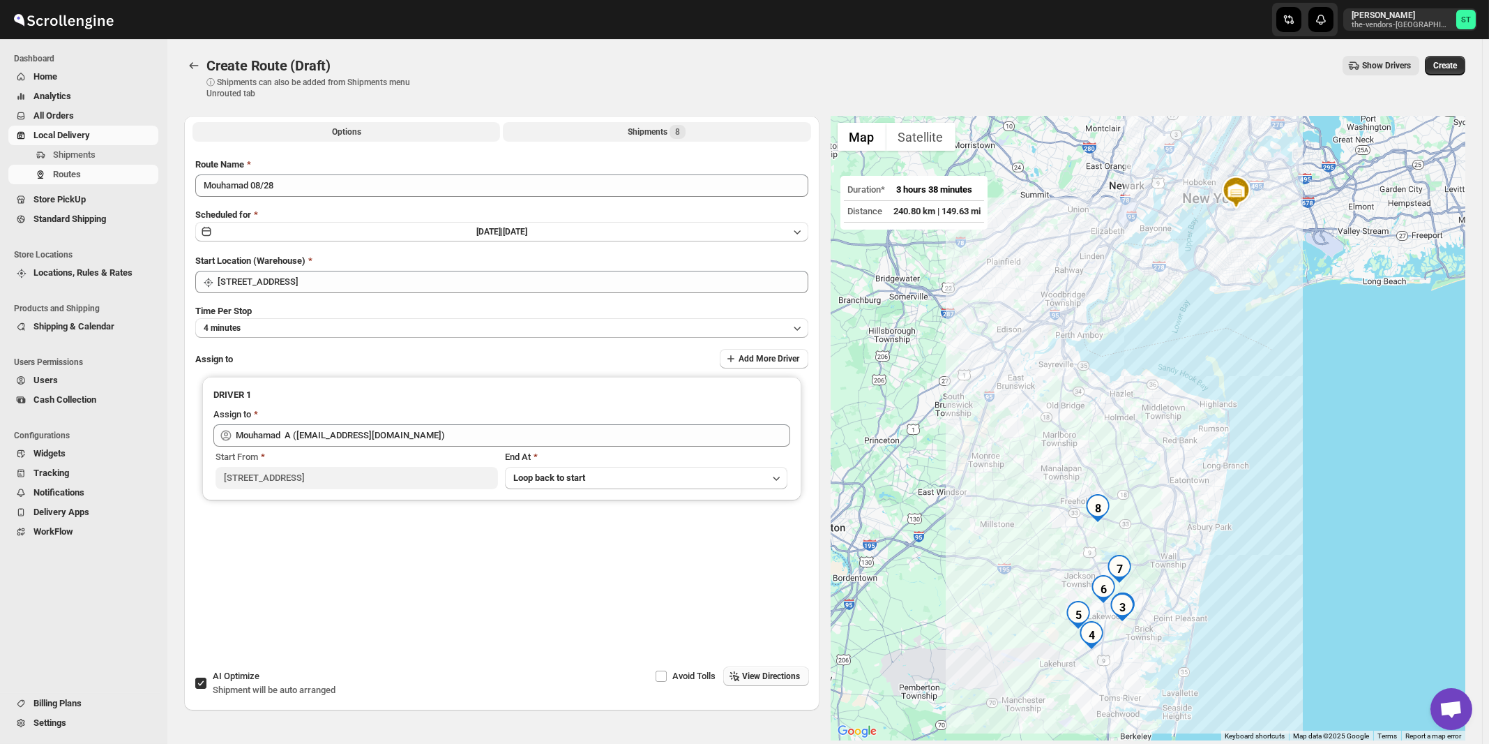
click at [649, 136] on div "Shipments 8" at bounding box center [657, 132] width 58 height 14
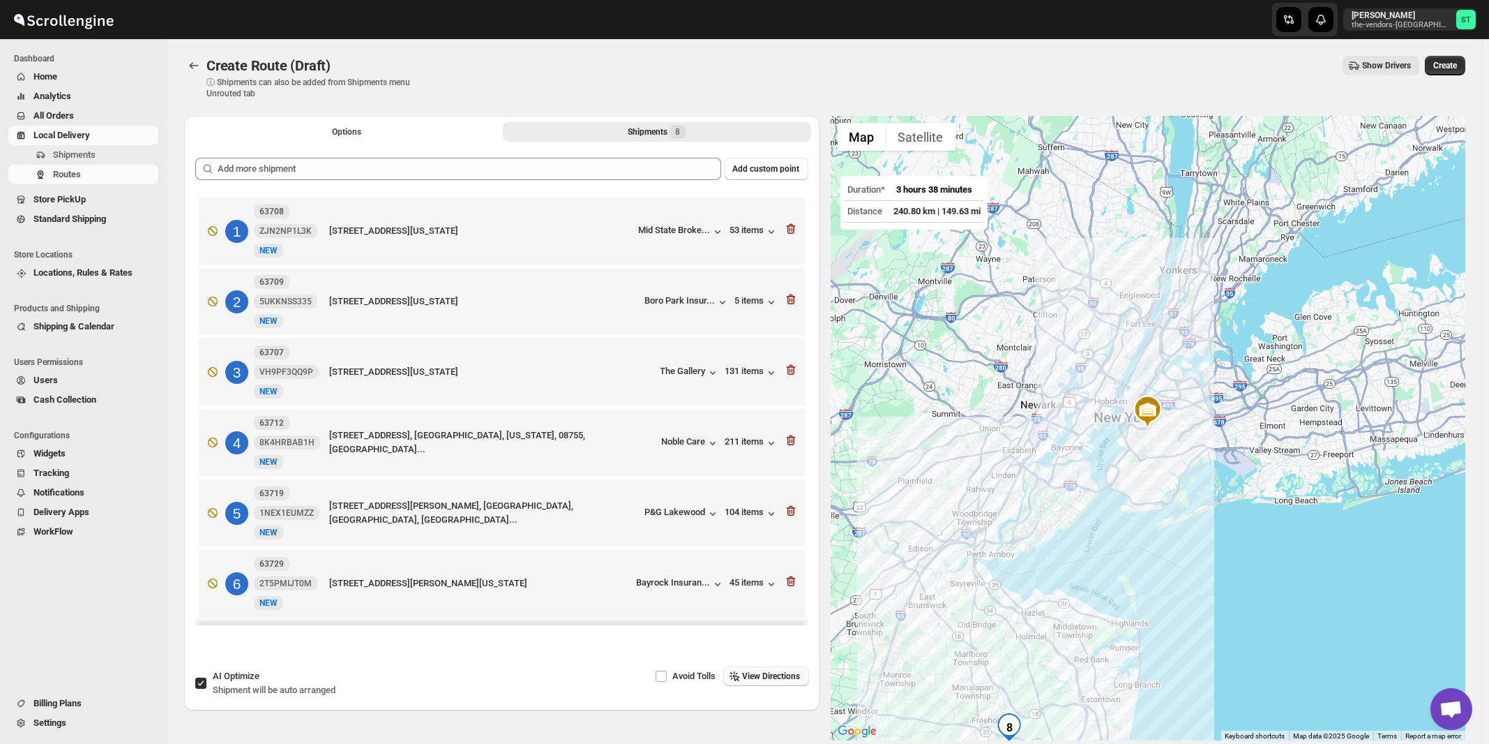
click at [266, 691] on span "Shipment will be auto arranged" at bounding box center [274, 689] width 123 height 10
click at [206, 688] on input "AI Optimize Shipment will be auto arranged" at bounding box center [200, 682] width 11 height 11
checkbox input "false"
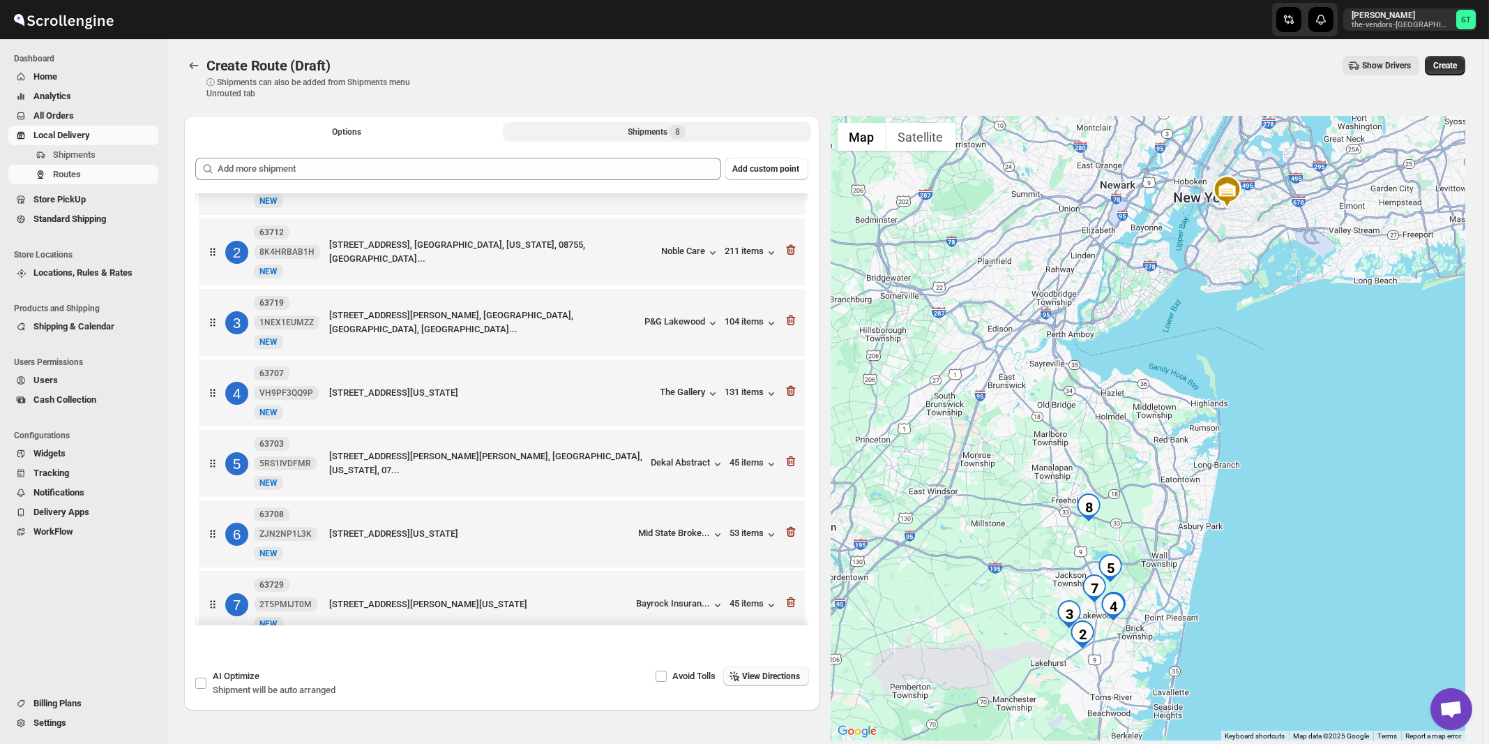
scroll to position [75, 0]
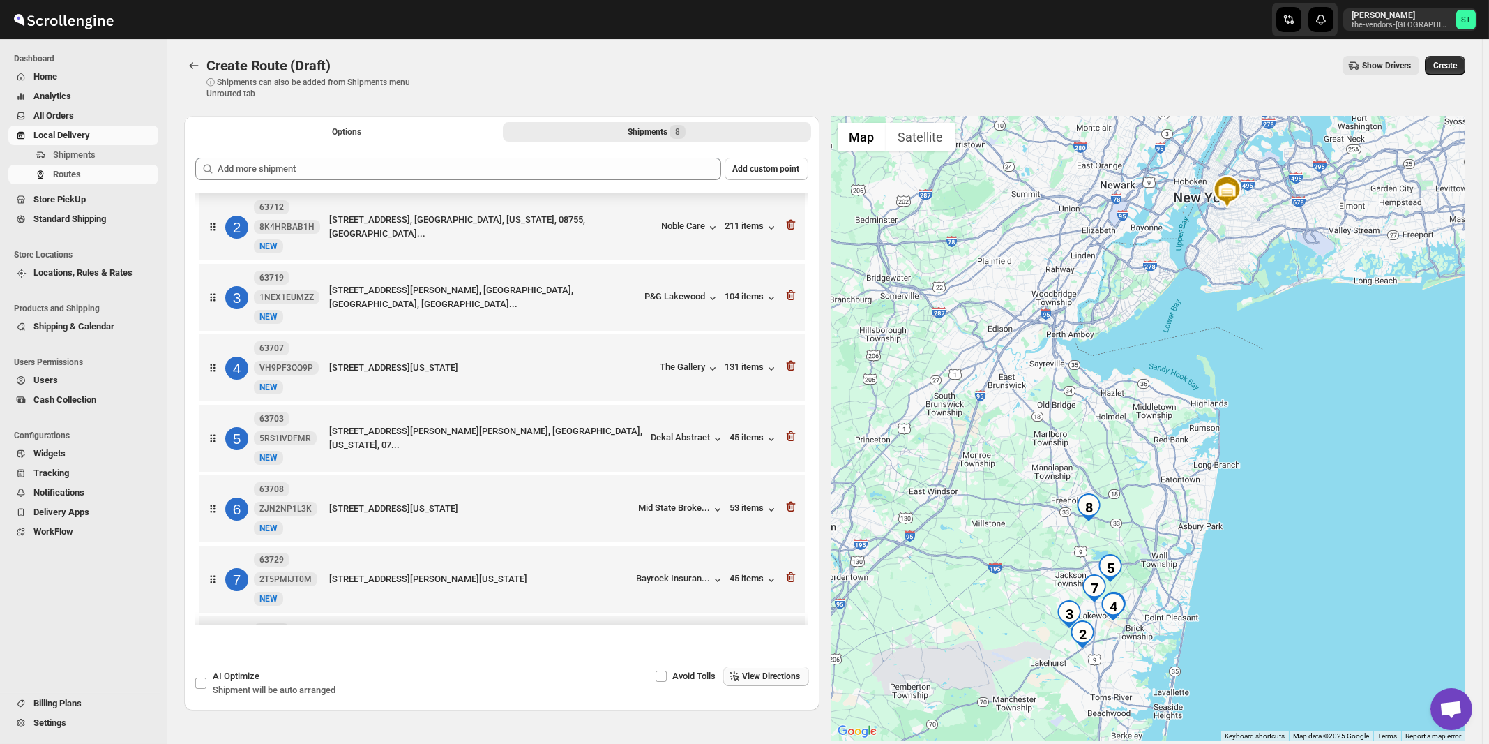
click at [778, 672] on span "View Directions" at bounding box center [772, 675] width 58 height 11
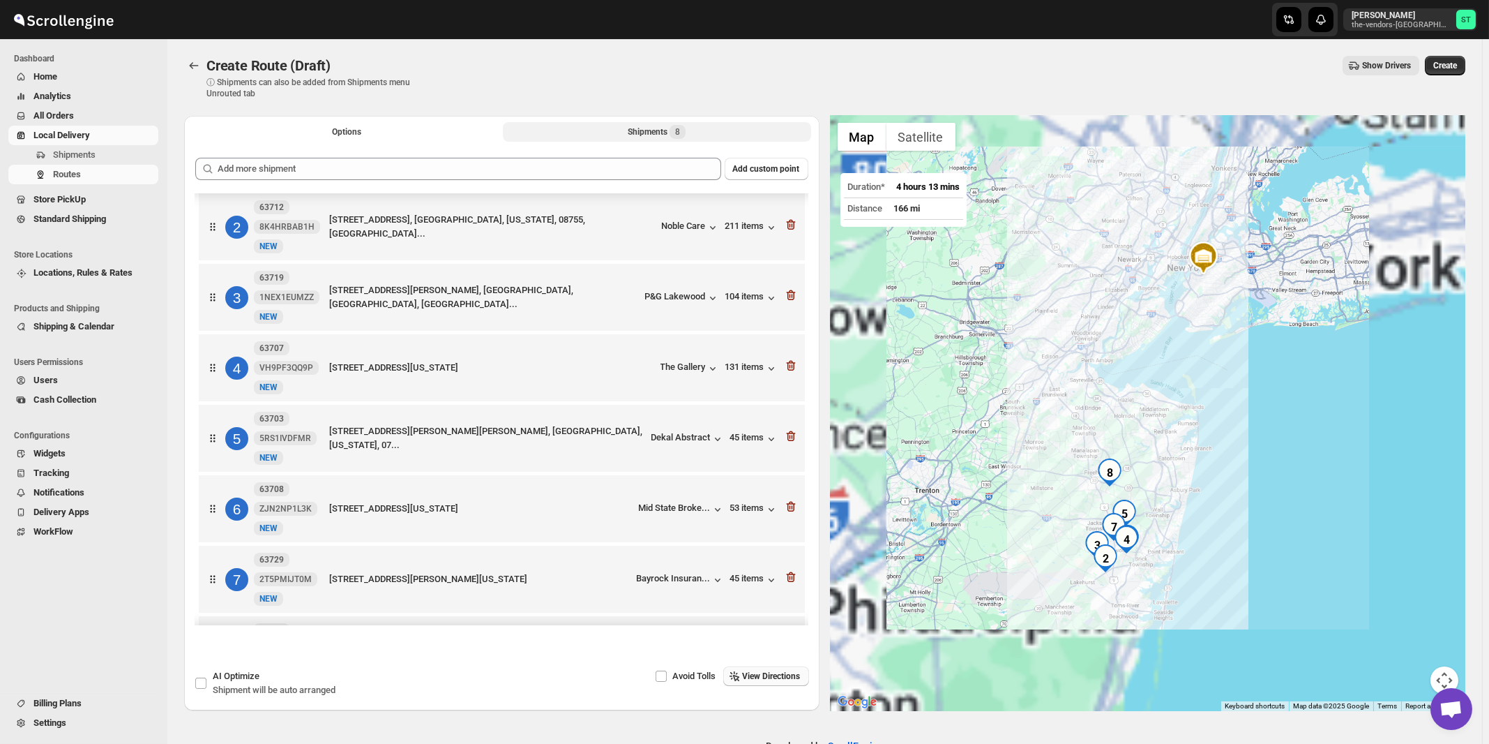
scroll to position [148, 0]
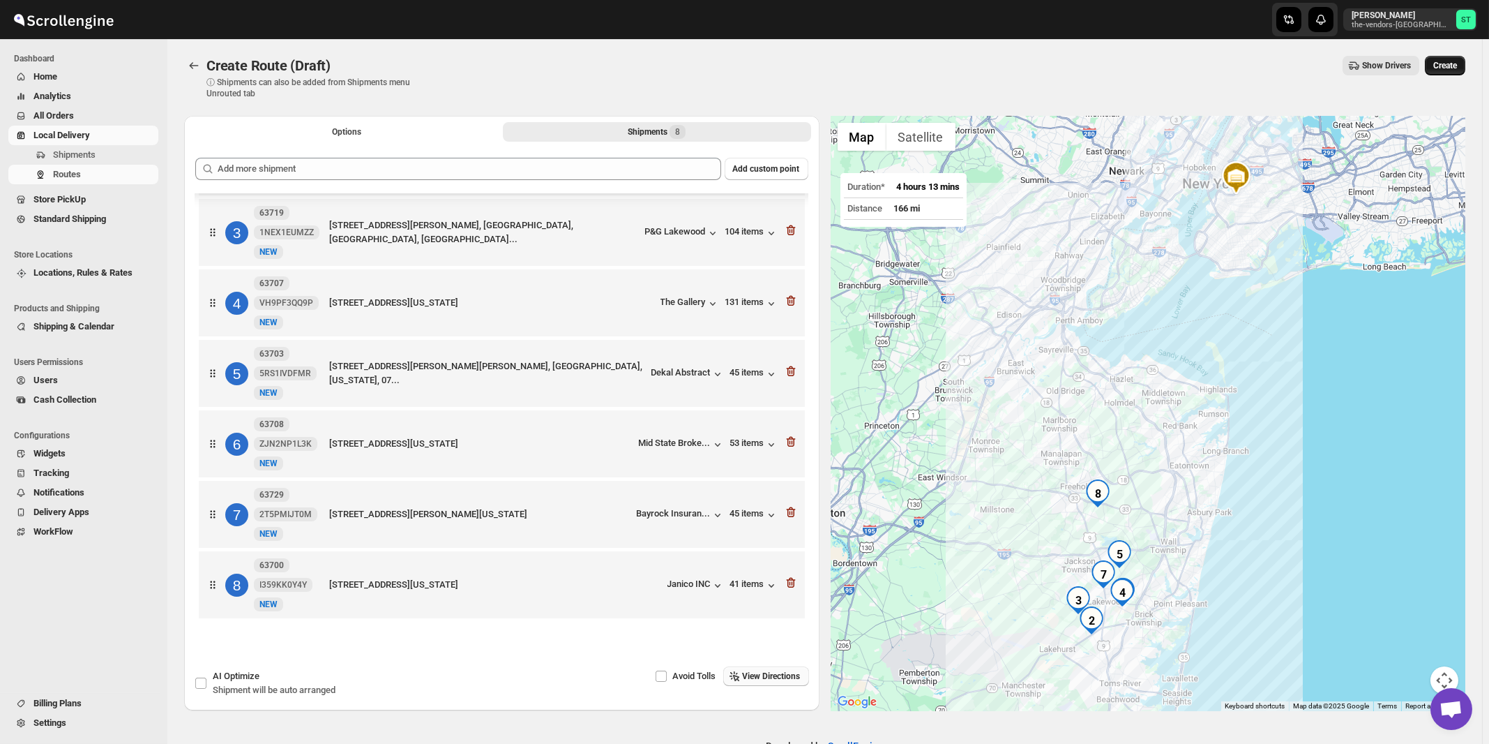
click at [1457, 70] on span "Create" at bounding box center [1445, 65] width 24 height 11
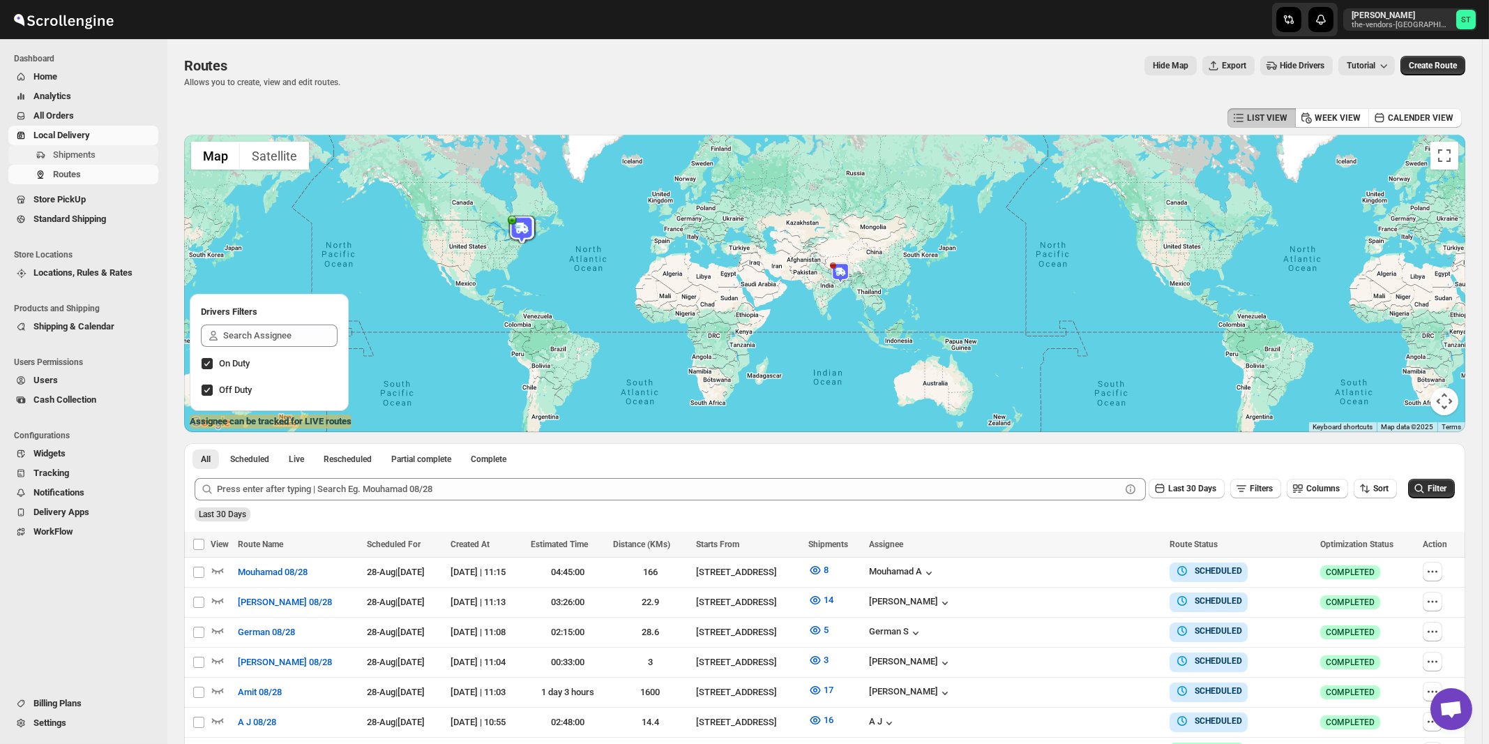
click at [59, 151] on span "Shipments" at bounding box center [74, 154] width 43 height 10
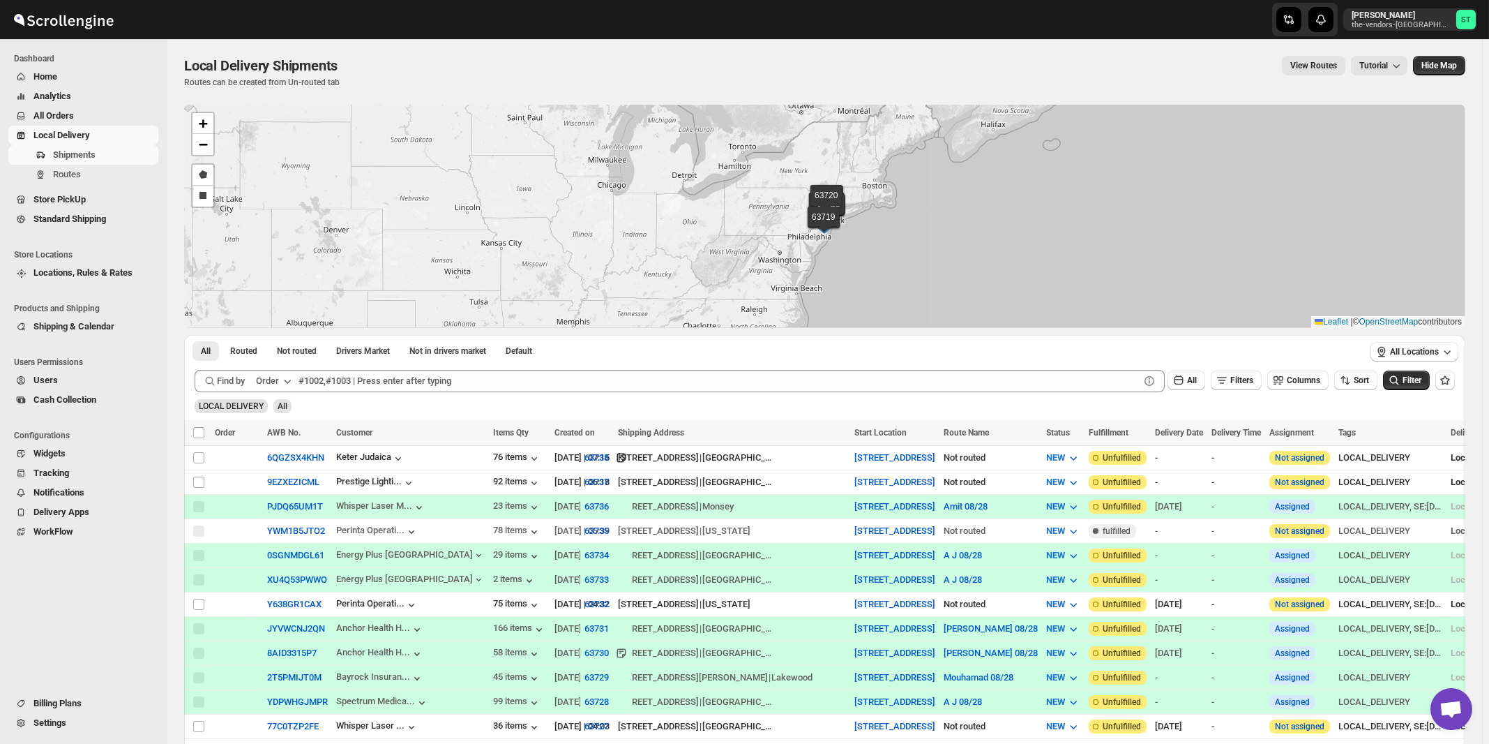
click at [278, 380] on div "Order" at bounding box center [267, 381] width 23 height 14
click at [278, 483] on div "Customer Name" at bounding box center [276, 485] width 64 height 14
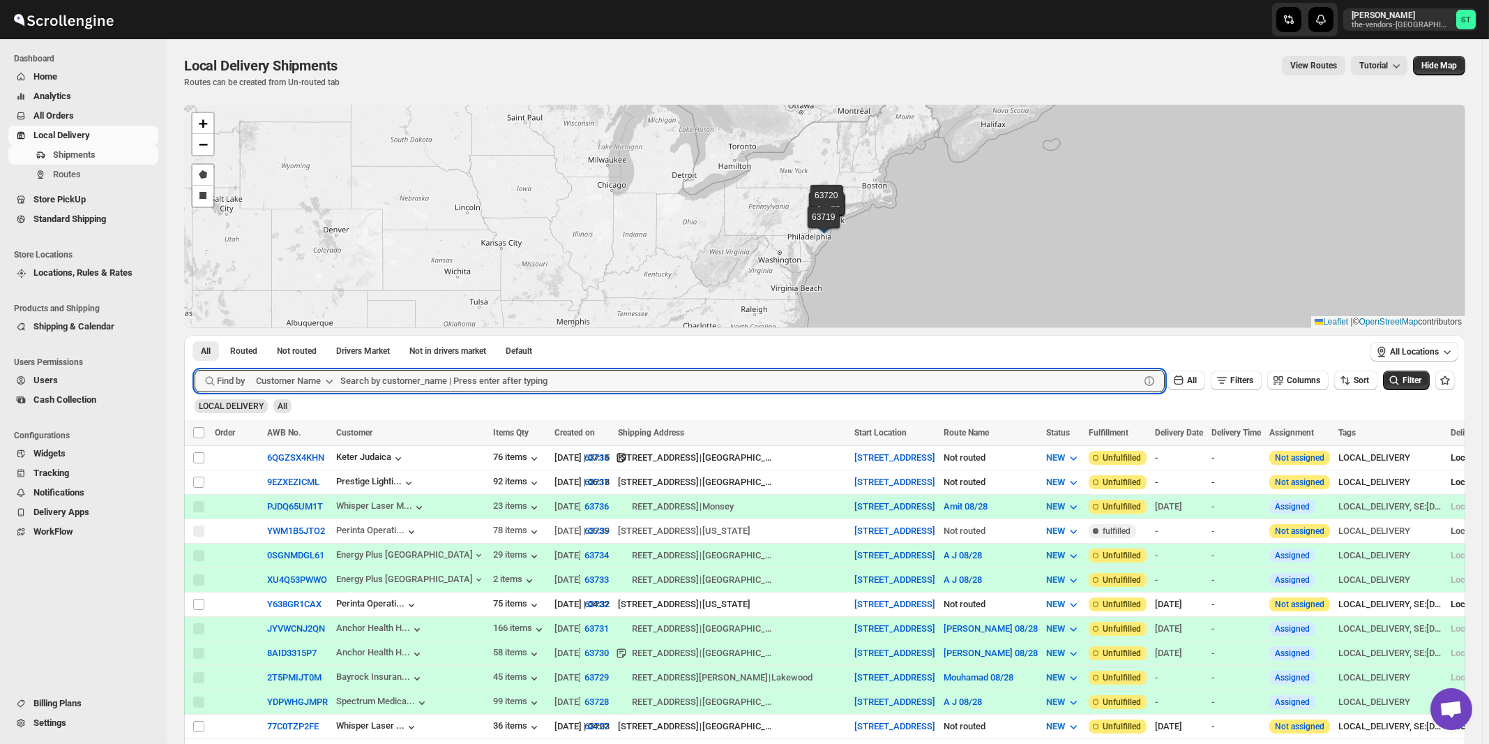
paste input "BP Medical Management"
type input "BP Medical Management"
click at [195, 335] on button "Submit" at bounding box center [215, 342] width 40 height 15
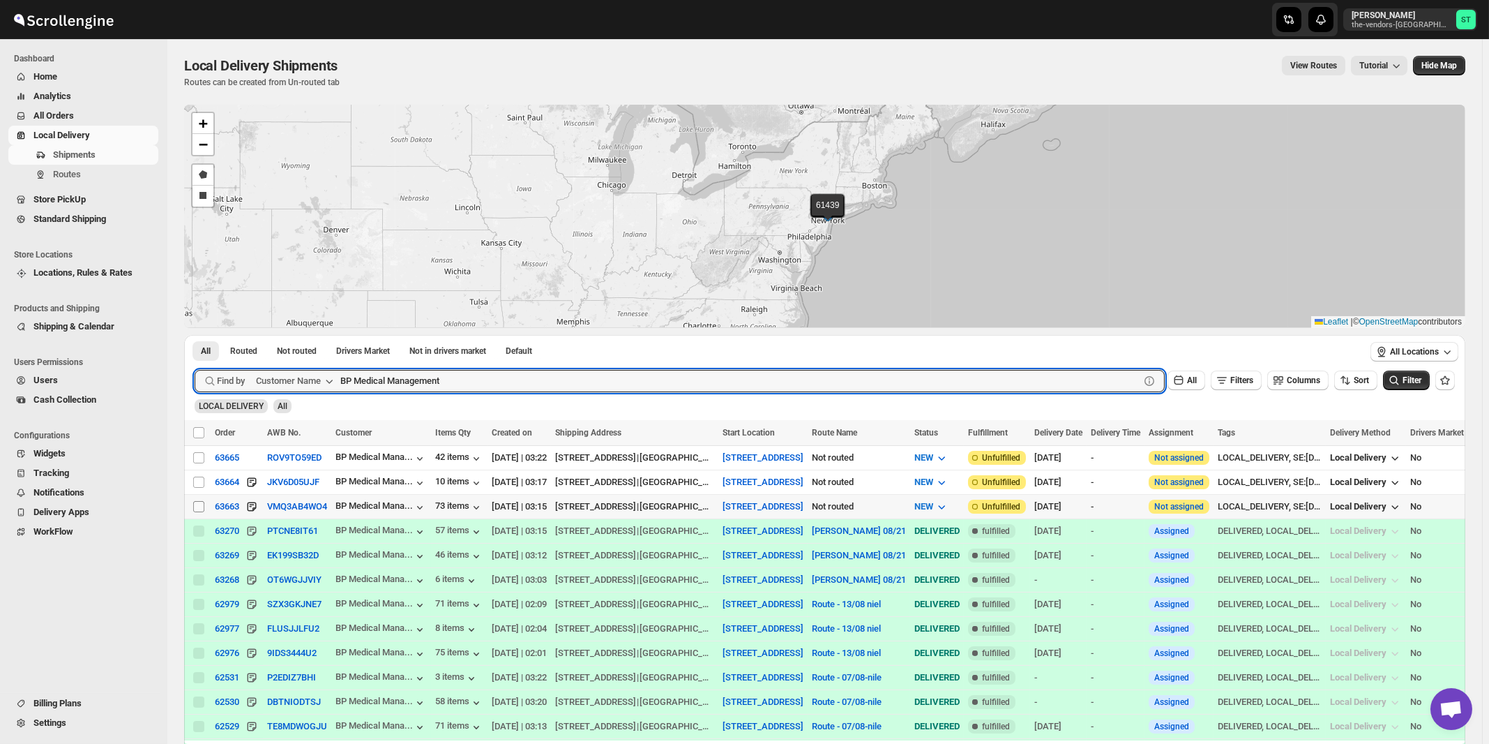
click at [198, 506] on input "Select shipment" at bounding box center [198, 506] width 11 height 11
checkbox input "true"
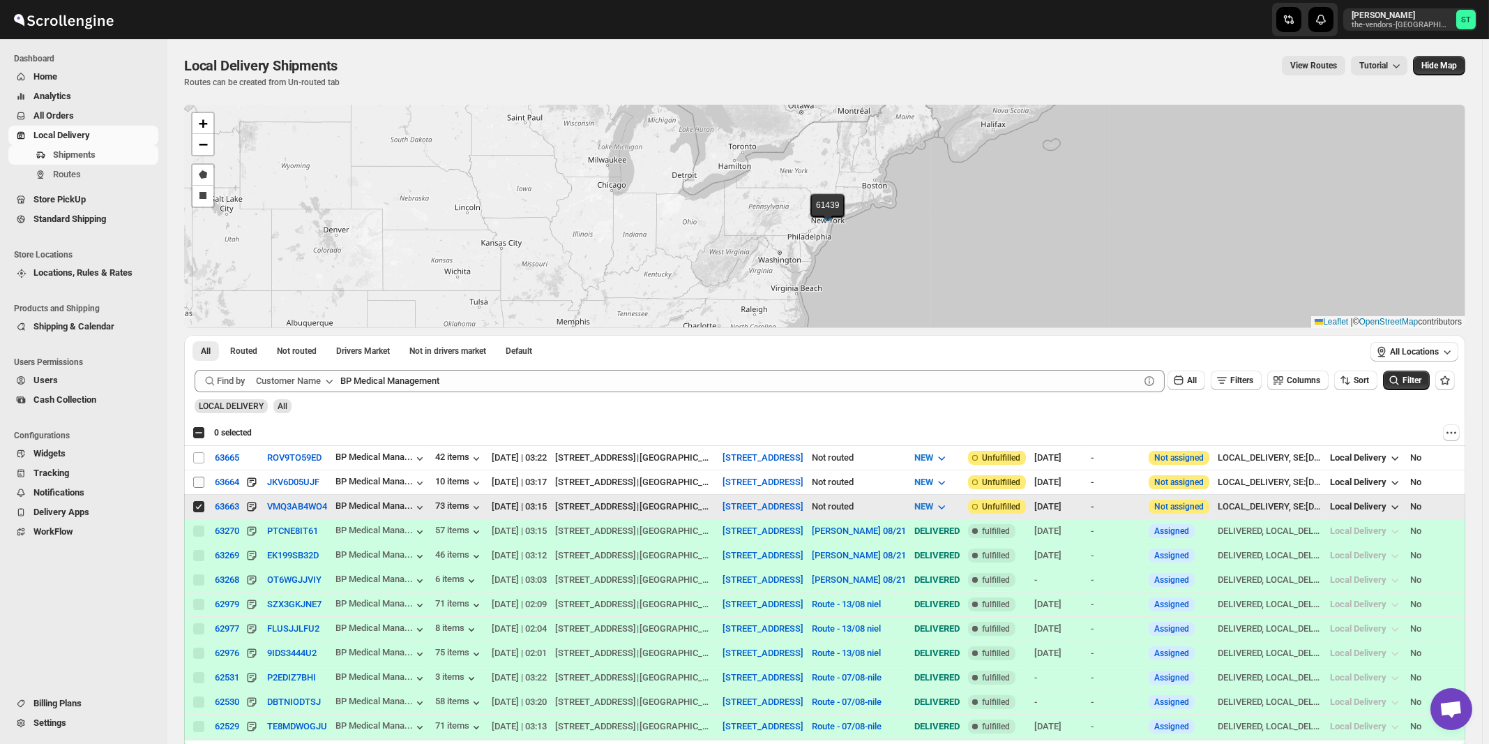
click at [198, 481] on input "Select shipment" at bounding box center [198, 481] width 11 height 11
checkbox input "true"
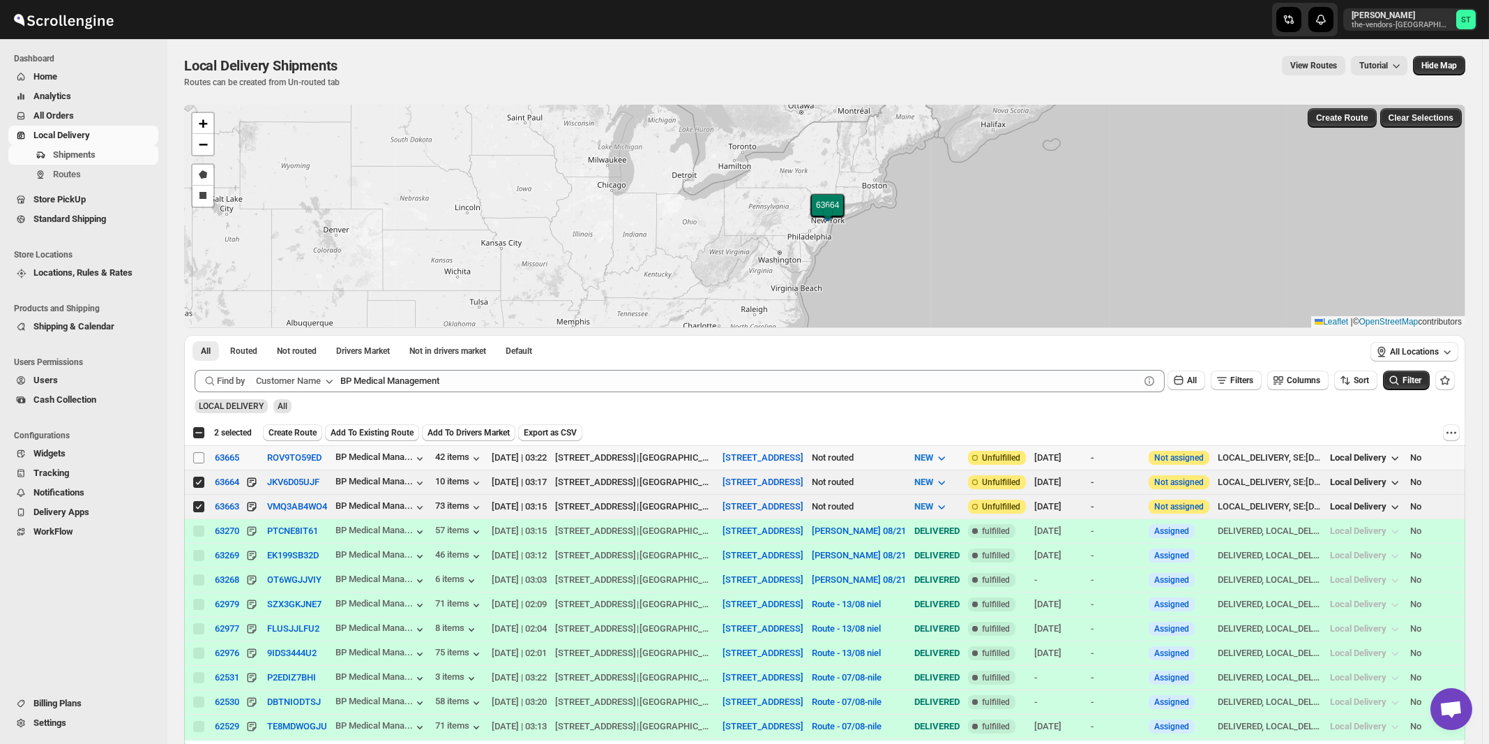
click at [199, 460] on input "Select shipment" at bounding box center [198, 457] width 11 height 11
checkbox input "true"
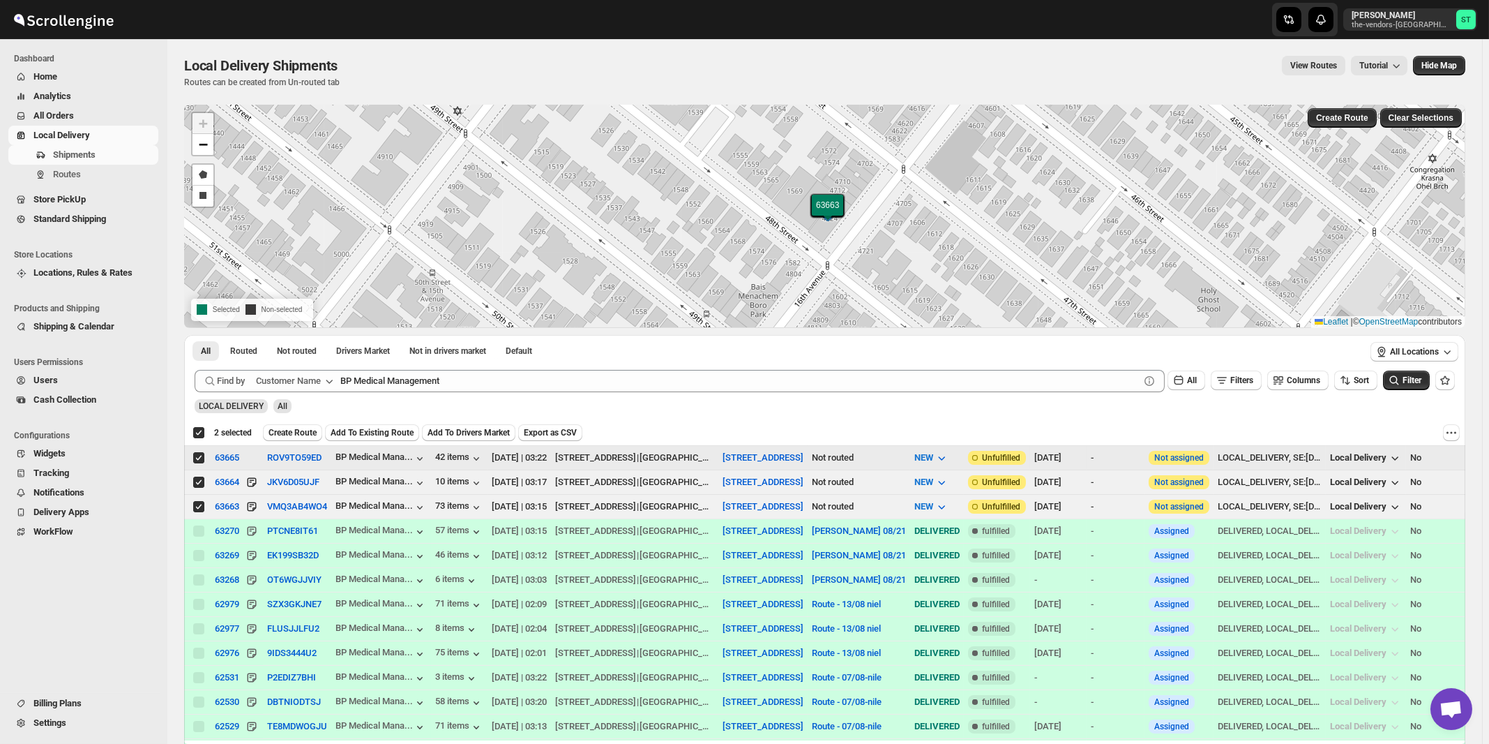
checkbox input "true"
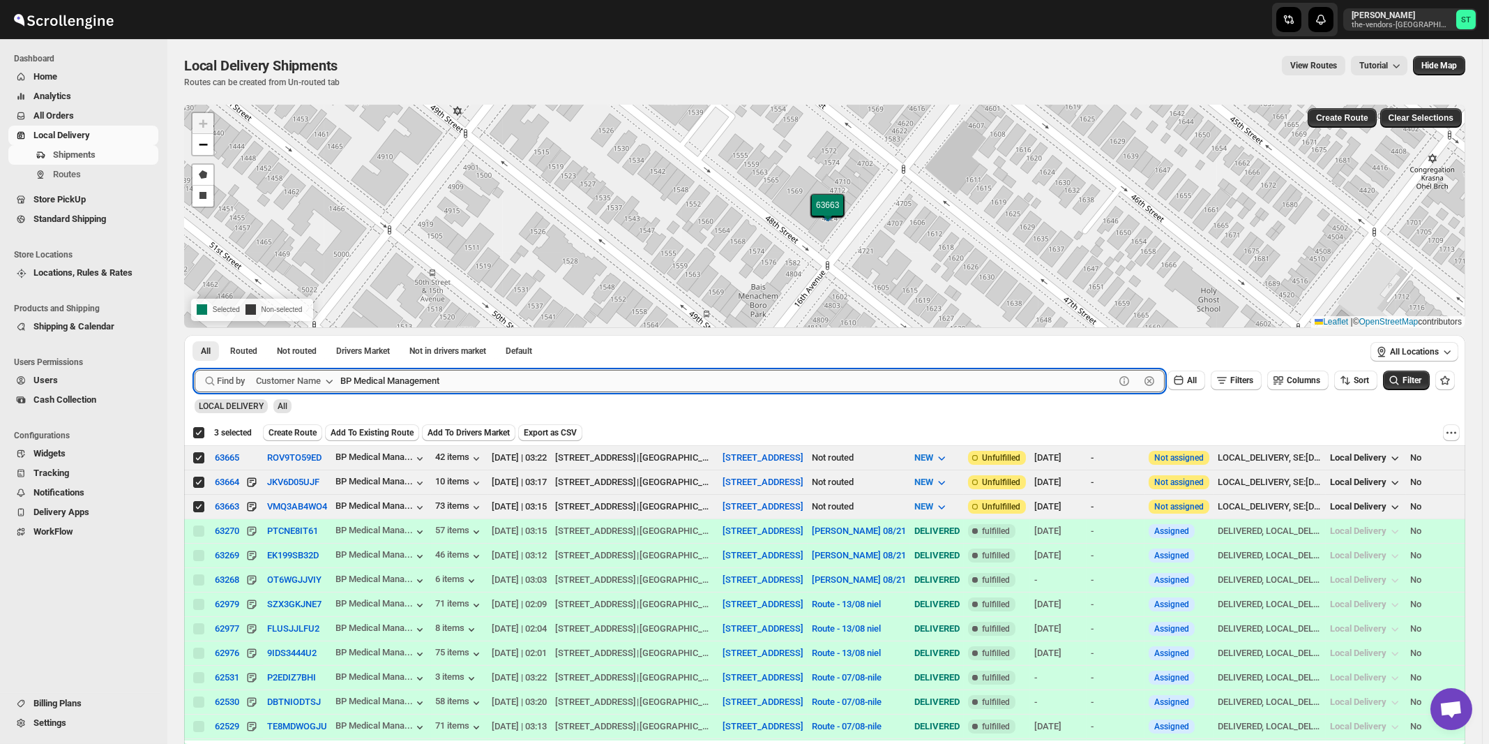
click at [400, 384] on input "BP Medical Management" at bounding box center [727, 381] width 774 height 22
paste input "Keter Judaica"
type input "Keter Judaica"
click at [195, 335] on button "Submit" at bounding box center [215, 342] width 40 height 15
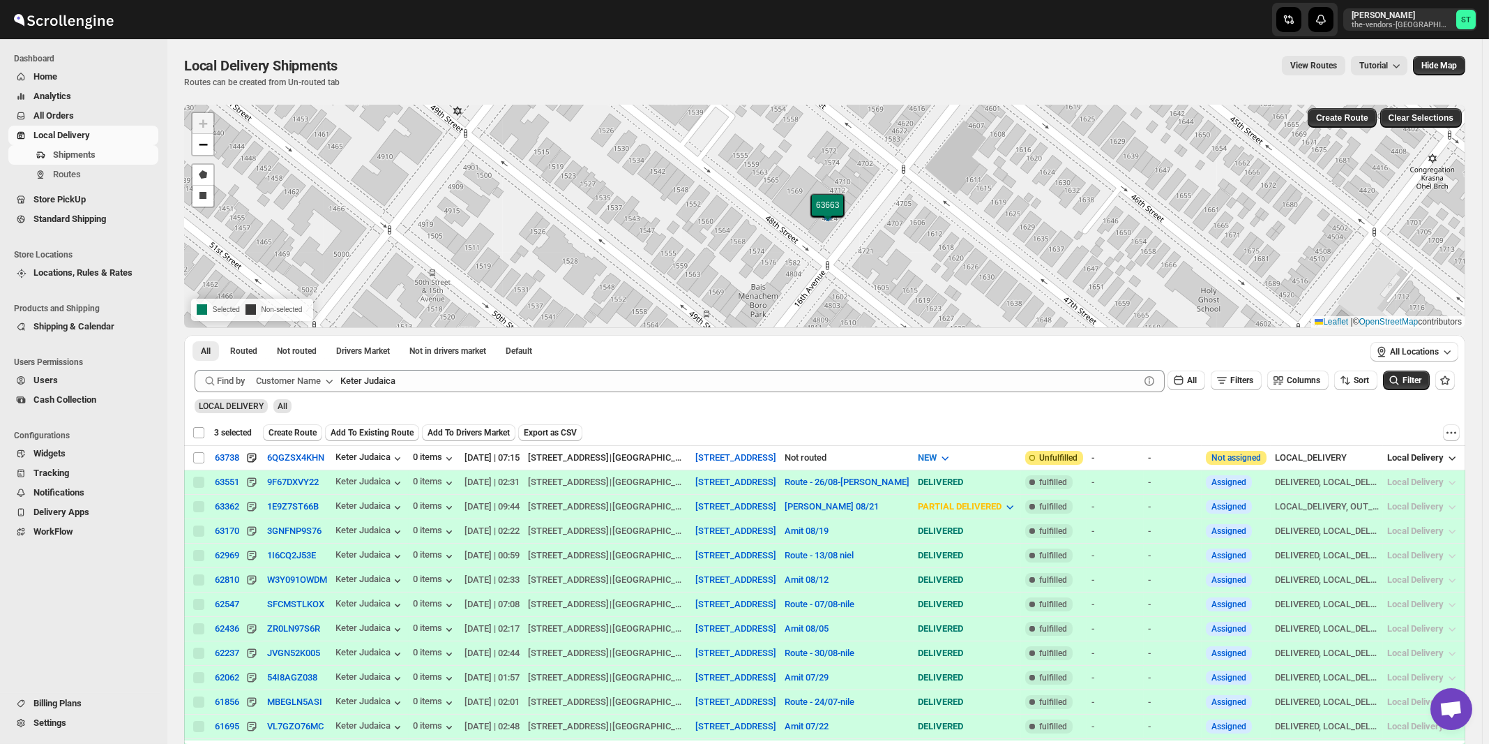
checkbox input "false"
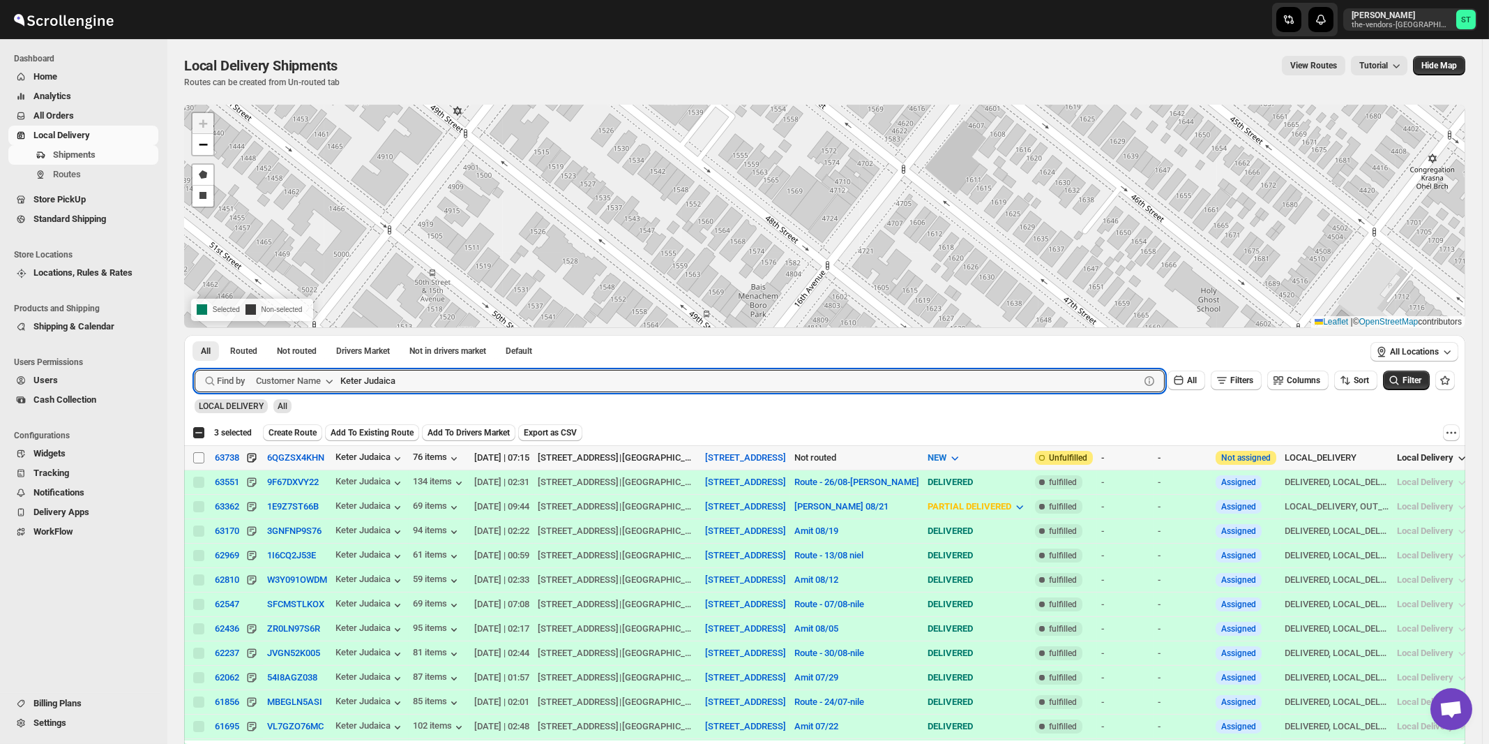
click at [197, 455] on input "Select shipment" at bounding box center [198, 457] width 11 height 11
checkbox input "true"
click at [423, 384] on input "Keter Judaica" at bounding box center [727, 381] width 774 height 22
paste input "Handiqup GSE"
type input "Handiqup GSE"
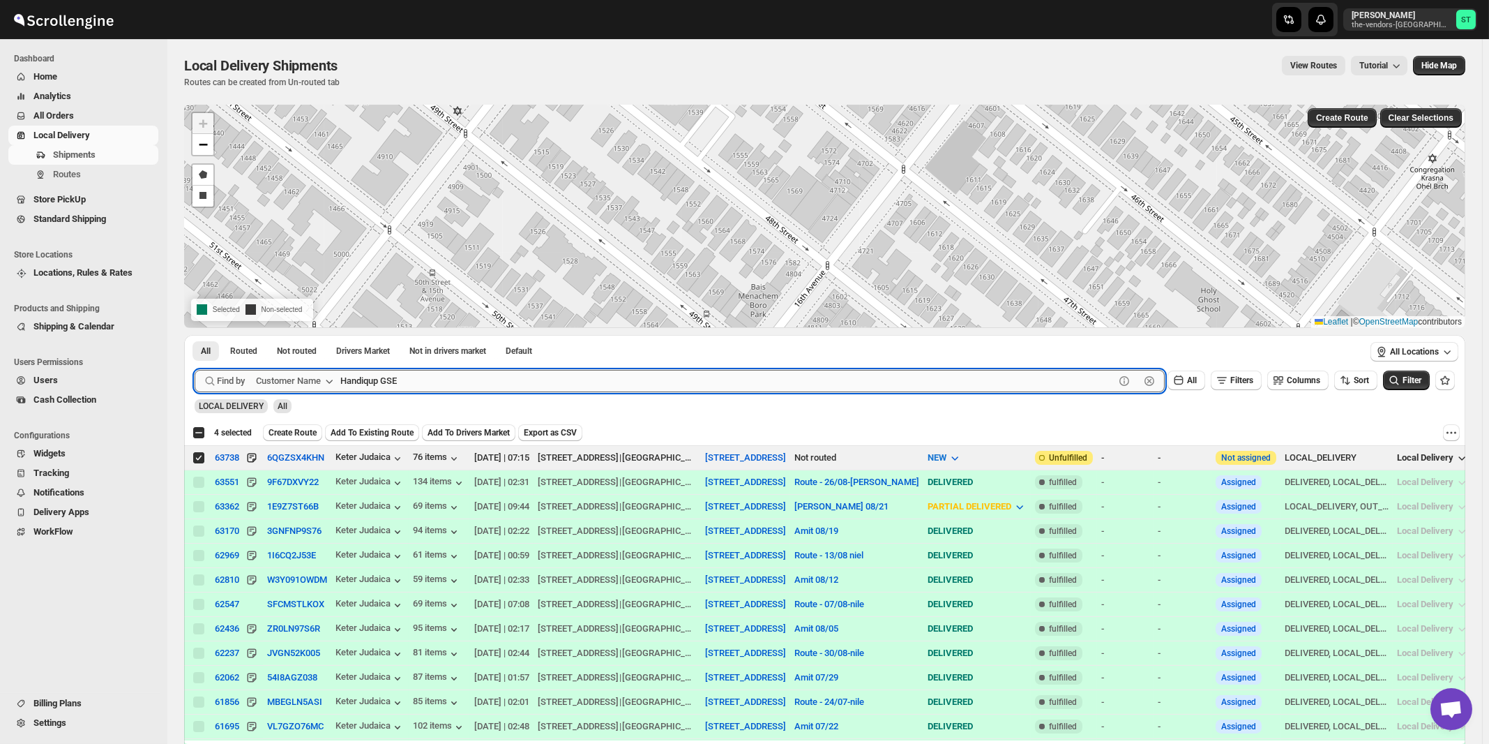
click at [195, 335] on button "Submit" at bounding box center [215, 342] width 40 height 15
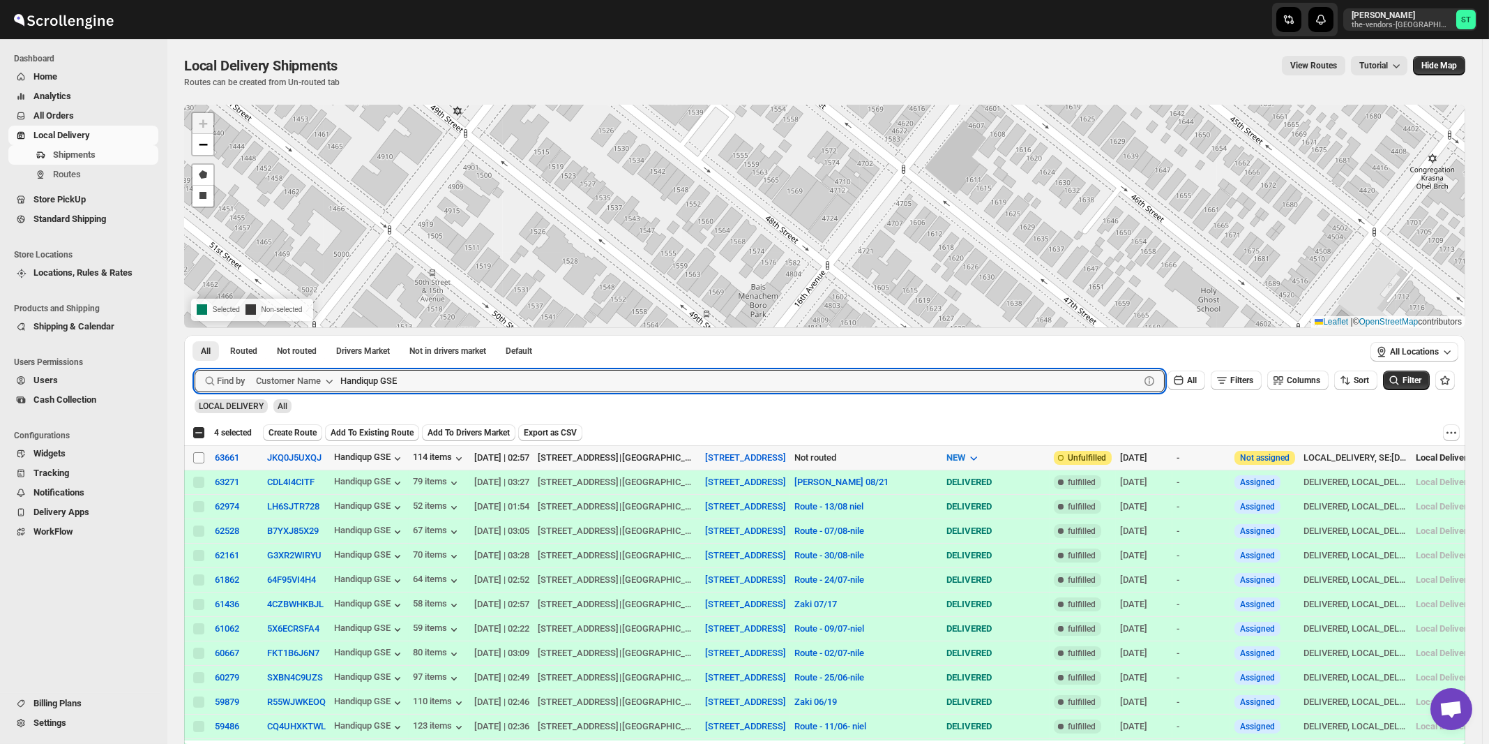
click at [200, 460] on input "Select shipment" at bounding box center [198, 457] width 11 height 11
checkbox input "true"
click at [440, 378] on input "Handiqup GSE" at bounding box center [727, 381] width 774 height 22
paste input "Perinta Operations"
type input "Perinta Operations"
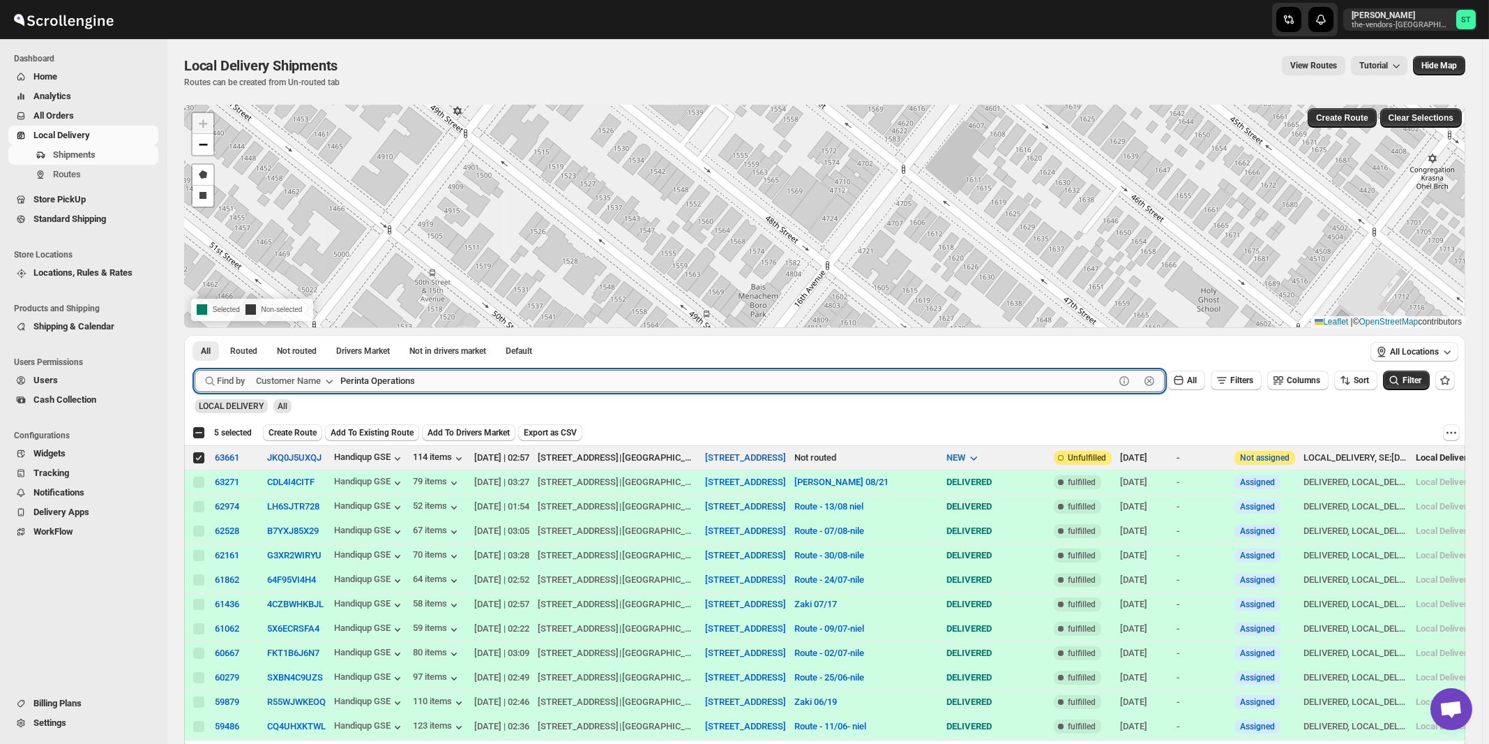
click at [195, 335] on button "Submit" at bounding box center [215, 342] width 40 height 15
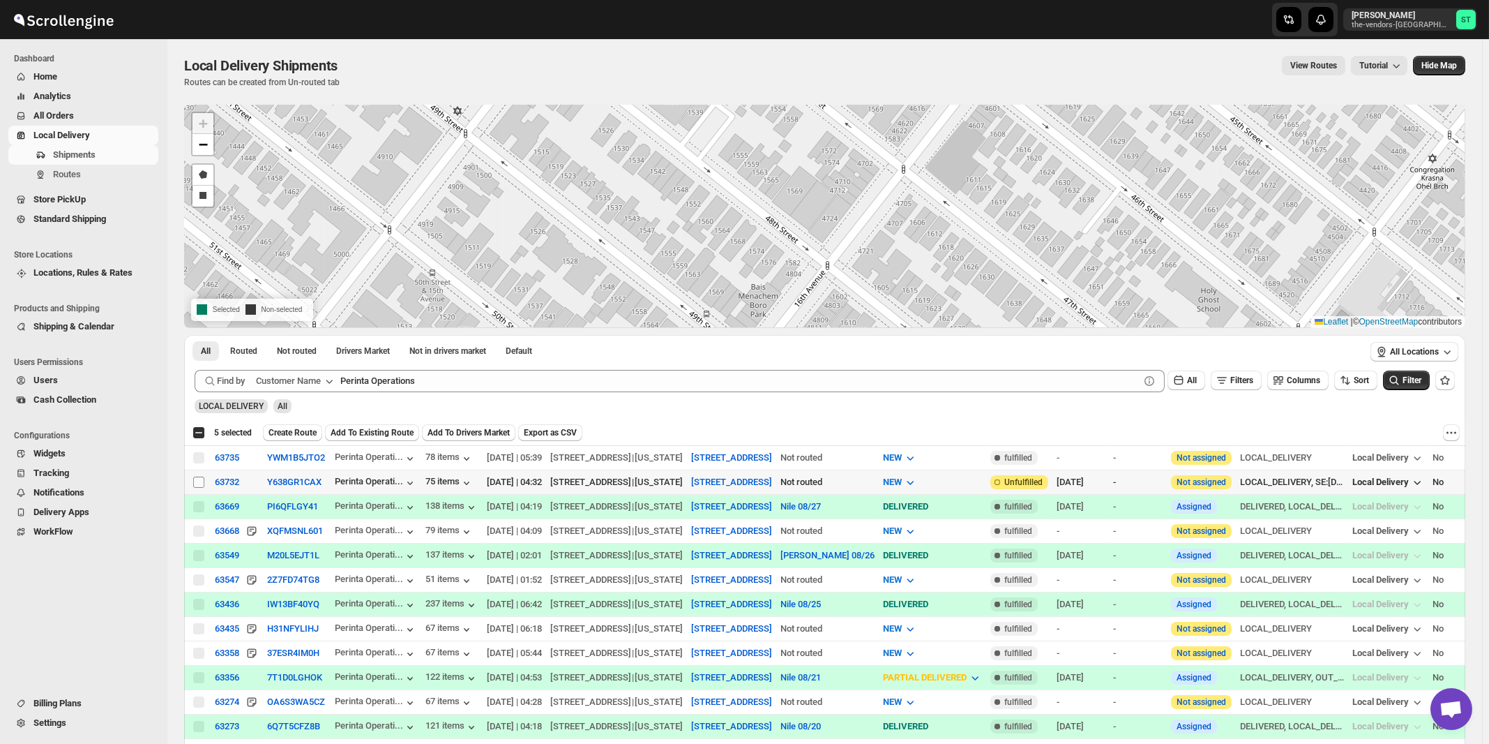
click at [202, 481] on input "Select shipment" at bounding box center [198, 481] width 11 height 11
checkbox input "true"
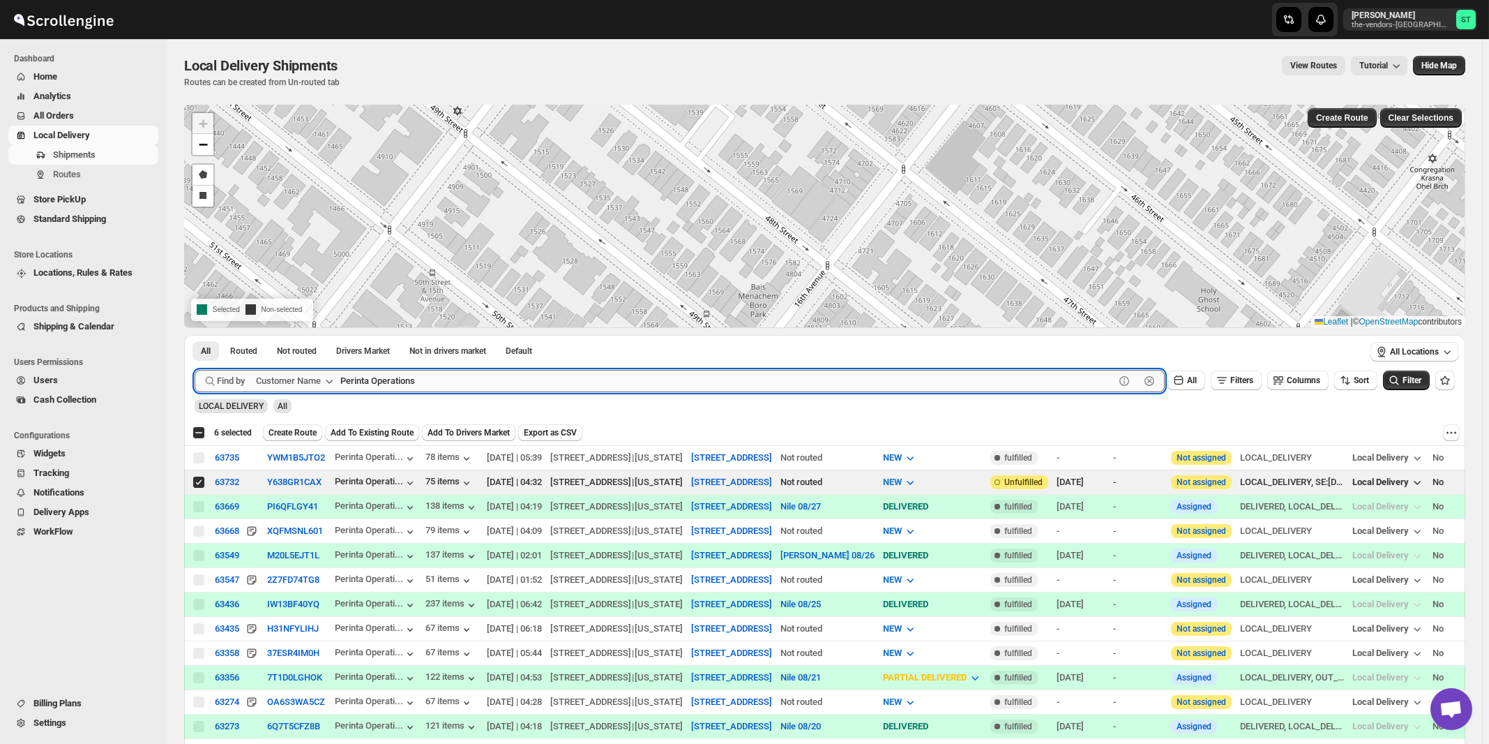
click at [435, 379] on input "Perinta Operations" at bounding box center [727, 381] width 774 height 22
paste input "World Wide Plumbing"
type input "World Wide Plumbing"
click at [195, 335] on button "Submit" at bounding box center [215, 342] width 40 height 15
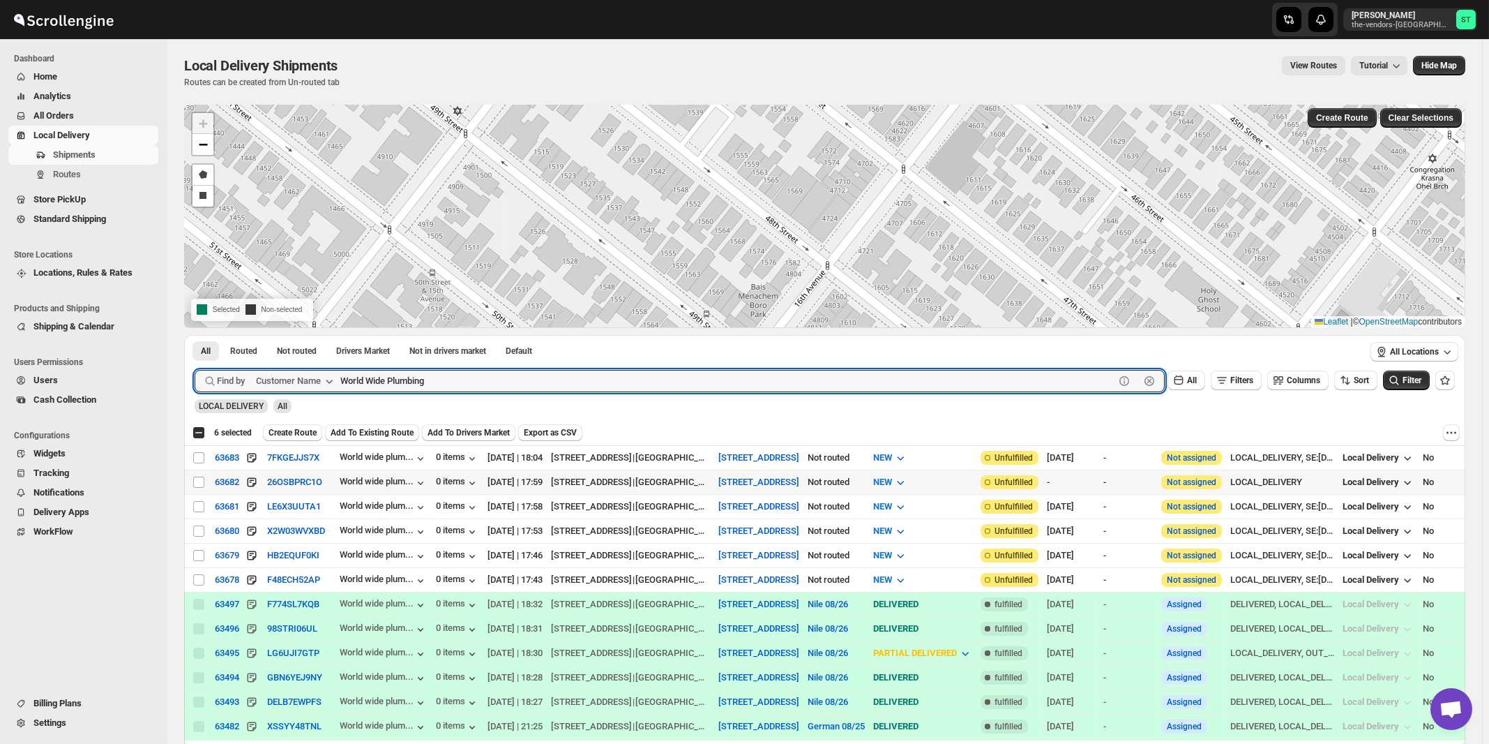
checkbox input "true"
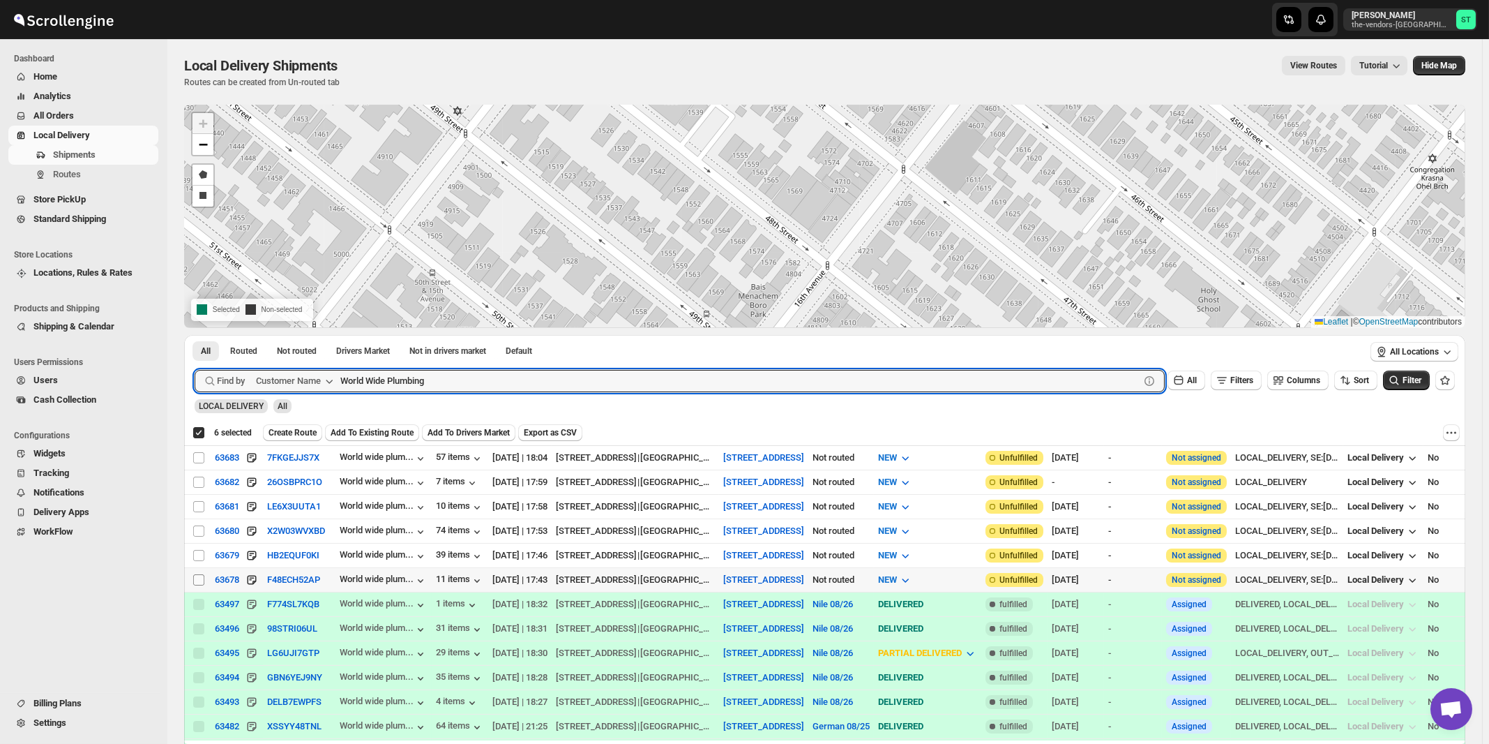
click at [200, 575] on input "Select shipment" at bounding box center [198, 579] width 11 height 11
checkbox input "true"
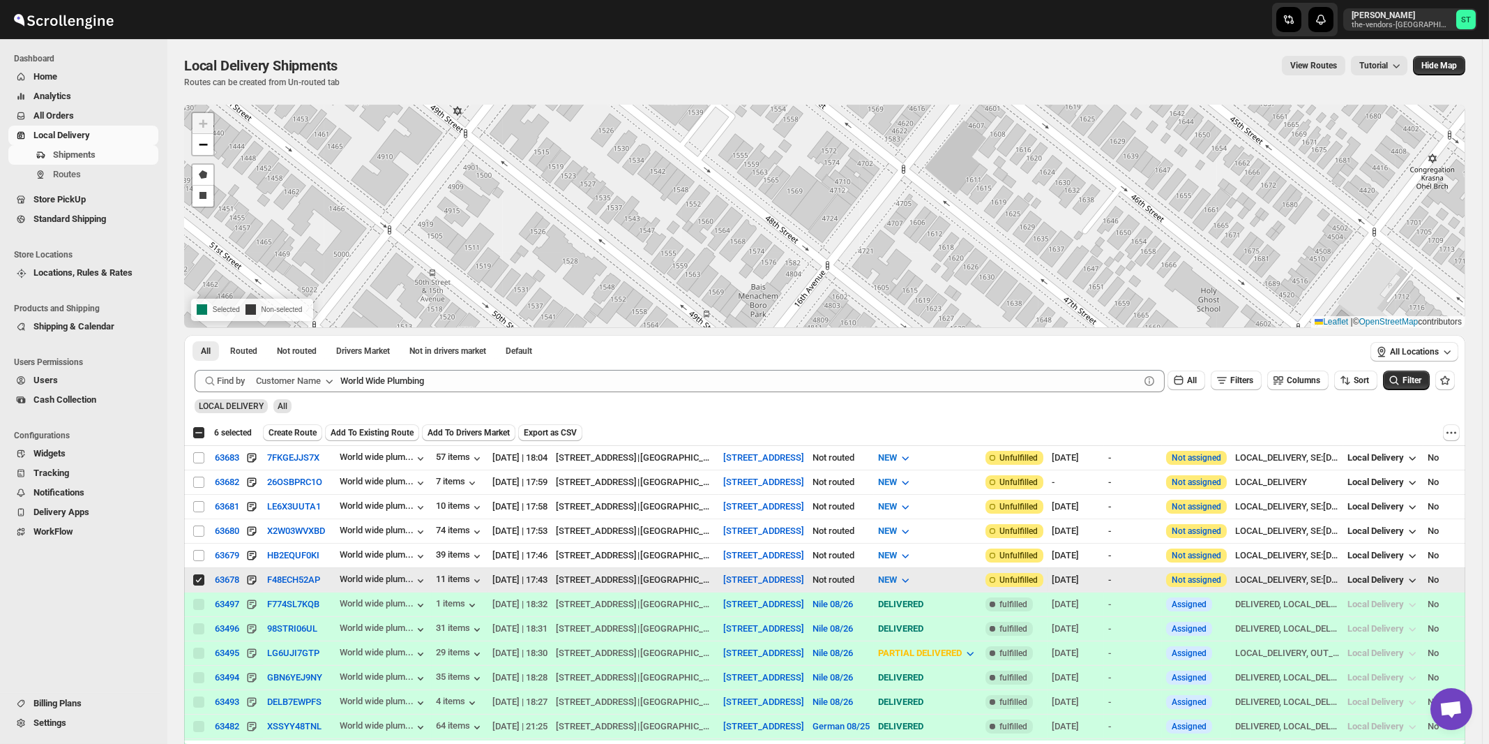
checkbox input "false"
click at [200, 552] on input "Select shipment" at bounding box center [198, 555] width 11 height 11
checkbox input "true"
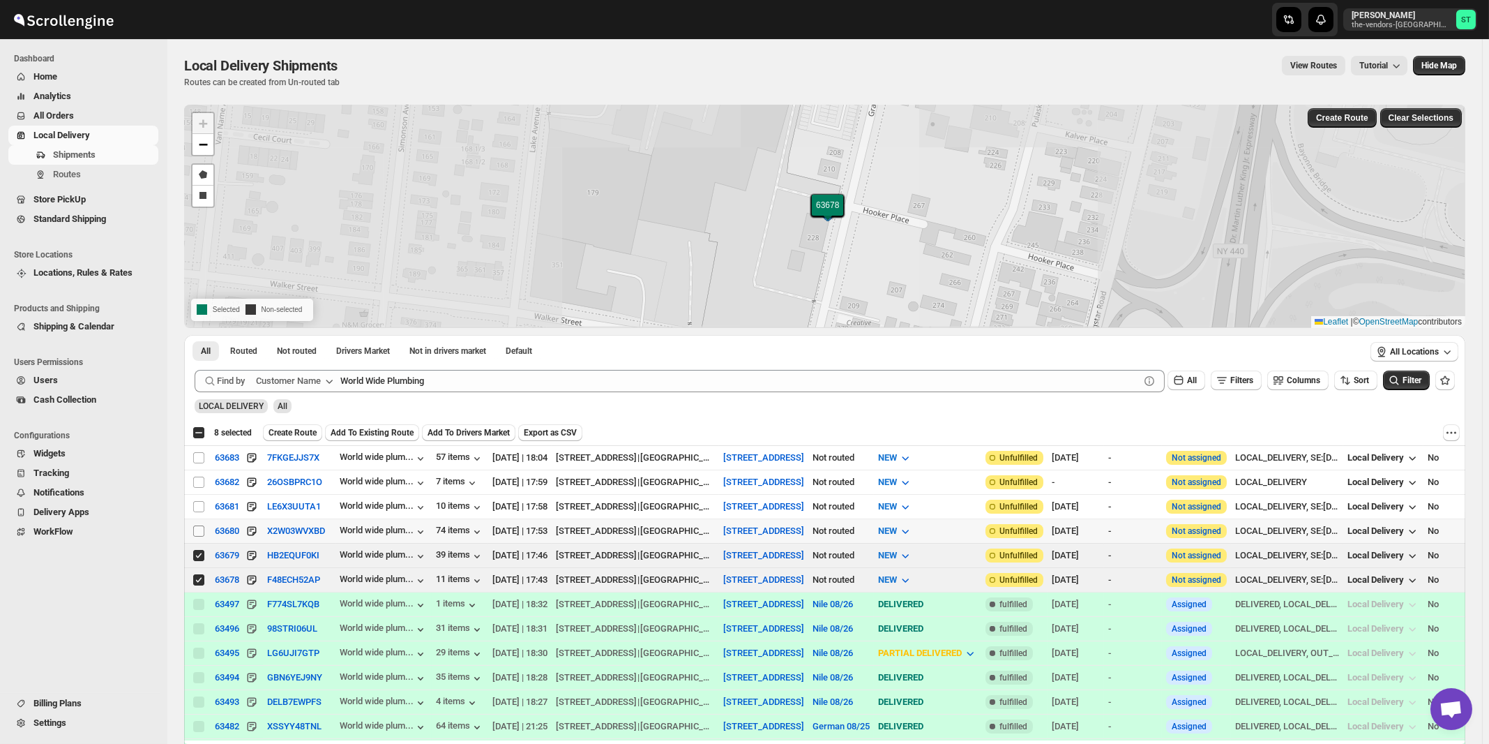
click at [195, 527] on input "Select shipment" at bounding box center [198, 530] width 11 height 11
checkbox input "true"
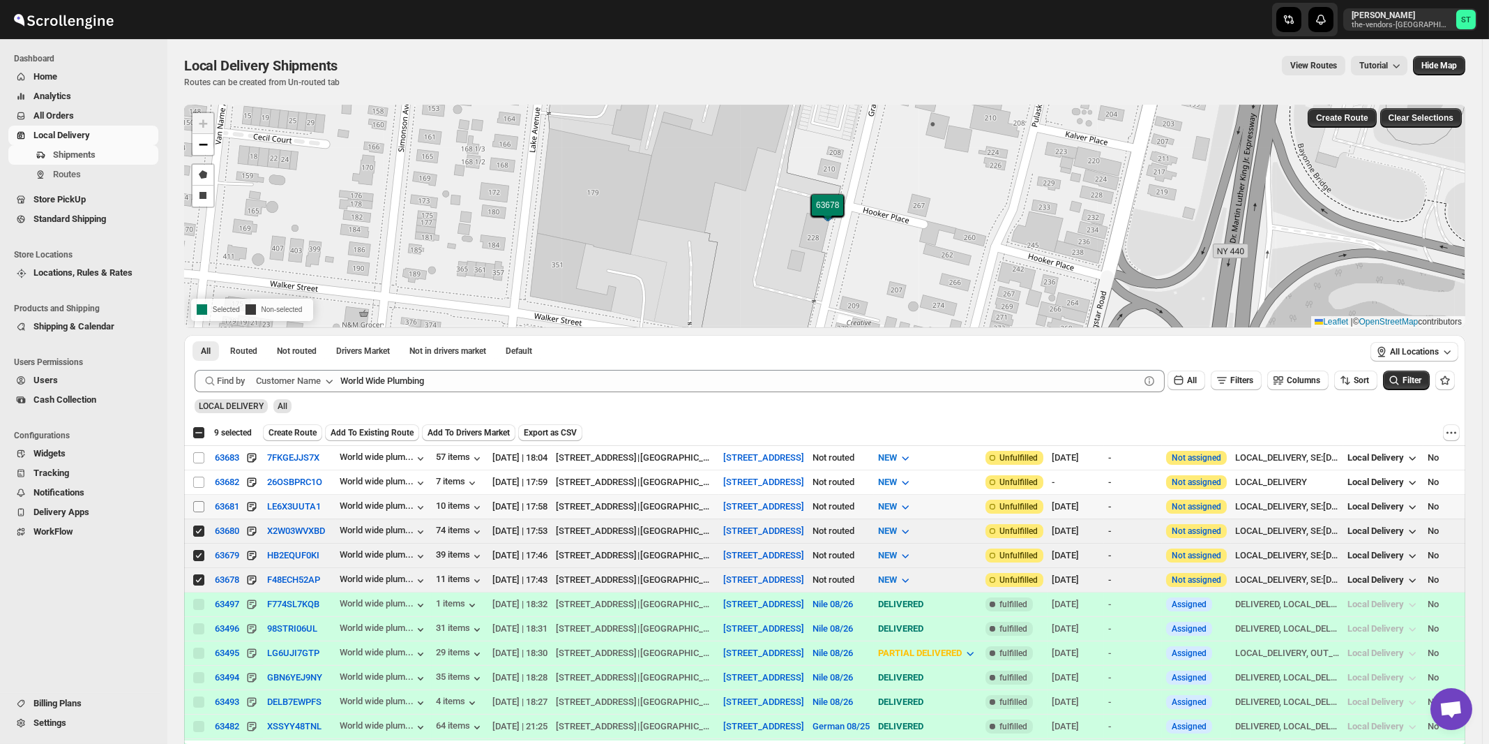
click at [197, 502] on input "Select shipment" at bounding box center [198, 506] width 11 height 11
checkbox input "true"
click at [199, 481] on input "Select shipment" at bounding box center [198, 481] width 11 height 11
checkbox input "true"
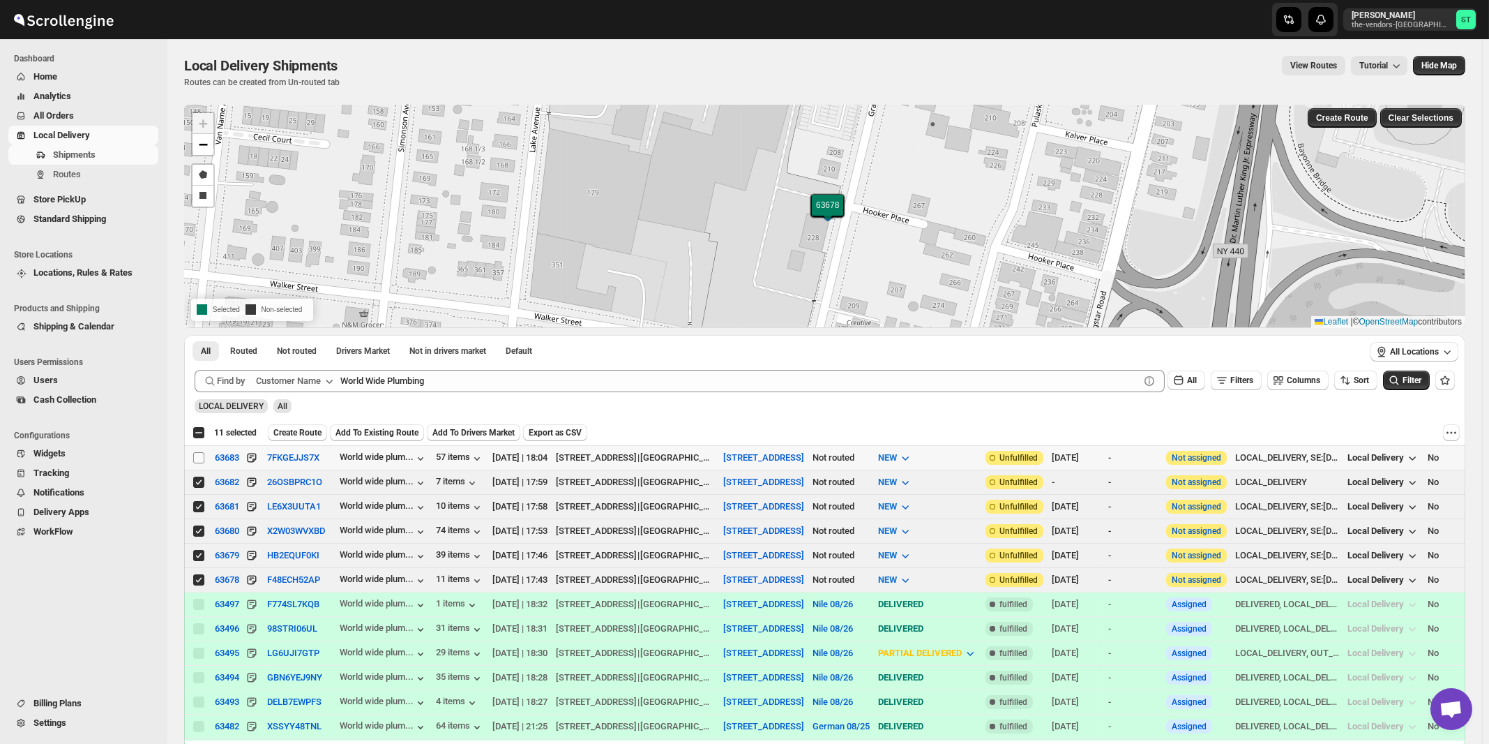
click at [199, 459] on input "Select shipment" at bounding box center [198, 457] width 11 height 11
checkbox input "true"
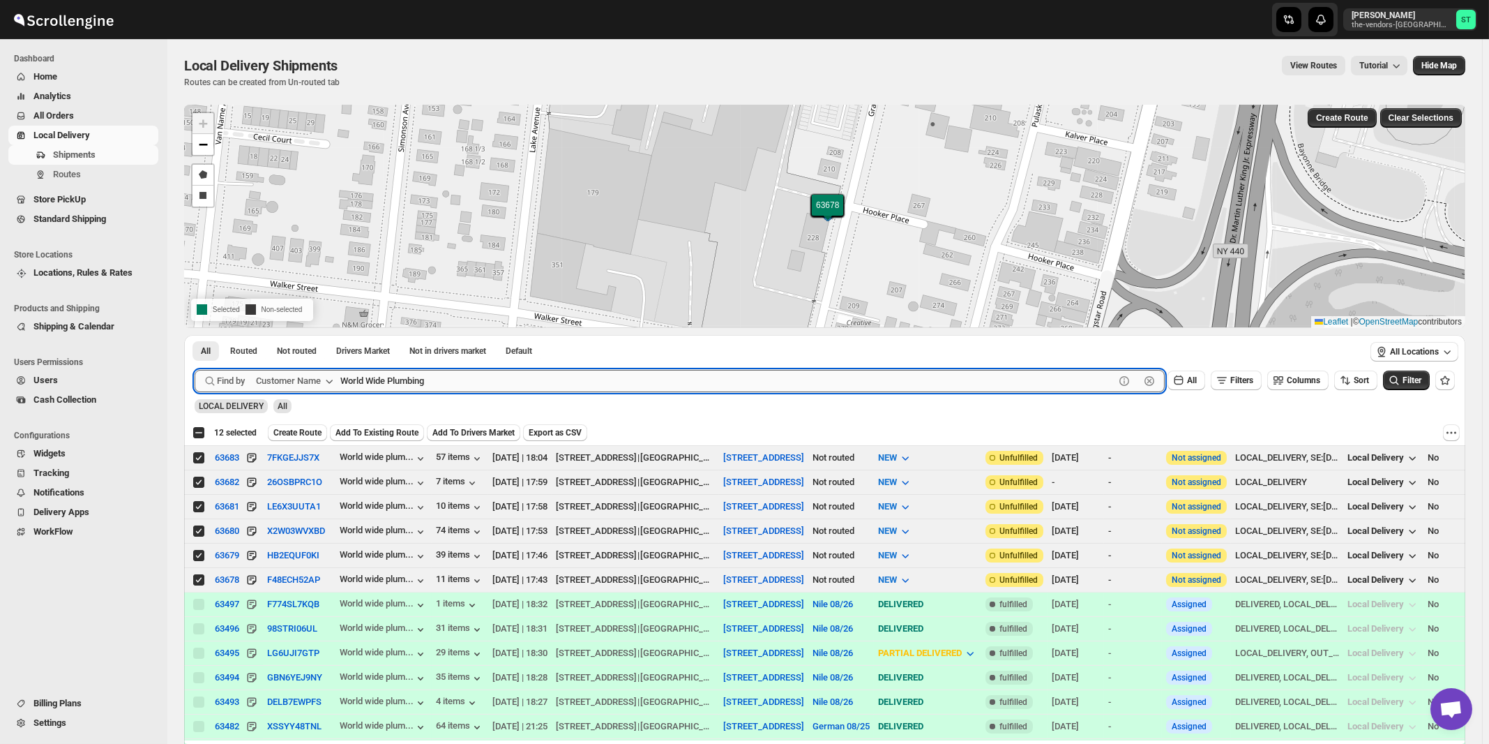
click at [511, 383] on input "World Wide Plumbing" at bounding box center [727, 381] width 774 height 22
click at [195, 335] on button "Submit" at bounding box center [215, 342] width 40 height 15
paste input "Network Solutions"
type input "Network Solutions"
click at [195, 335] on button "Submit" at bounding box center [215, 342] width 40 height 15
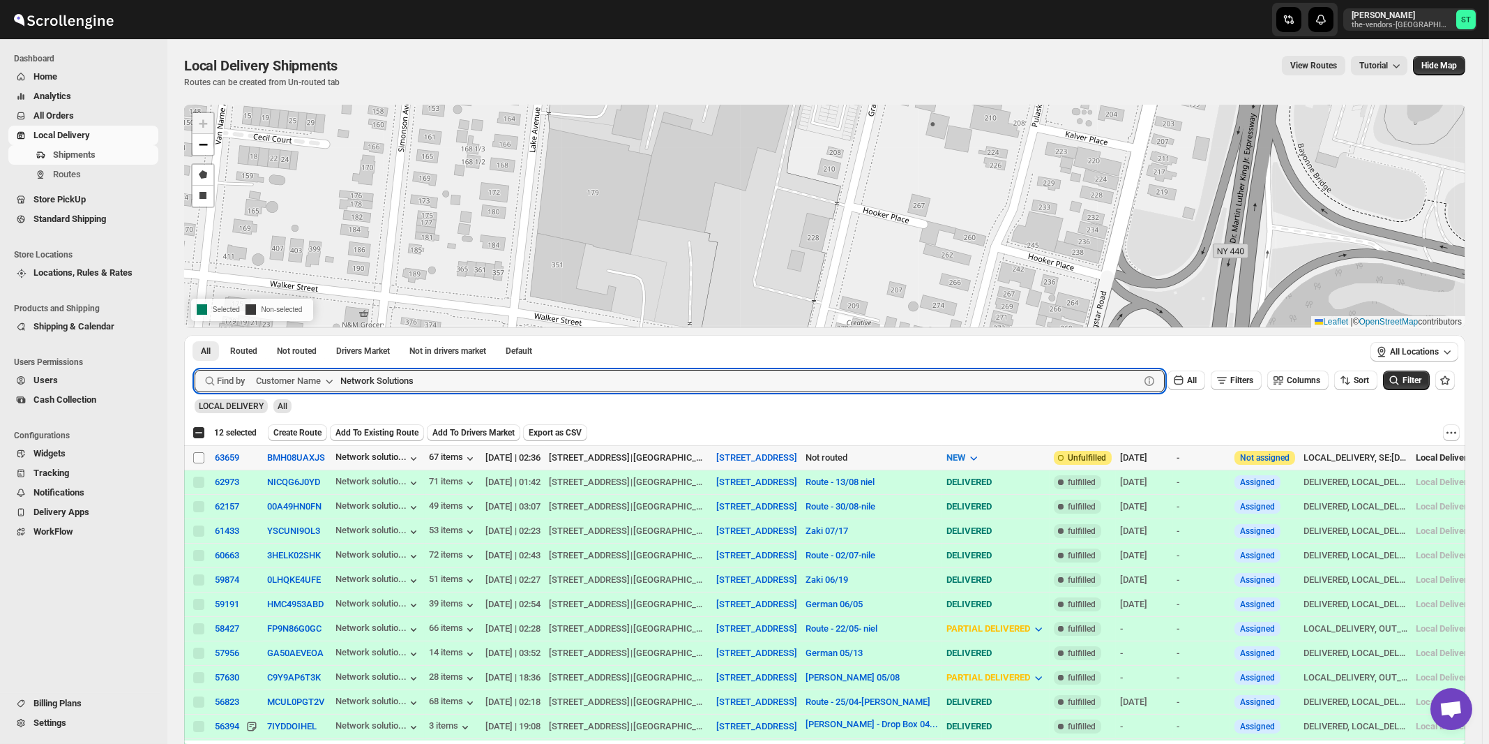
click at [195, 456] on input "Select shipment" at bounding box center [198, 457] width 11 height 11
checkbox input "true"
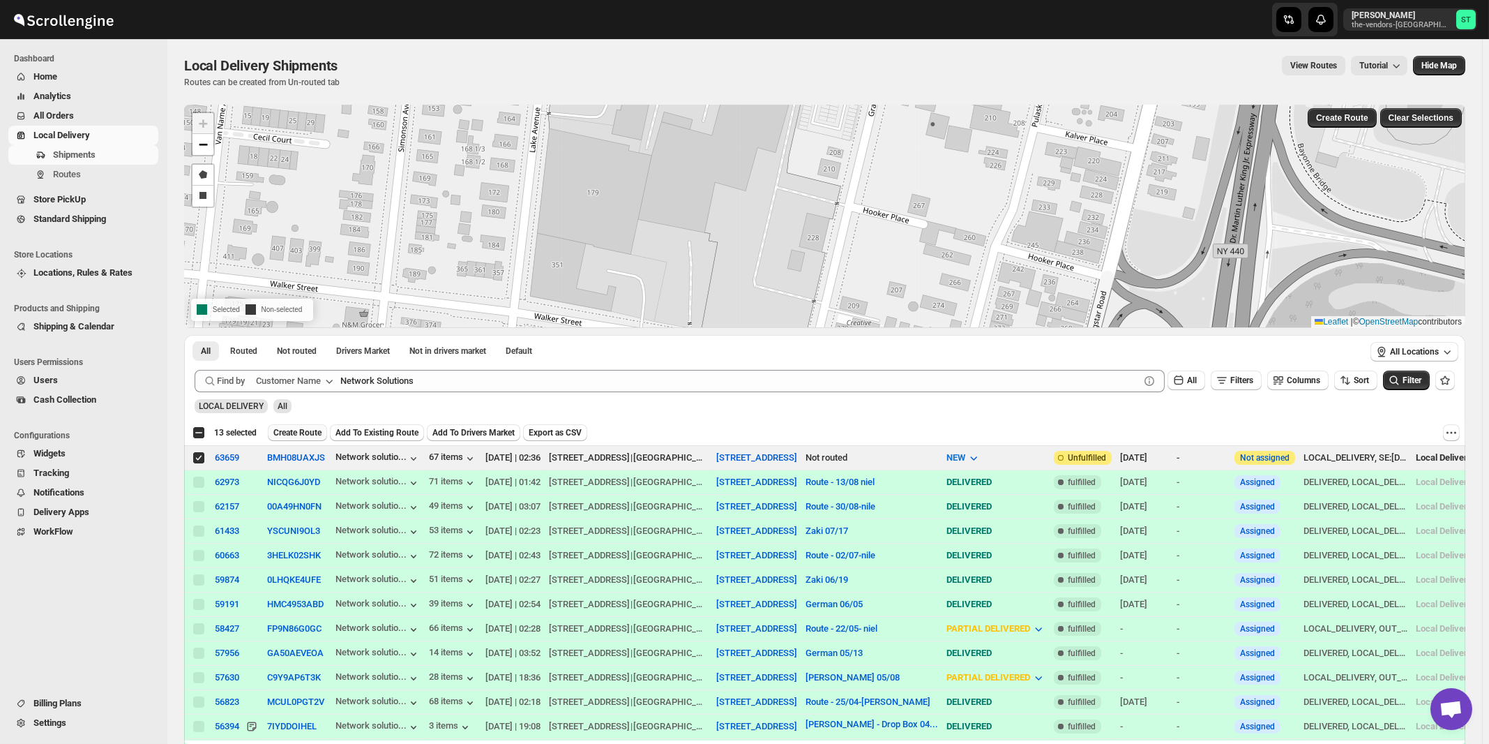
click at [298, 432] on span "Create Route" at bounding box center [297, 432] width 48 height 11
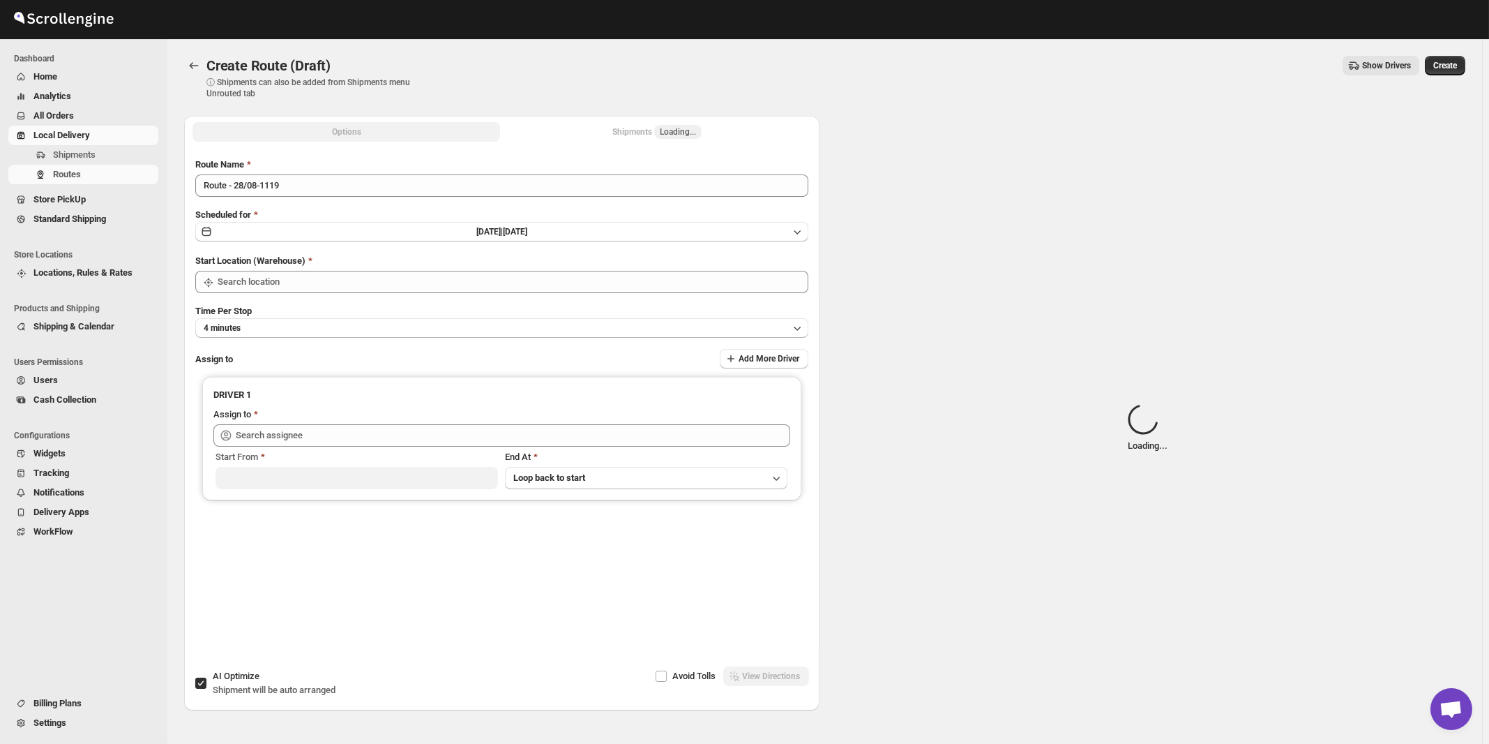
type input "[STREET_ADDRESS]"
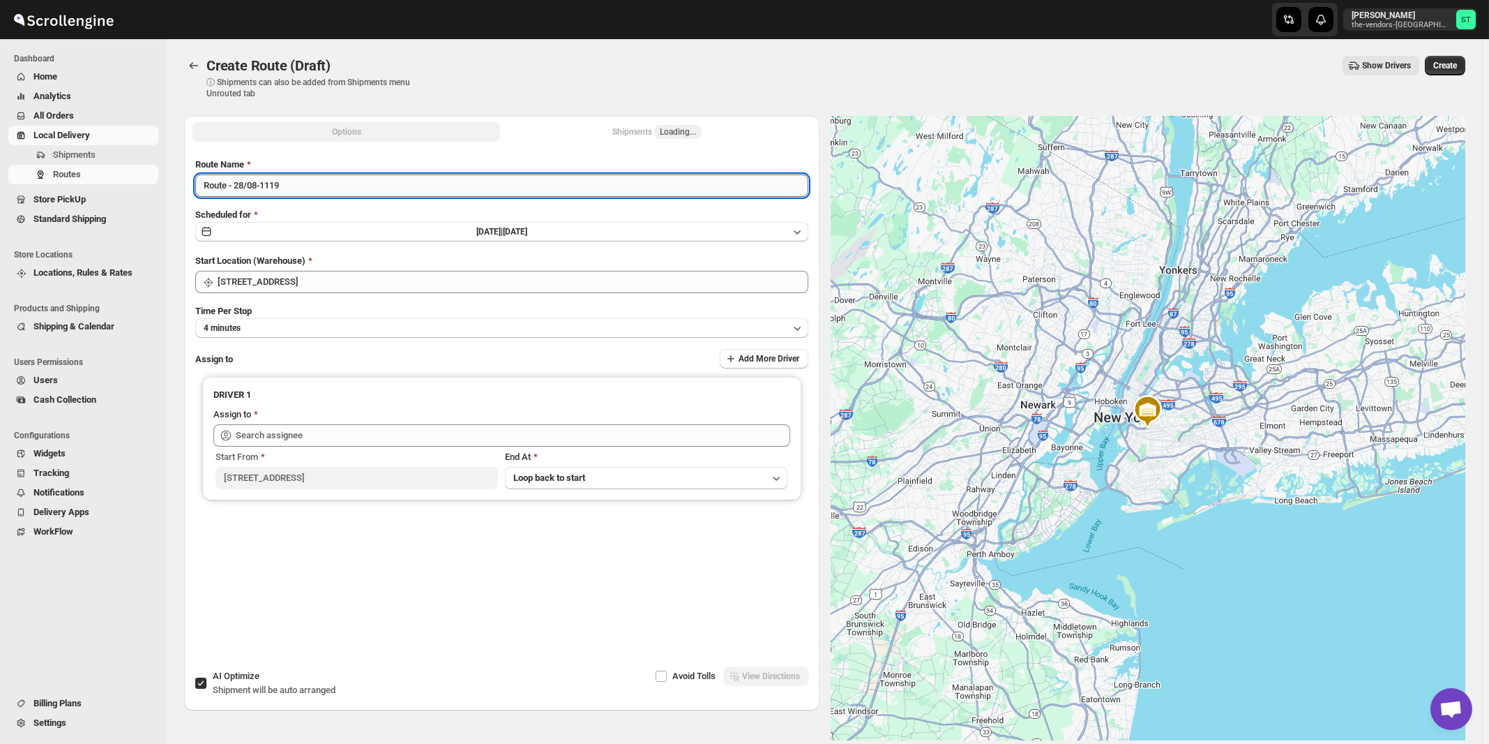
click at [447, 188] on input "Route - 28/08-1119" at bounding box center [501, 185] width 613 height 22
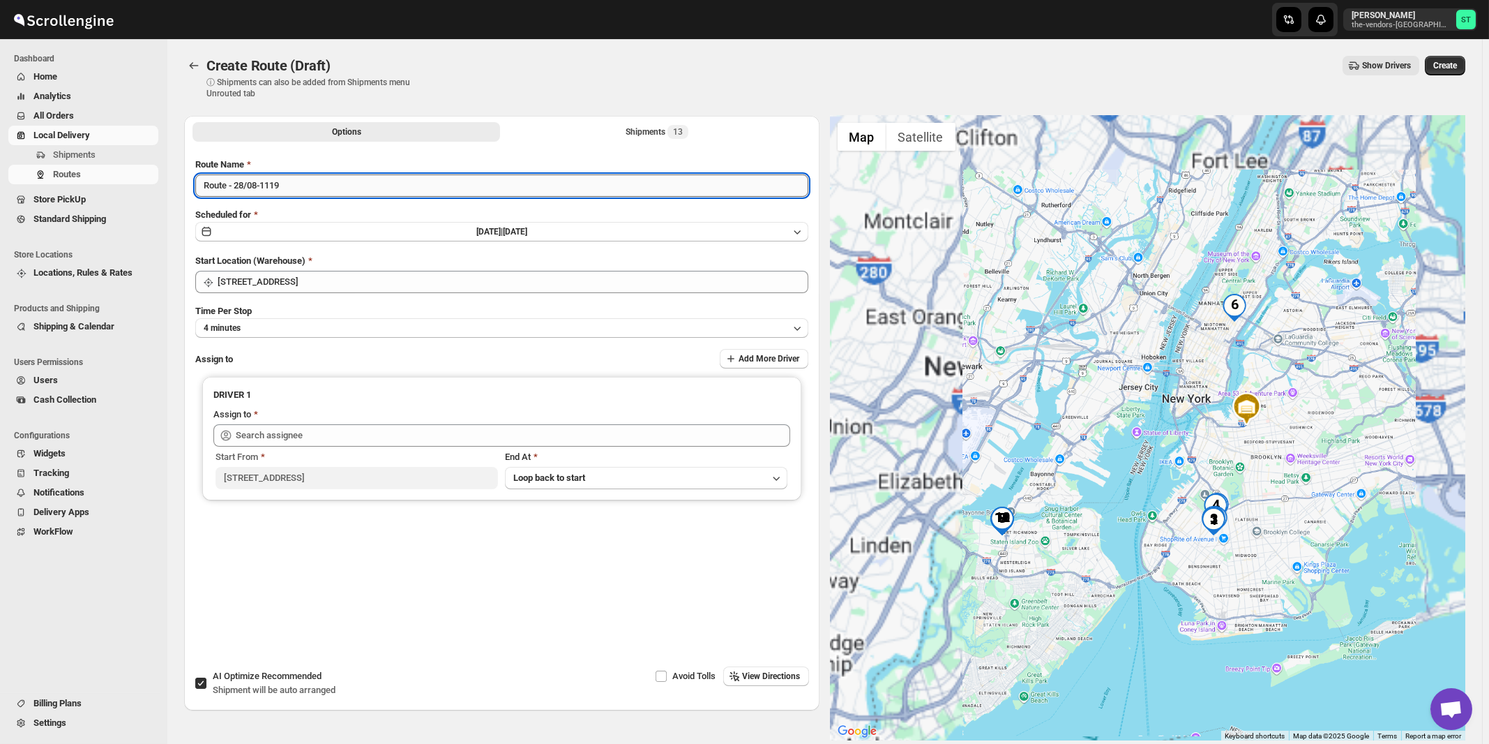
paste input "Nile"
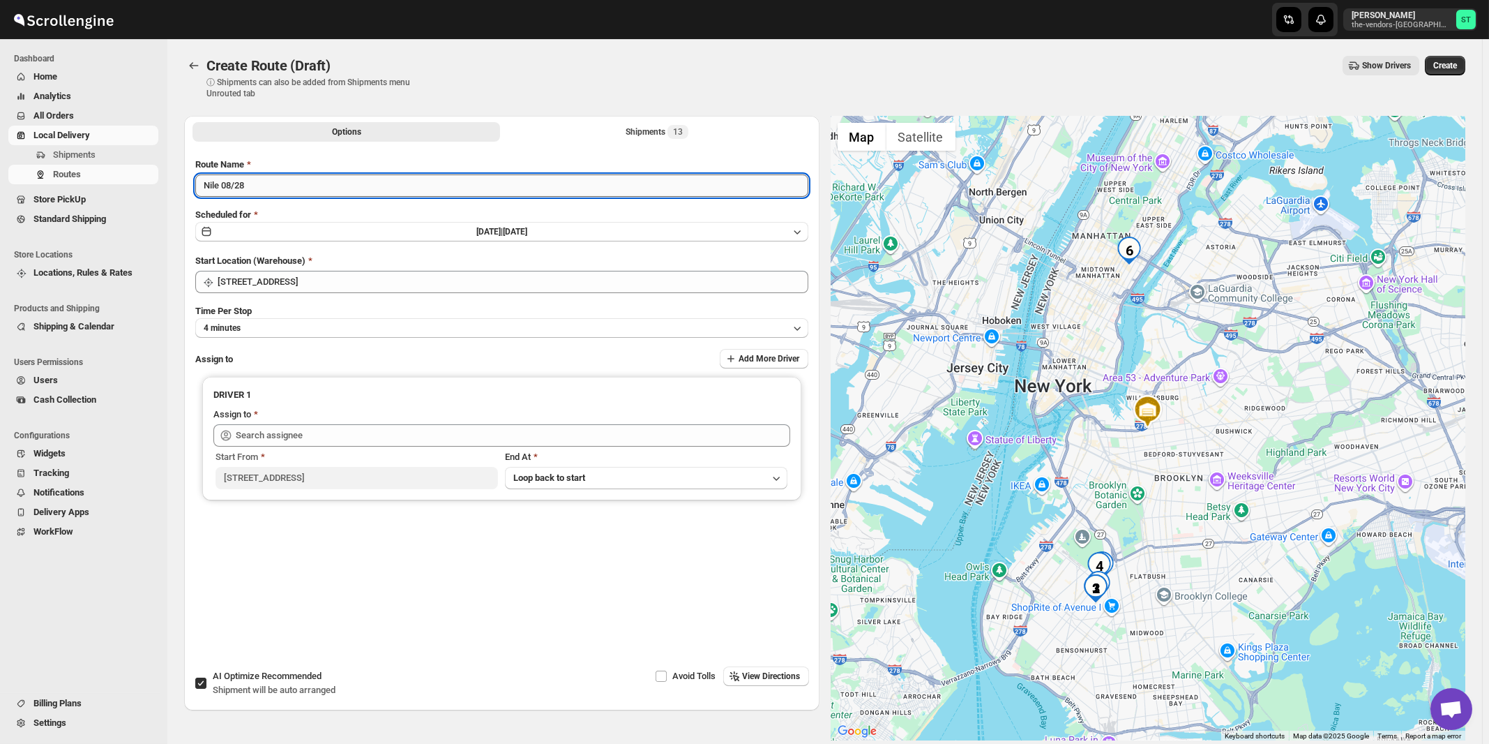
type input "Nile 08/28"
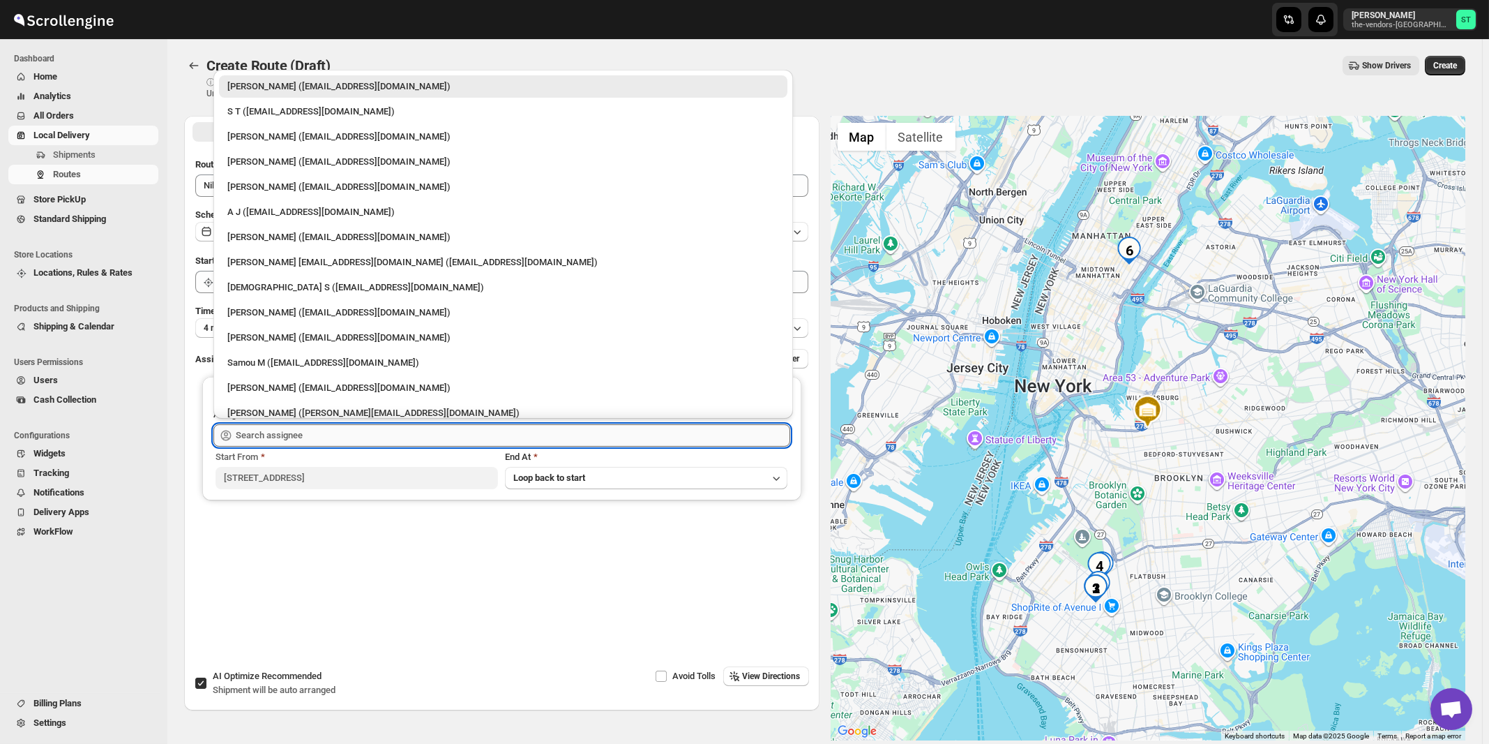
click at [271, 425] on input "text" at bounding box center [513, 435] width 555 height 22
click at [275, 265] on div "Neil Sunilragnath22@Gmail.com (Sunilragnath22@Gmail.com)" at bounding box center [503, 262] width 552 height 14
type input "Neil Sunilragnath22@Gmail.com (Sunilragnath22@Gmail.com)"
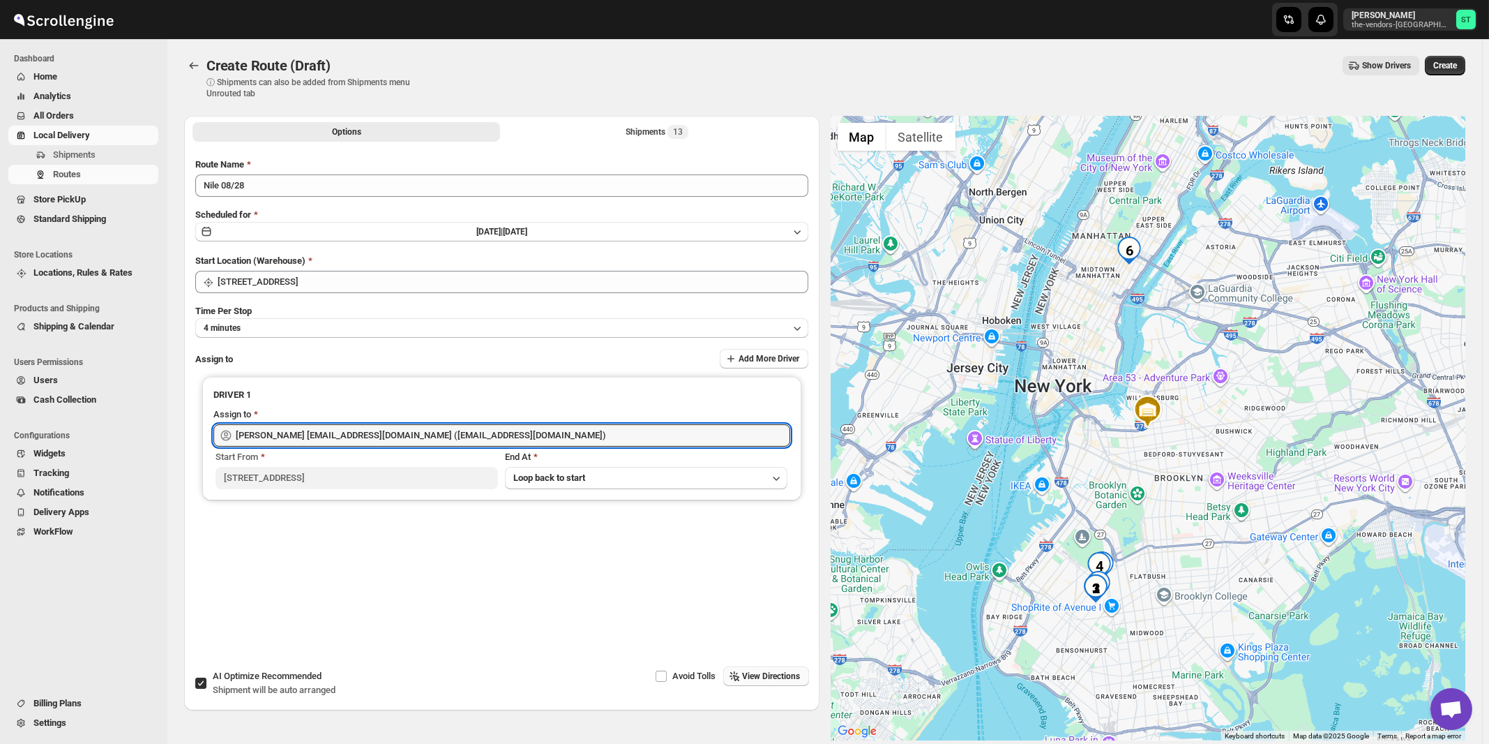
click at [797, 680] on span "View Directions" at bounding box center [772, 675] width 58 height 11
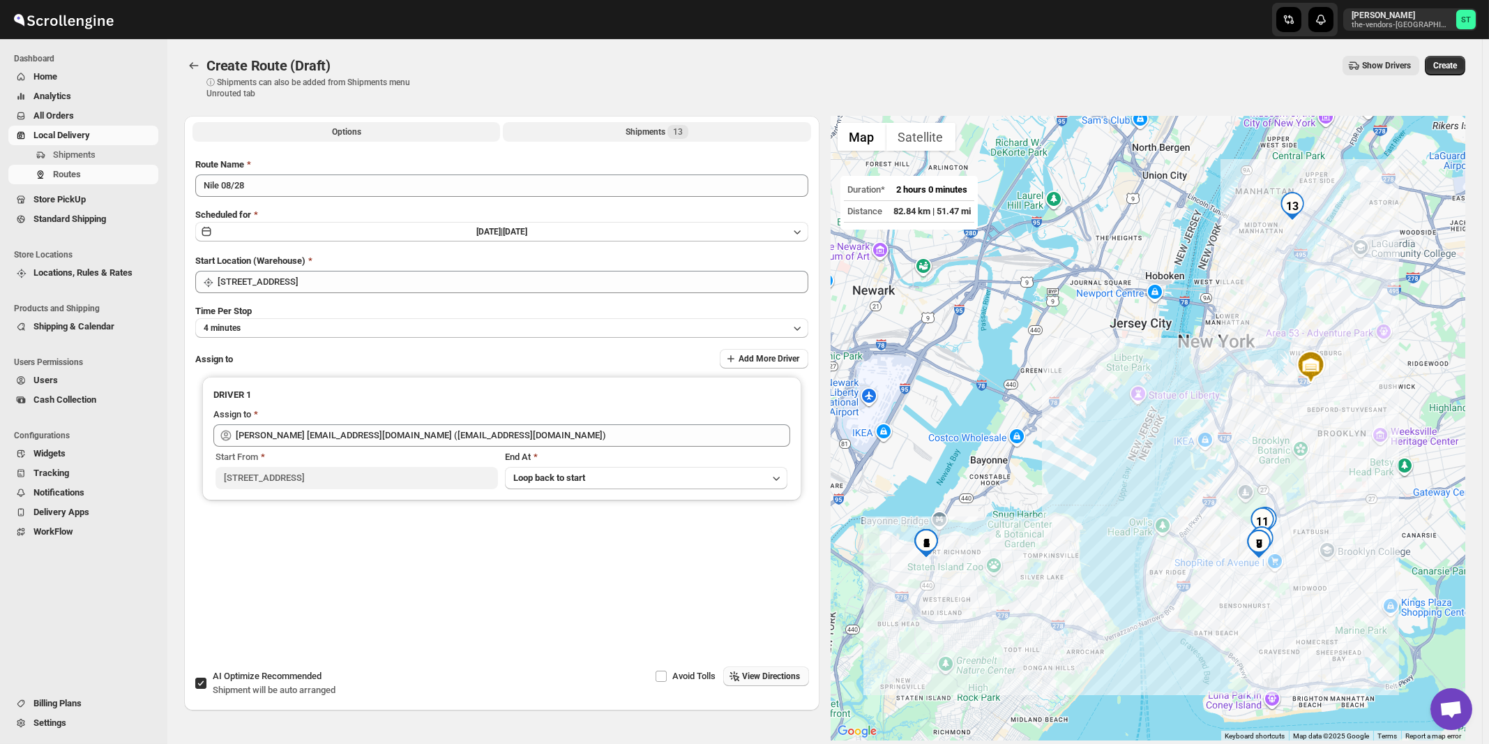
click at [640, 134] on div "Shipments 13" at bounding box center [657, 132] width 63 height 14
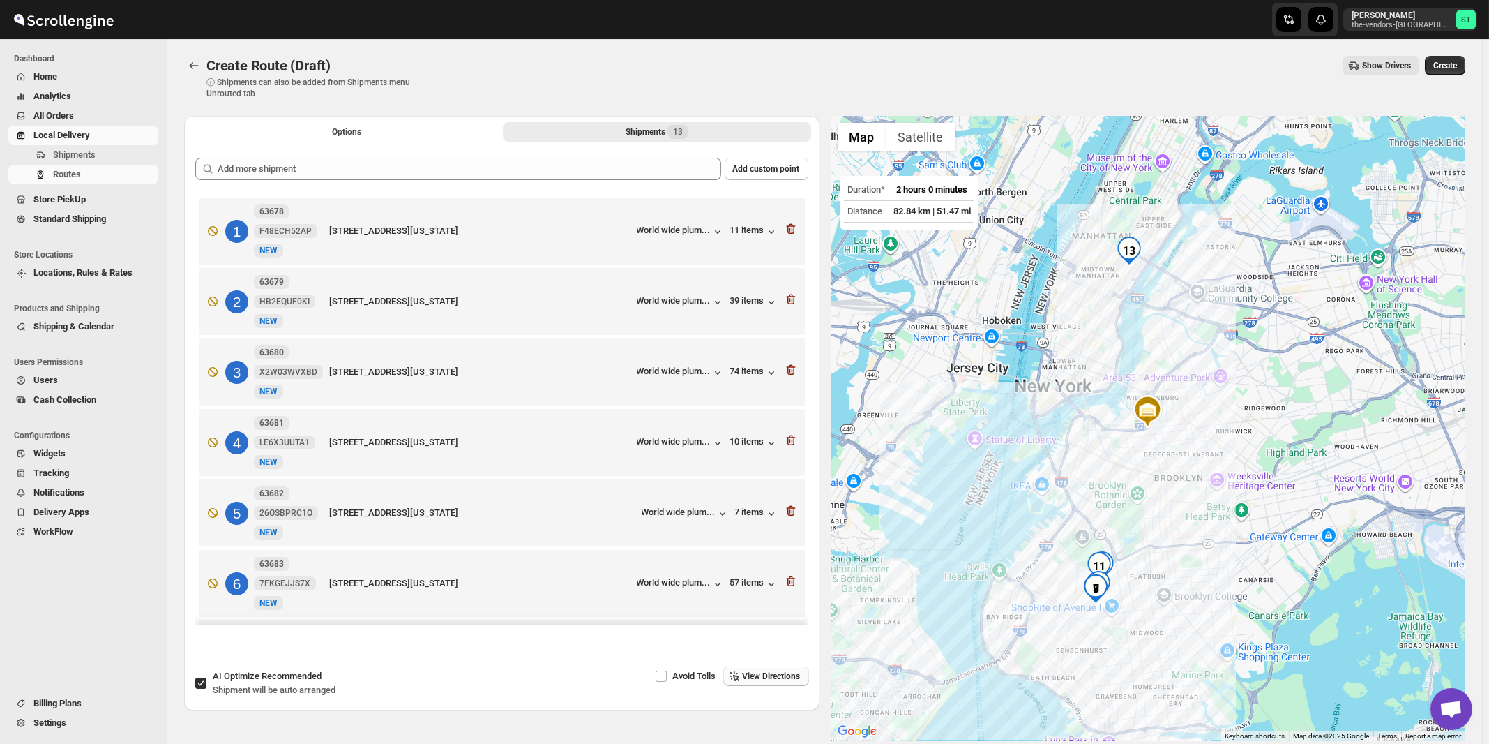
click at [279, 679] on span "Recommended" at bounding box center [292, 675] width 60 height 10
click at [206, 679] on input "AI Optimize Recommended Shipment will be auto arranged" at bounding box center [200, 682] width 11 height 11
checkbox input "false"
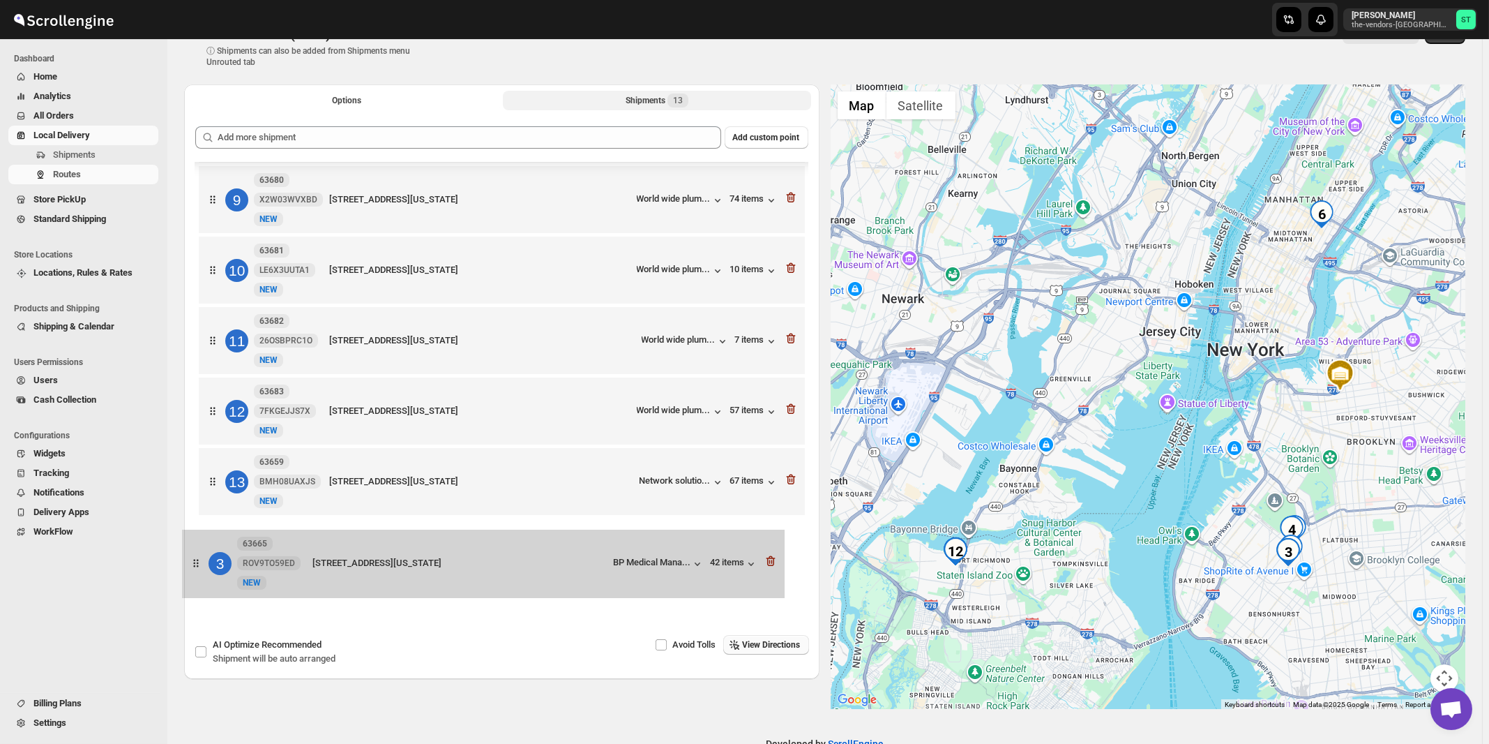
scroll to position [34, 0]
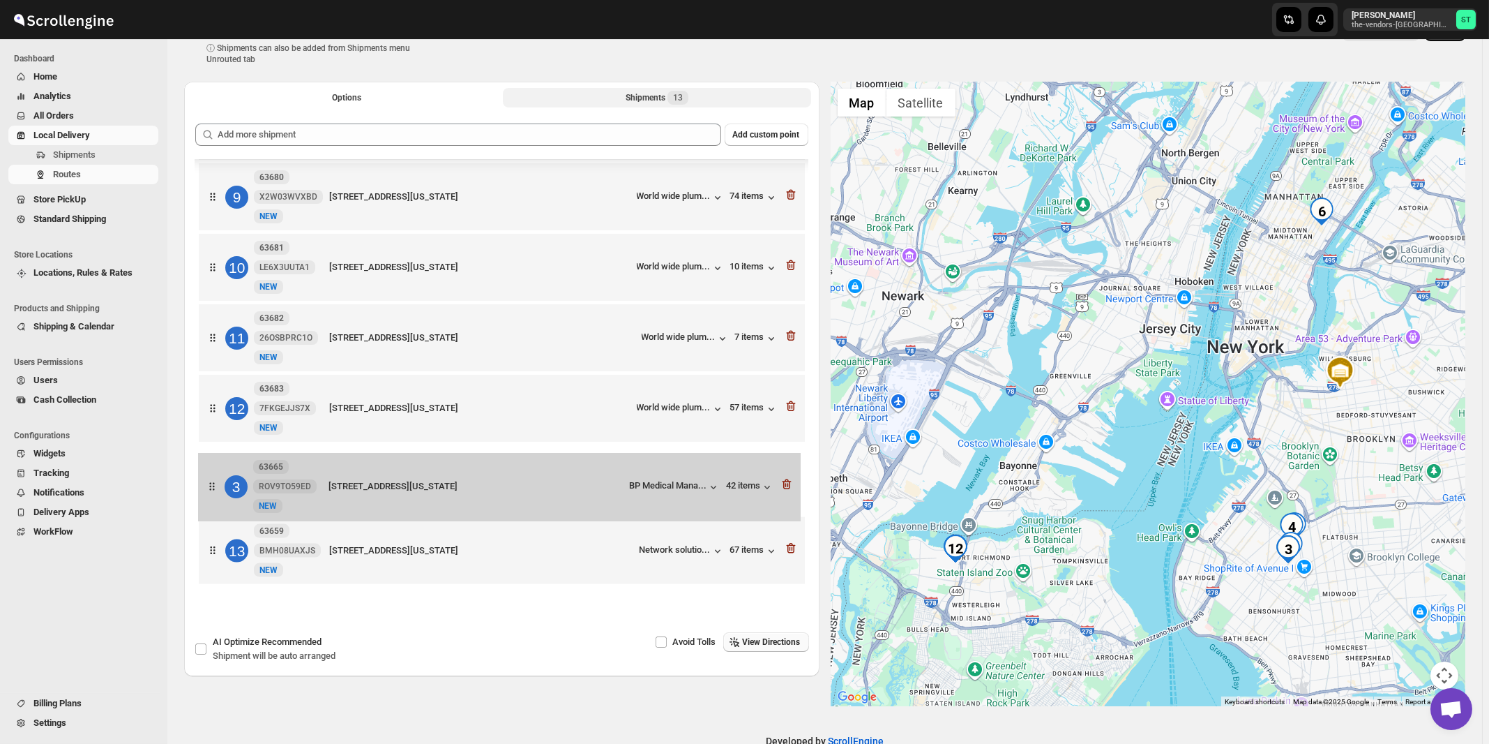
drag, startPoint x: 614, startPoint y: 379, endPoint x: 615, endPoint y: 500, distance: 121.4
click at [615, 500] on div "1 63663 VMQ3AB4WO4 New NEW 4714 16 ave, Suite 300, Brooklyn, New York, 11204, U…" at bounding box center [501, 129] width 613 height 924
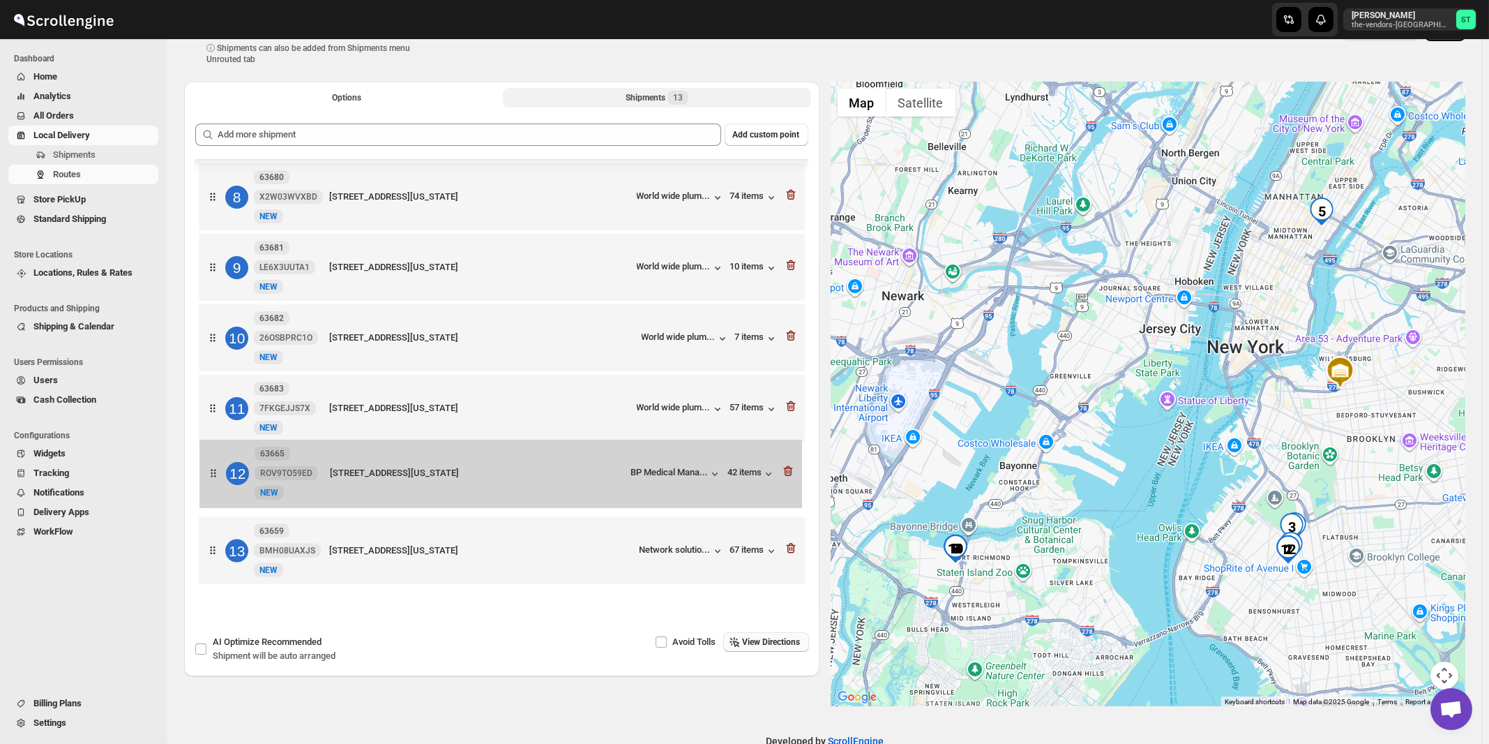
click at [601, 472] on div "1 63663 VMQ3AB4WO4 New NEW 4714 16 ave, Suite 300, Brooklyn, New York, 11204, U…" at bounding box center [501, 129] width 613 height 924
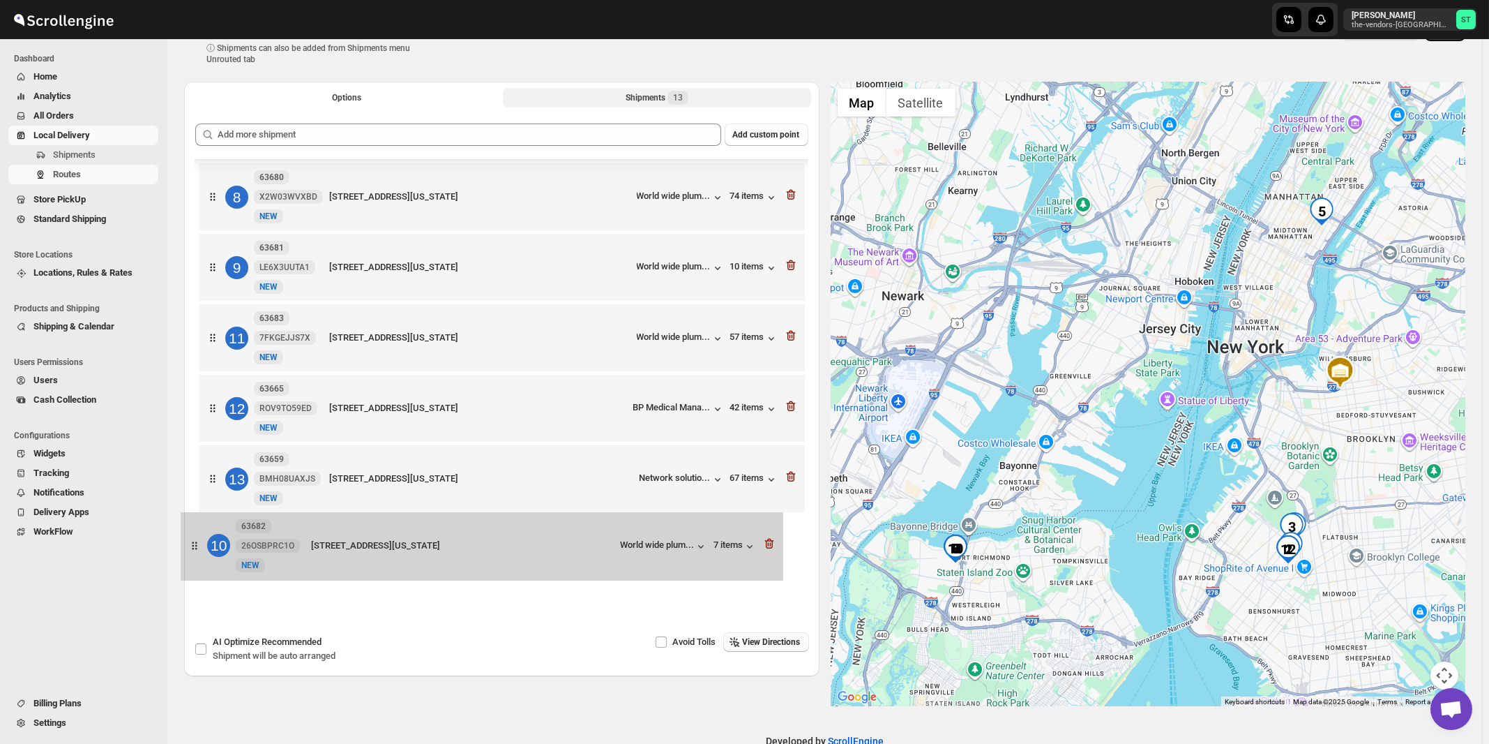
drag, startPoint x: 592, startPoint y: 323, endPoint x: 573, endPoint y: 538, distance: 215.6
click at [573, 538] on div "1 63663 VMQ3AB4WO4 New NEW 4714 16 ave, Suite 300, Brooklyn, New York, 11204, U…" at bounding box center [501, 129] width 613 height 924
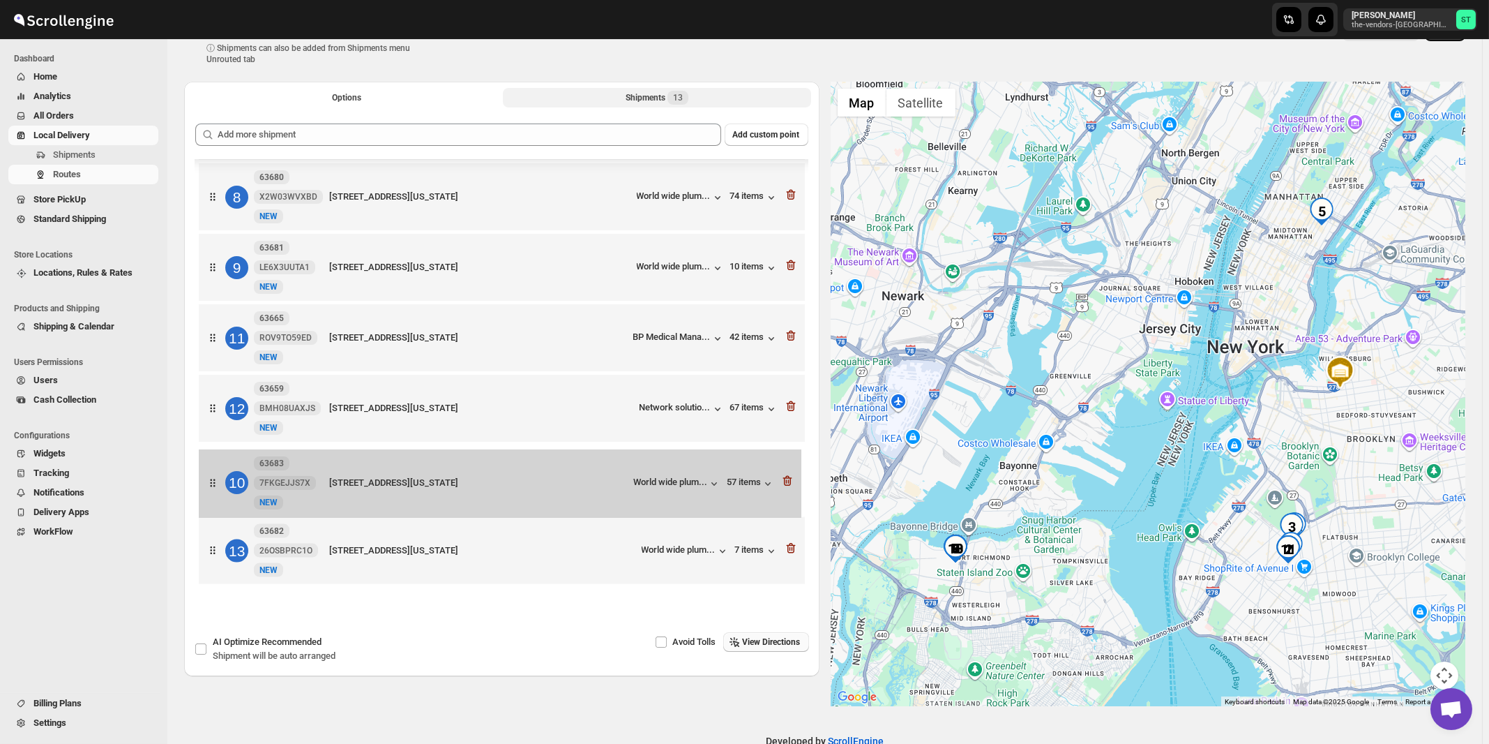
drag, startPoint x: 615, startPoint y: 334, endPoint x: 615, endPoint y: 494, distance: 159.7
click at [615, 494] on div "1 63663 VMQ3AB4WO4 New NEW 4714 16 ave, Suite 300, Brooklyn, New York, 11204, U…" at bounding box center [501, 129] width 613 height 924
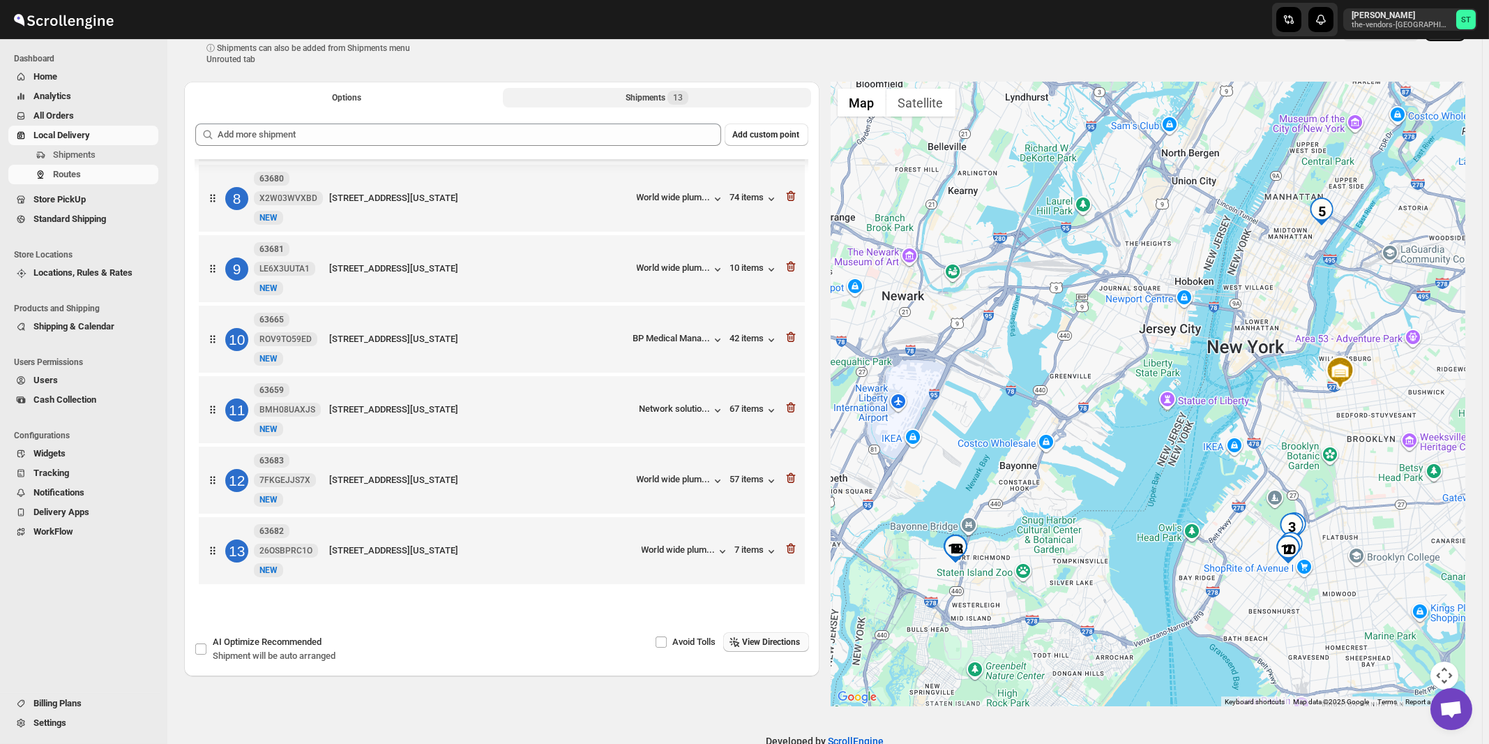
scroll to position [66, 0]
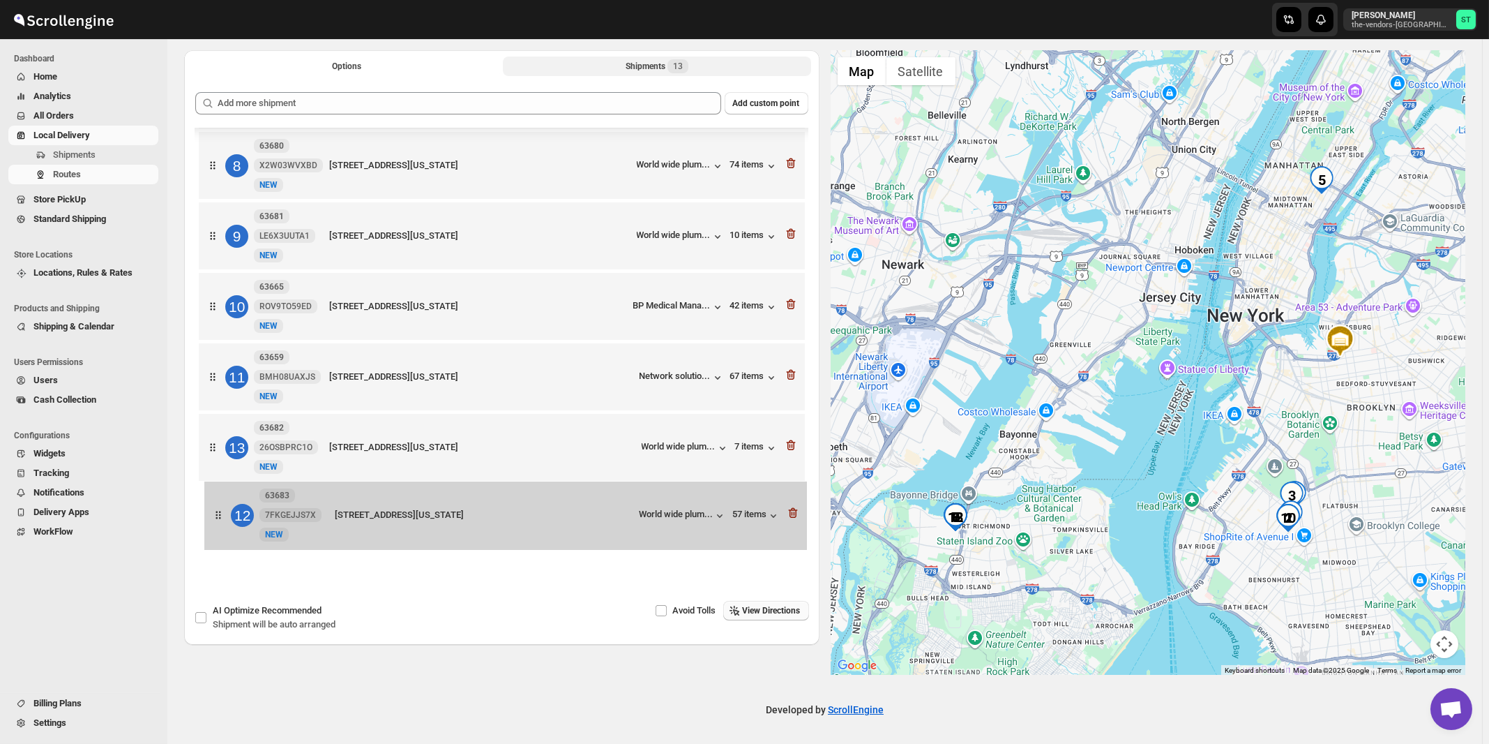
drag, startPoint x: 612, startPoint y: 449, endPoint x: 619, endPoint y: 523, distance: 74.9
click at [619, 523] on div "1 63663 VMQ3AB4WO4 New NEW 4714 16 ave, Suite 300, Brooklyn, New York, 11204, U…" at bounding box center [501, 97] width 613 height 924
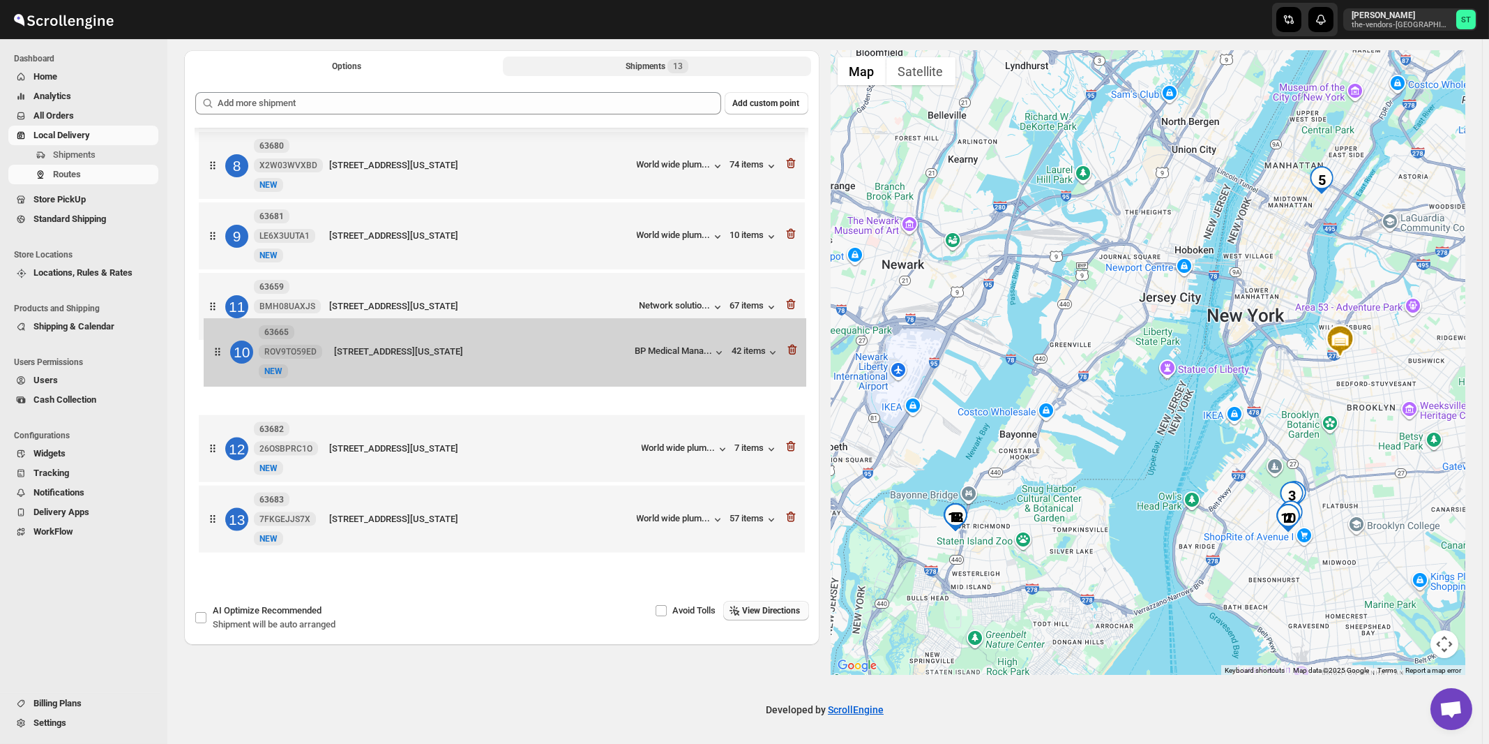
drag, startPoint x: 618, startPoint y: 304, endPoint x: 624, endPoint y: 378, distance: 74.1
click at [624, 378] on div "1 63663 VMQ3AB4WO4 New NEW 4714 16 ave, Suite 300, Brooklyn, New York, 11204, U…" at bounding box center [501, 97] width 613 height 924
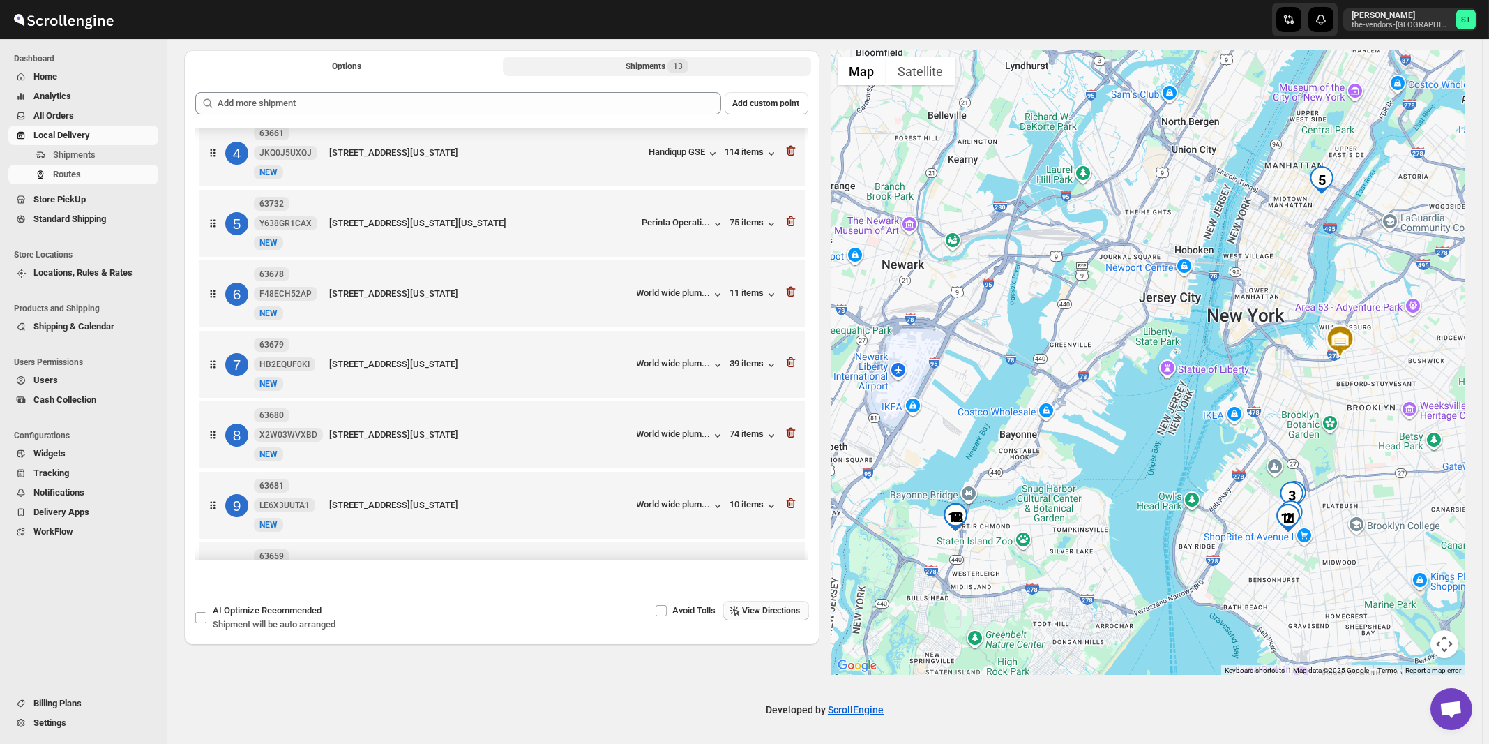
scroll to position [506, 0]
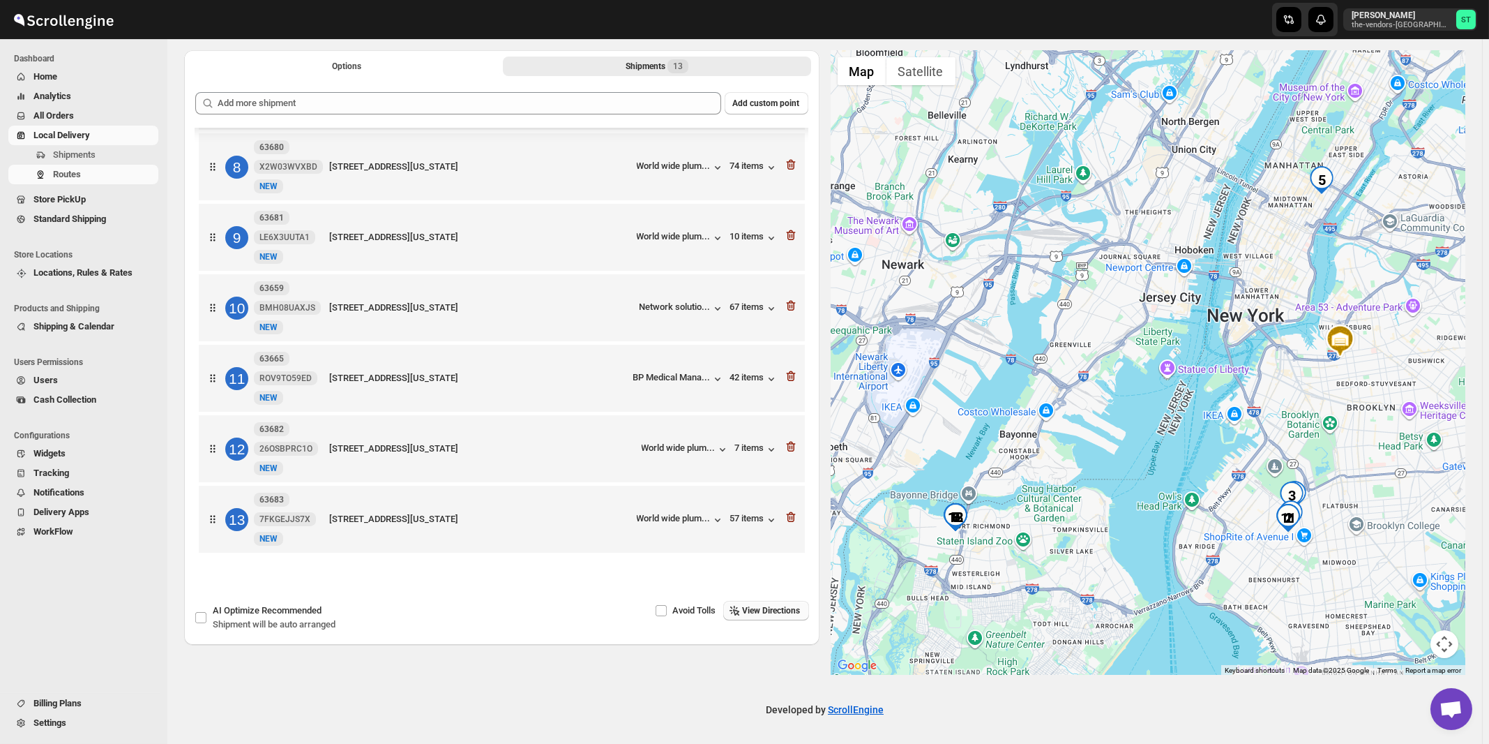
click at [776, 616] on button "View Directions" at bounding box center [766, 611] width 86 height 20
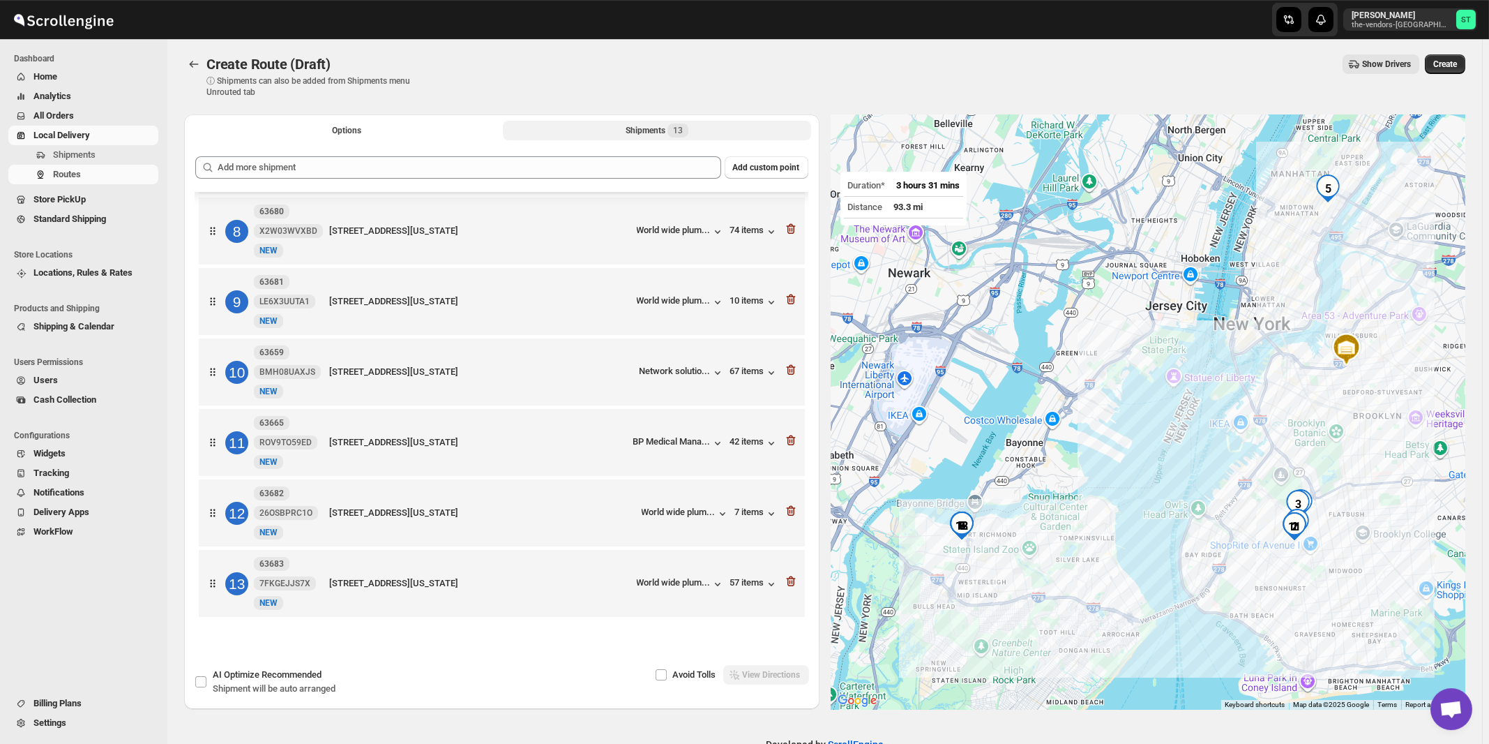
scroll to position [0, 0]
click at [1461, 72] on button "Create" at bounding box center [1445, 66] width 40 height 20
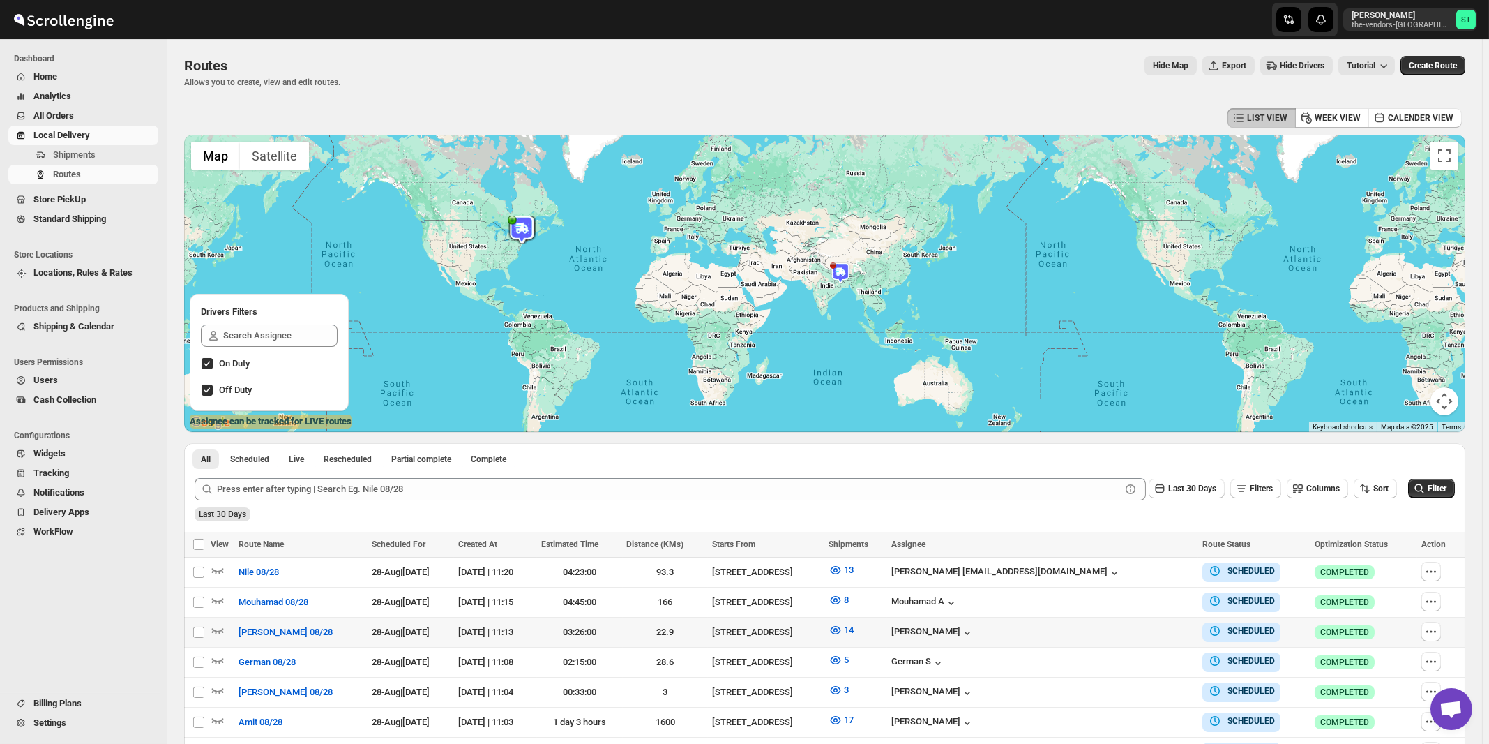
scroll to position [209, 0]
